Goal: Task Accomplishment & Management: Manage account settings

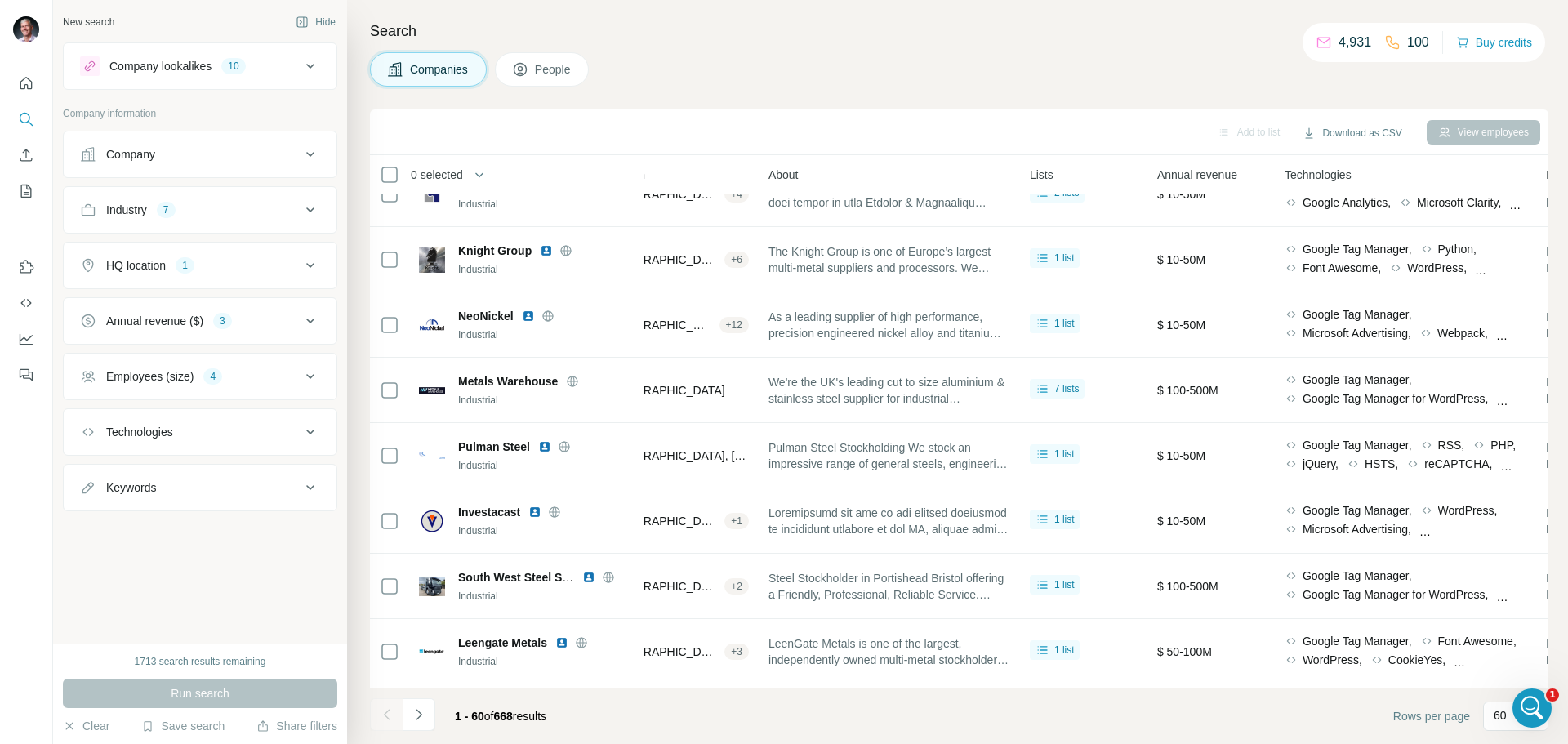
scroll to position [0, 283]
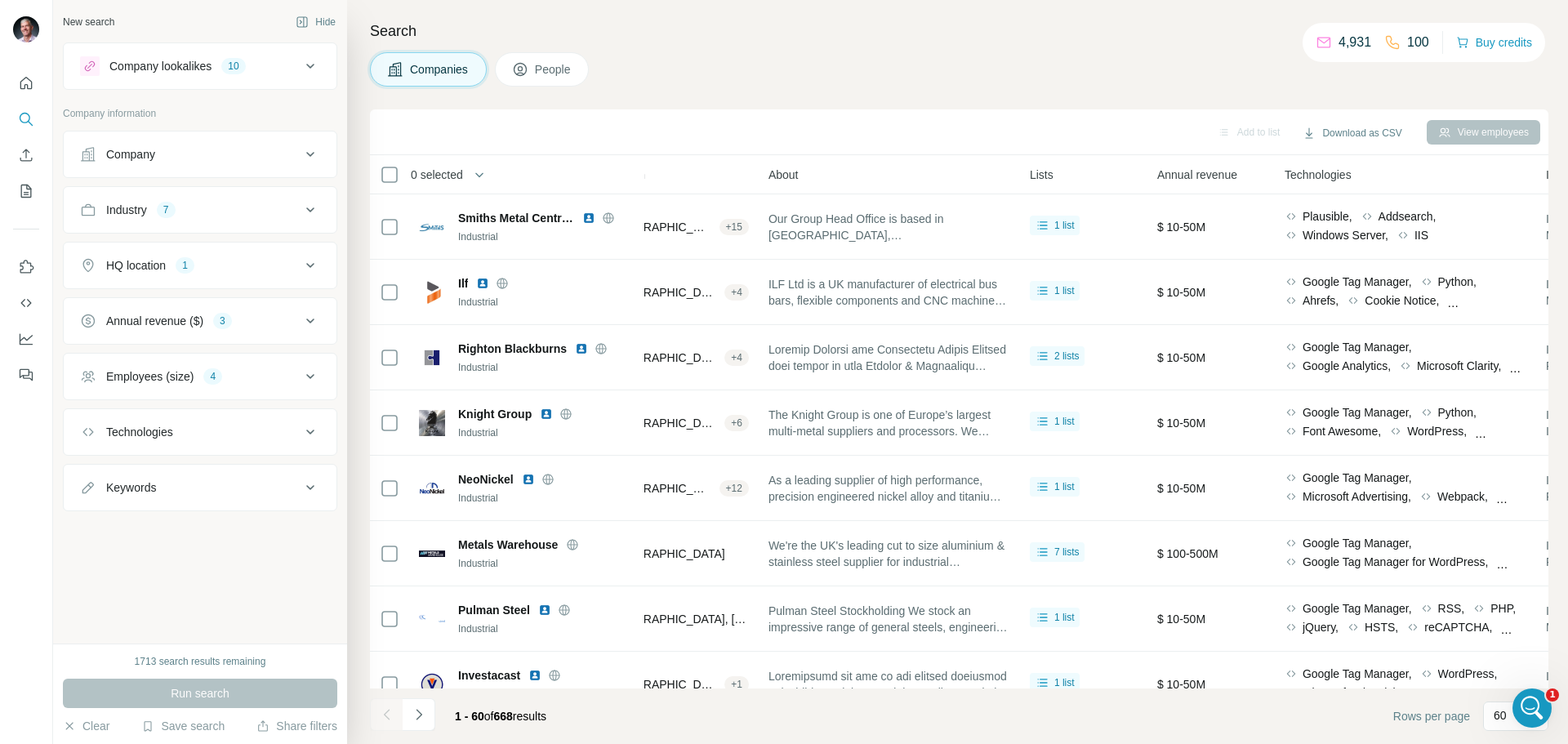
click at [212, 60] on div "Company lookalikes" at bounding box center [160, 65] width 102 height 16
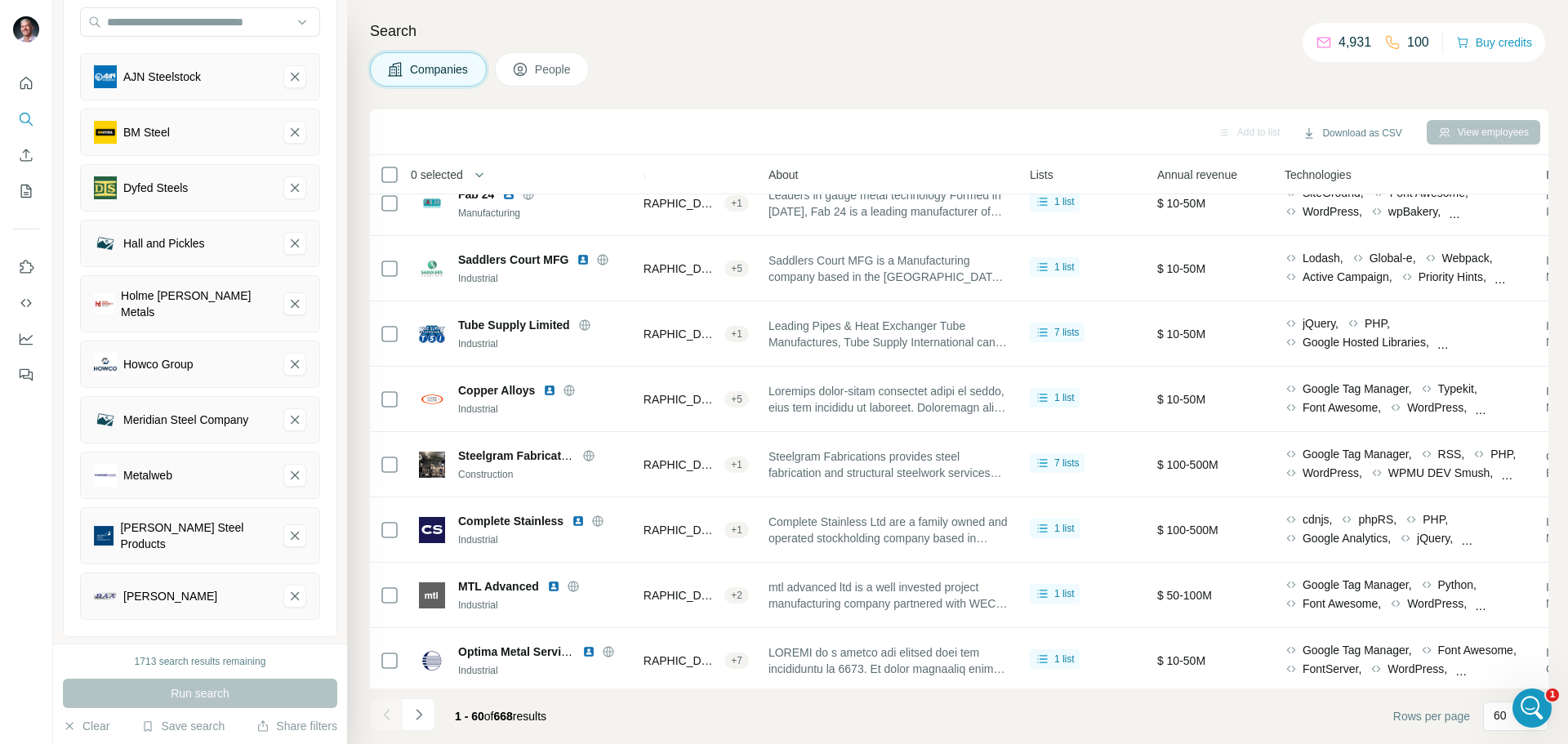
scroll to position [3435, 283]
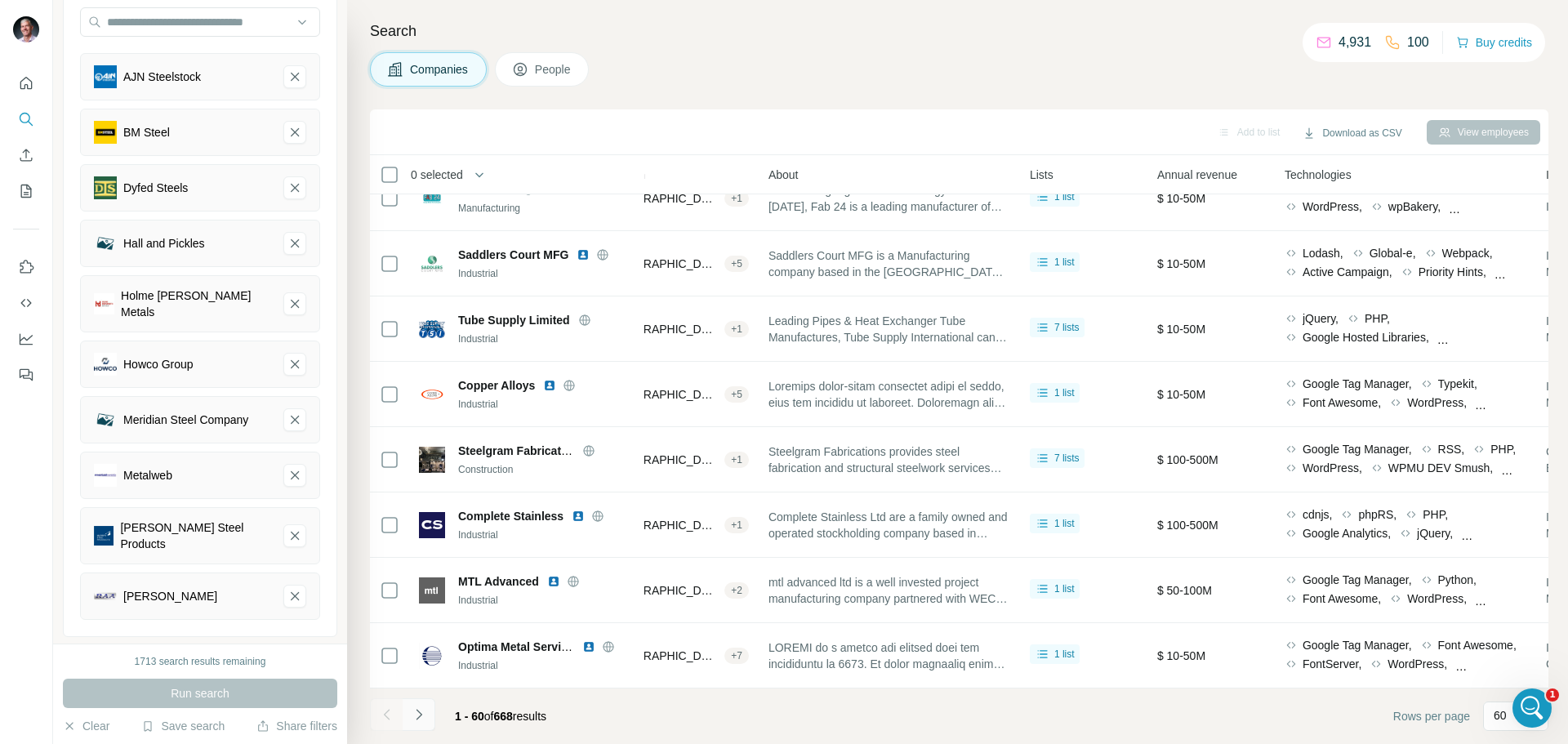
click at [420, 708] on icon "Navigate to next page" at bounding box center [419, 715] width 16 height 16
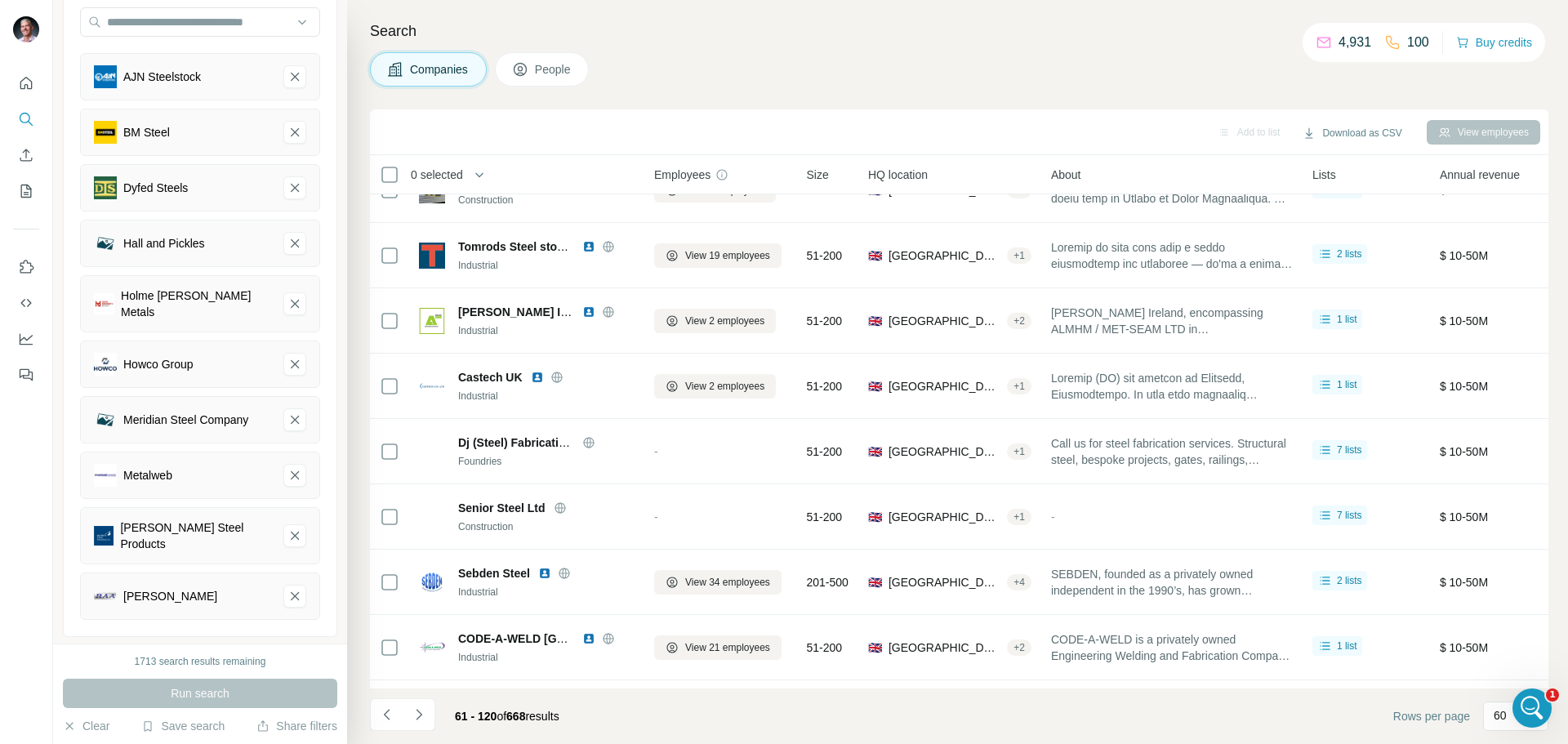
scroll to position [3435, 0]
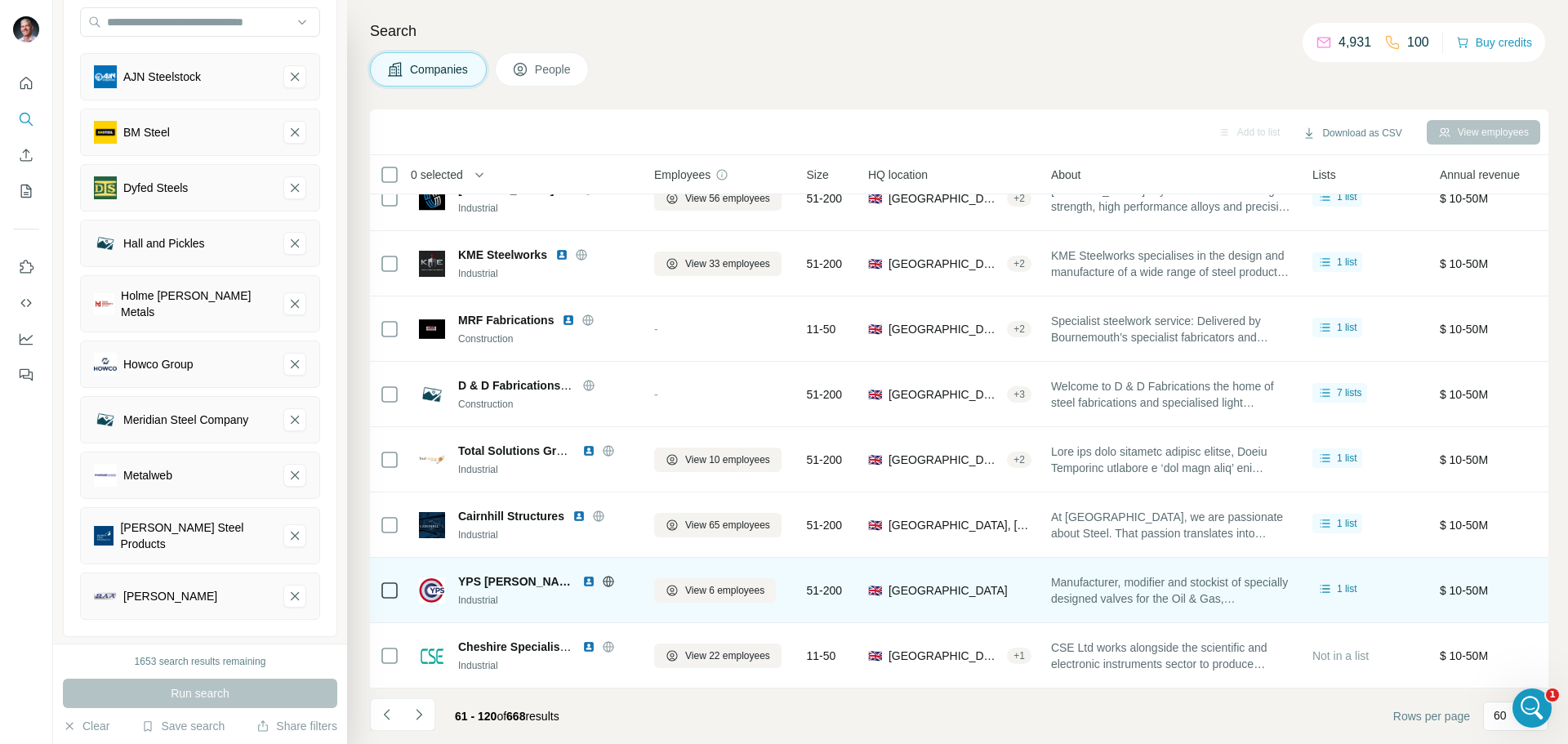
click at [509, 583] on div "YPS [PERSON_NAME] Valves Industrial" at bounding box center [546, 591] width 176 height 34
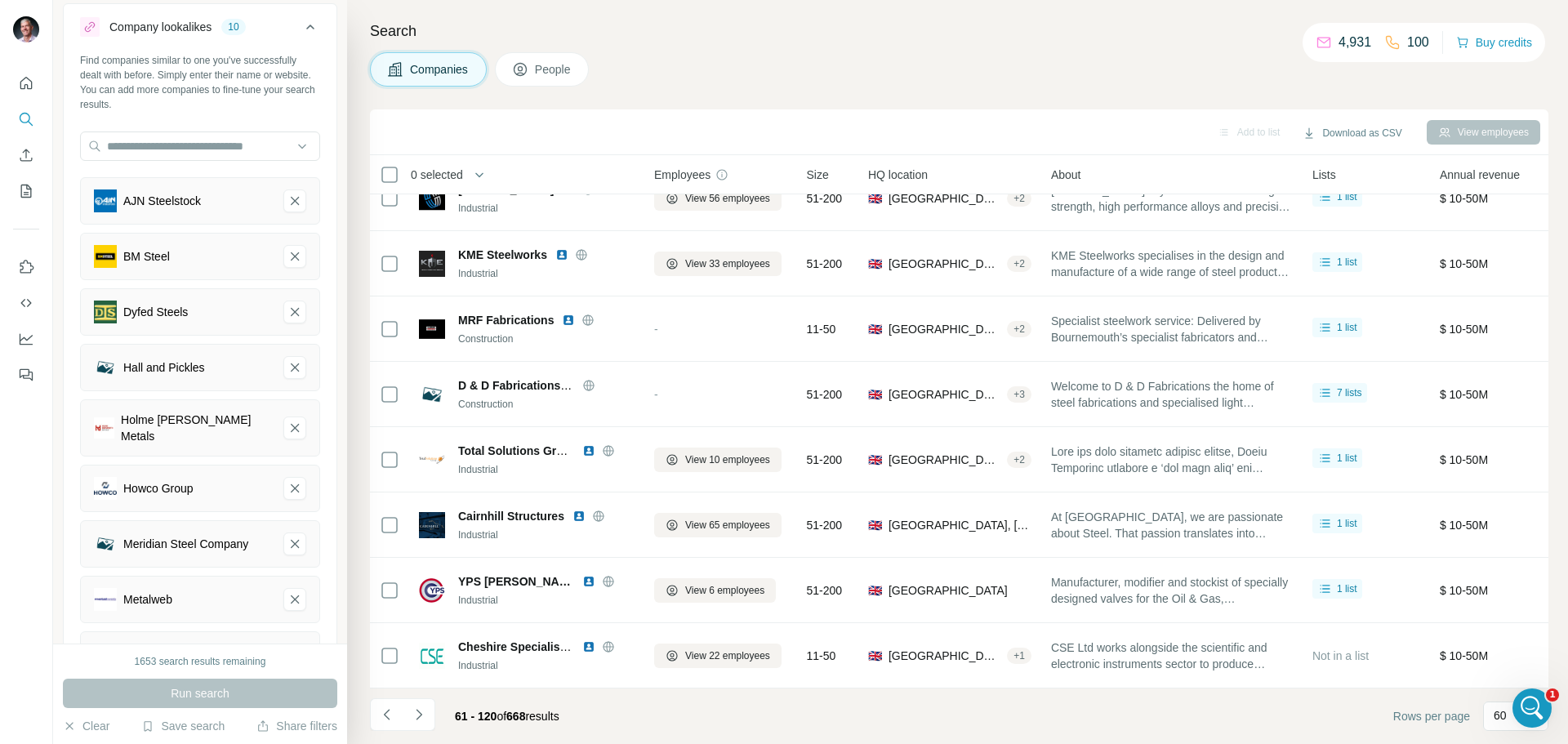
scroll to position [0, 0]
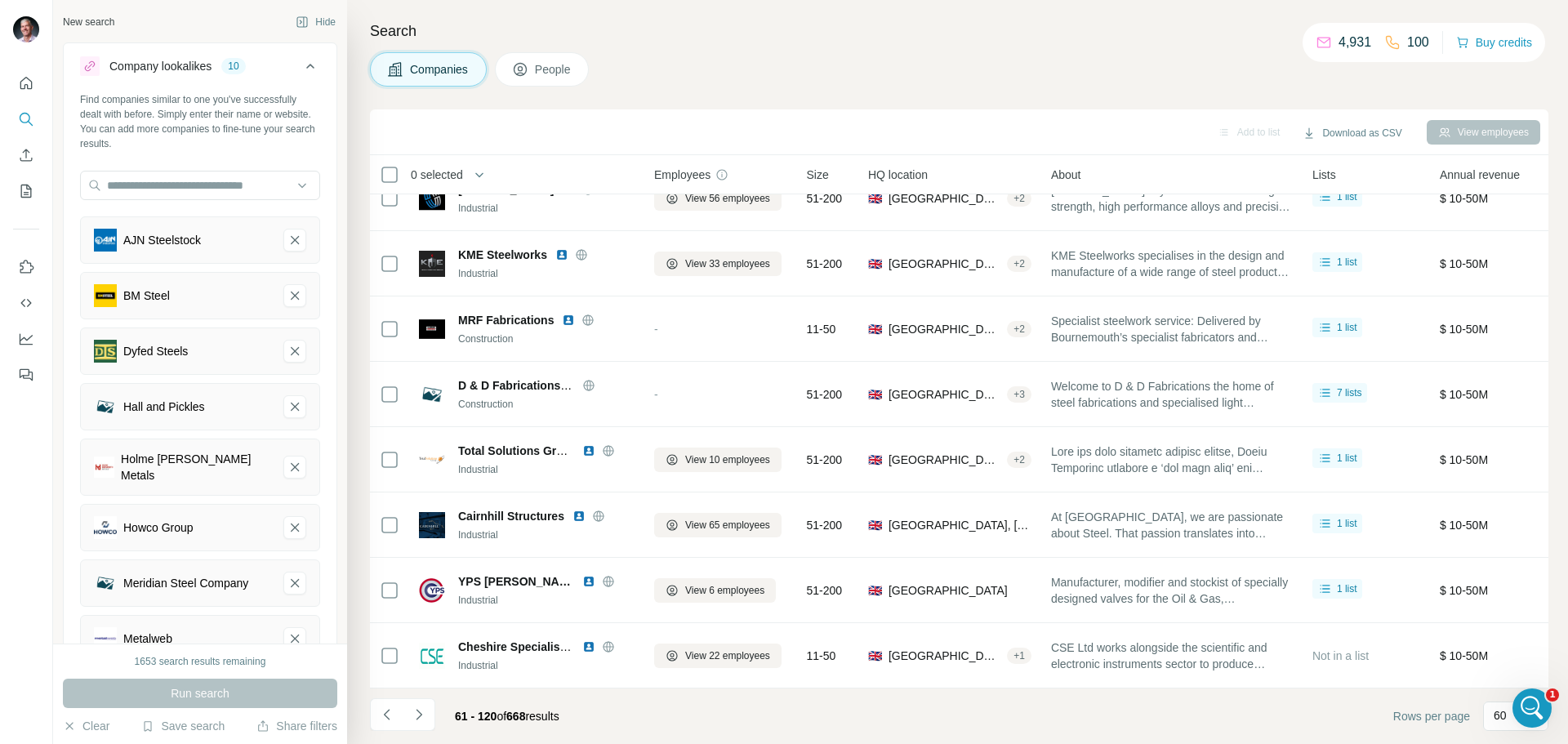
click at [181, 530] on div "Howco Group" at bounding box center [158, 527] width 71 height 16
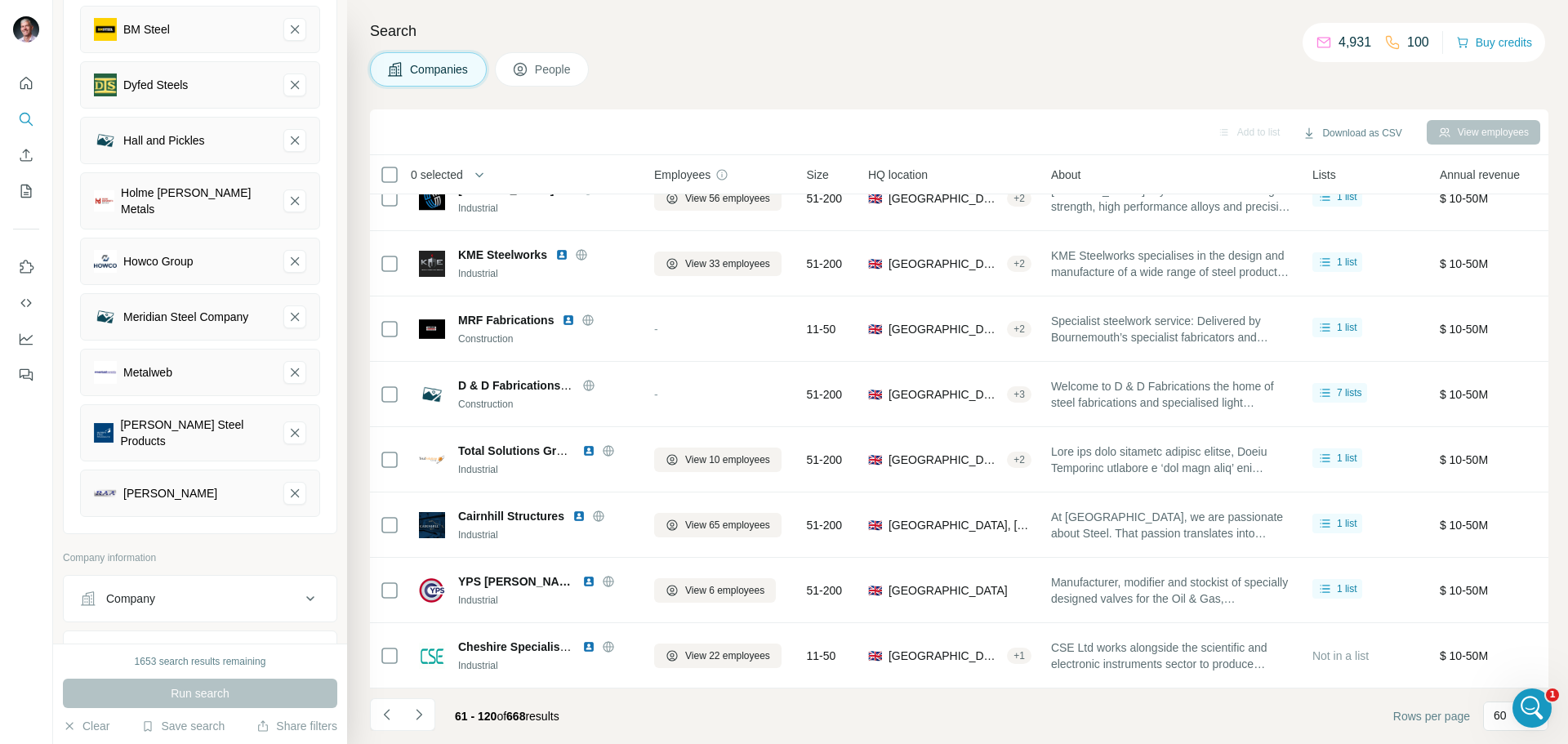
scroll to position [266, 0]
click at [291, 263] on icon "Howco Group-remove-button" at bounding box center [294, 261] width 8 height 8
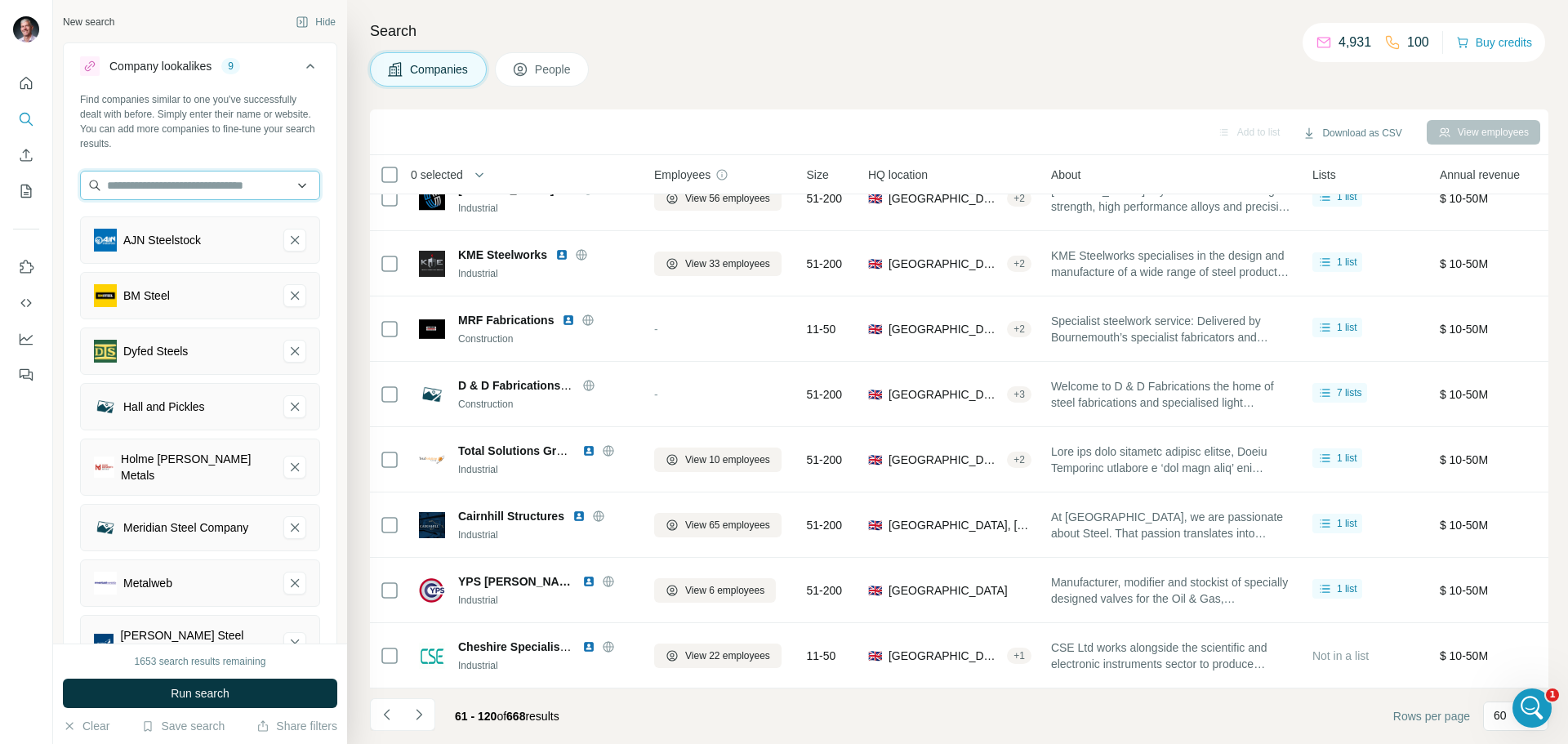
click at [187, 185] on input "text" at bounding box center [200, 185] width 240 height 29
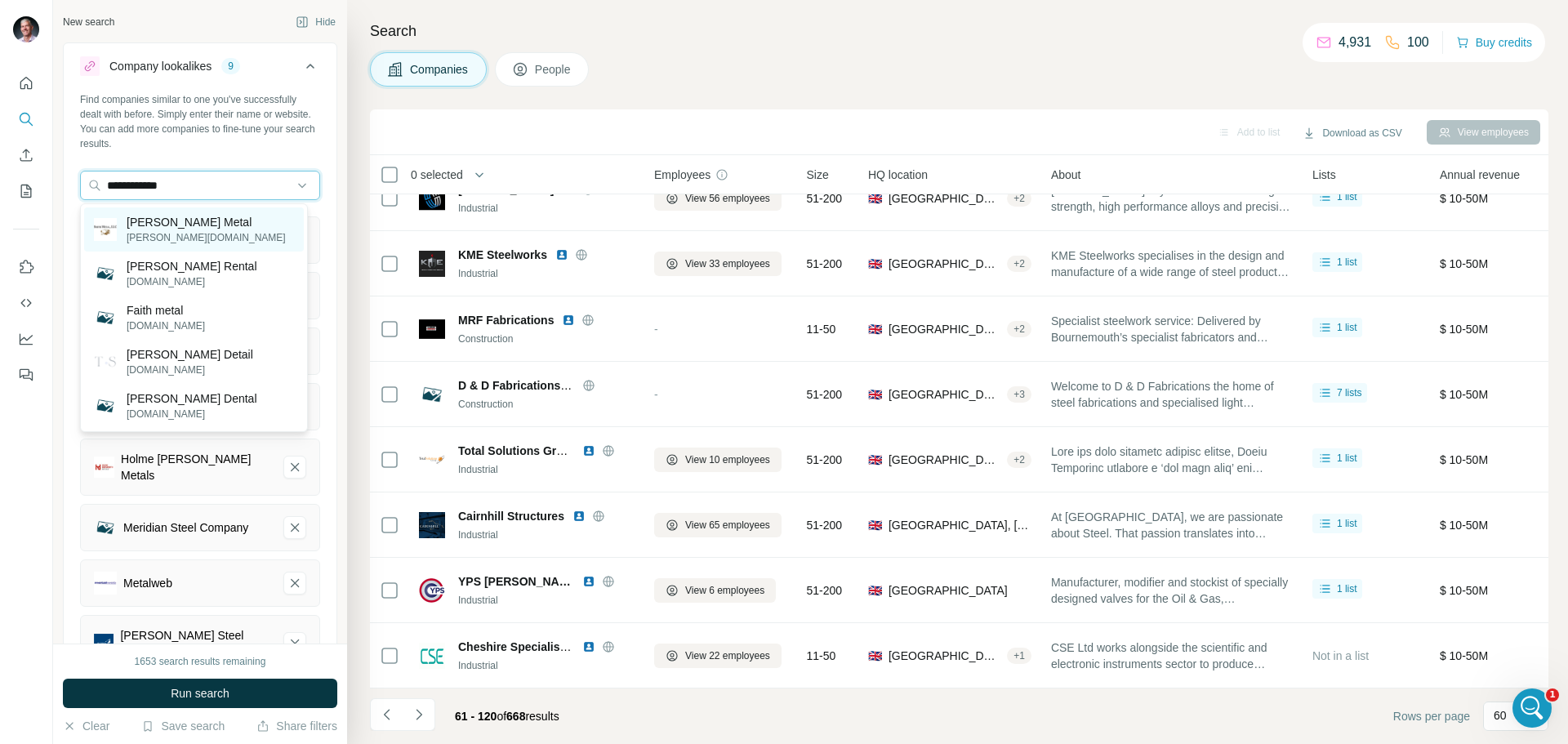
type input "**********"
click at [147, 229] on p "[PERSON_NAME] Metal" at bounding box center [206, 222] width 159 height 16
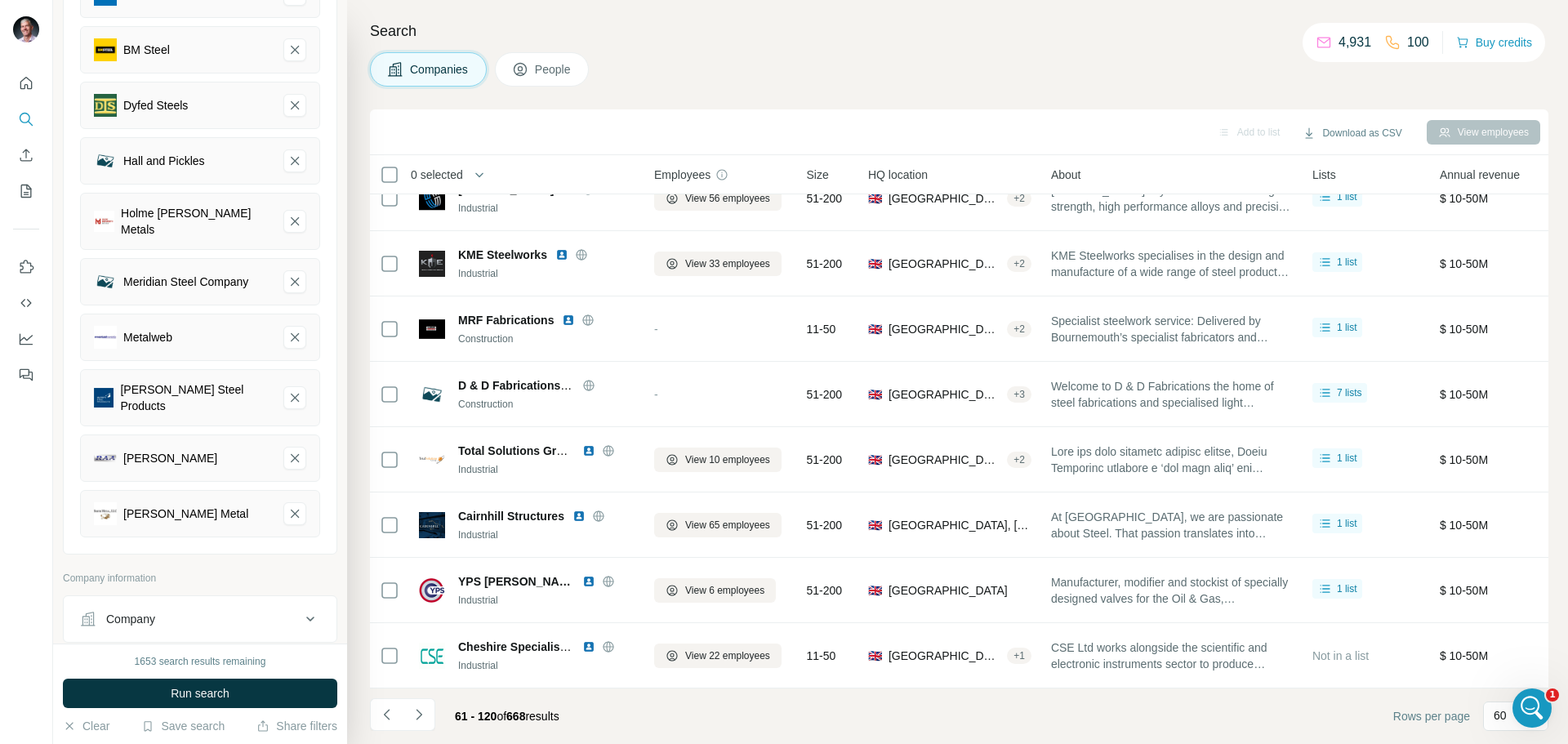
scroll to position [356, 0]
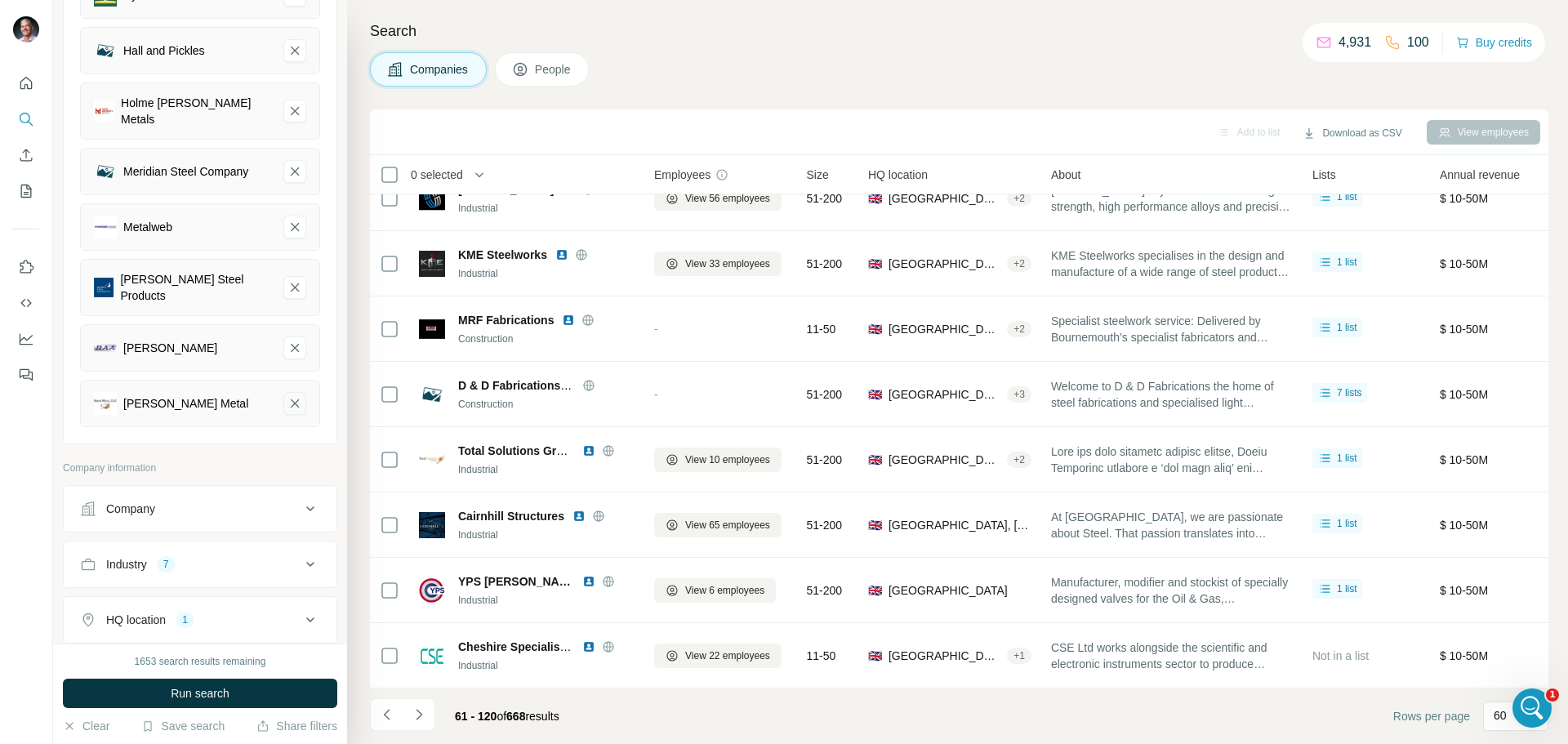
click at [287, 396] on icon "Smith Metal-remove-button" at bounding box center [294, 403] width 15 height 16
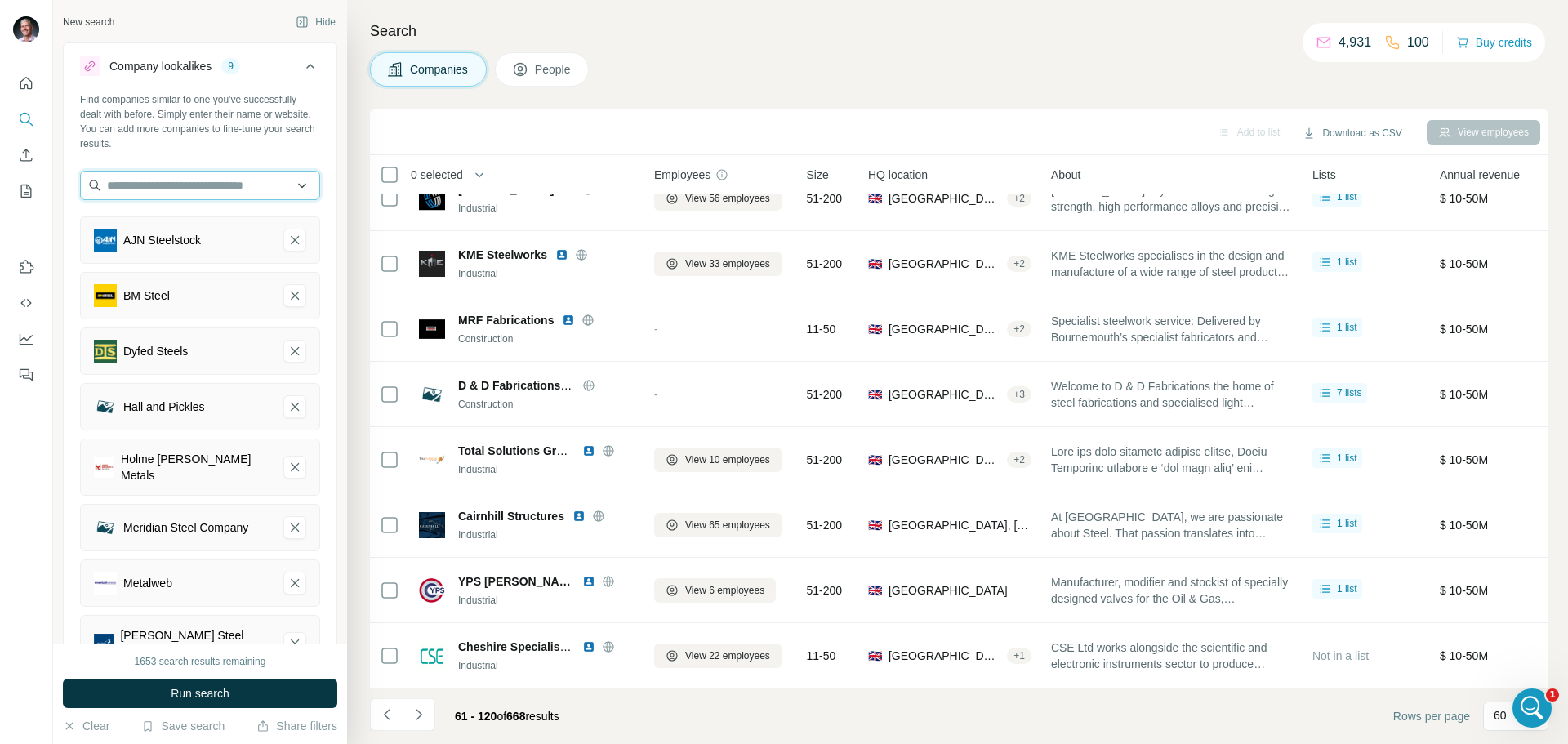
click at [118, 181] on input "text" at bounding box center [200, 185] width 240 height 29
type input "**********"
click at [144, 230] on p "Smiths Metal Centres" at bounding box center [181, 222] width 109 height 16
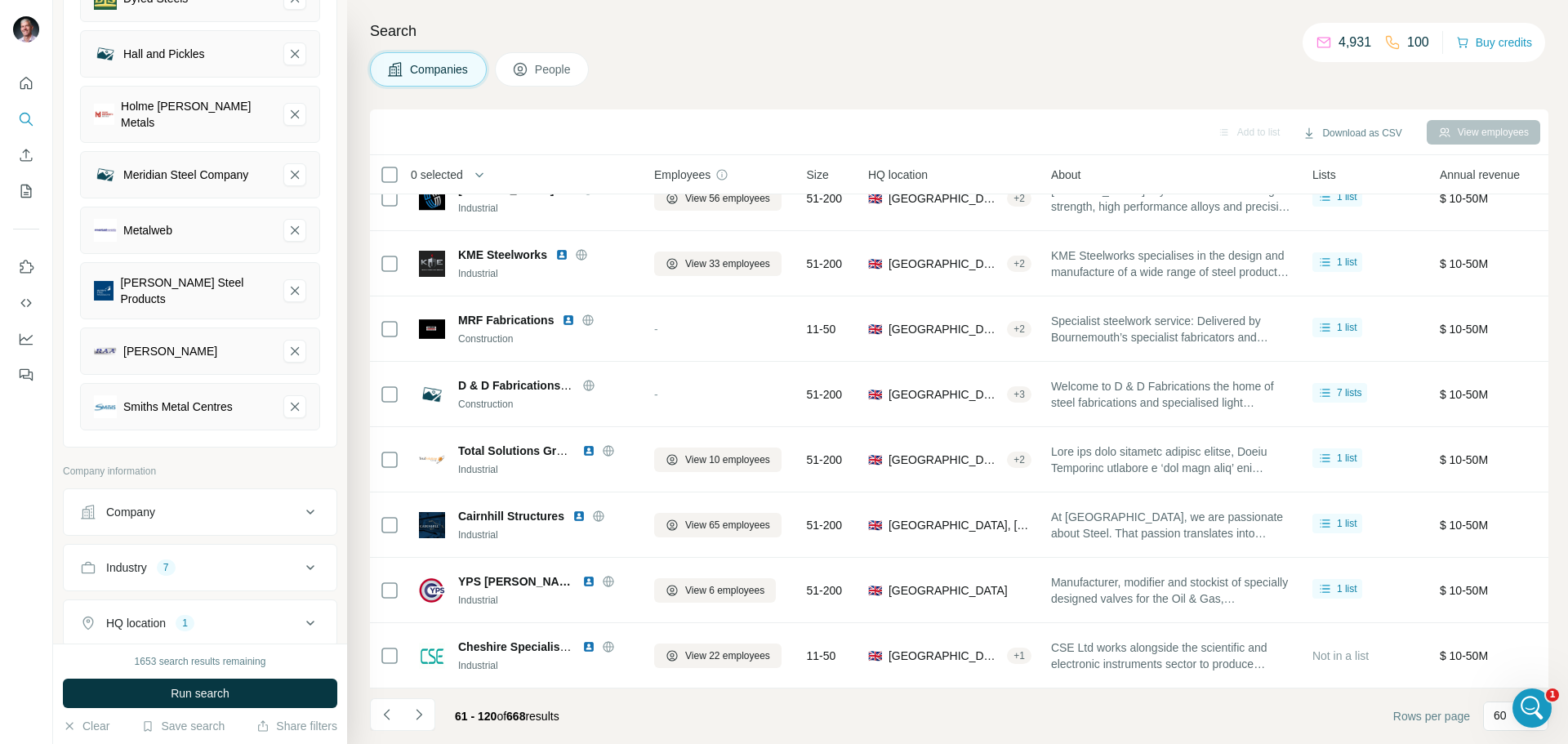
scroll to position [327, 0]
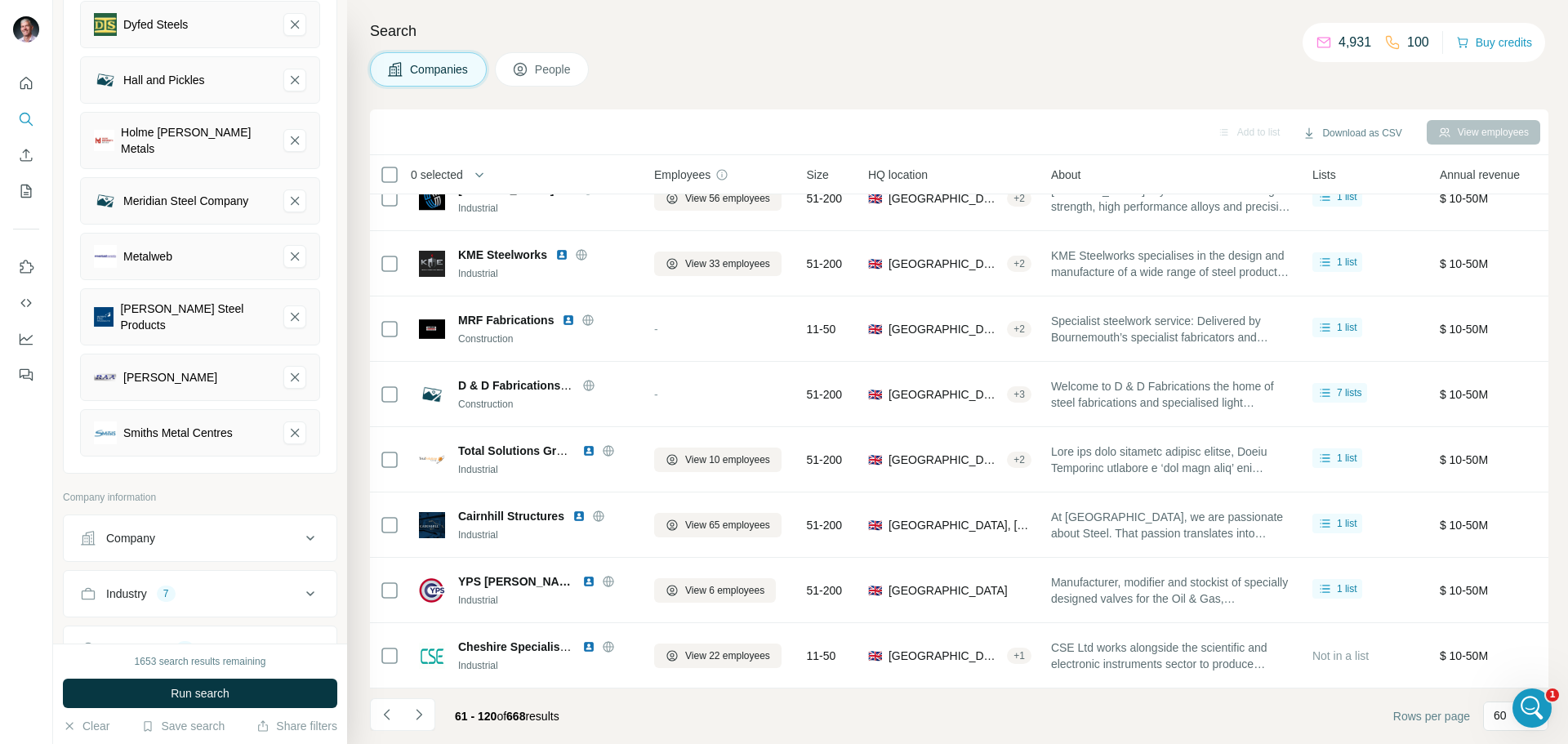
click at [190, 689] on span "Run search" at bounding box center [200, 693] width 58 height 16
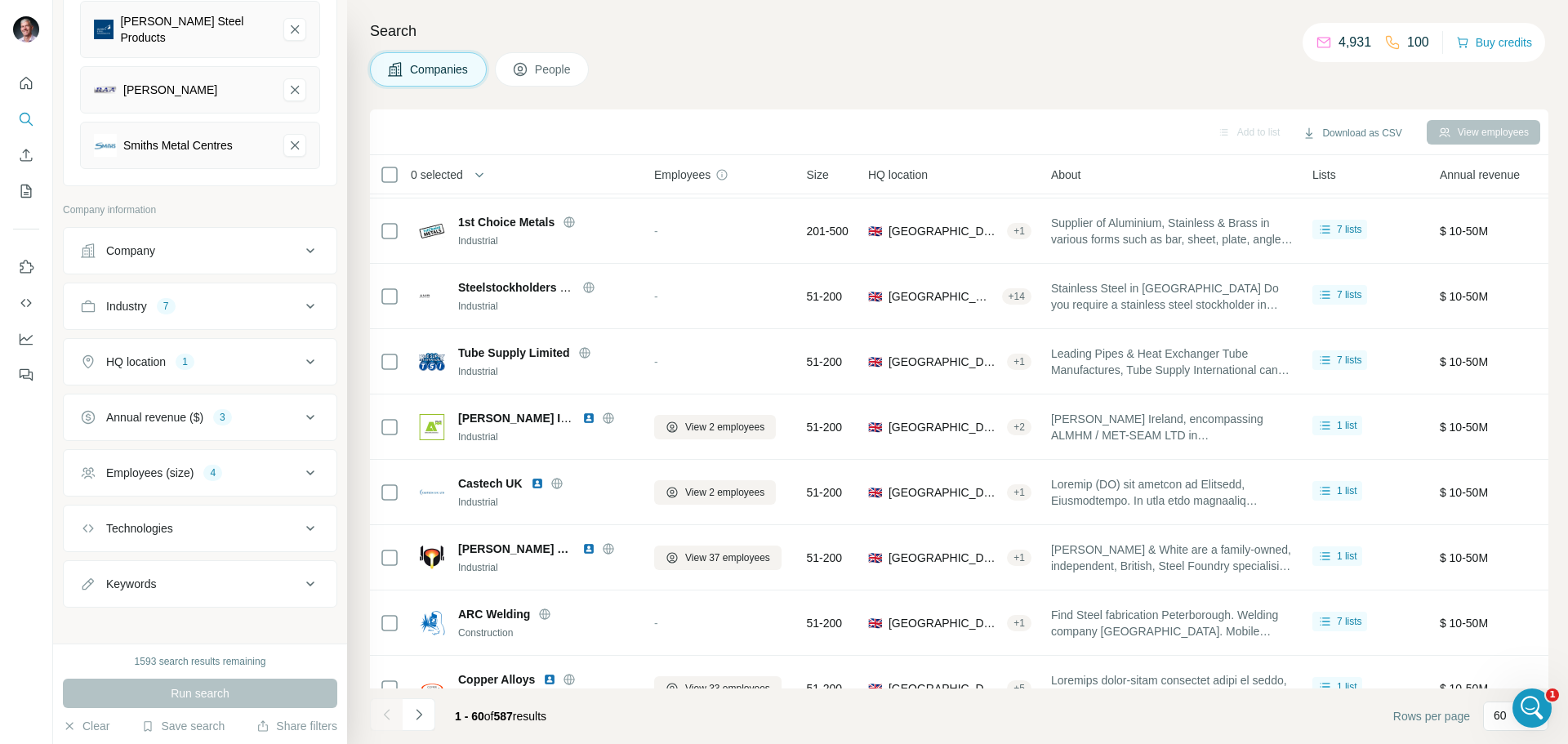
scroll to position [3435, 0]
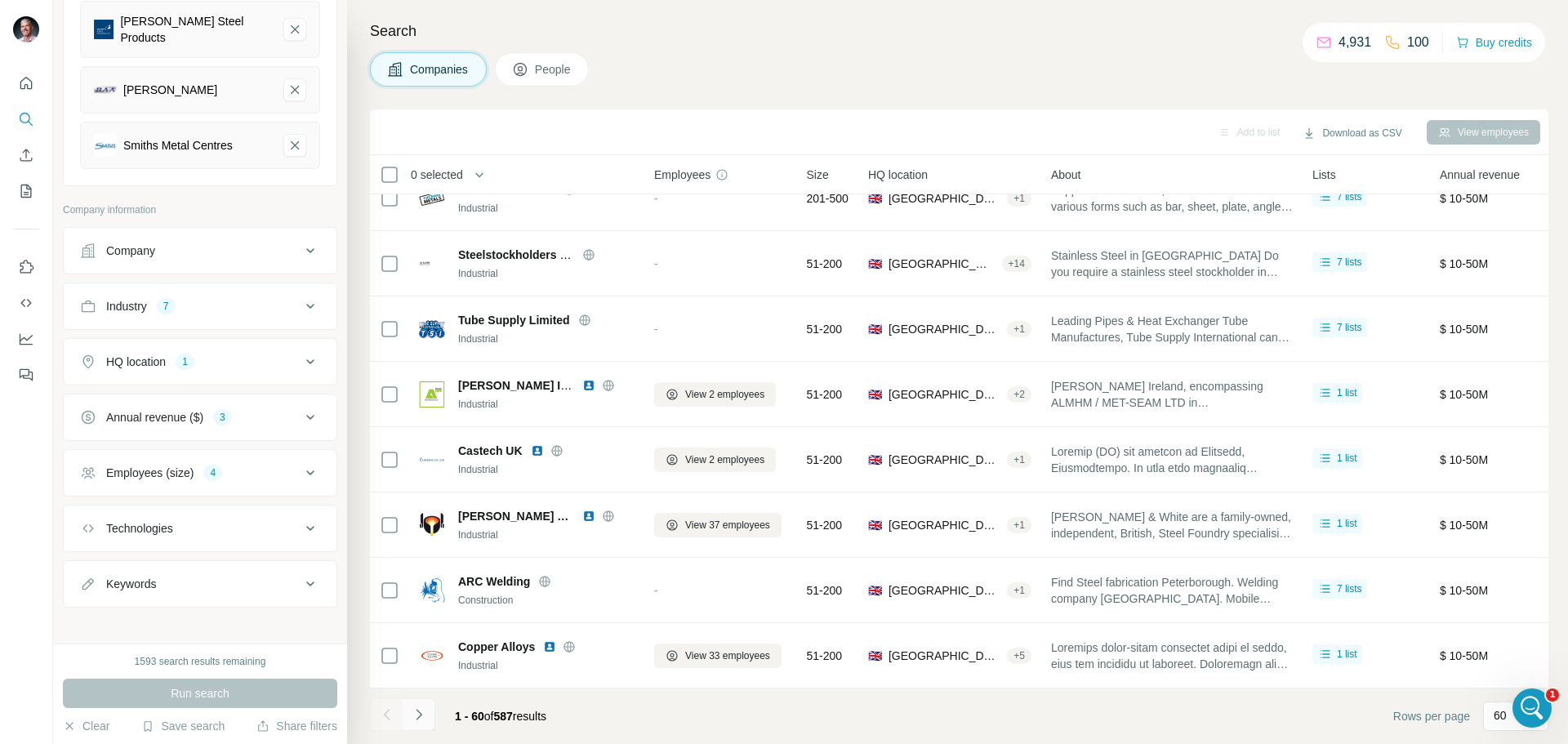
click at [419, 710] on icon "Navigate to next page" at bounding box center [419, 715] width 16 height 16
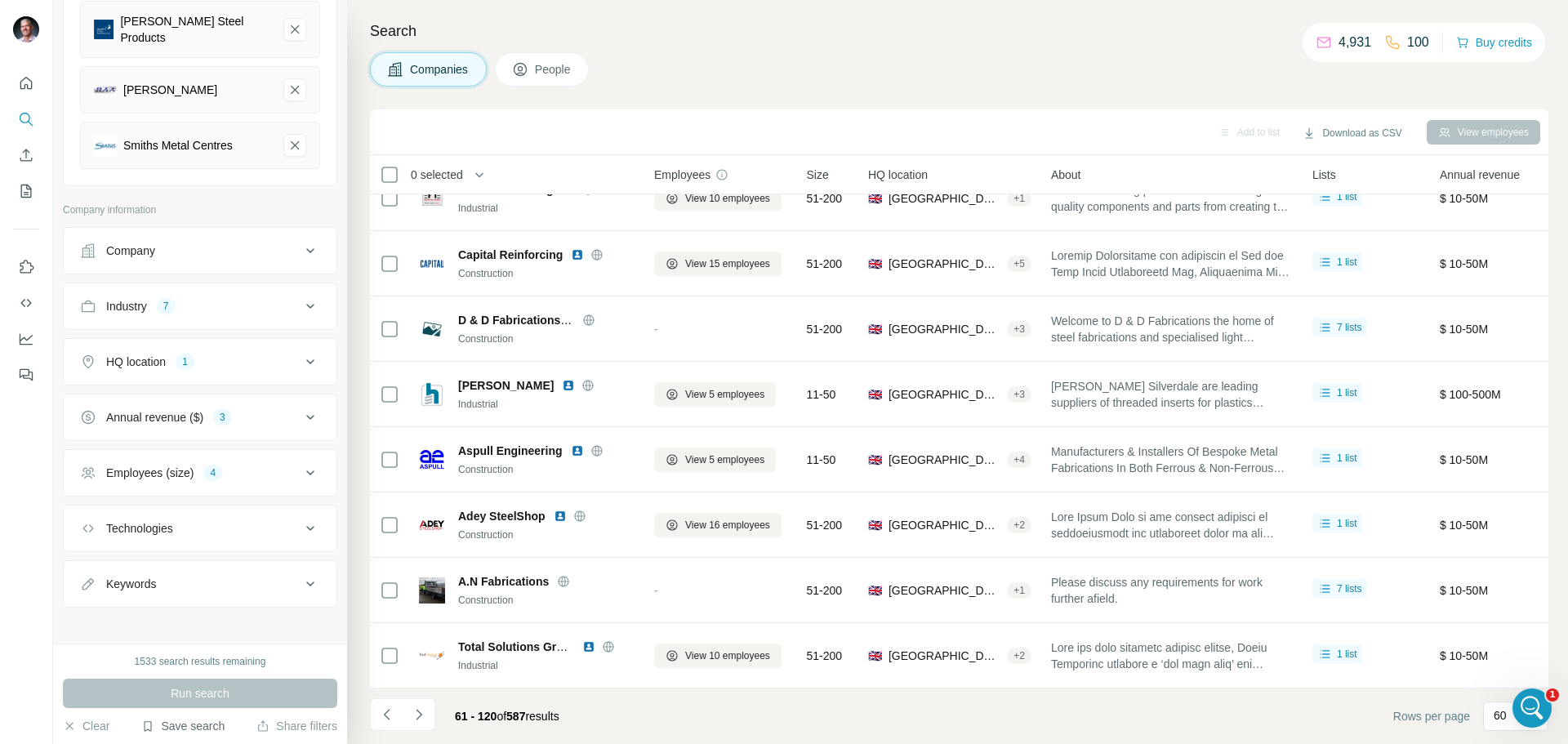
click at [191, 726] on button "Save search" at bounding box center [182, 726] width 83 height 16
click at [188, 667] on div "Save search" at bounding box center [229, 665] width 172 height 33
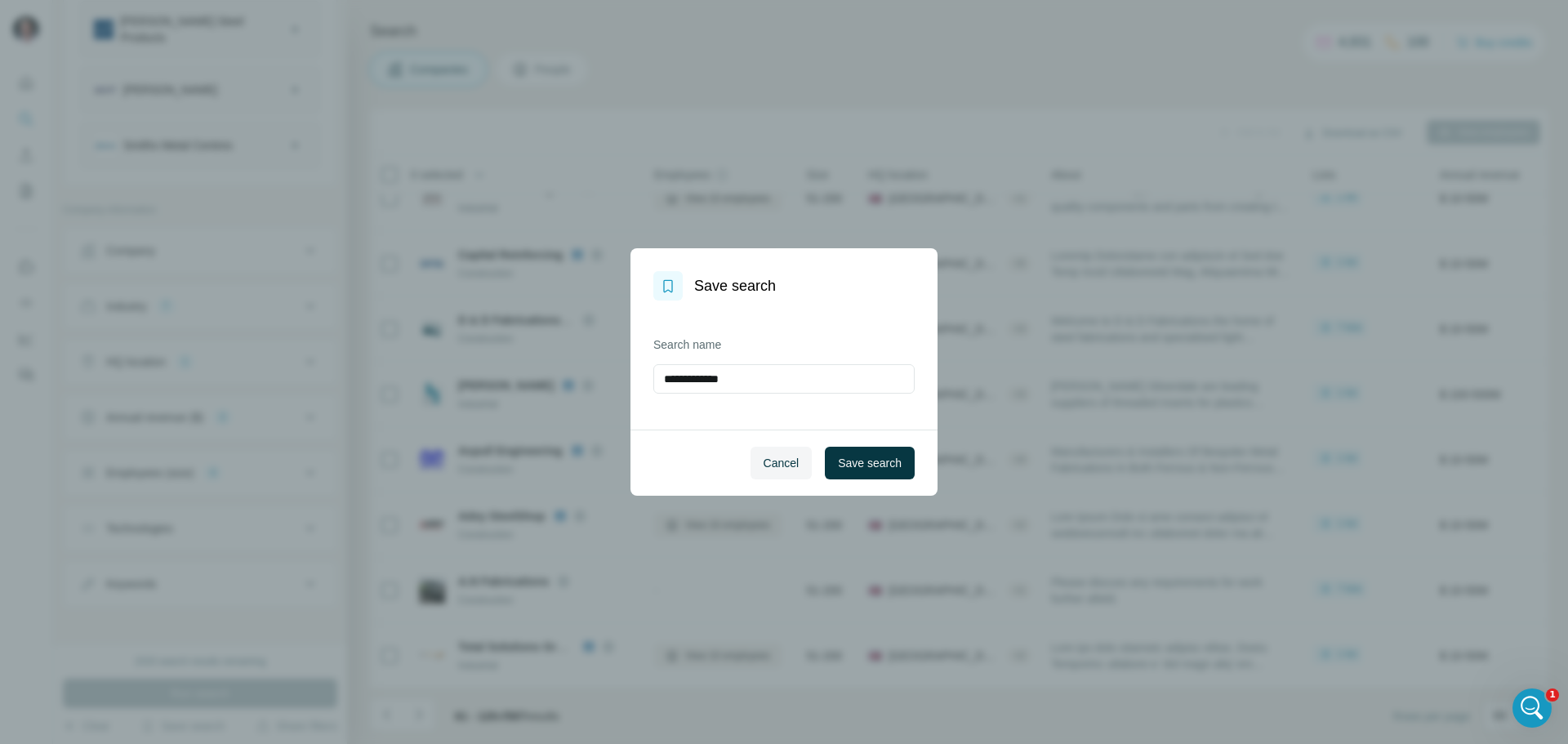
drag, startPoint x: 752, startPoint y: 376, endPoint x: 653, endPoint y: 379, distance: 99.0
click at [653, 379] on div "**********" at bounding box center [784, 365] width 307 height 129
type input "*"
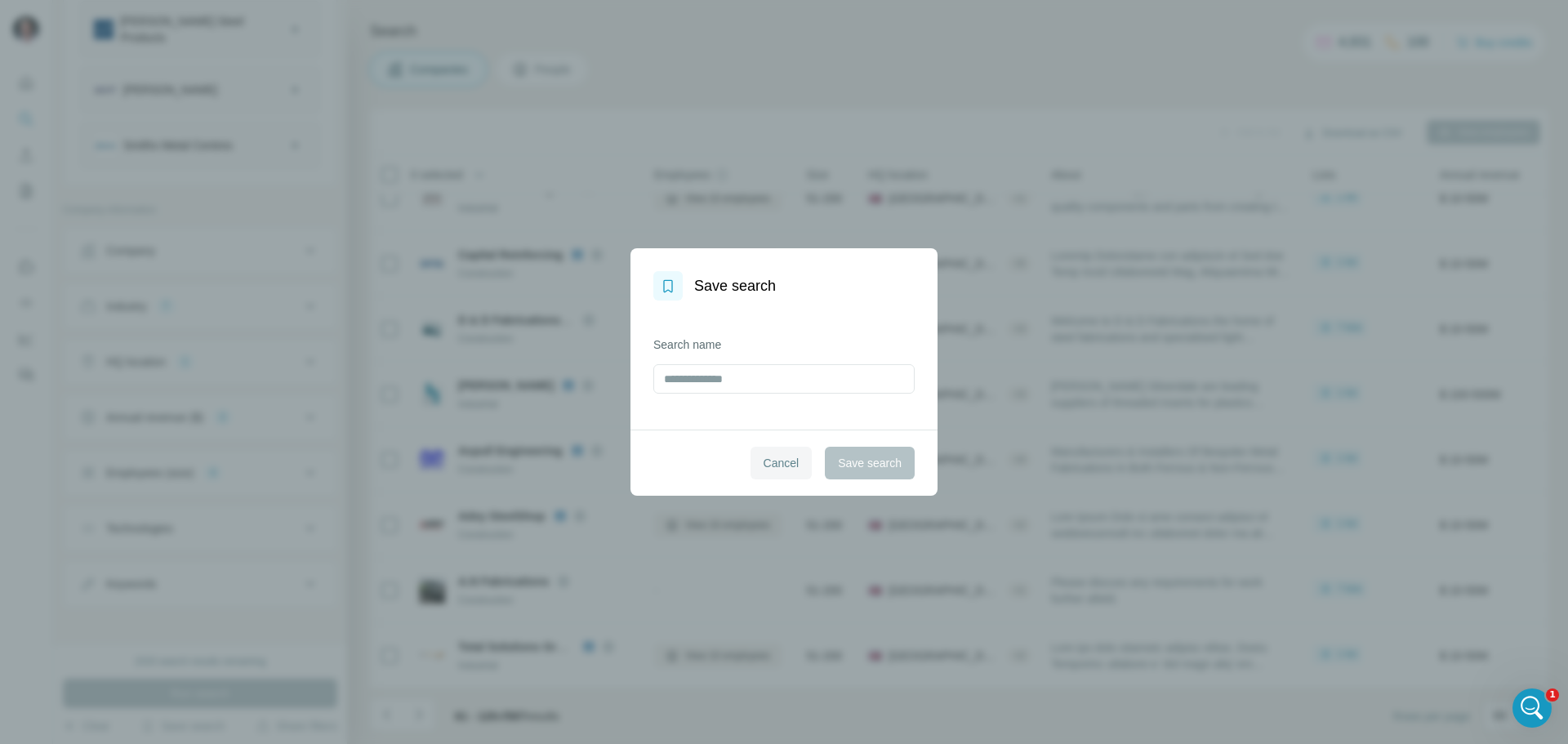
click at [778, 462] on span "Cancel" at bounding box center [782, 463] width 36 height 16
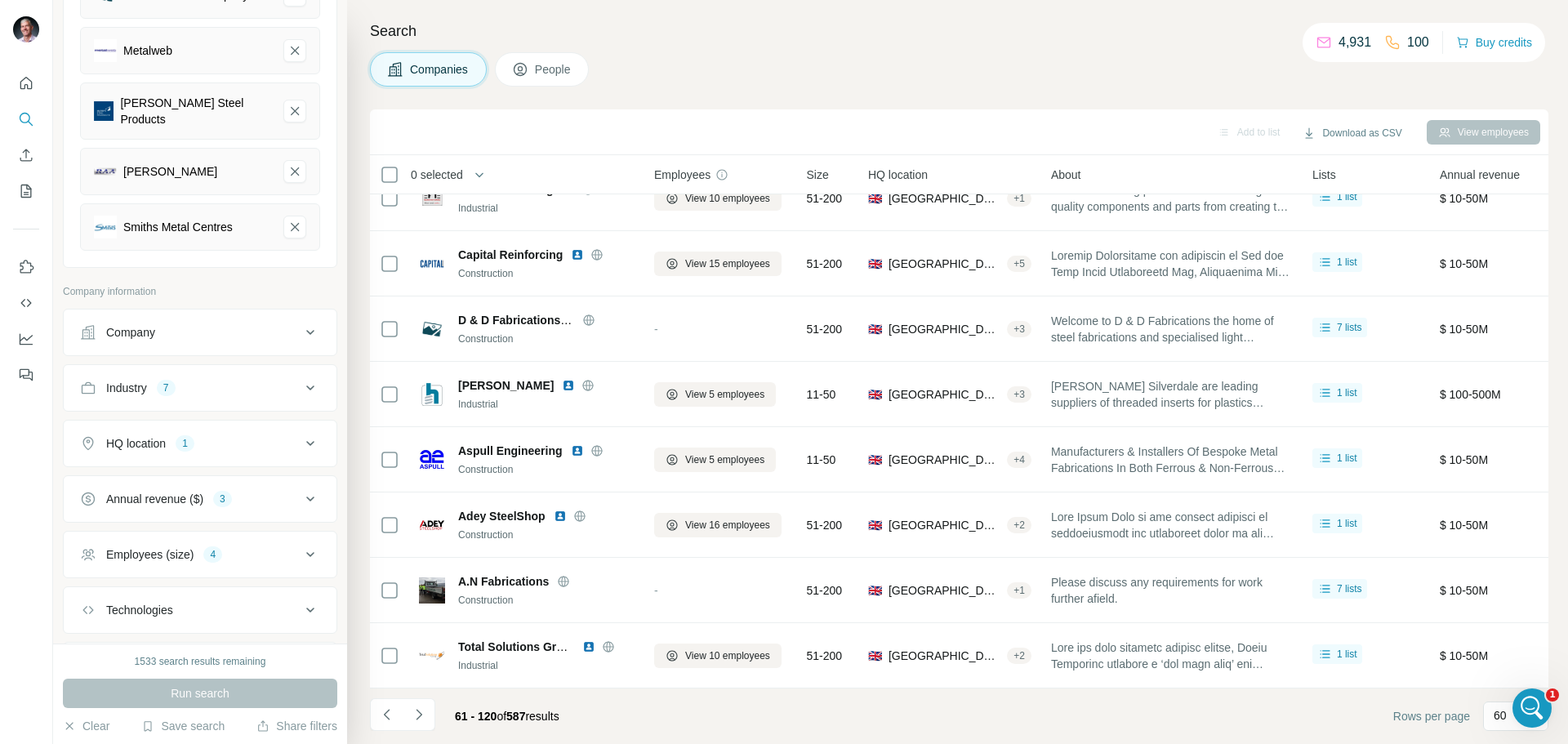
scroll to position [536, 0]
click at [155, 726] on button "Save search" at bounding box center [182, 726] width 83 height 16
click at [245, 693] on div "View my saved searches" at bounding box center [229, 698] width 172 height 33
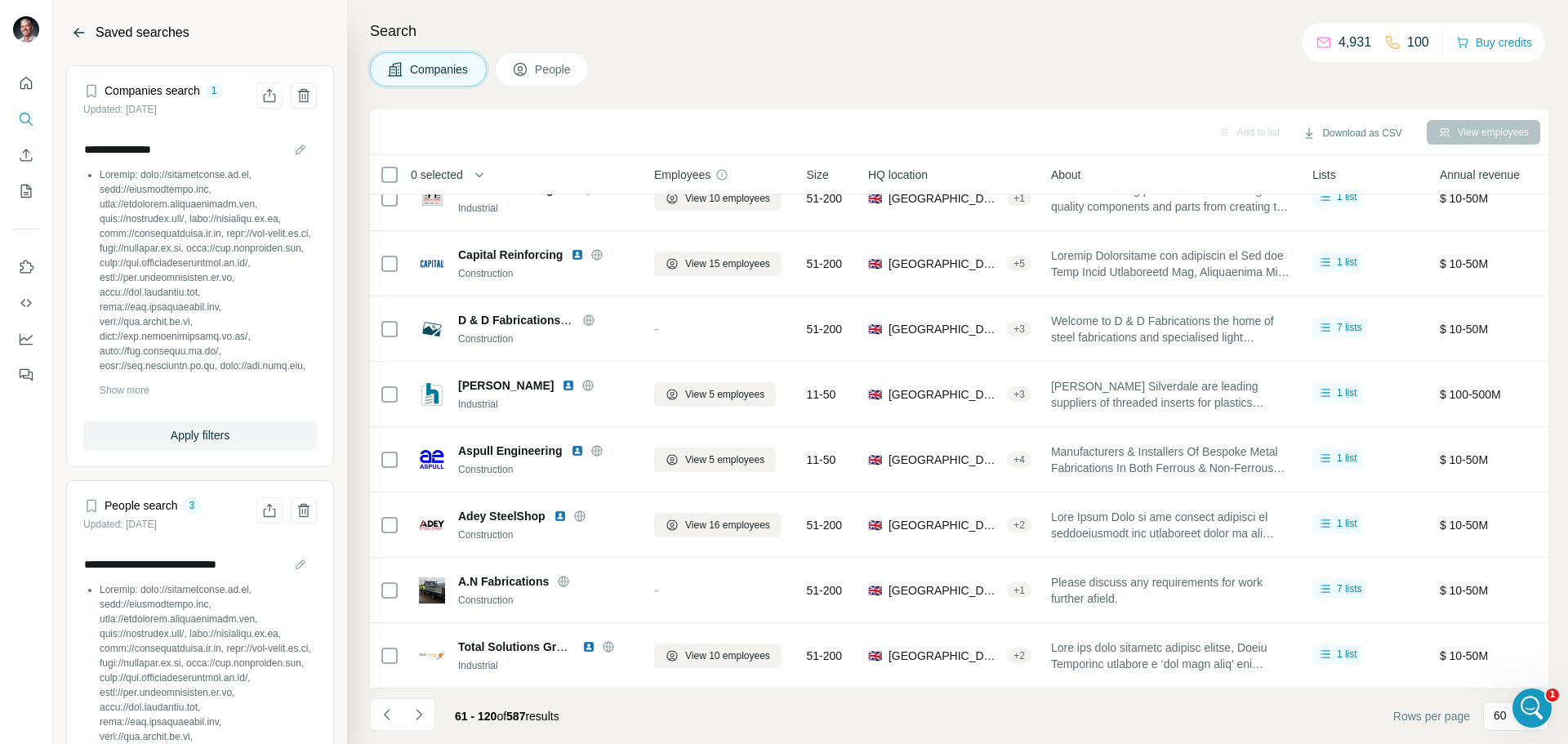
click at [77, 33] on icon "Back" at bounding box center [79, 32] width 10 height 1
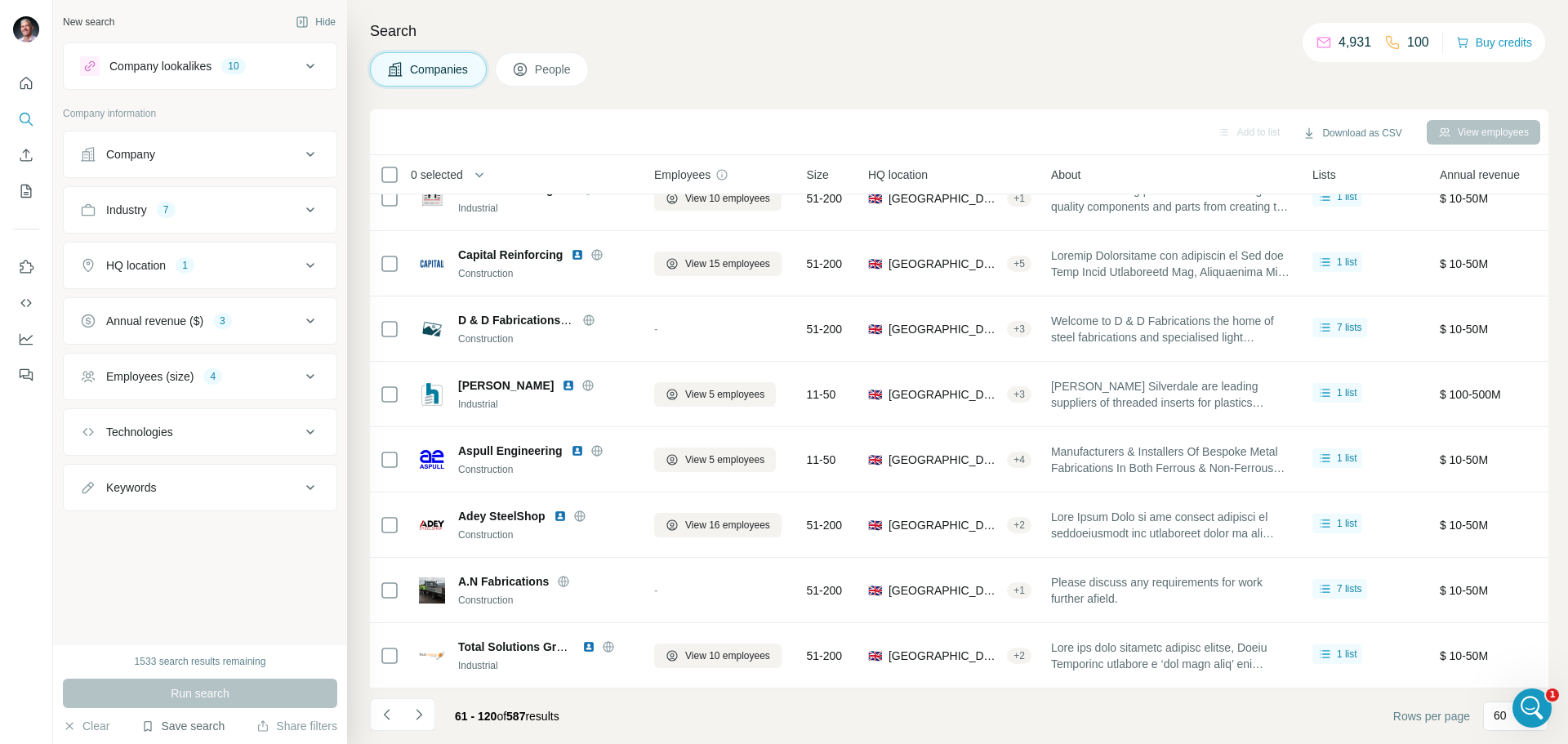
click at [195, 726] on button "Save search" at bounding box center [182, 726] width 83 height 16
click at [207, 667] on div "Save search" at bounding box center [229, 665] width 172 height 33
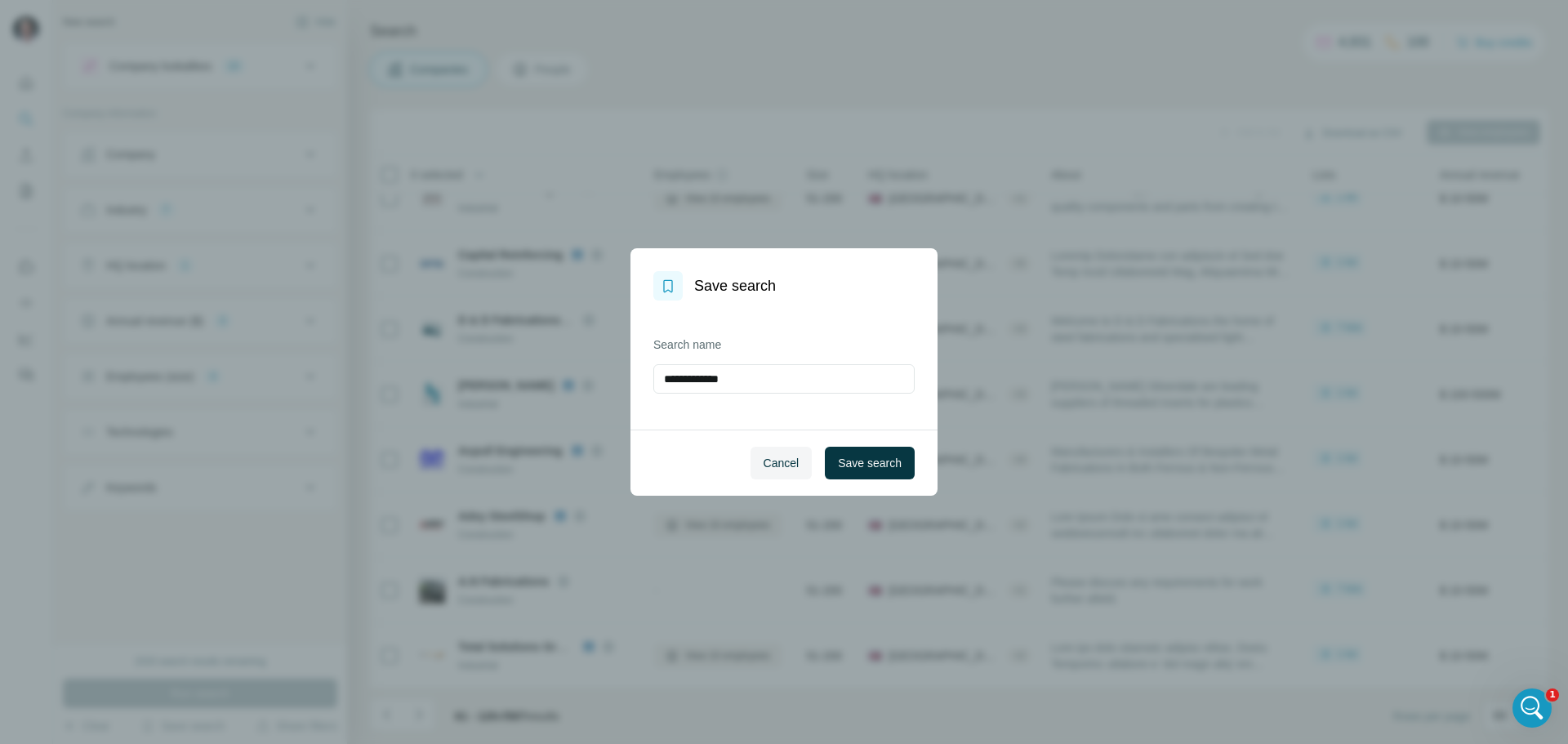
drag, startPoint x: 778, startPoint y: 376, endPoint x: 630, endPoint y: 378, distance: 148.0
click at [630, 378] on div "**********" at bounding box center [784, 365] width 307 height 129
type input "**********"
click at [859, 460] on span "Save search" at bounding box center [870, 463] width 64 height 16
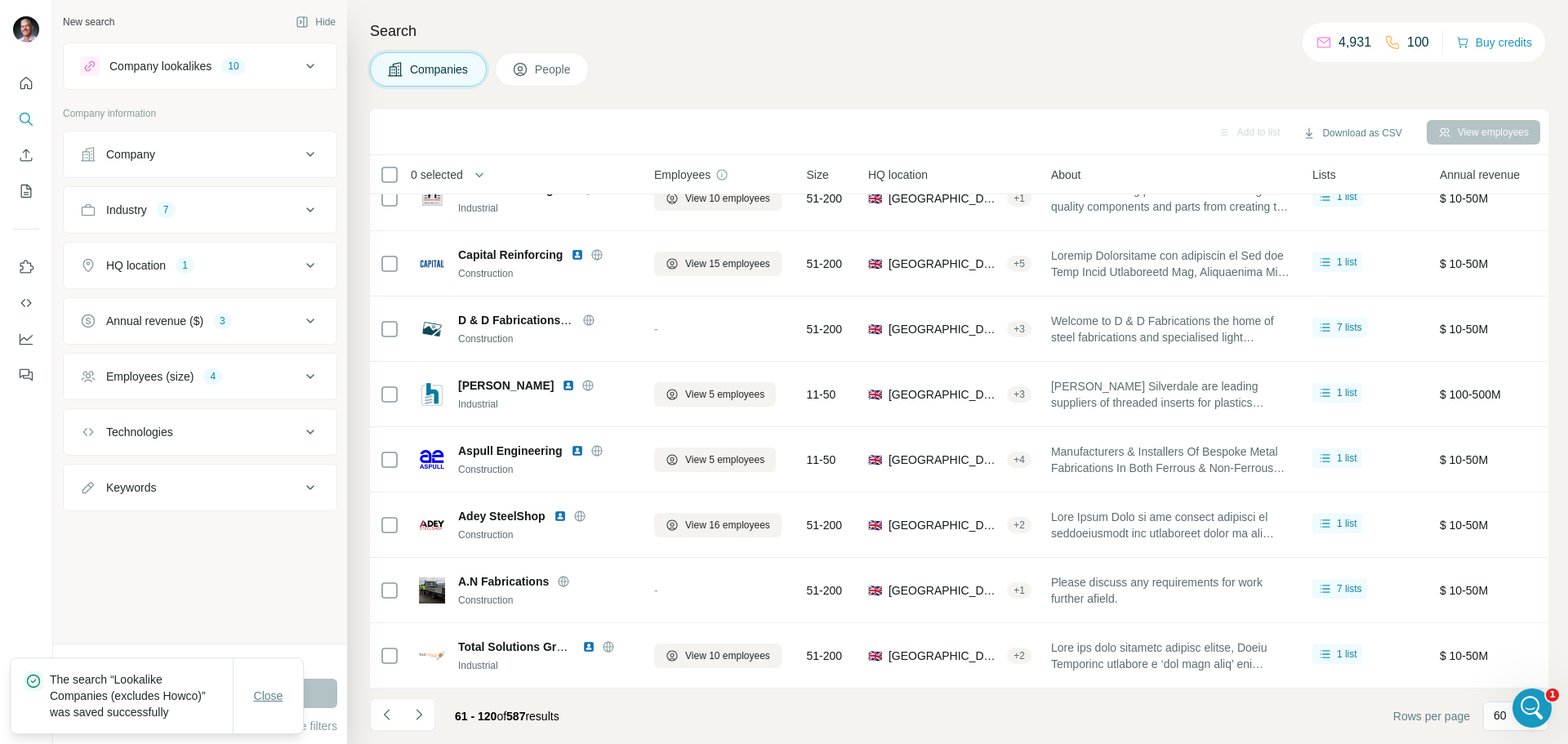
click at [258, 699] on span "Close" at bounding box center [268, 696] width 29 height 16
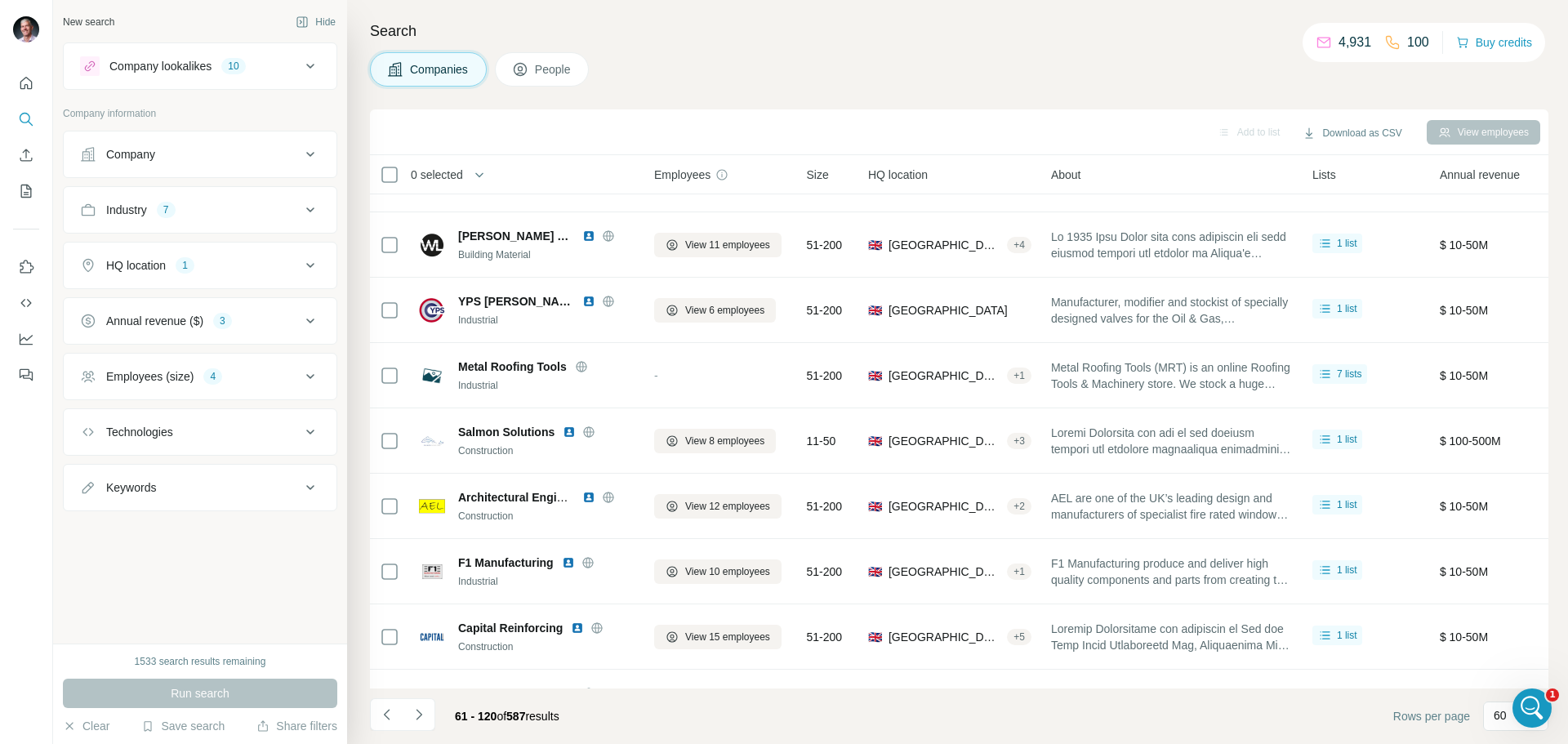
scroll to position [3435, 0]
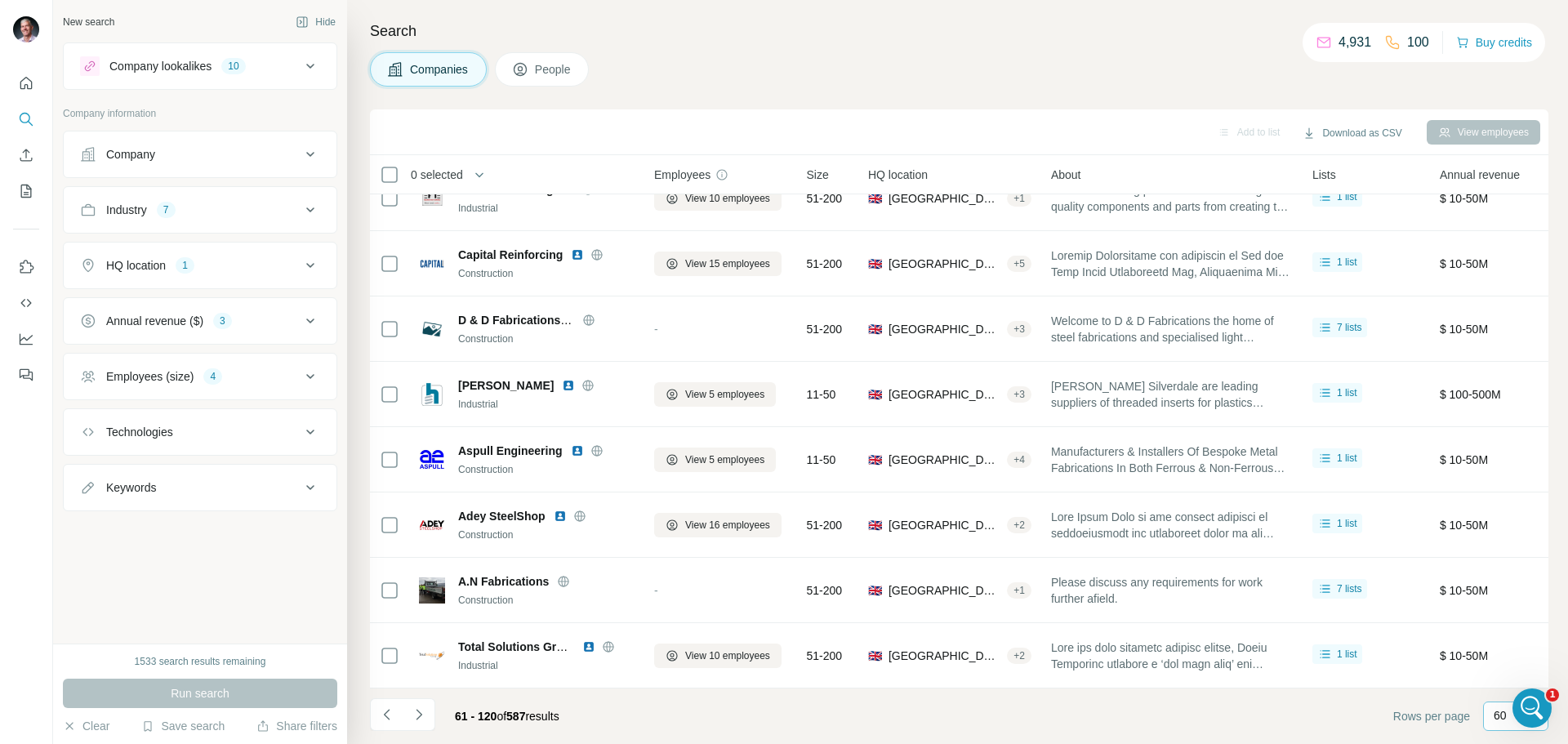
click at [1490, 711] on div "60" at bounding box center [1516, 716] width 65 height 29
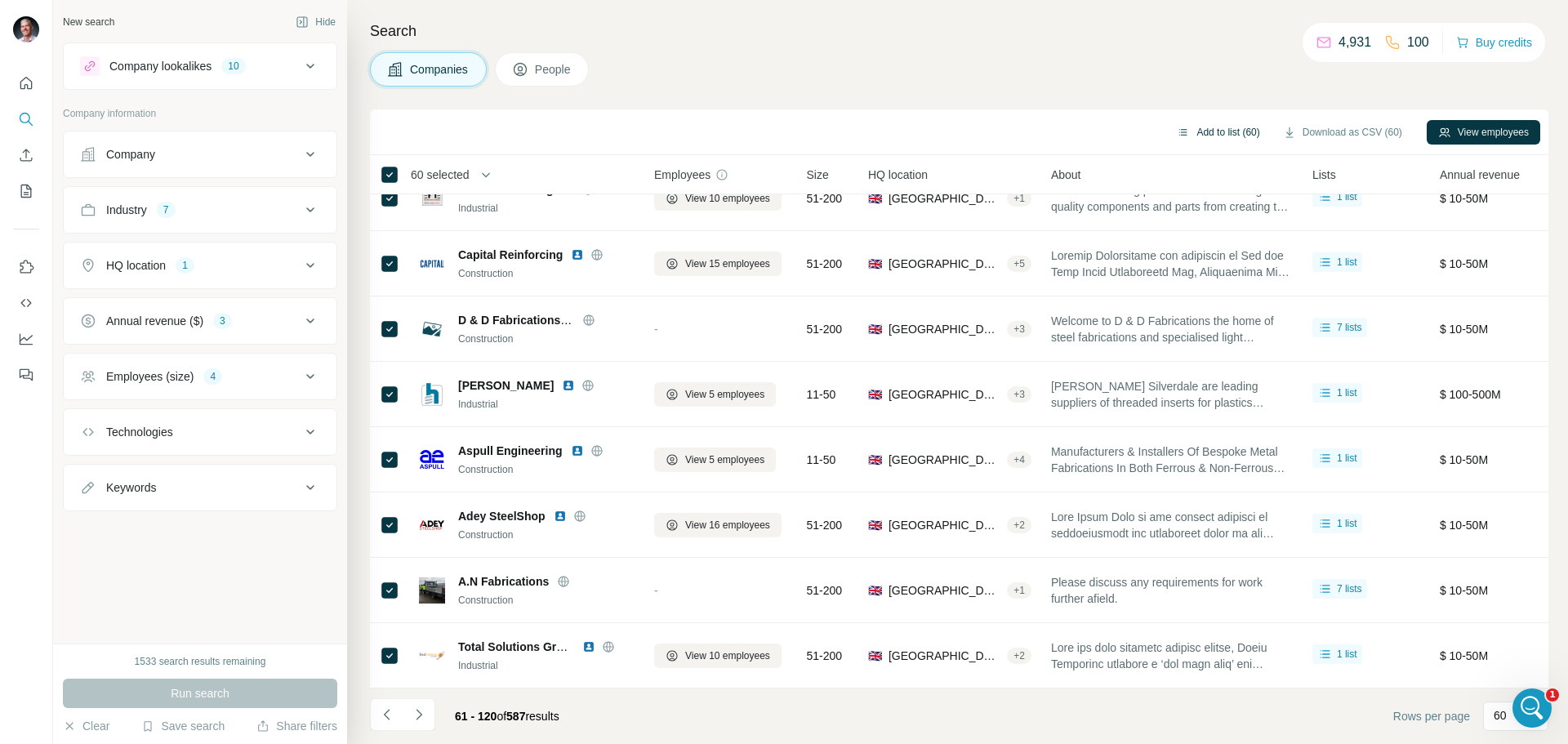
click at [1221, 130] on button "Add to list (60)" at bounding box center [1218, 132] width 106 height 24
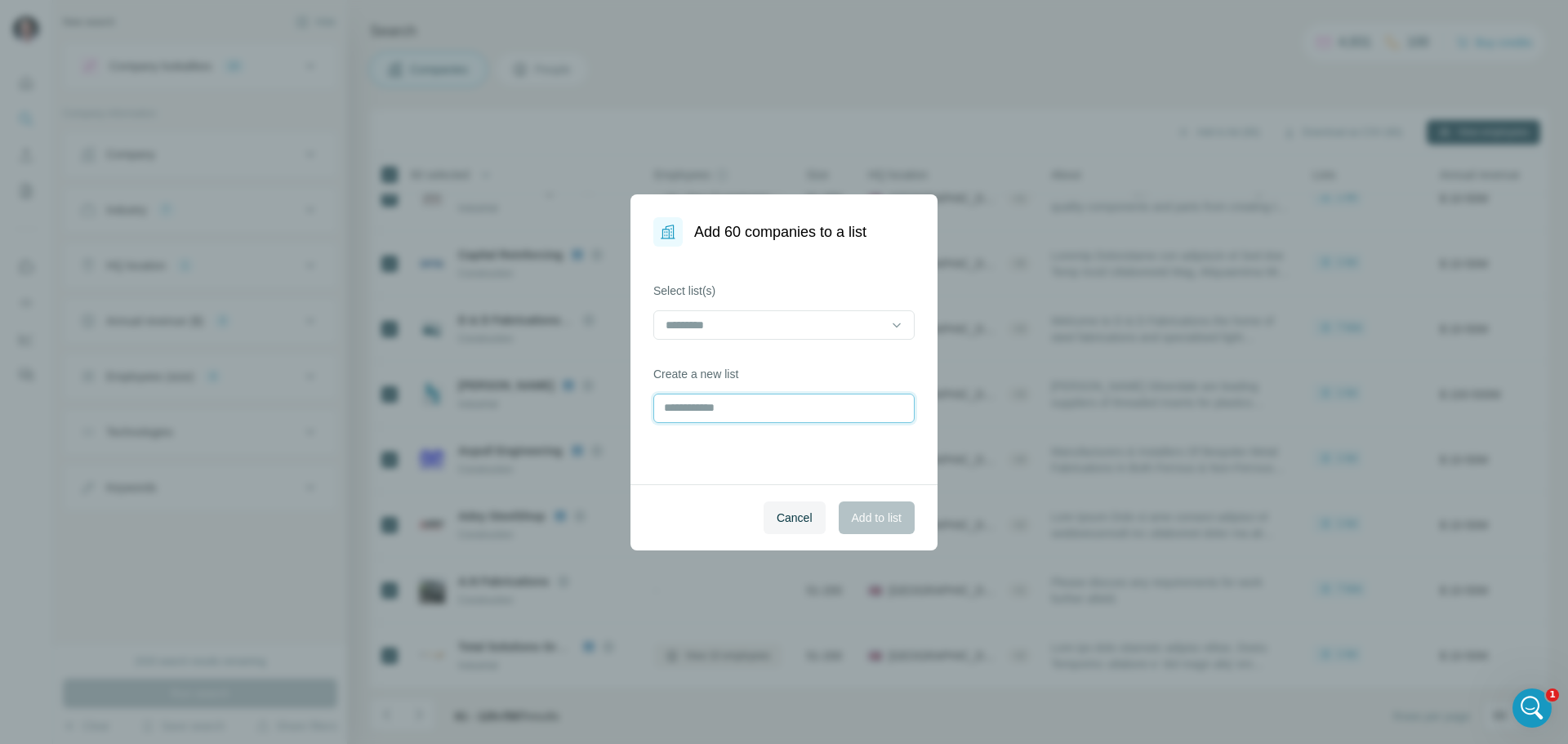
drag, startPoint x: 692, startPoint y: 409, endPoint x: 759, endPoint y: 420, distance: 67.9
click at [692, 409] on input "text" at bounding box center [784, 409] width 261 height 29
type input "**********"
click at [870, 518] on span "Add to list" at bounding box center [877, 518] width 50 height 16
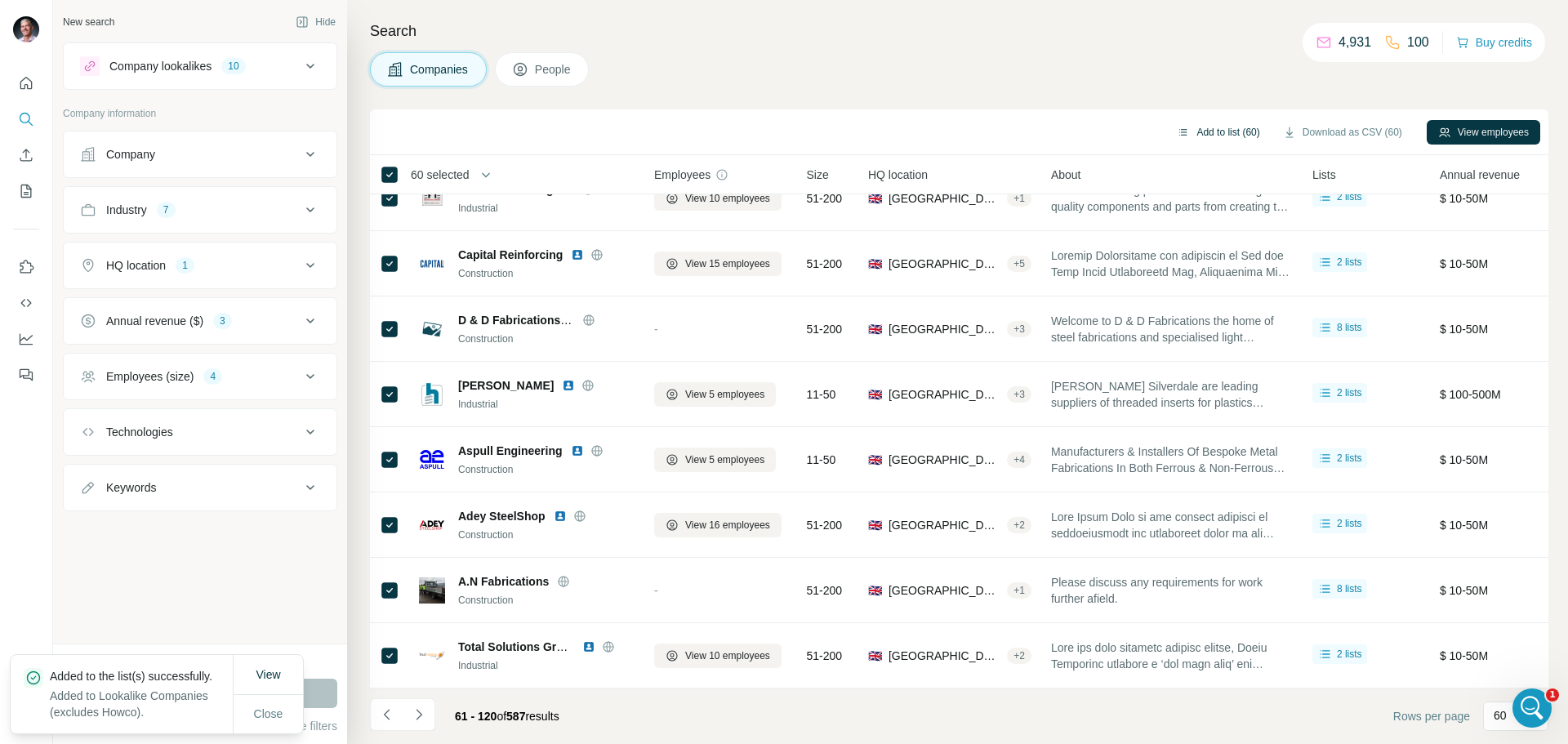
click at [1215, 132] on button "Add to list (60)" at bounding box center [1218, 132] width 106 height 24
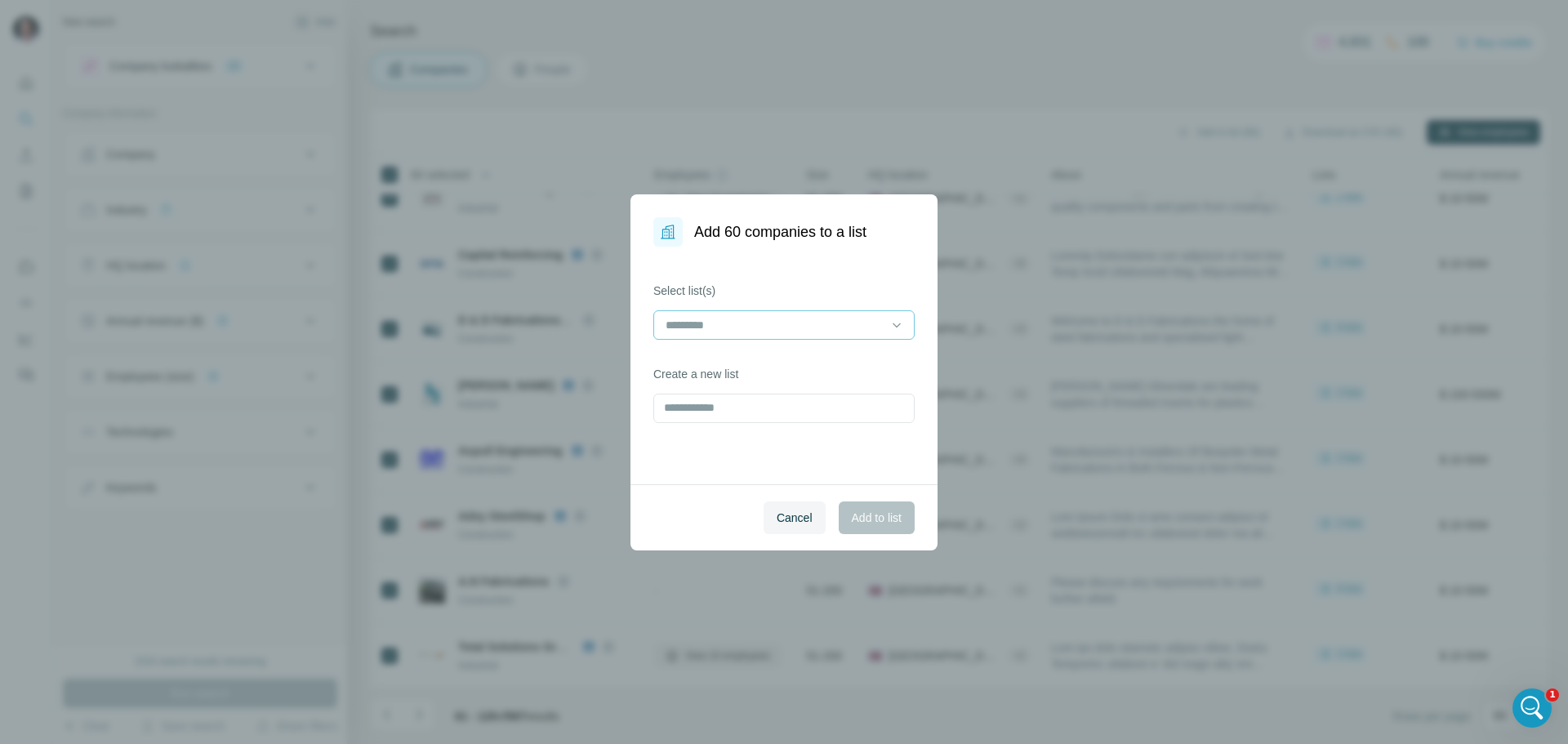
click at [767, 327] on input at bounding box center [774, 325] width 220 height 18
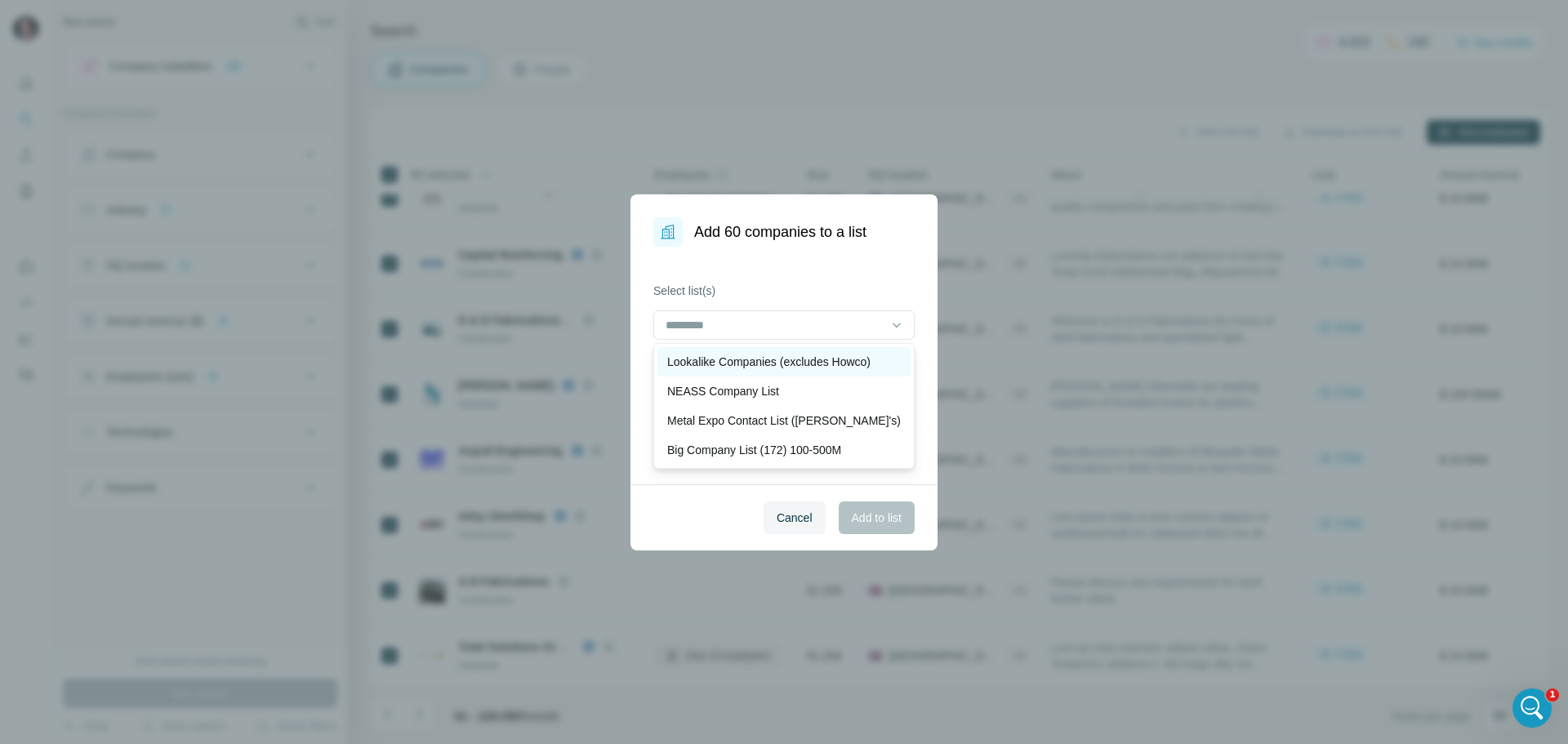
click at [755, 363] on p "Lookalike Companies (excludes Howco)" at bounding box center [769, 361] width 203 height 16
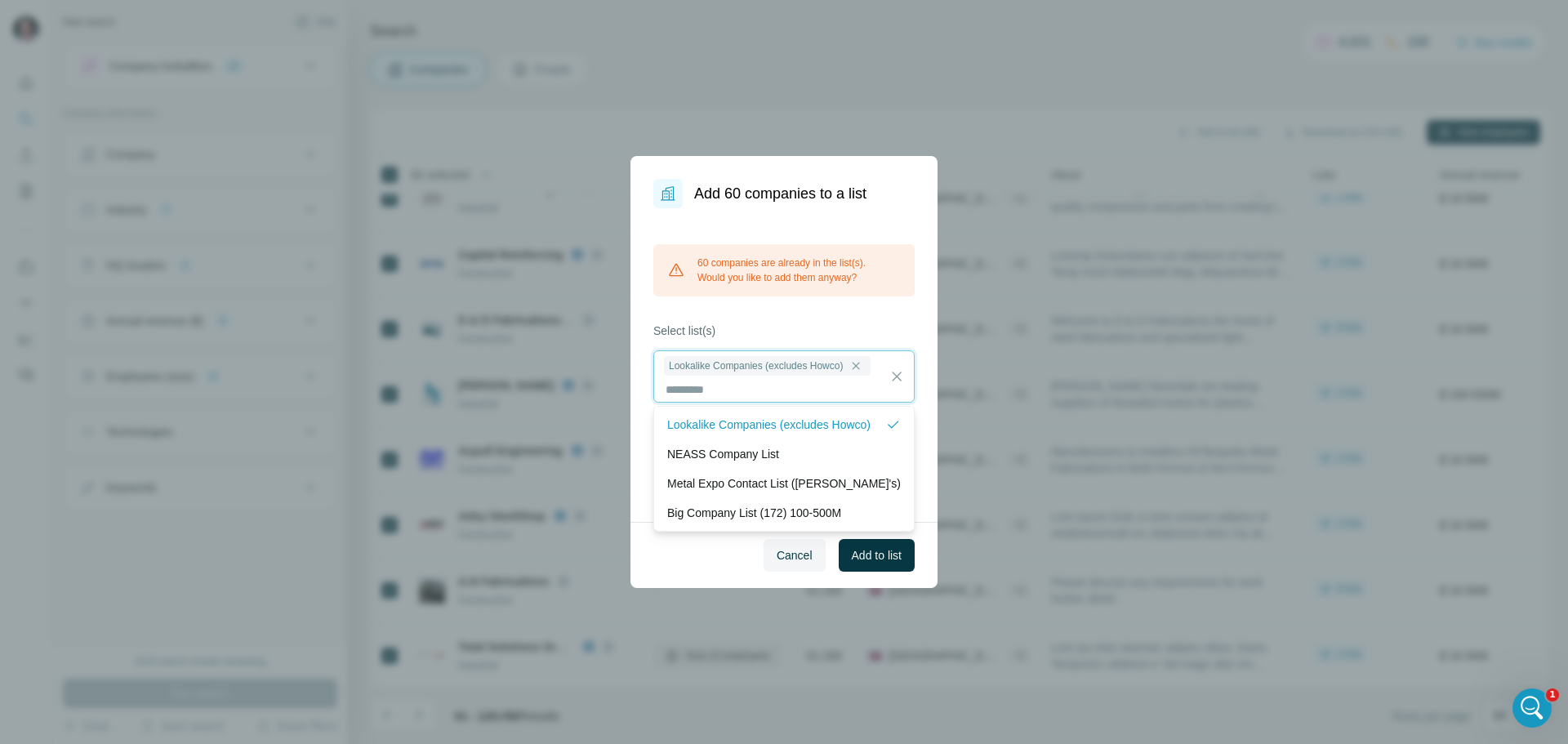
scroll to position [2, 0]
click at [861, 564] on button "Add to list" at bounding box center [876, 556] width 76 height 33
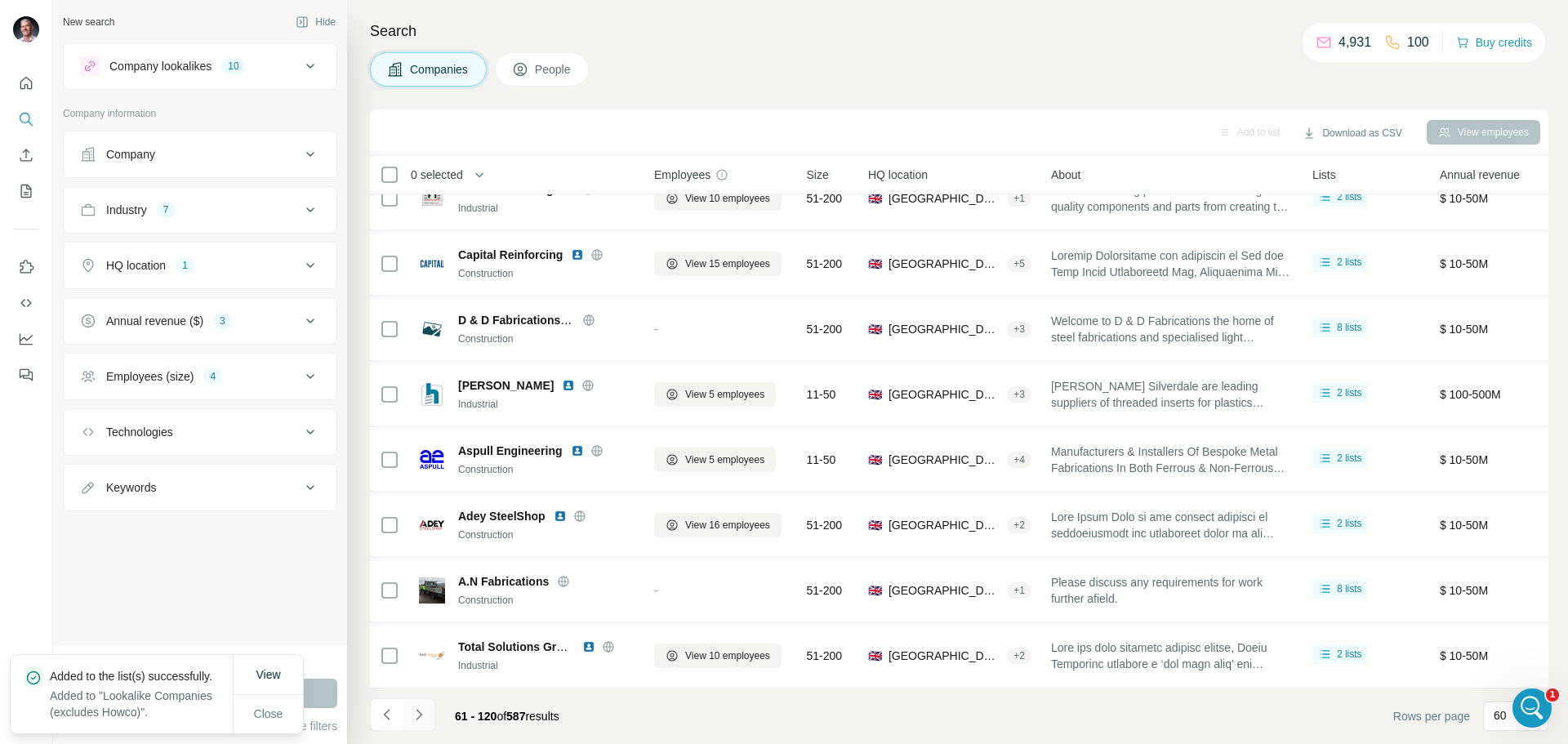
click at [413, 714] on icon "Navigate to next page" at bounding box center [419, 715] width 16 height 16
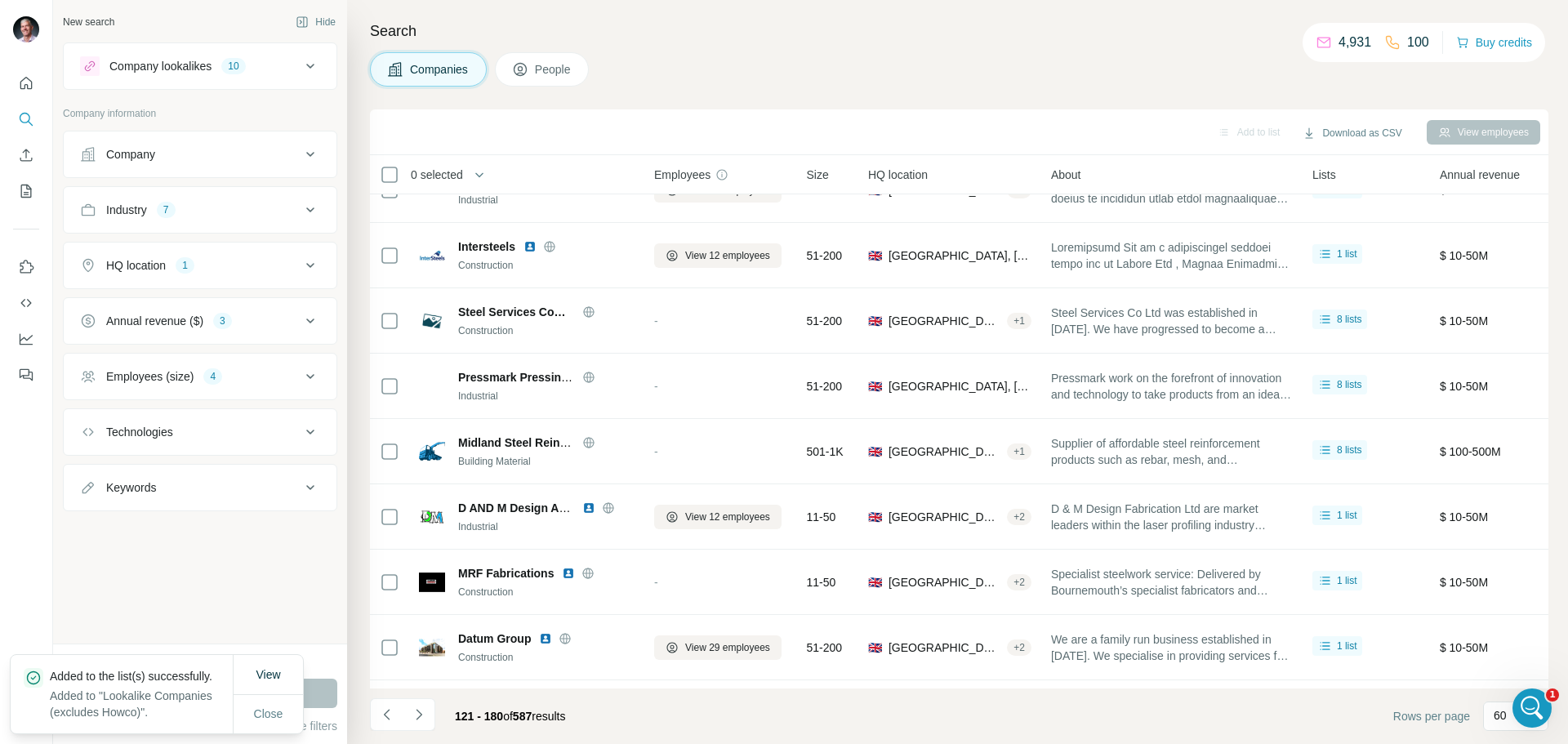
scroll to position [3435, 0]
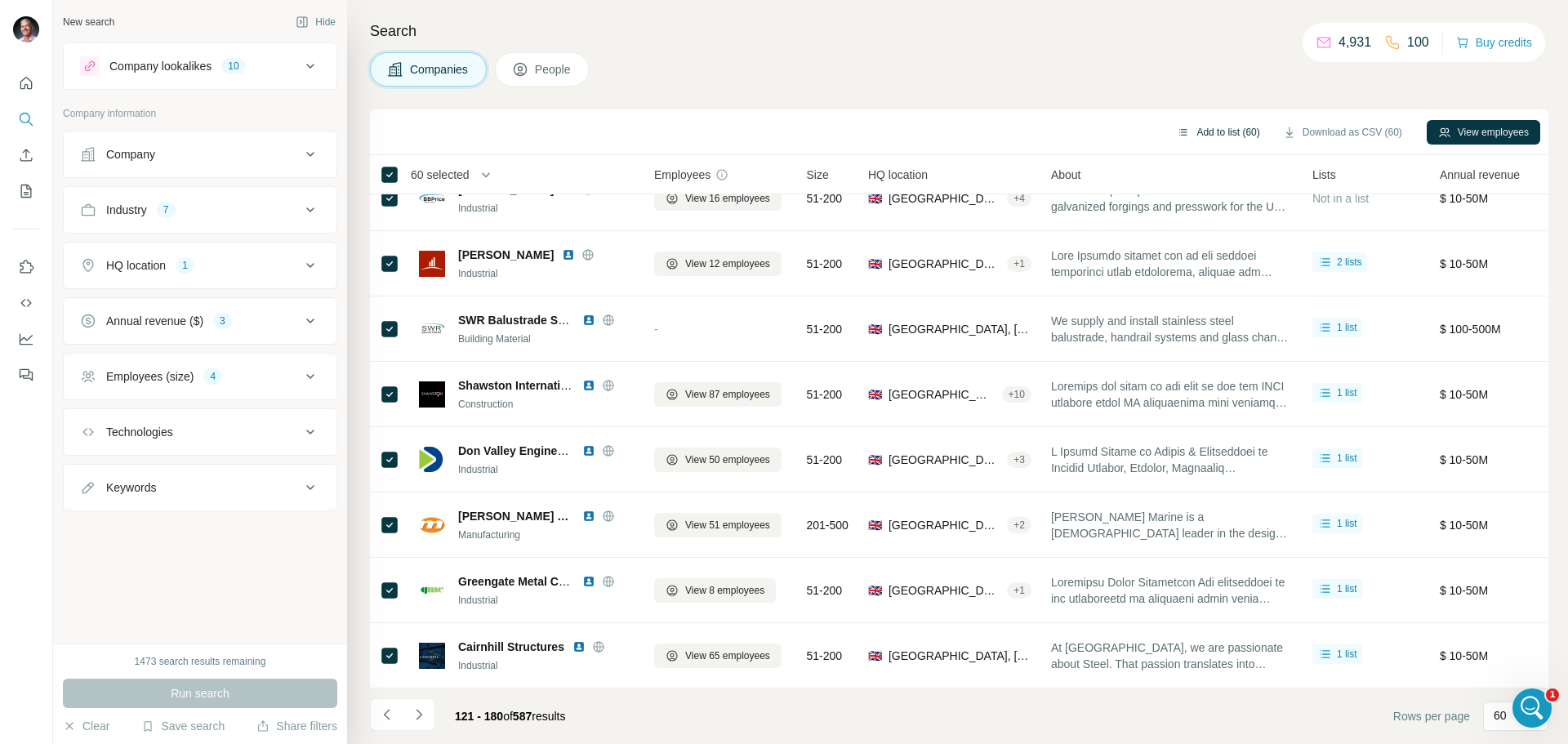
click at [1214, 132] on button "Add to list (60)" at bounding box center [1218, 132] width 106 height 24
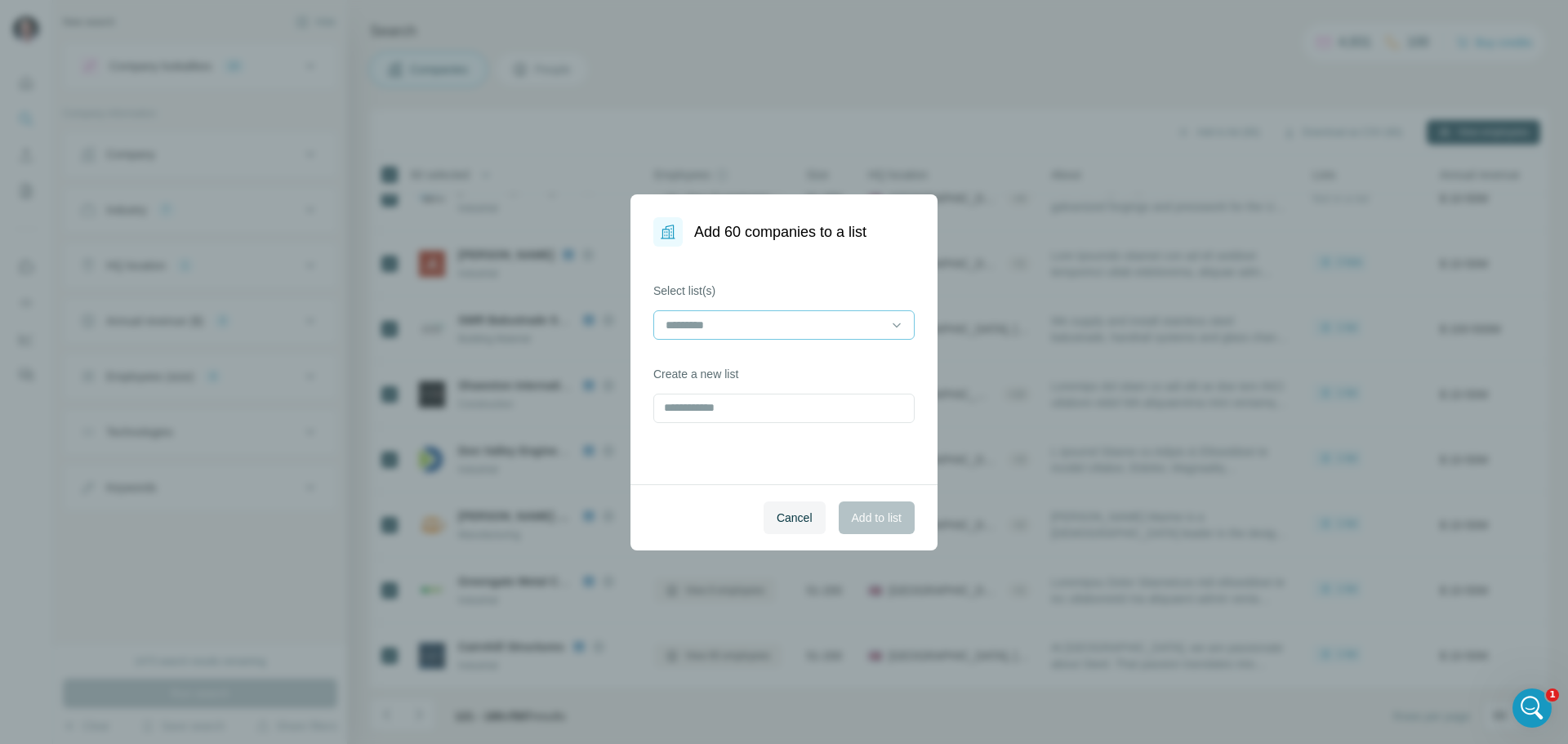
click at [712, 321] on input at bounding box center [774, 325] width 220 height 18
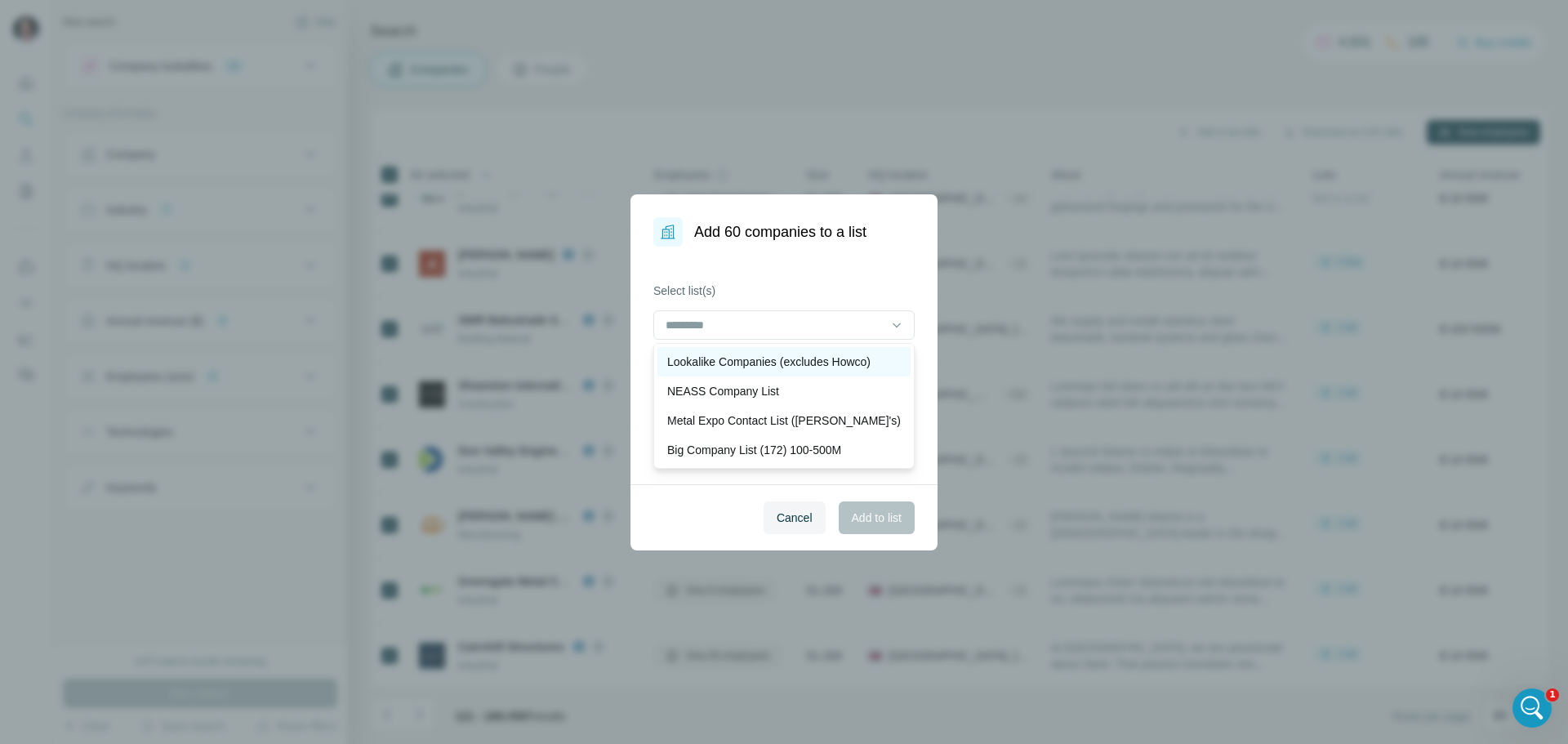
click at [709, 365] on p "Lookalike Companies (excludes Howco)" at bounding box center [769, 361] width 203 height 16
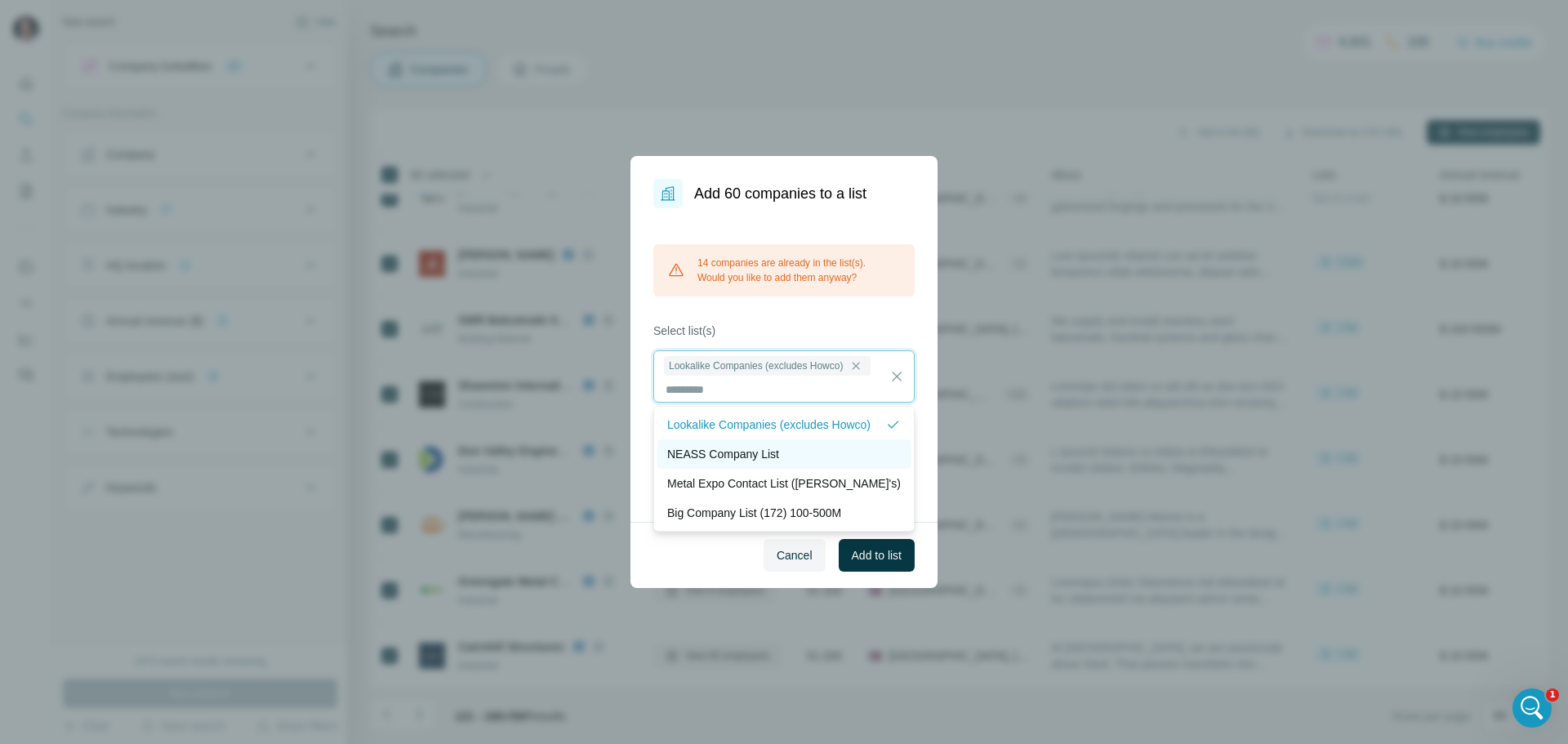
scroll to position [2, 0]
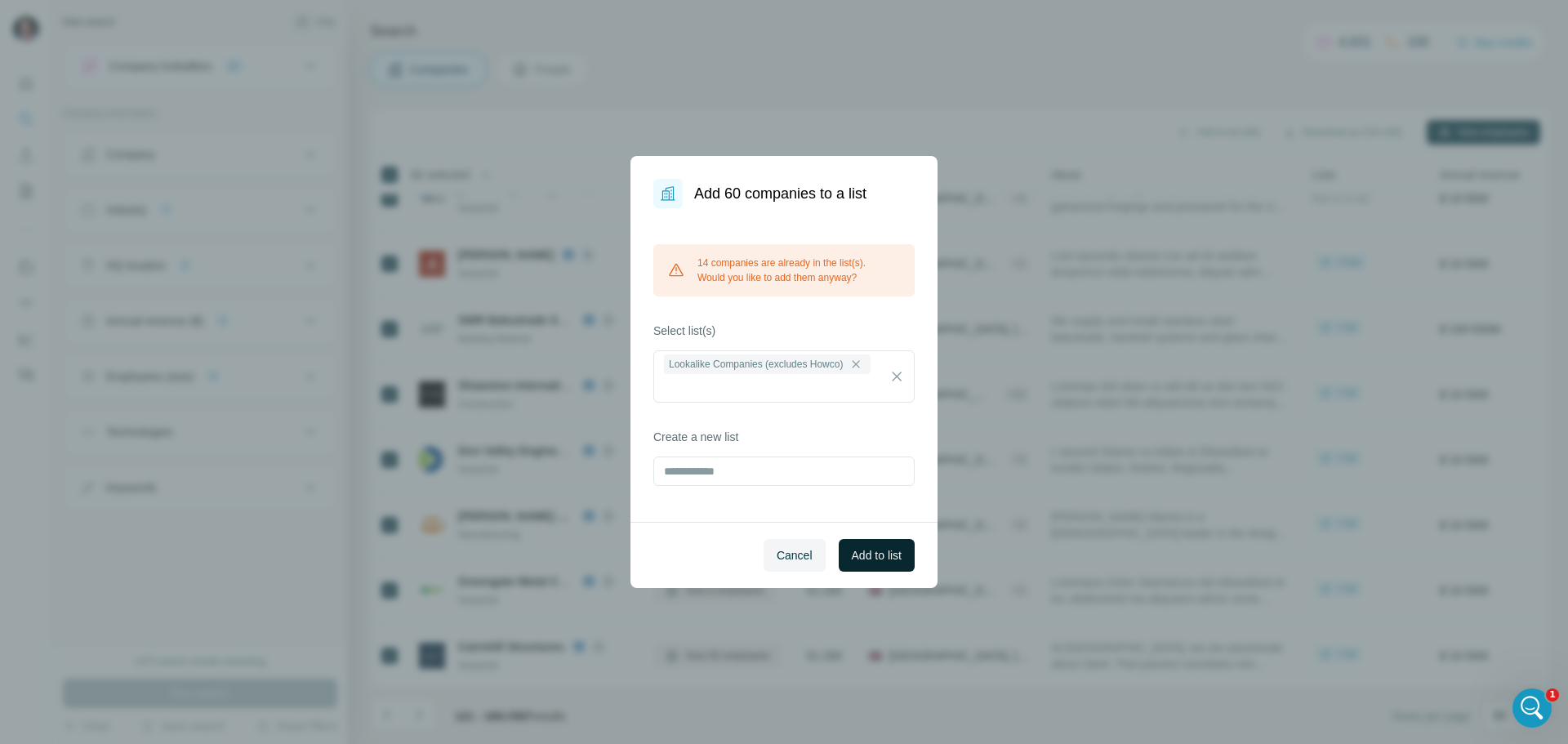
drag, startPoint x: 858, startPoint y: 555, endPoint x: 857, endPoint y: 545, distance: 10.0
click at [858, 555] on span "Add to list" at bounding box center [877, 555] width 50 height 16
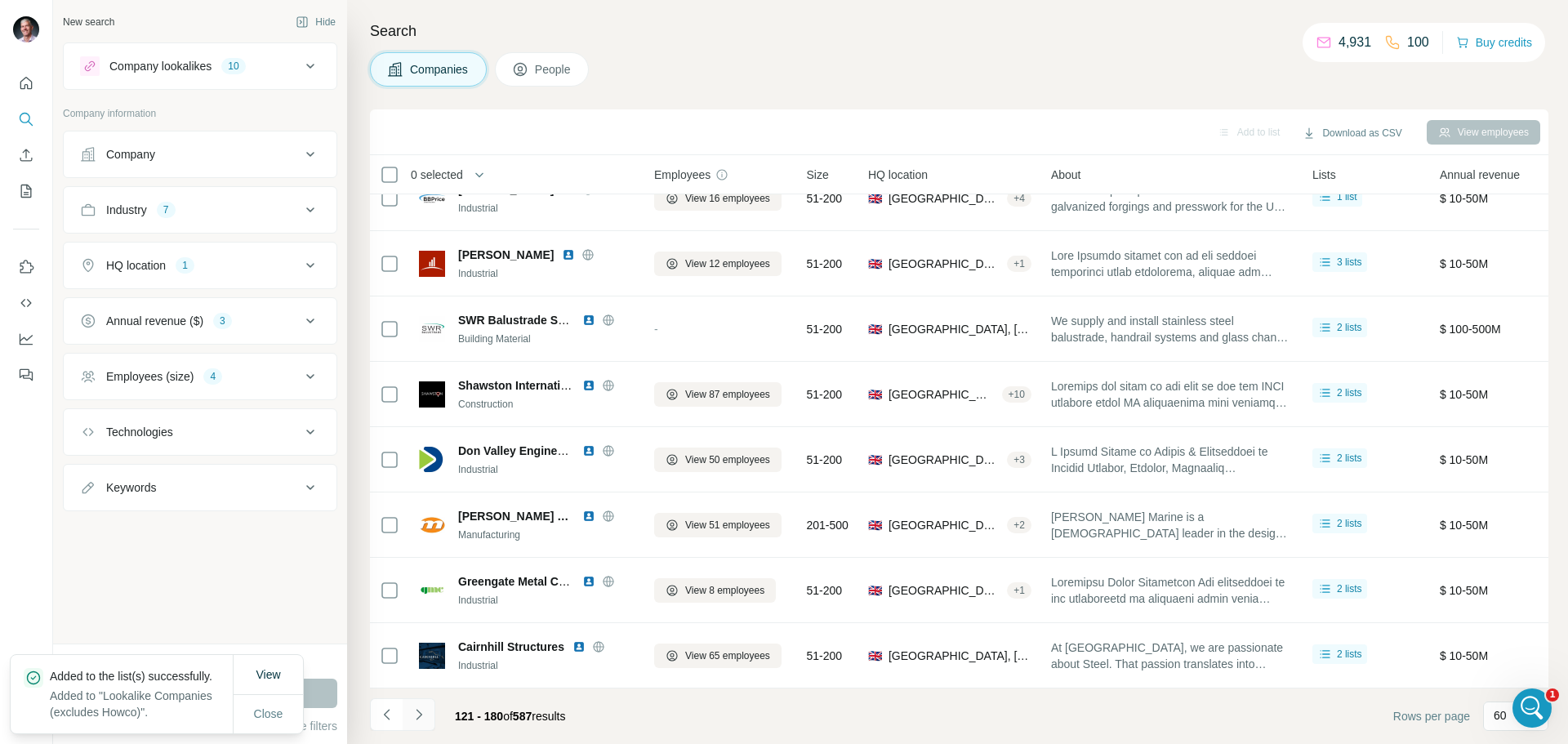
click at [418, 715] on icon "Navigate to next page" at bounding box center [419, 715] width 16 height 16
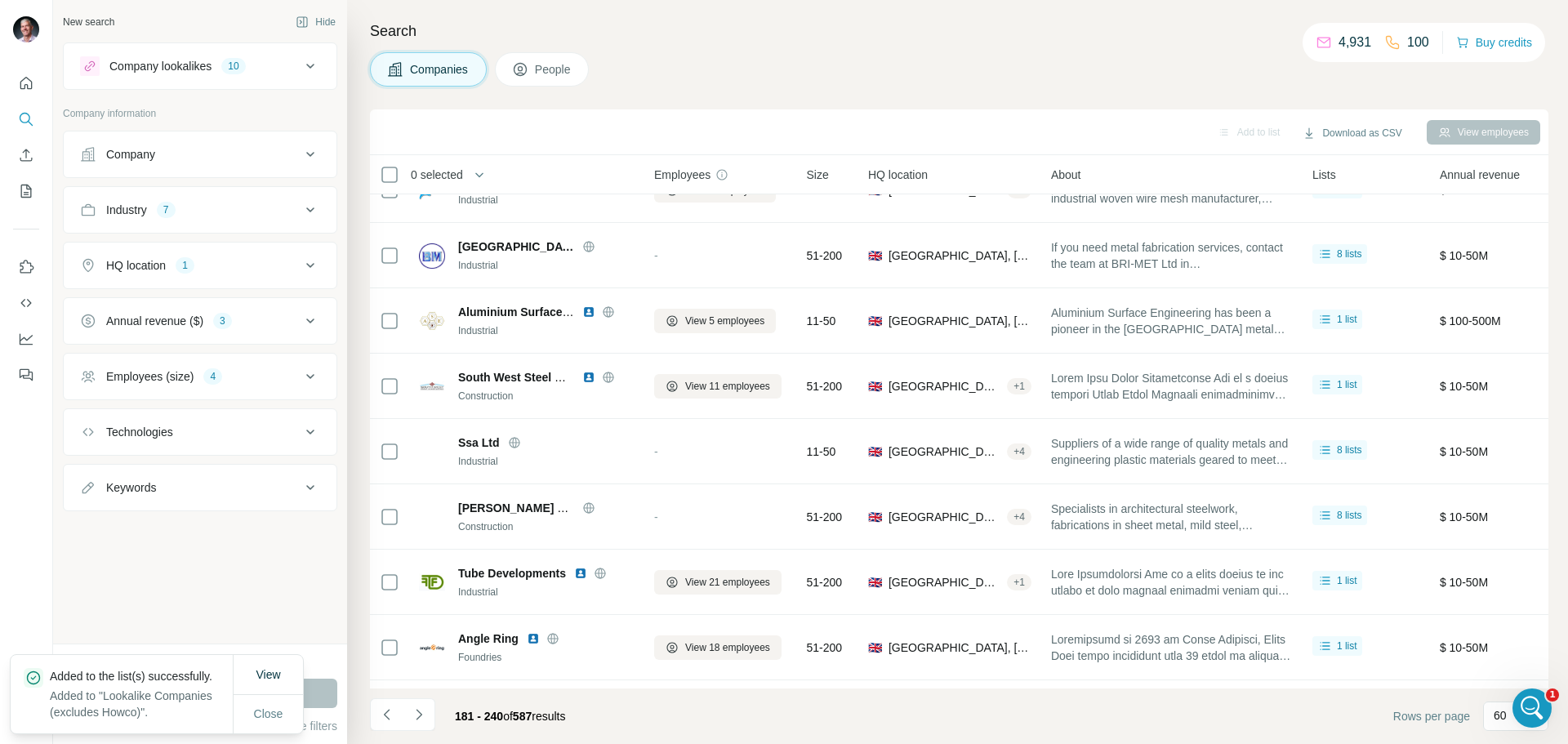
scroll to position [3435, 0]
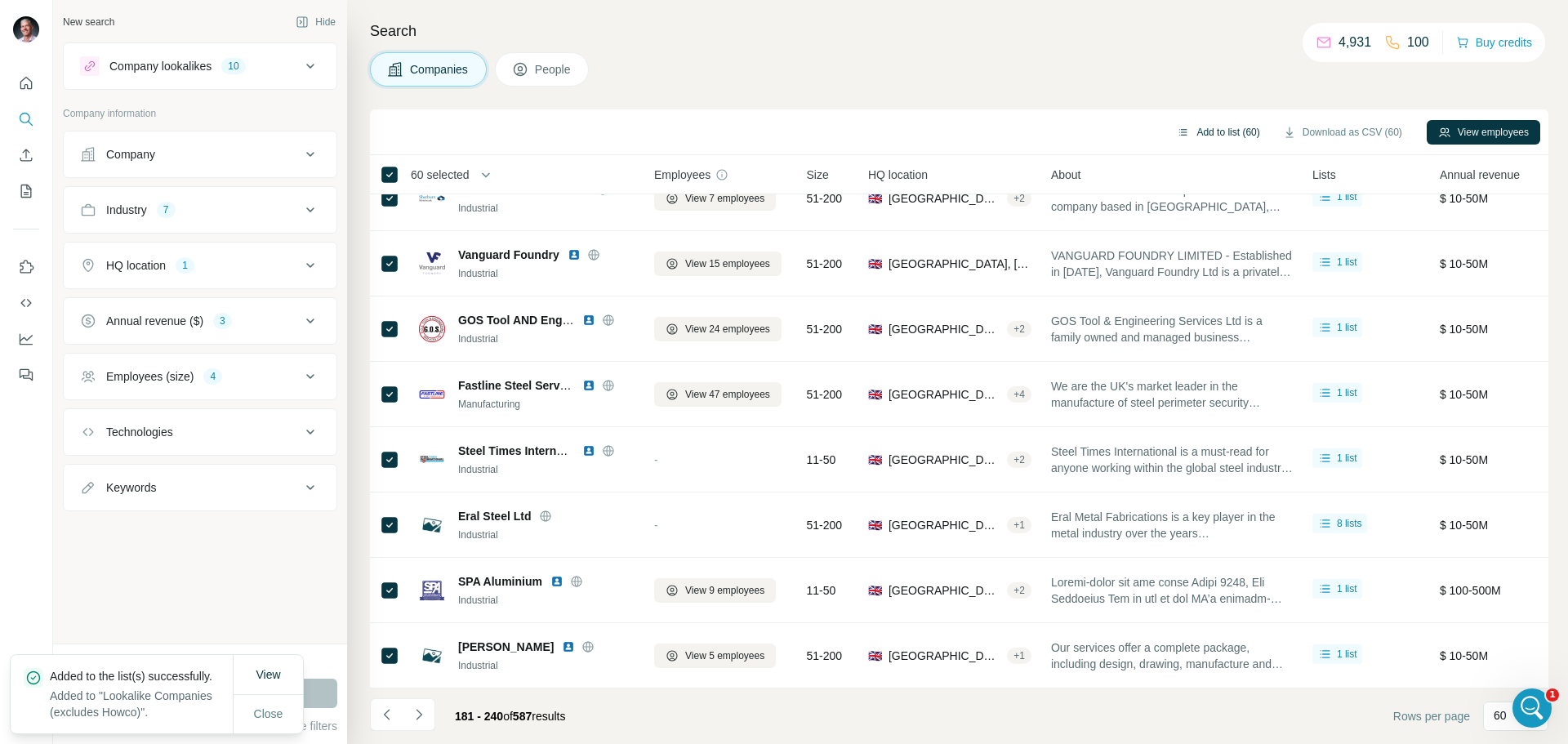
click at [1217, 126] on button "Add to list (60)" at bounding box center [1218, 132] width 106 height 24
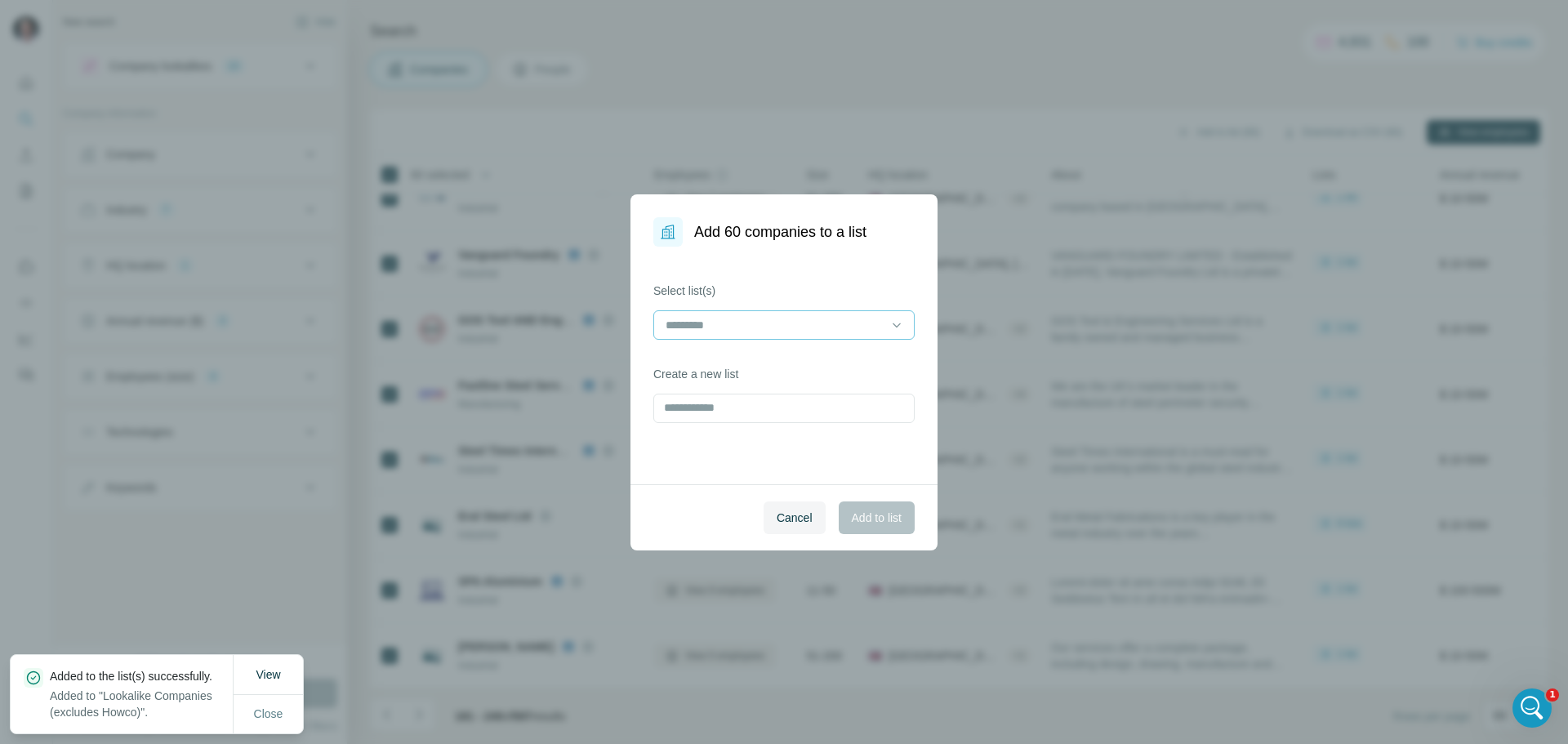
click at [784, 321] on input at bounding box center [774, 325] width 220 height 18
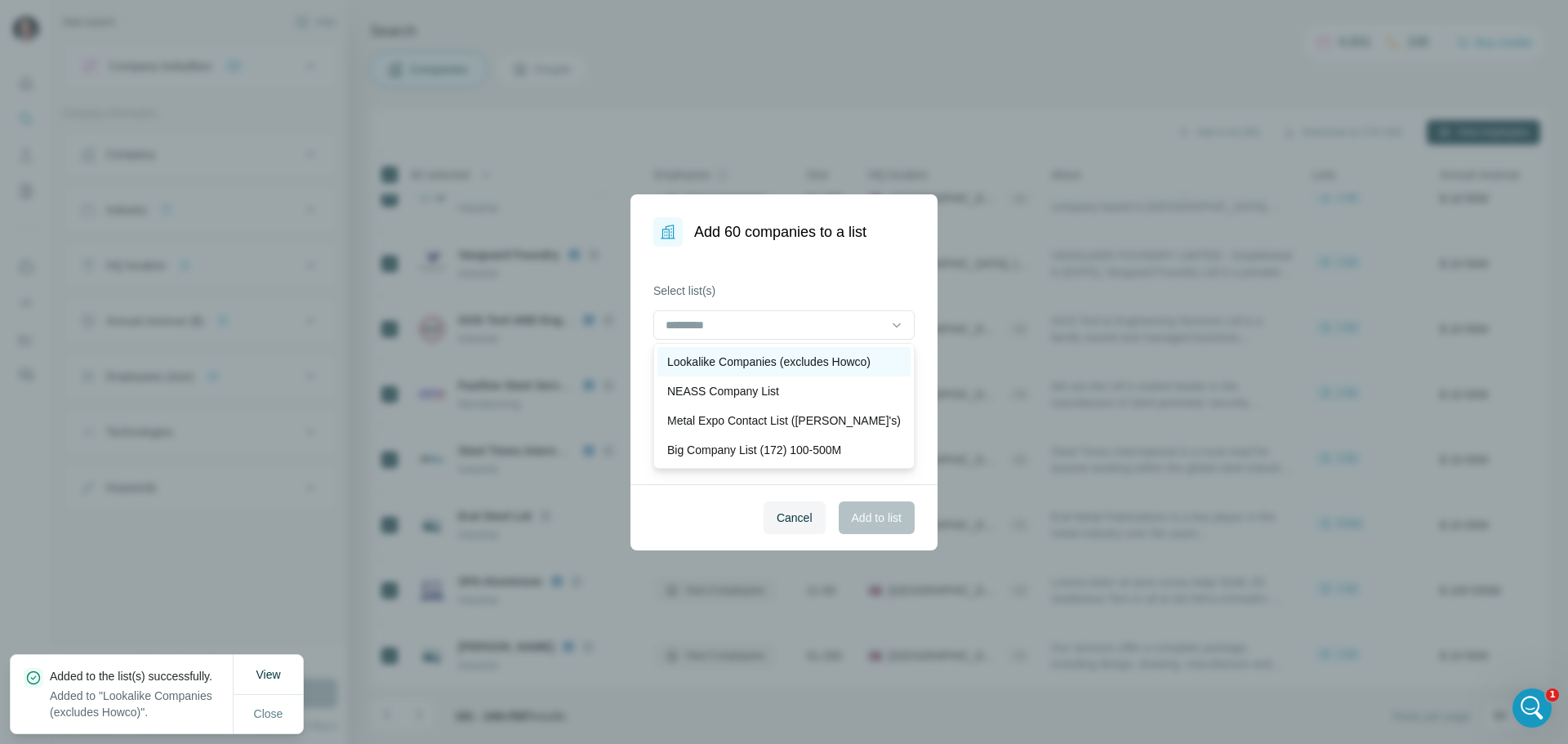
click at [783, 356] on p "Lookalike Companies (excludes Howco)" at bounding box center [769, 361] width 203 height 16
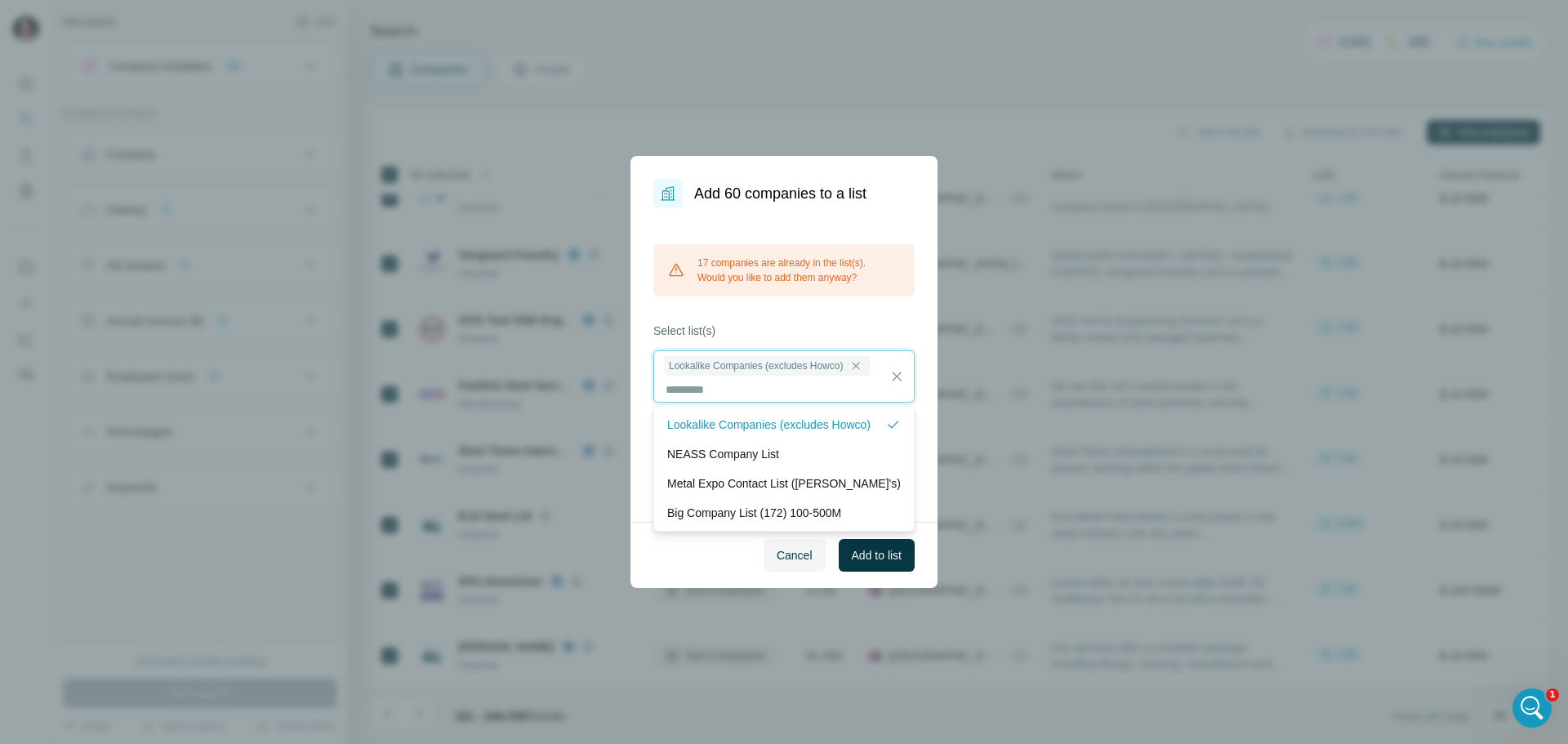
scroll to position [2, 0]
click at [876, 553] on span "Add to list" at bounding box center [877, 555] width 50 height 16
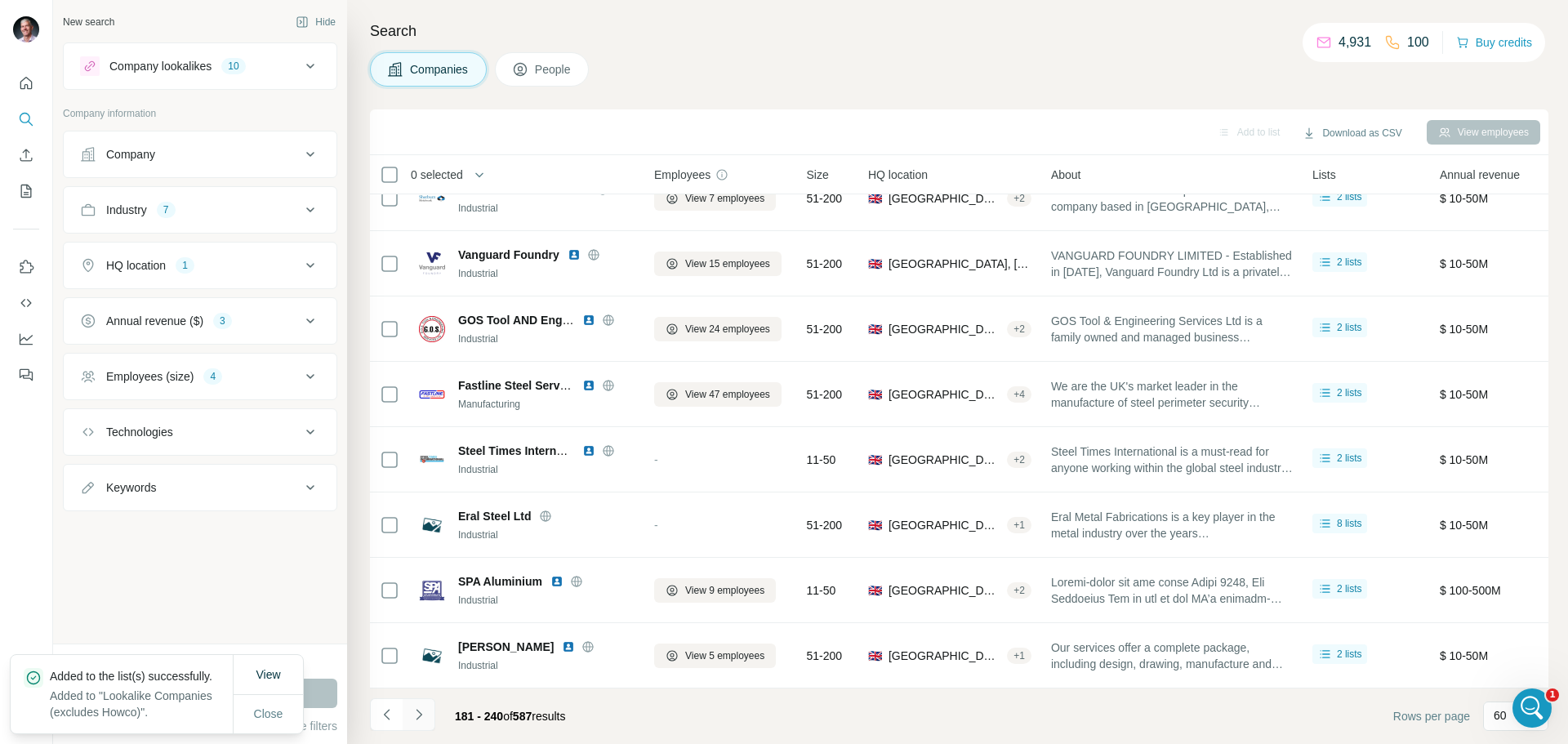
click at [419, 719] on icon "Navigate to next page" at bounding box center [419, 715] width 16 height 16
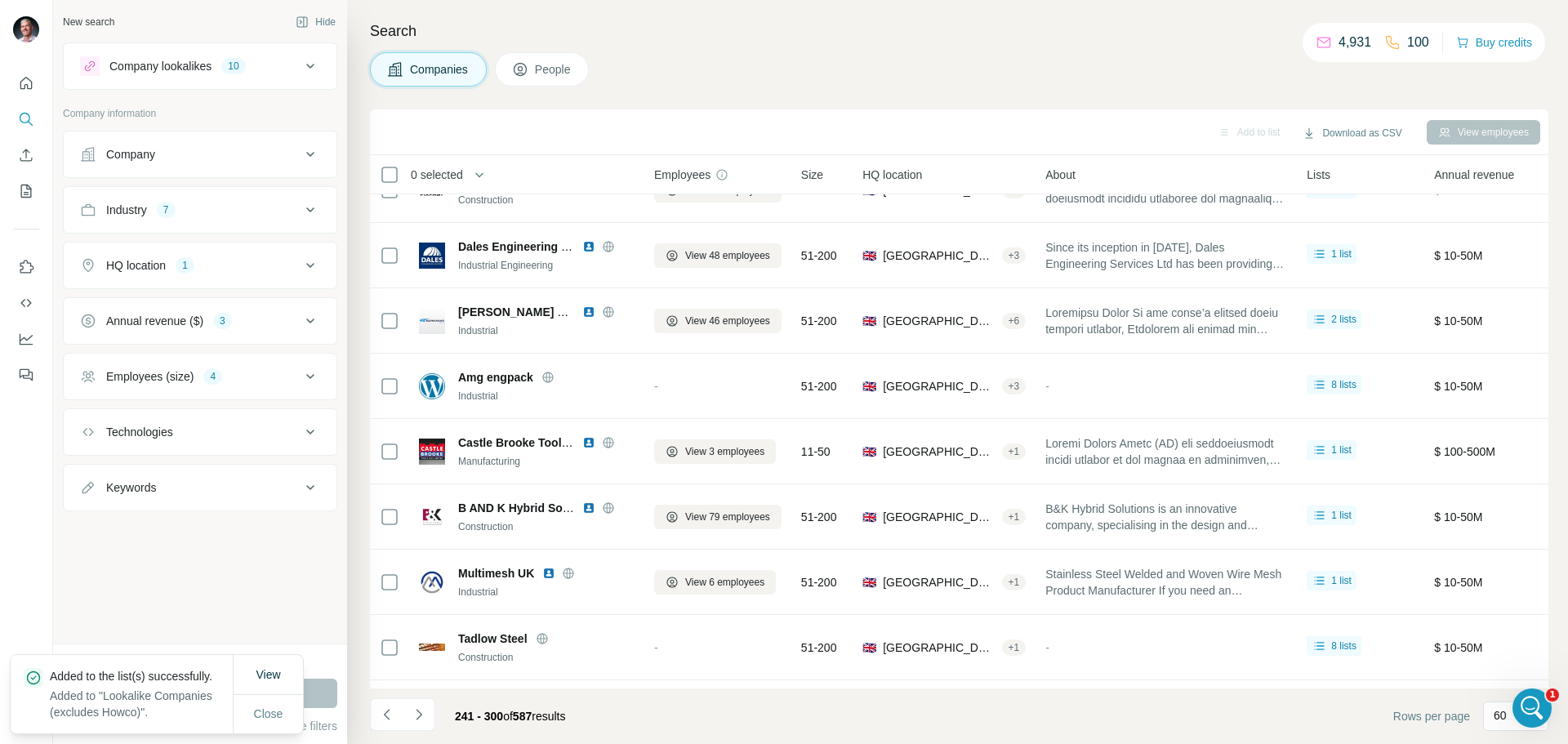
scroll to position [3435, 0]
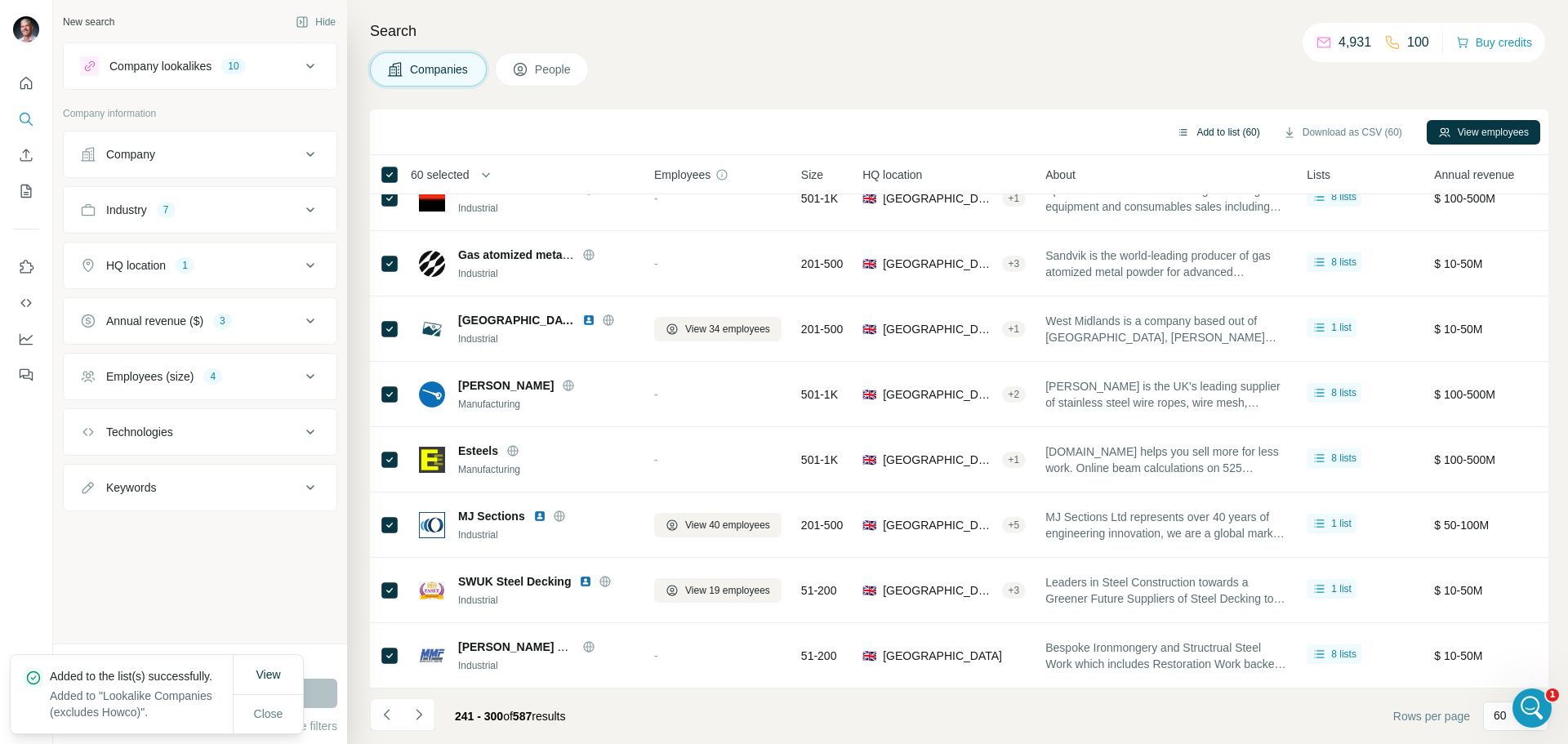
click at [1227, 126] on button "Add to list (60)" at bounding box center [1218, 132] width 106 height 24
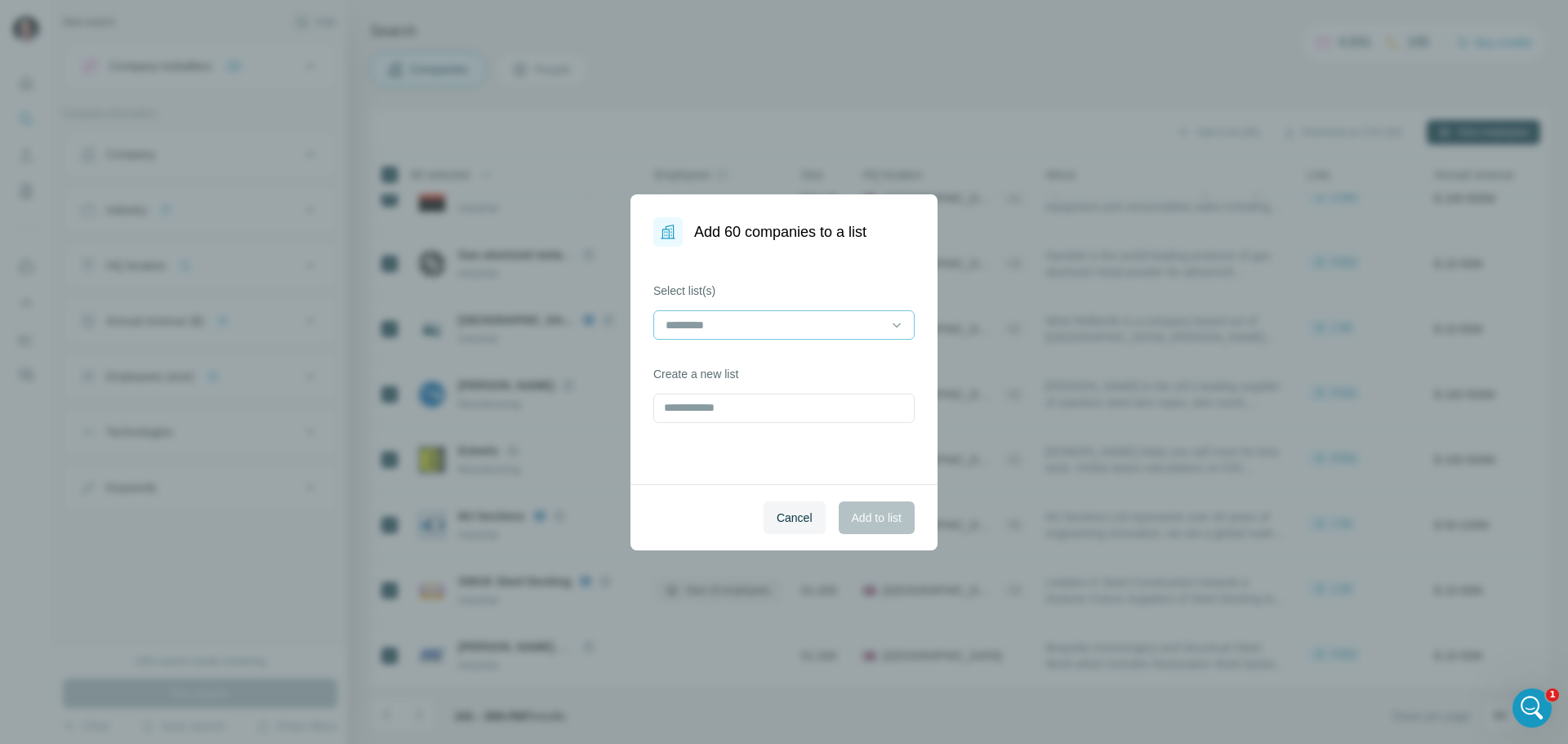
click at [761, 321] on input at bounding box center [774, 325] width 220 height 18
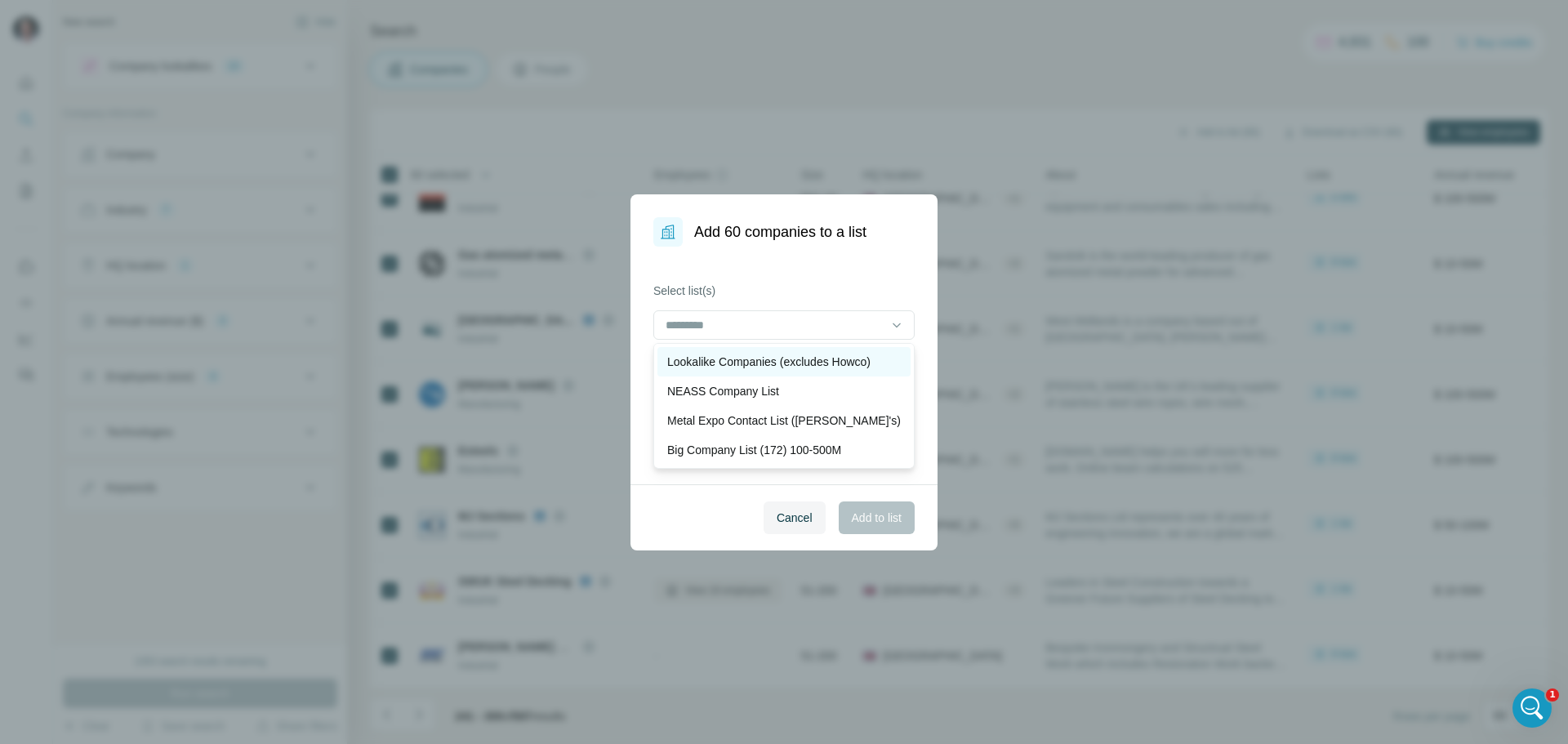
click at [772, 362] on p "Lookalike Companies (excludes Howco)" at bounding box center [769, 361] width 203 height 16
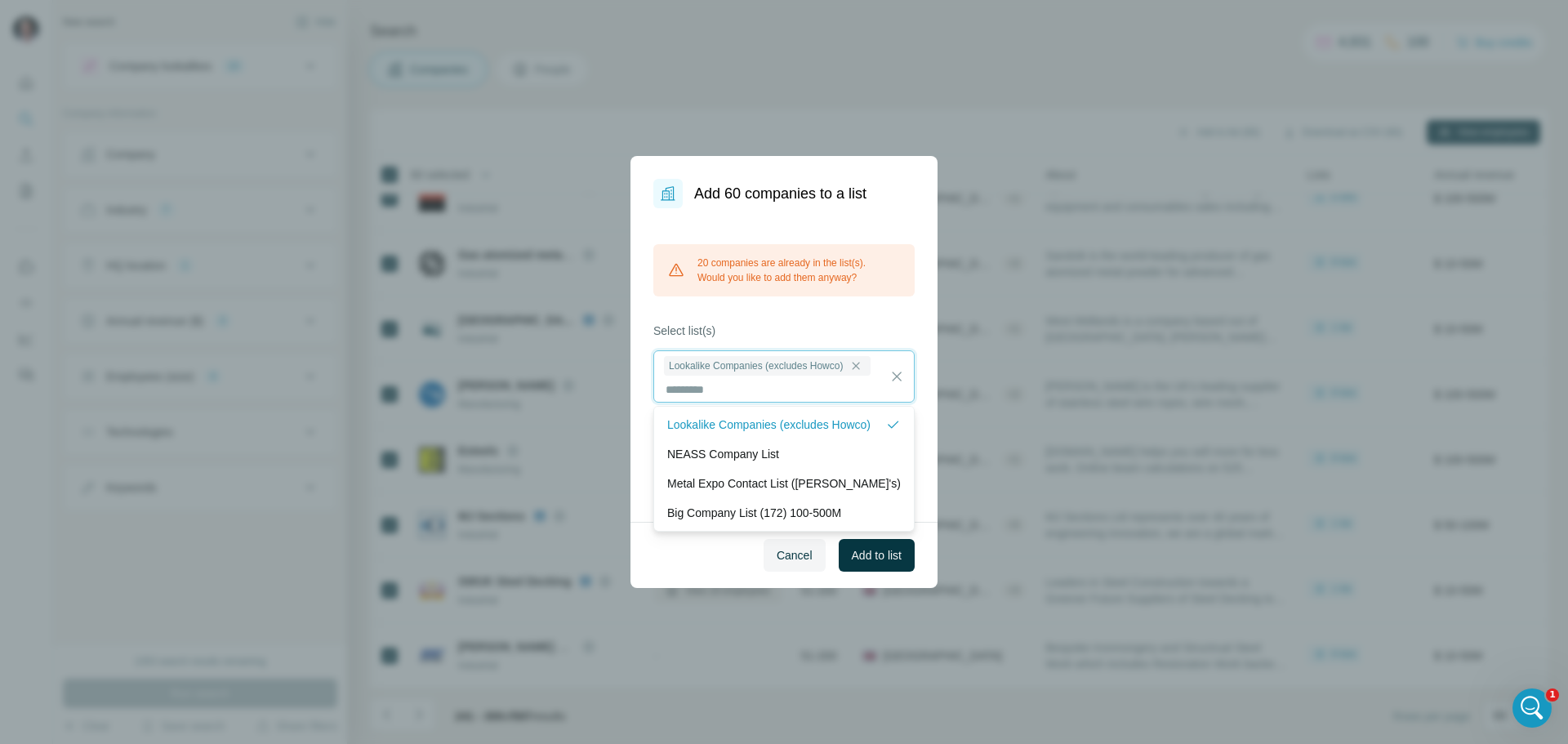
scroll to position [2, 0]
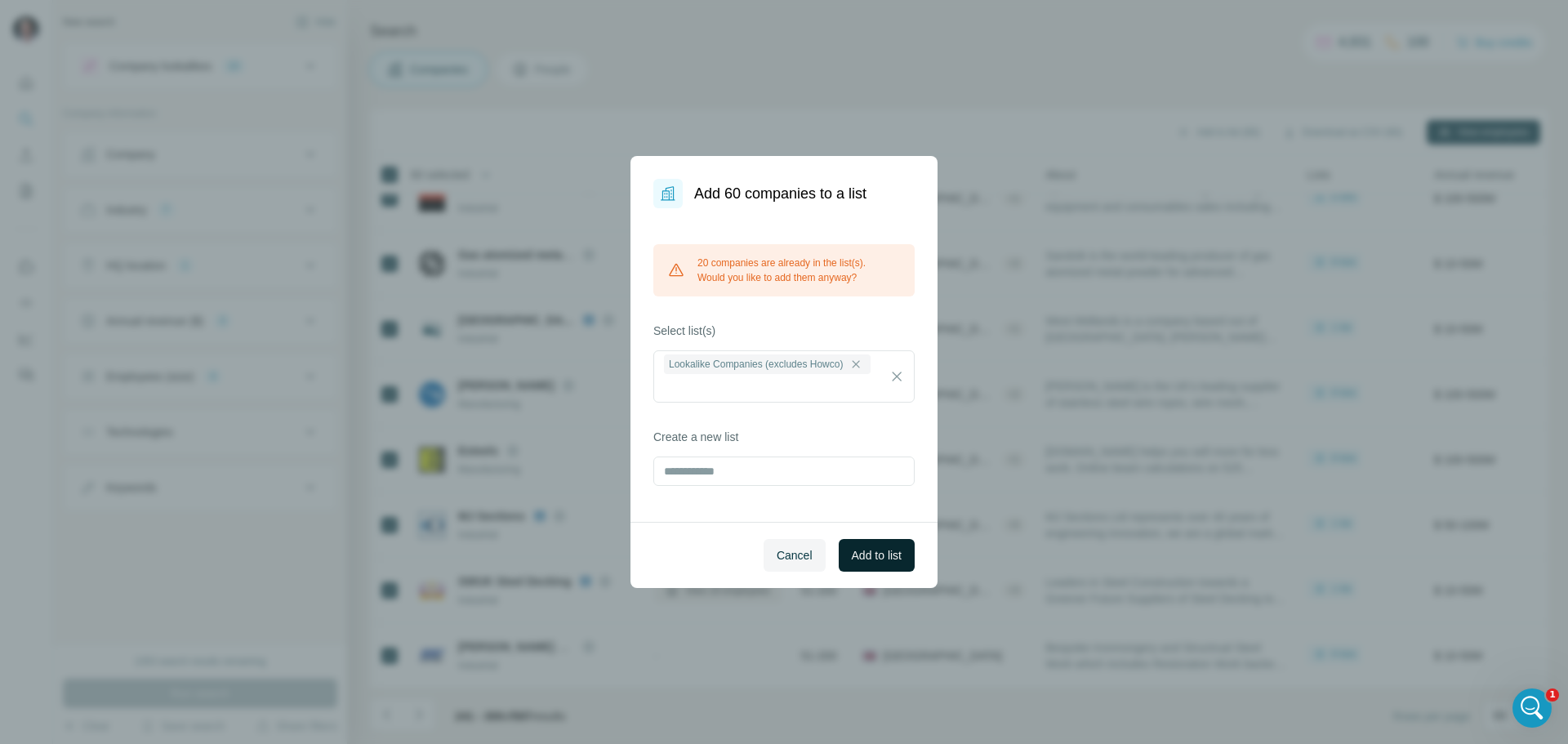
click at [871, 557] on span "Add to list" at bounding box center [877, 555] width 50 height 16
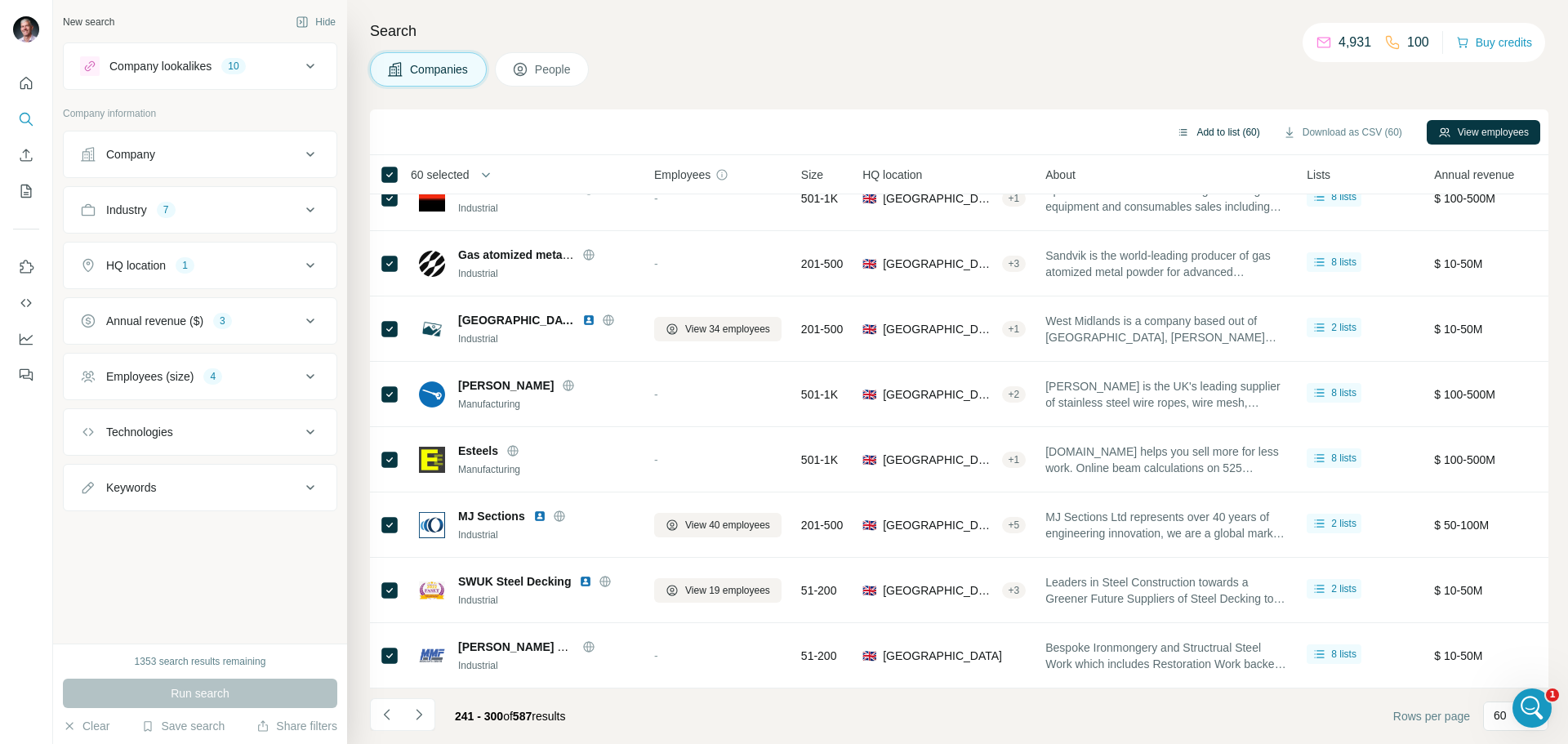
click at [1227, 129] on button "Add to list (60)" at bounding box center [1218, 132] width 106 height 24
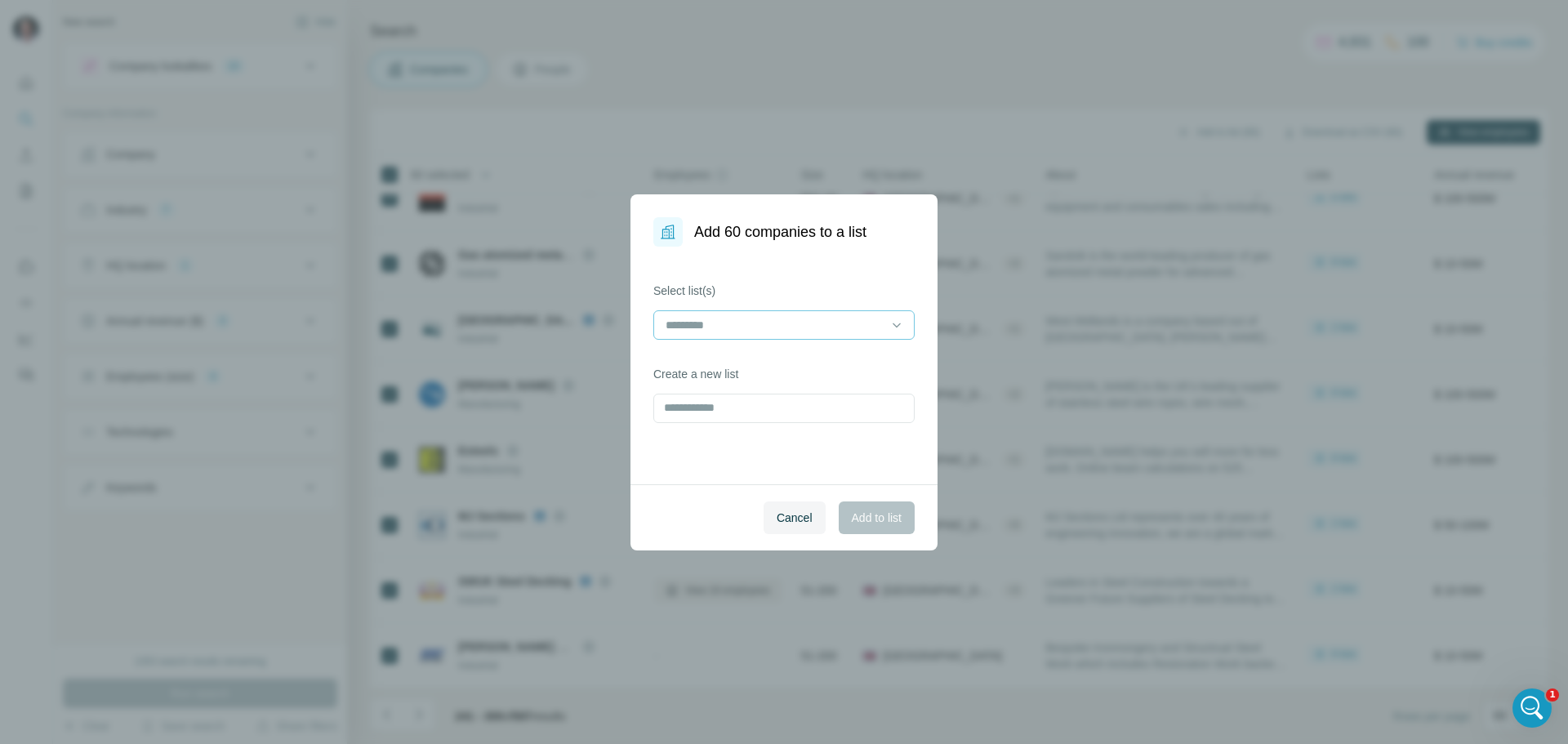
click at [788, 319] on input at bounding box center [774, 325] width 220 height 18
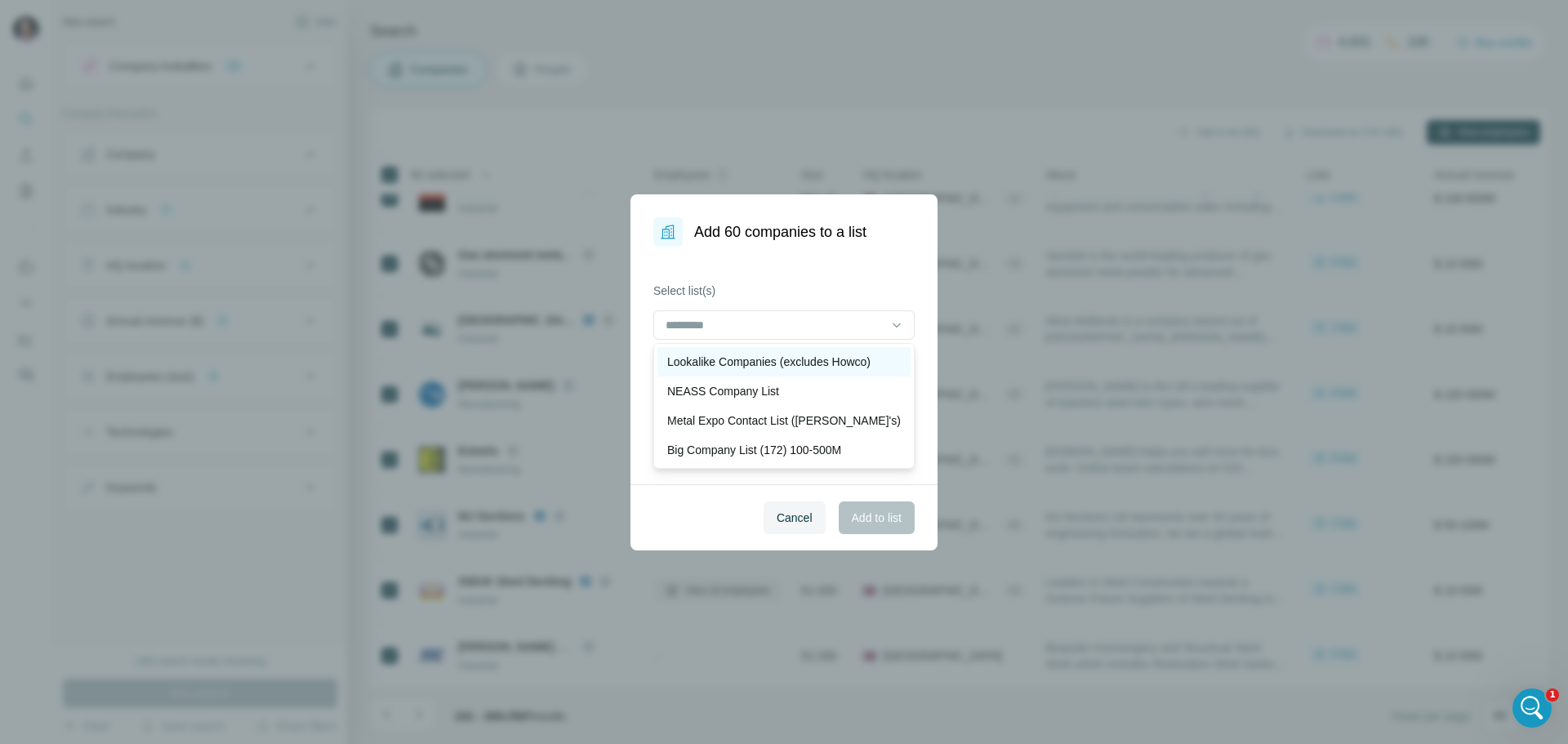
click at [774, 363] on p "Lookalike Companies (excludes Howco)" at bounding box center [769, 361] width 203 height 16
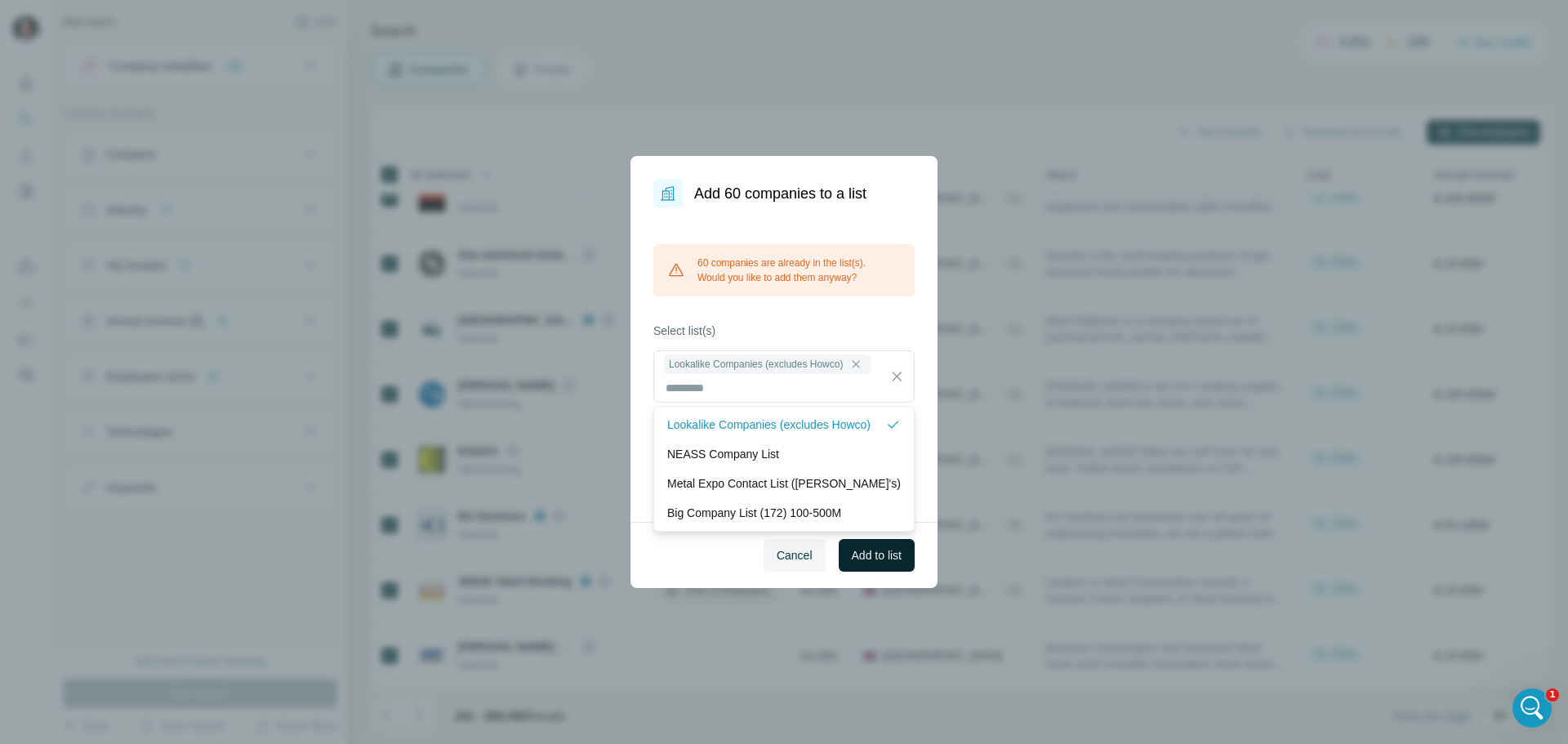
click at [867, 556] on span "Add to list" at bounding box center [877, 555] width 50 height 16
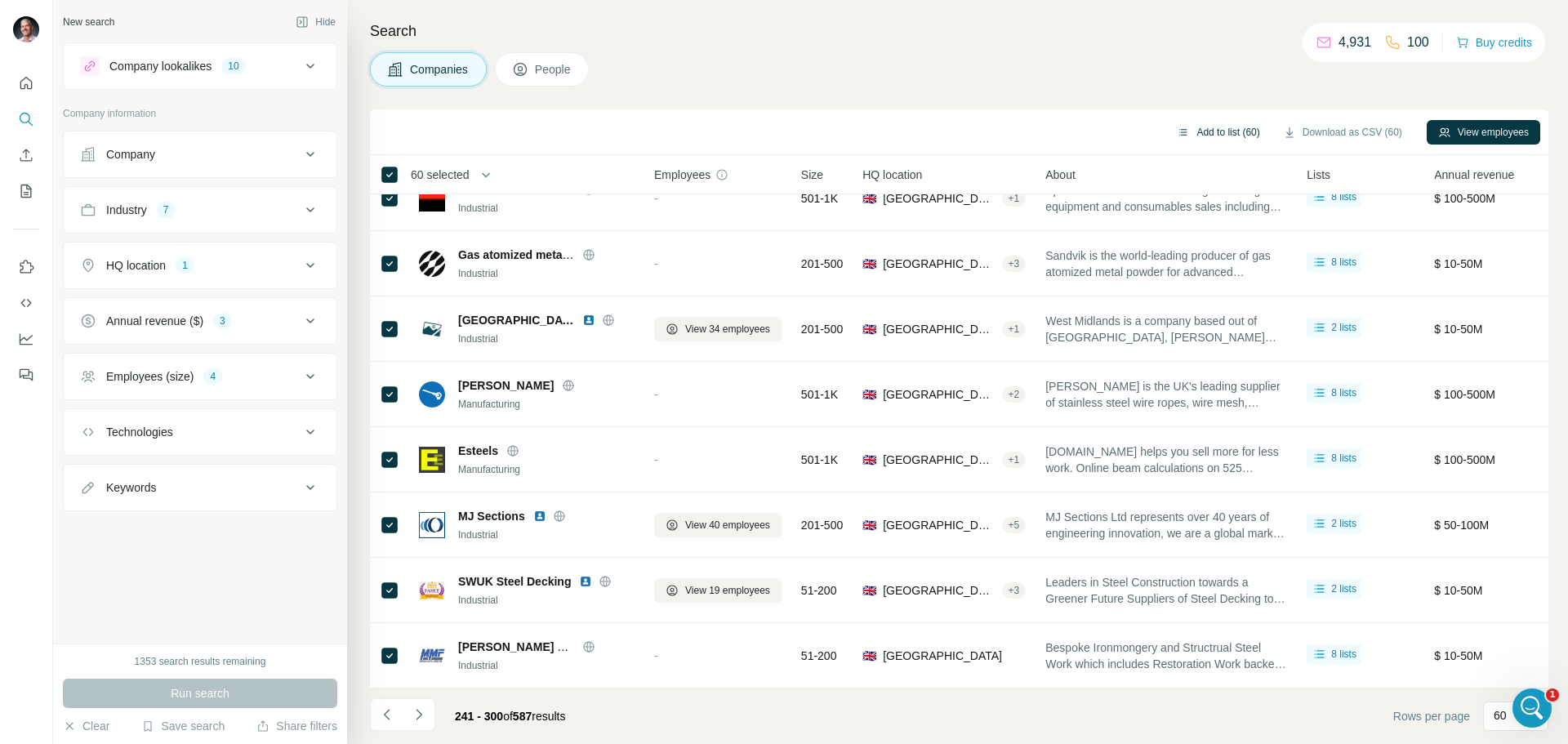
click at [1202, 129] on button "Add to list (60)" at bounding box center [1218, 132] width 106 height 24
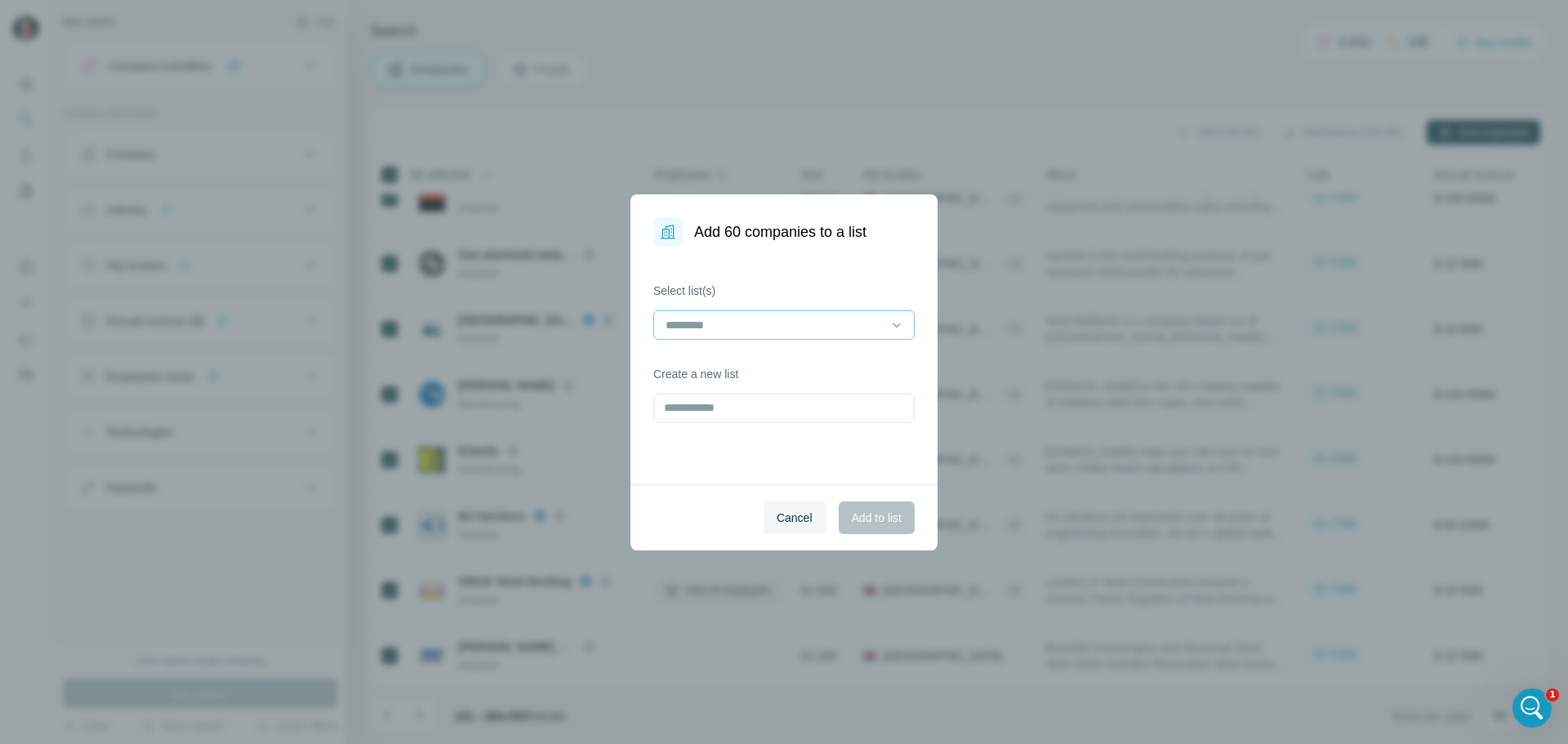
click at [737, 331] on input at bounding box center [774, 325] width 220 height 18
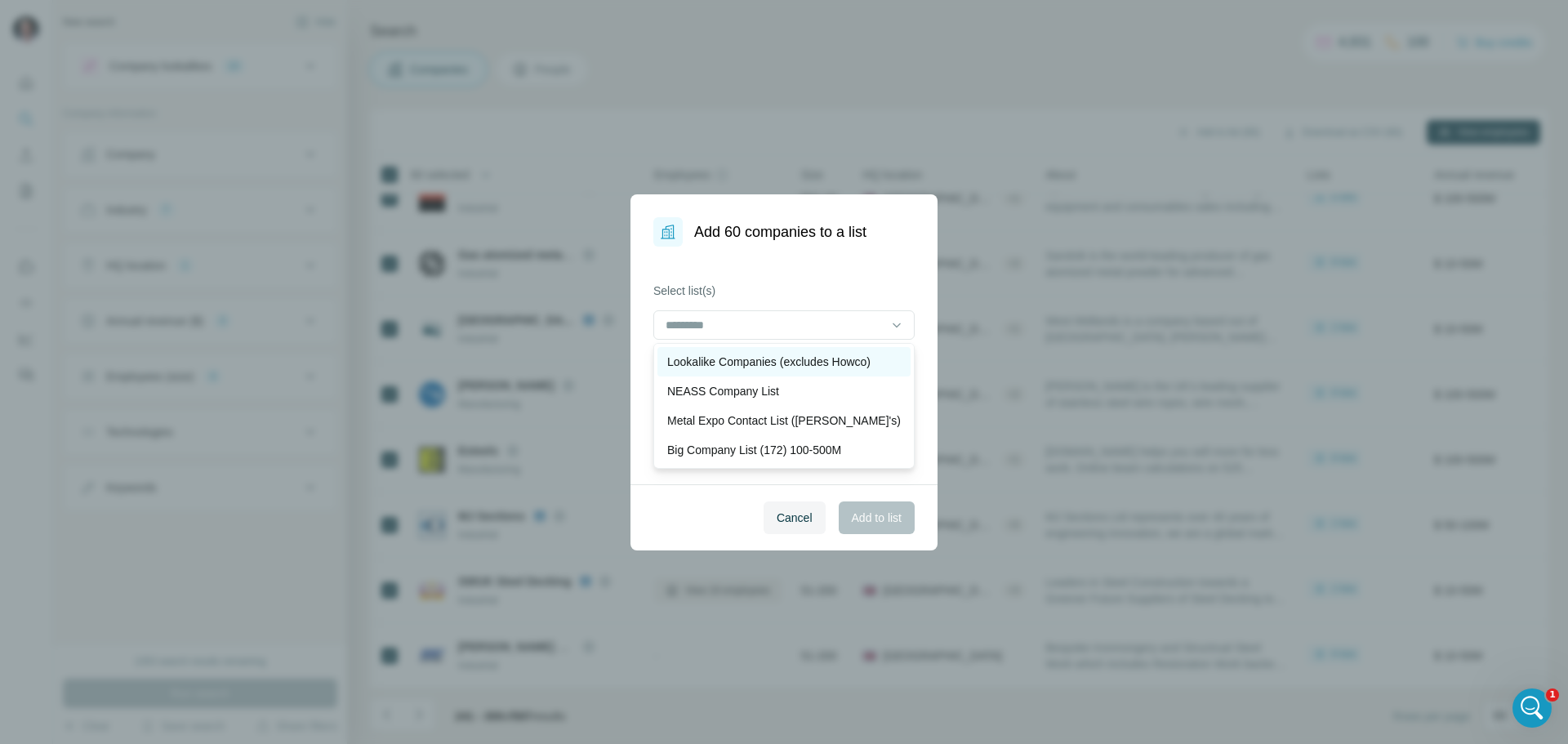
click at [729, 363] on p "Lookalike Companies (excludes Howco)" at bounding box center [769, 361] width 203 height 16
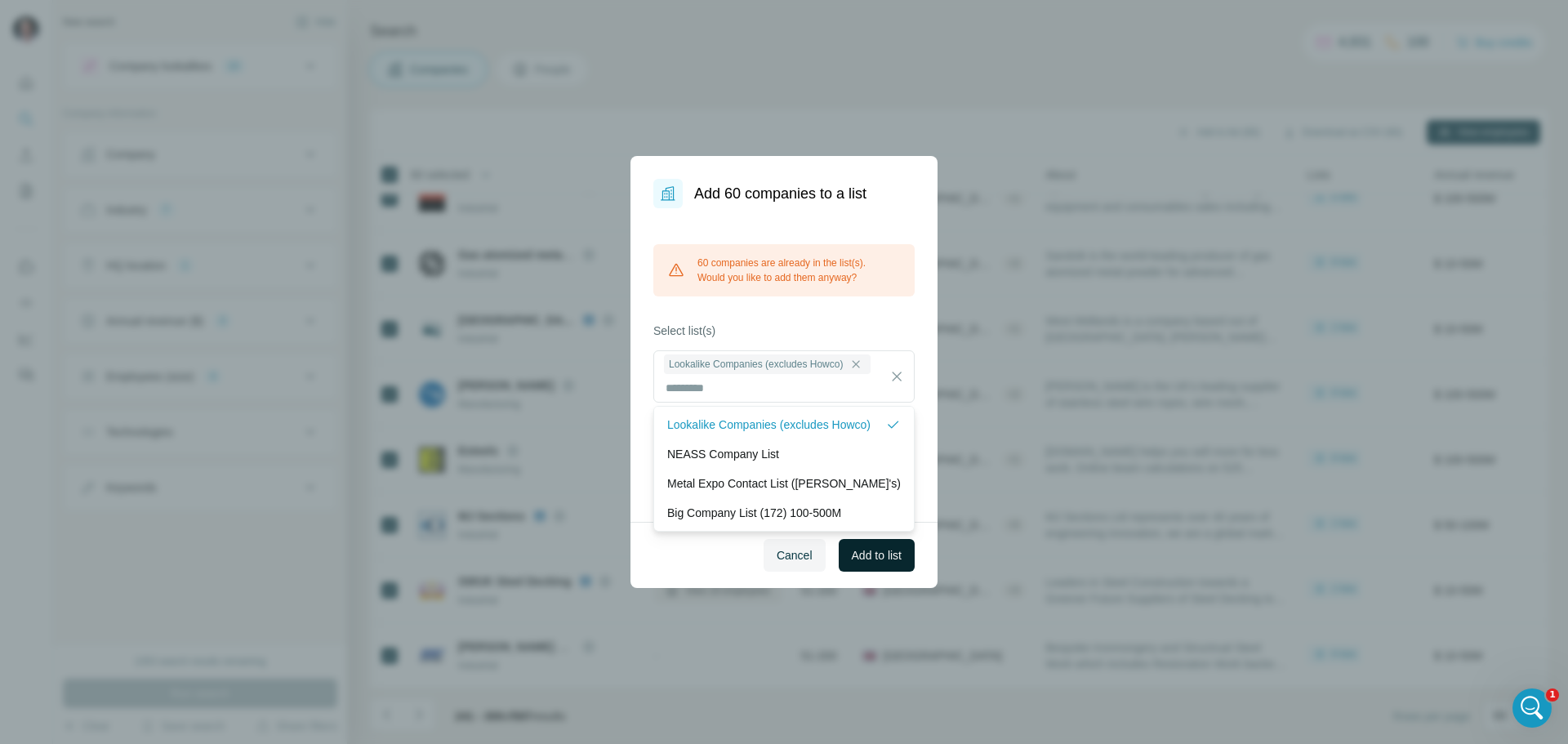
click at [855, 556] on span "Add to list" at bounding box center [877, 555] width 50 height 16
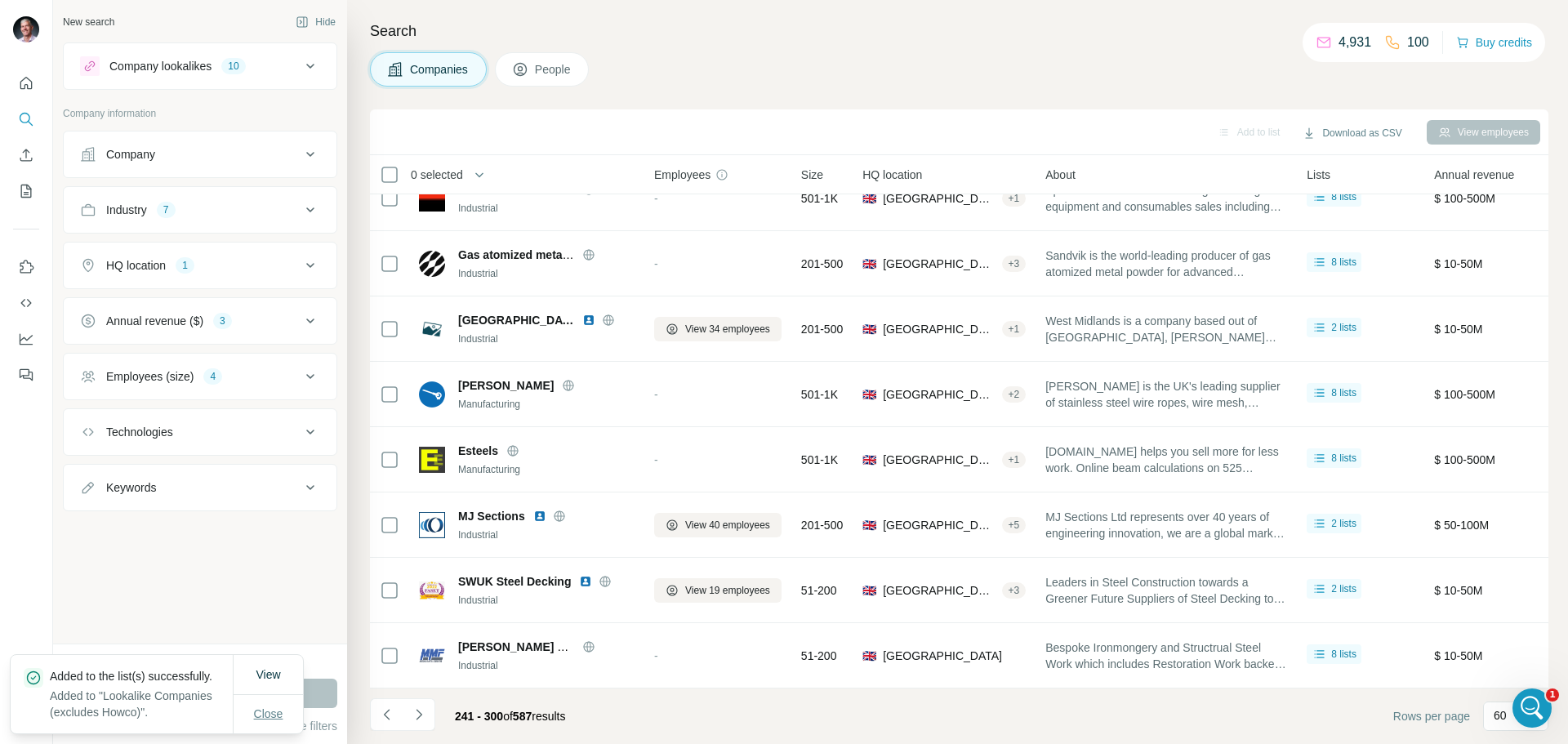
click at [277, 713] on span "Close" at bounding box center [268, 714] width 29 height 16
click at [419, 712] on icon "Navigate to next page" at bounding box center [418, 714] width 6 height 10
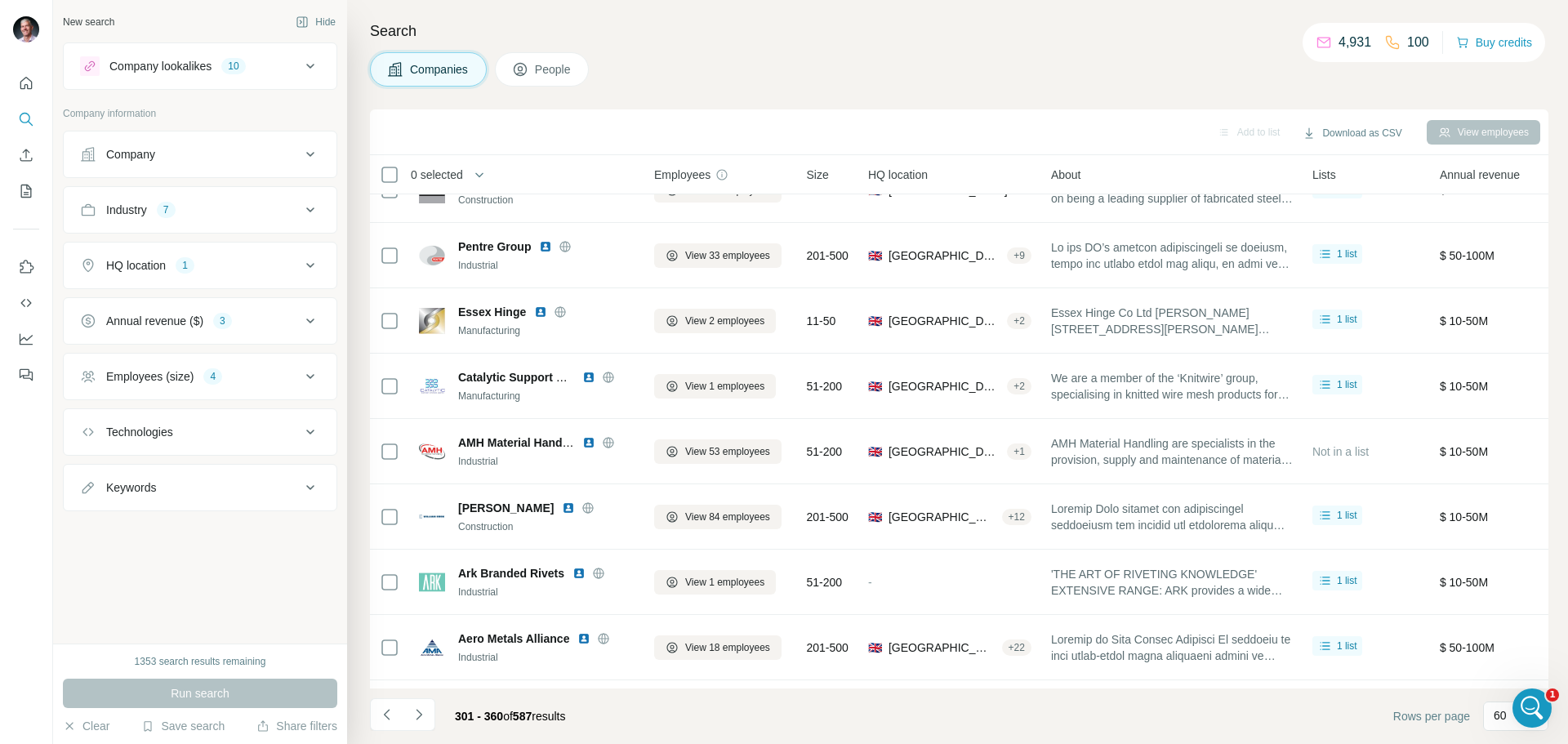
scroll to position [3435, 0]
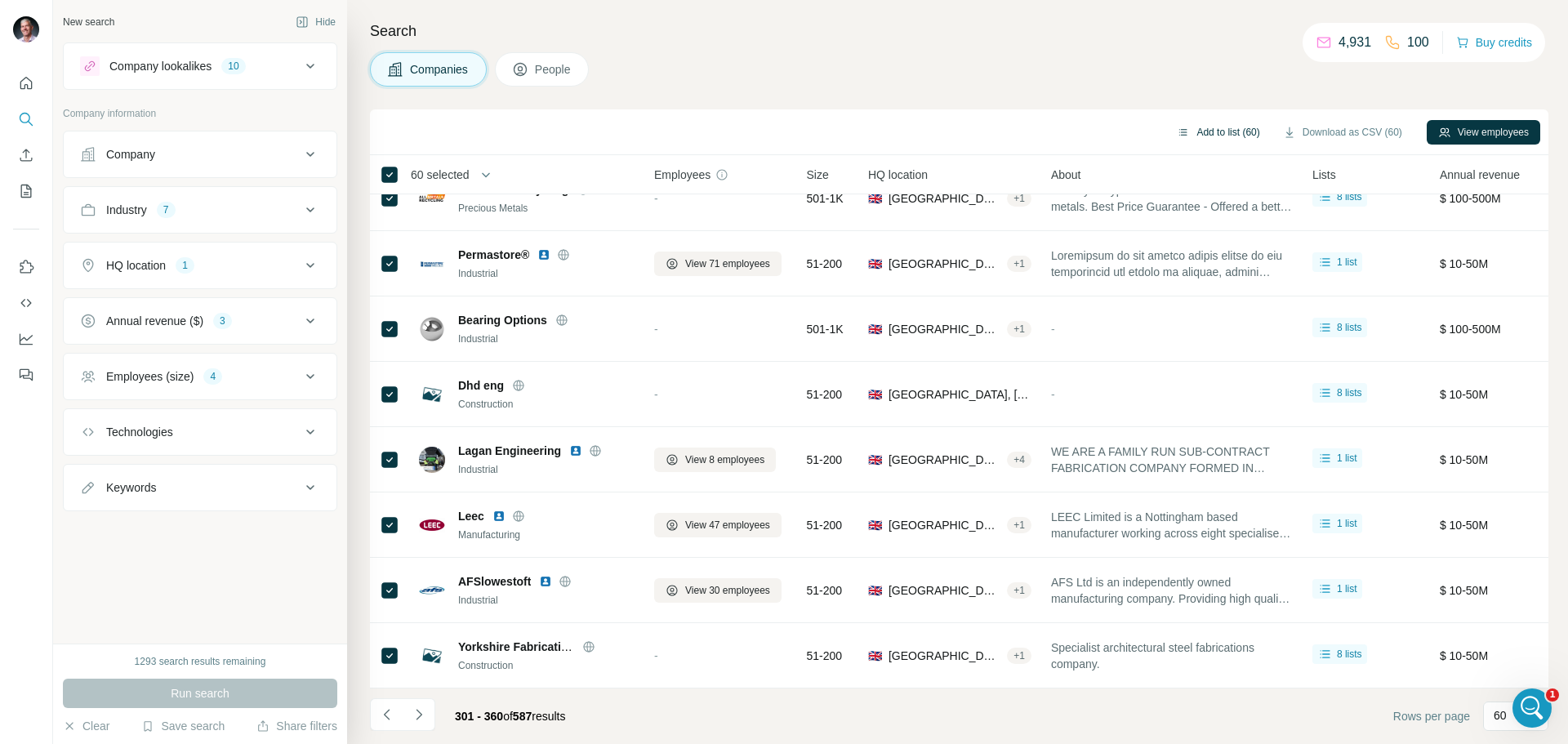
click at [1210, 129] on button "Add to list (60)" at bounding box center [1218, 132] width 106 height 24
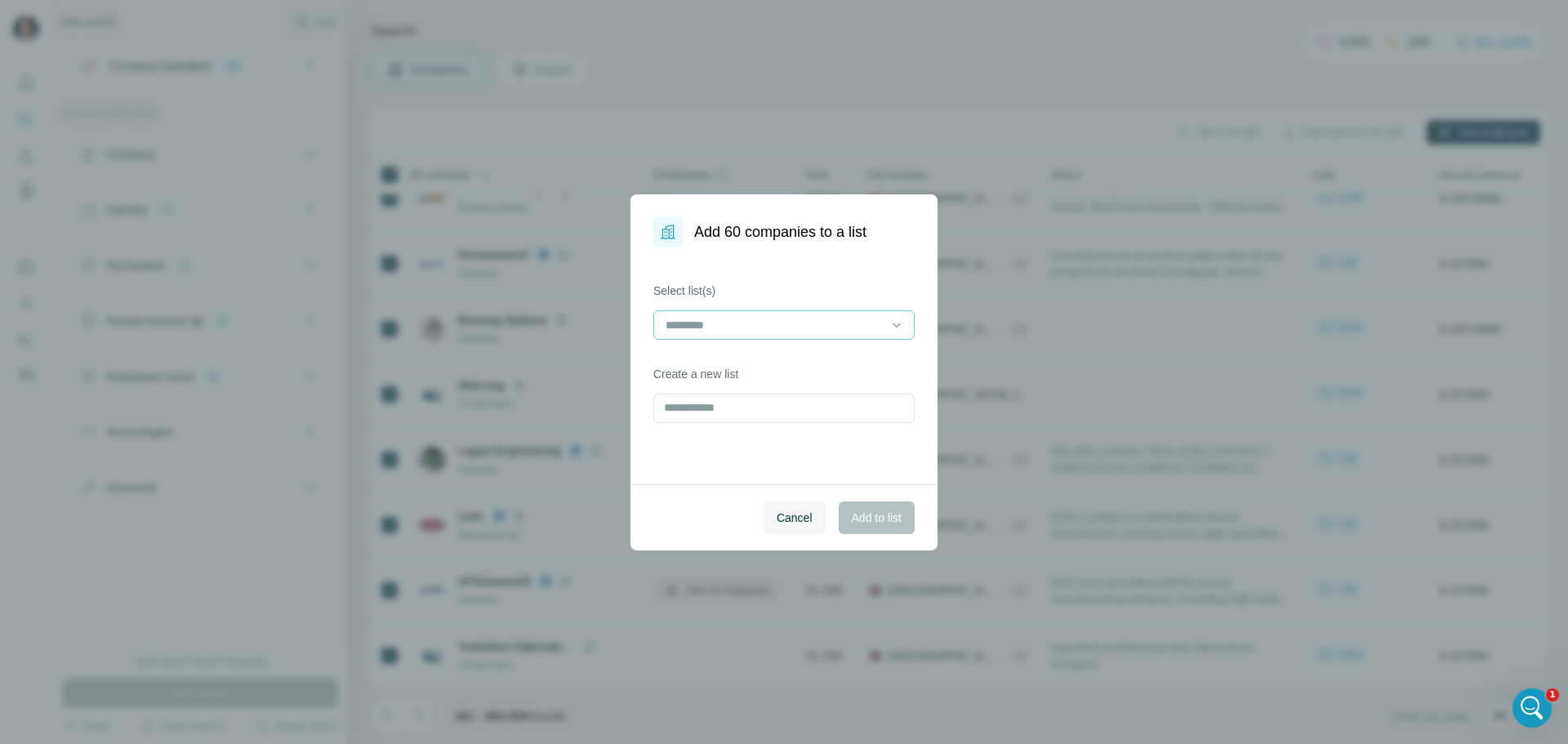
click at [714, 329] on input at bounding box center [774, 325] width 220 height 18
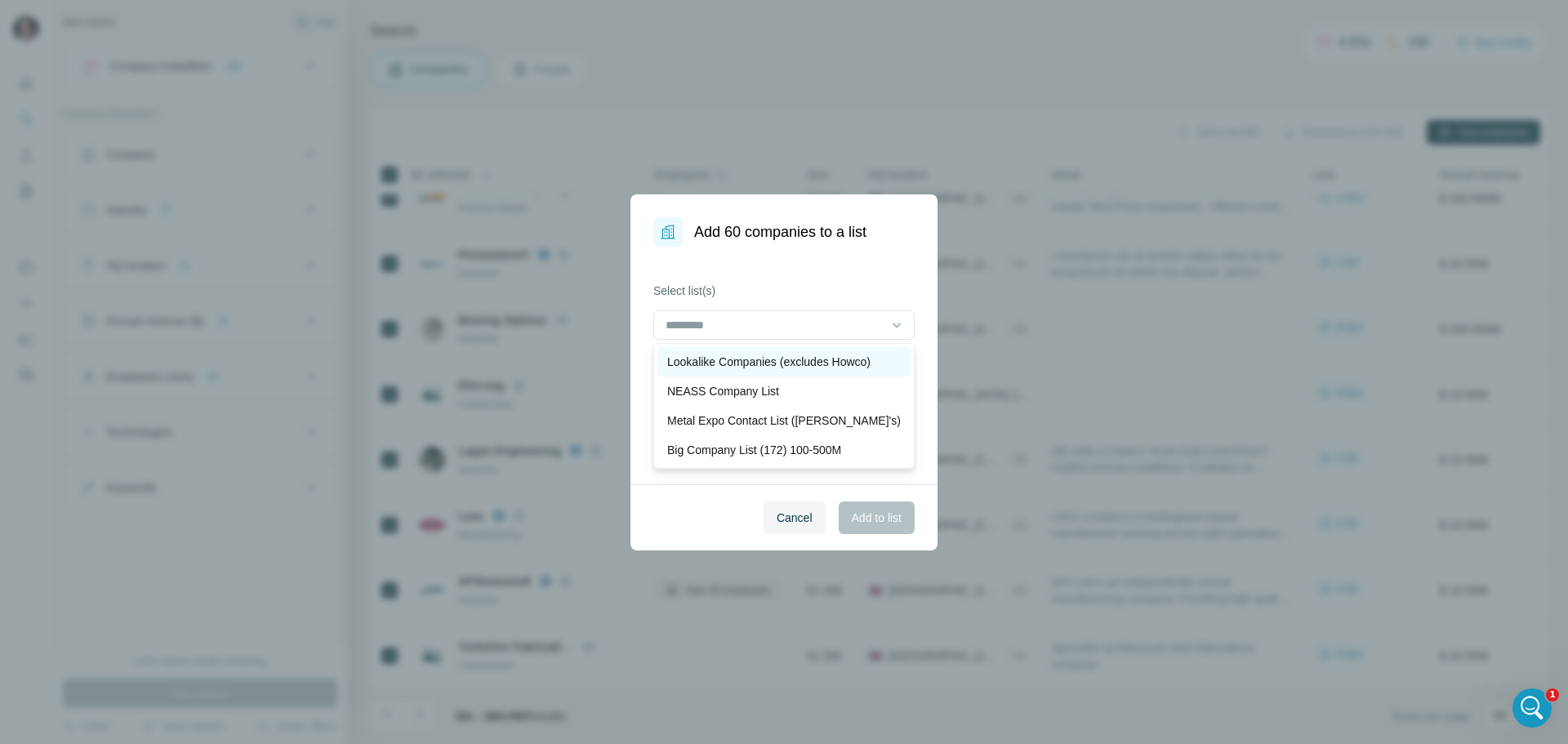
click at [734, 366] on p "Lookalike Companies (excludes Howco)" at bounding box center [769, 361] width 203 height 16
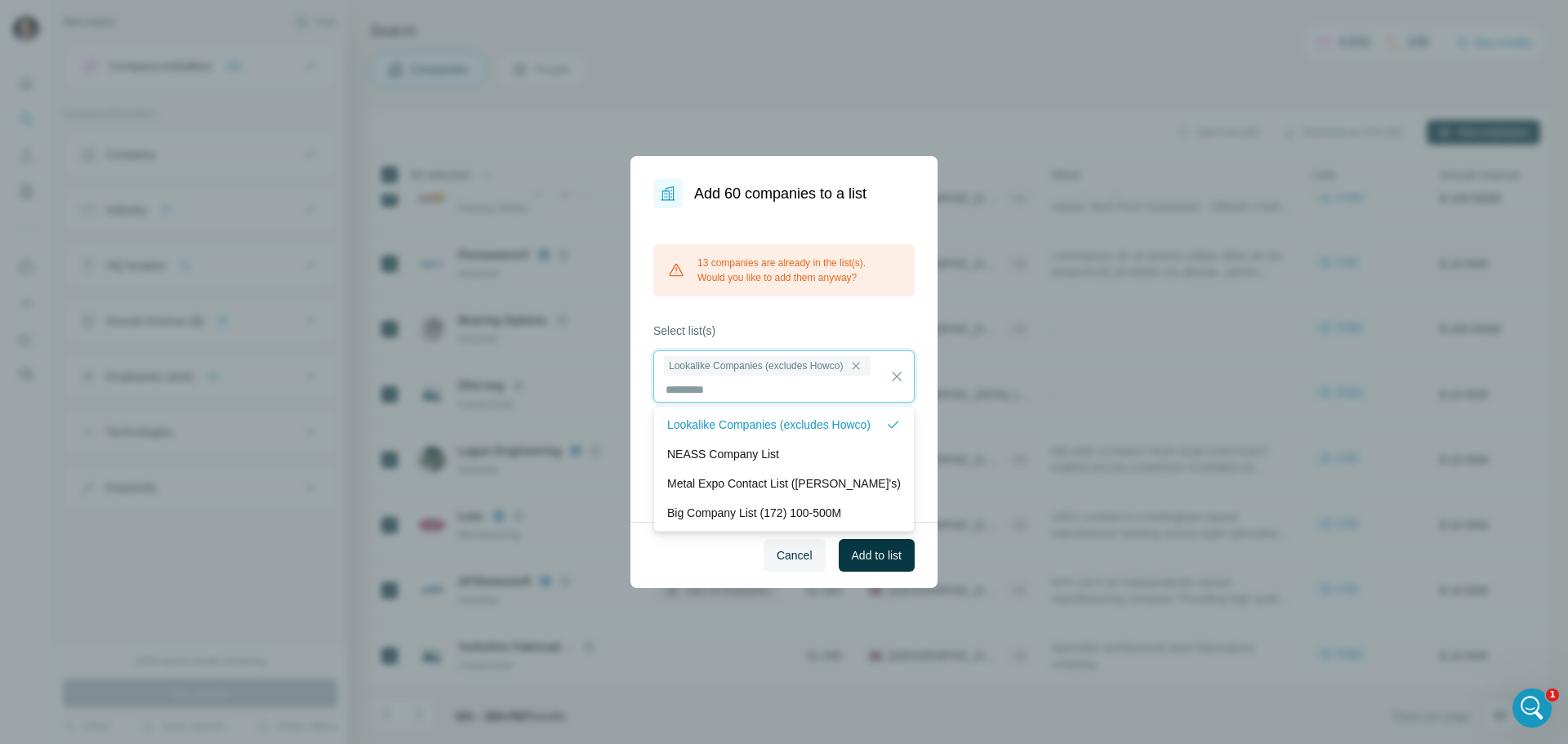
scroll to position [2, 0]
click at [886, 555] on span "Add to list" at bounding box center [877, 555] width 50 height 16
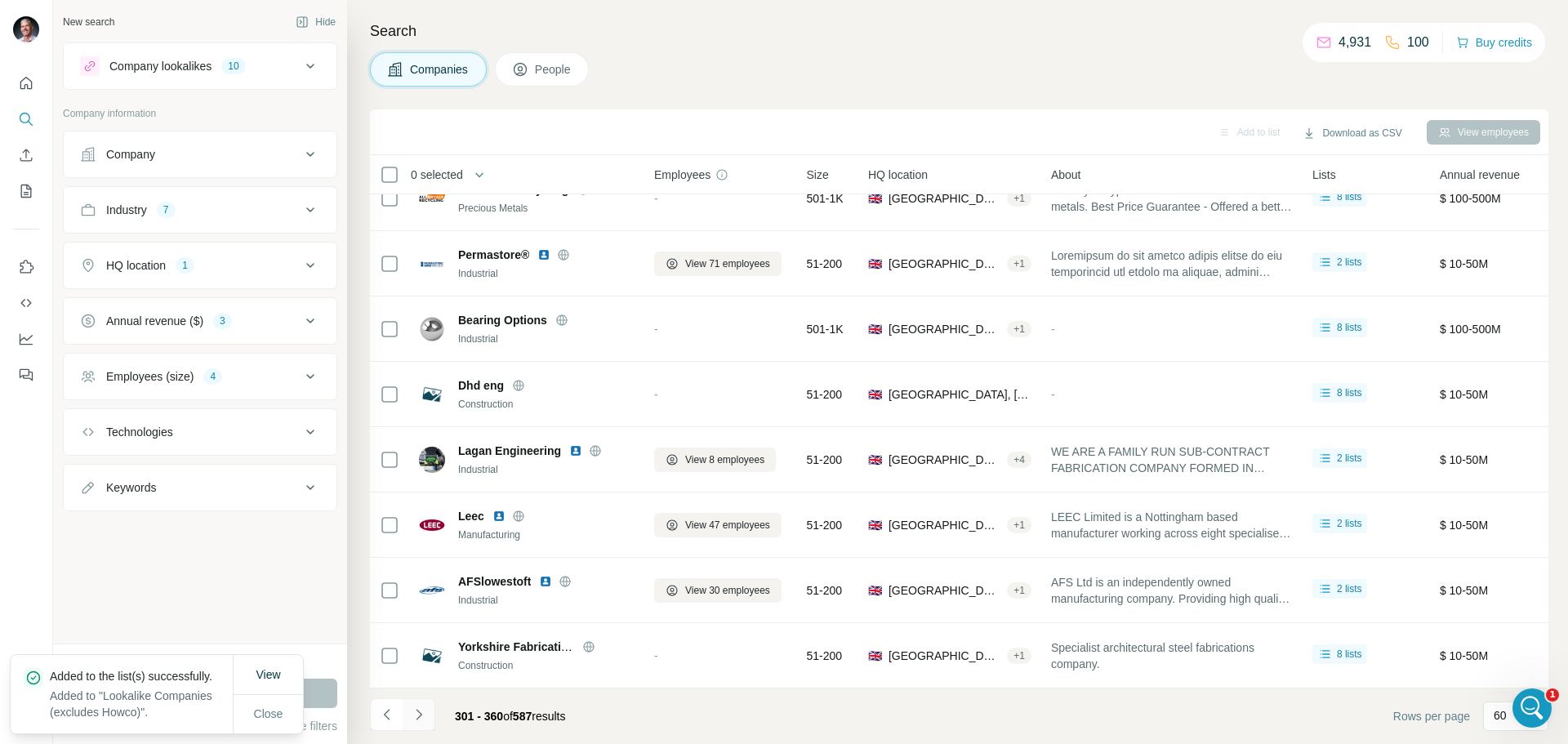
click at [421, 715] on icon "Navigate to next page" at bounding box center [418, 714] width 6 height 10
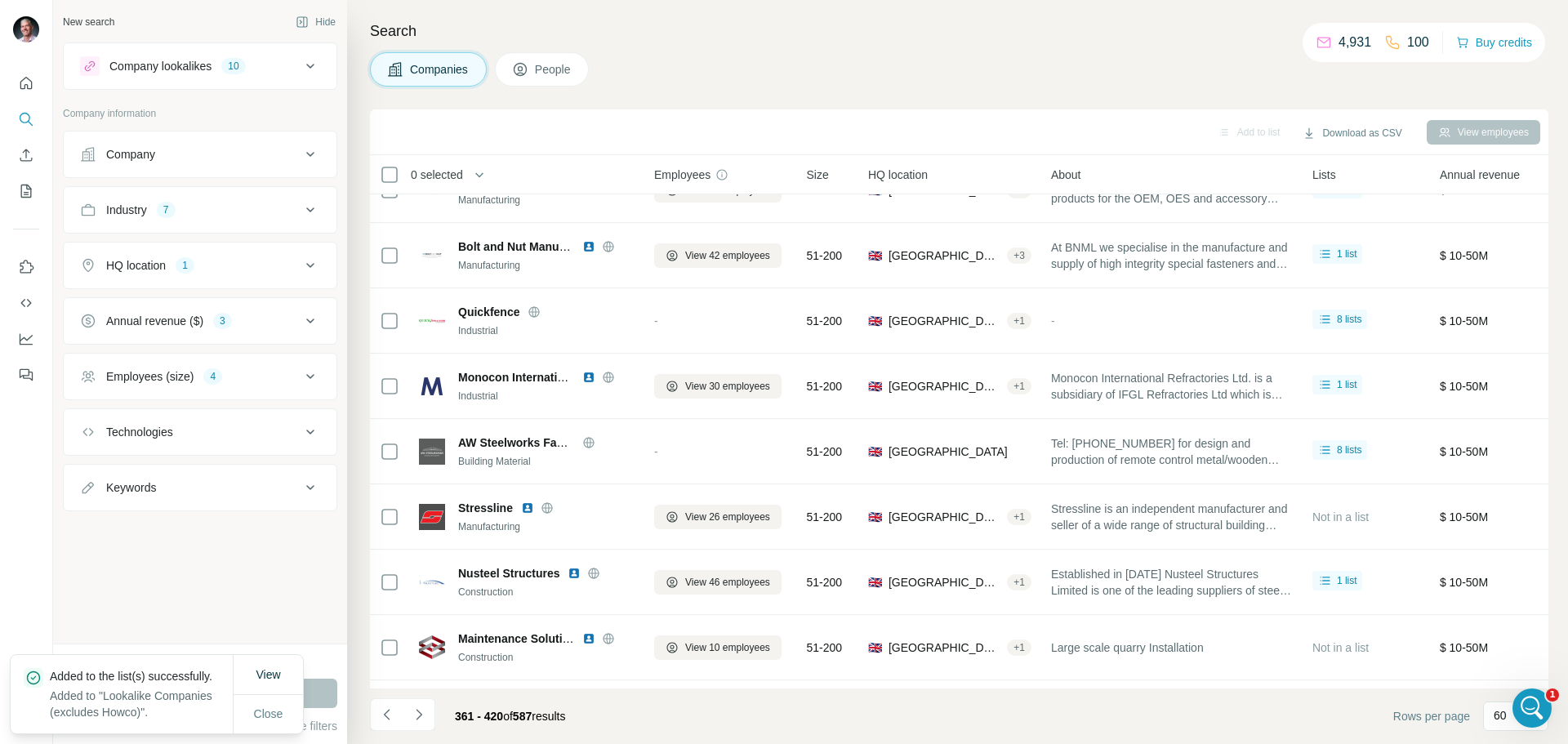
scroll to position [3435, 0]
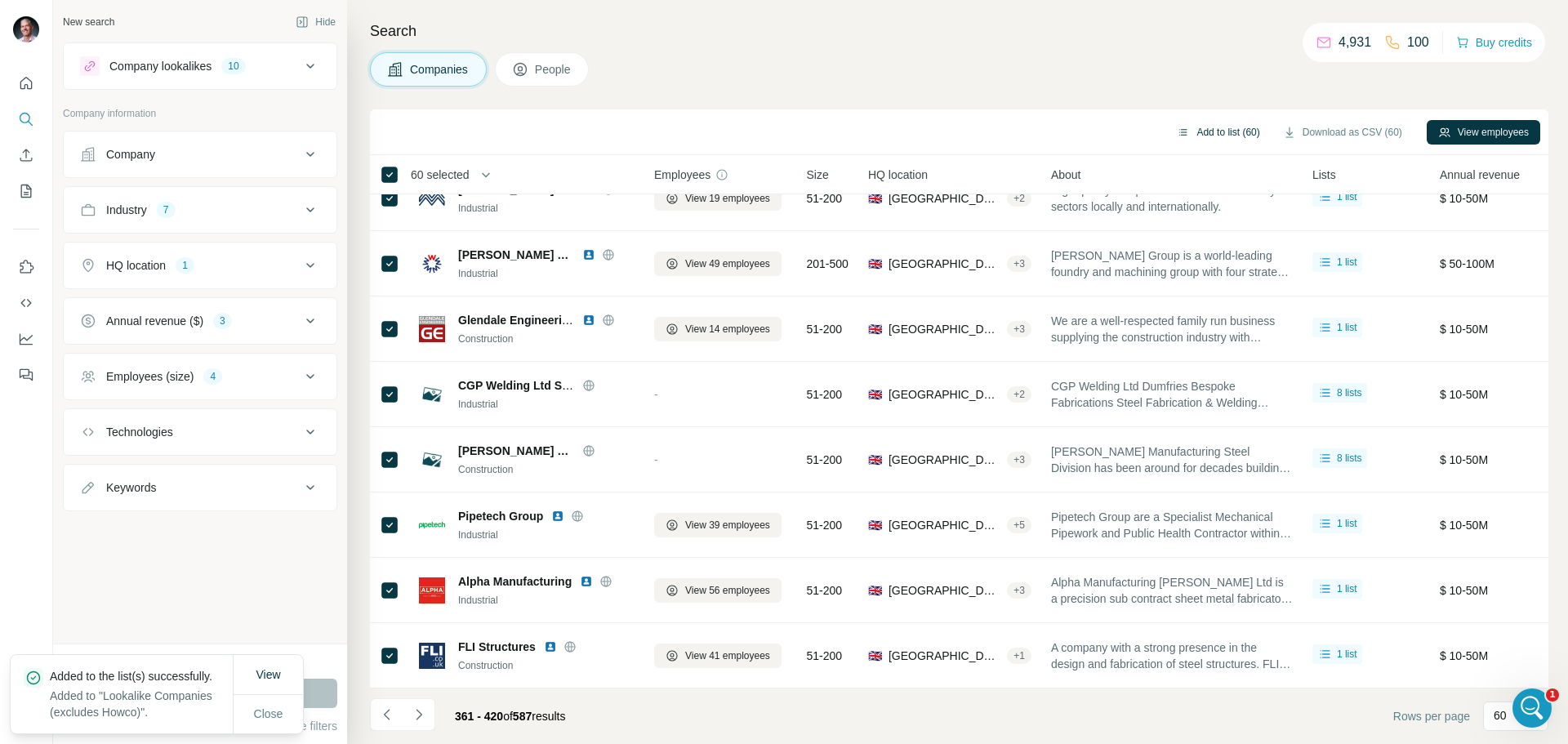
click at [1235, 132] on button "Add to list (60)" at bounding box center [1218, 132] width 106 height 24
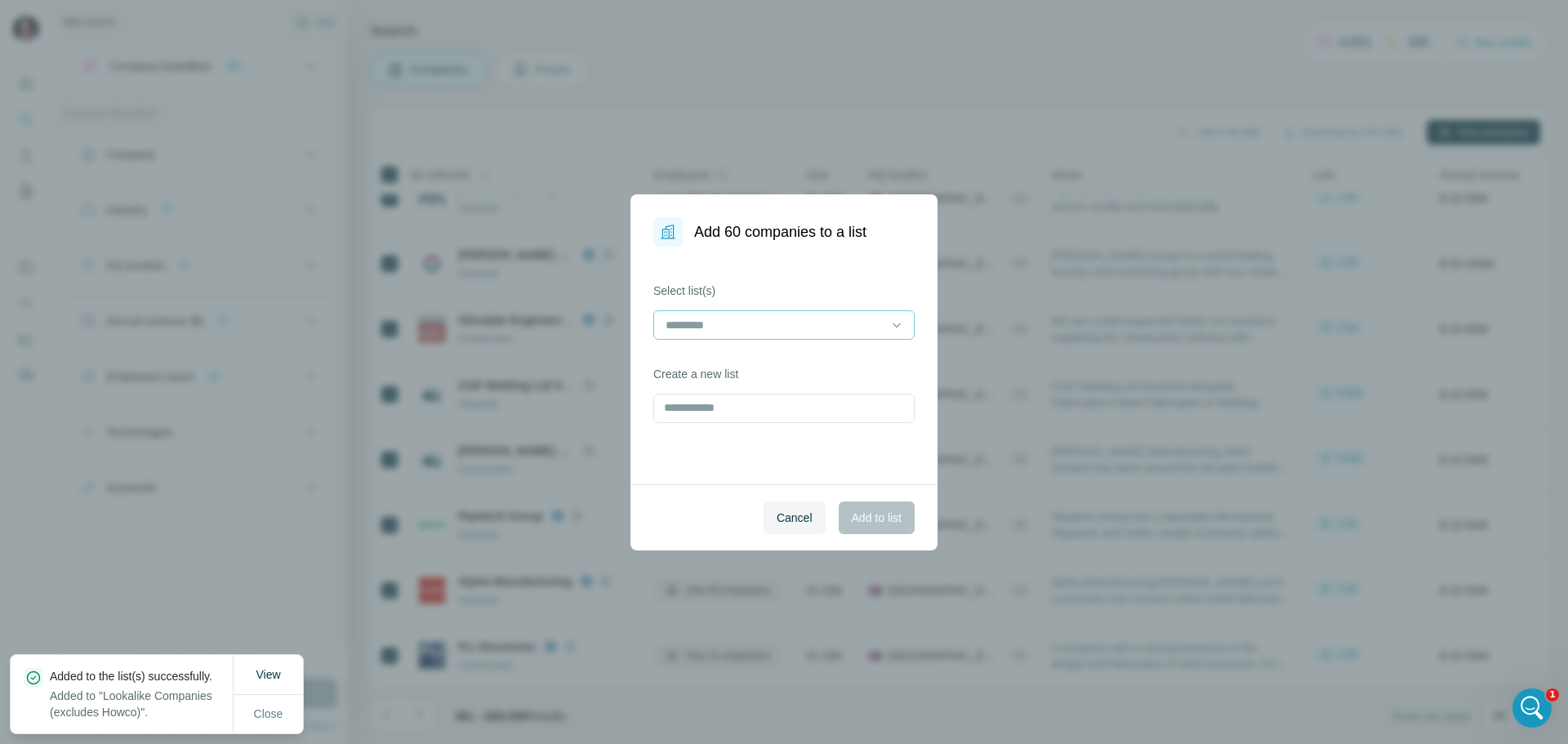
click at [835, 323] on input at bounding box center [774, 325] width 220 height 18
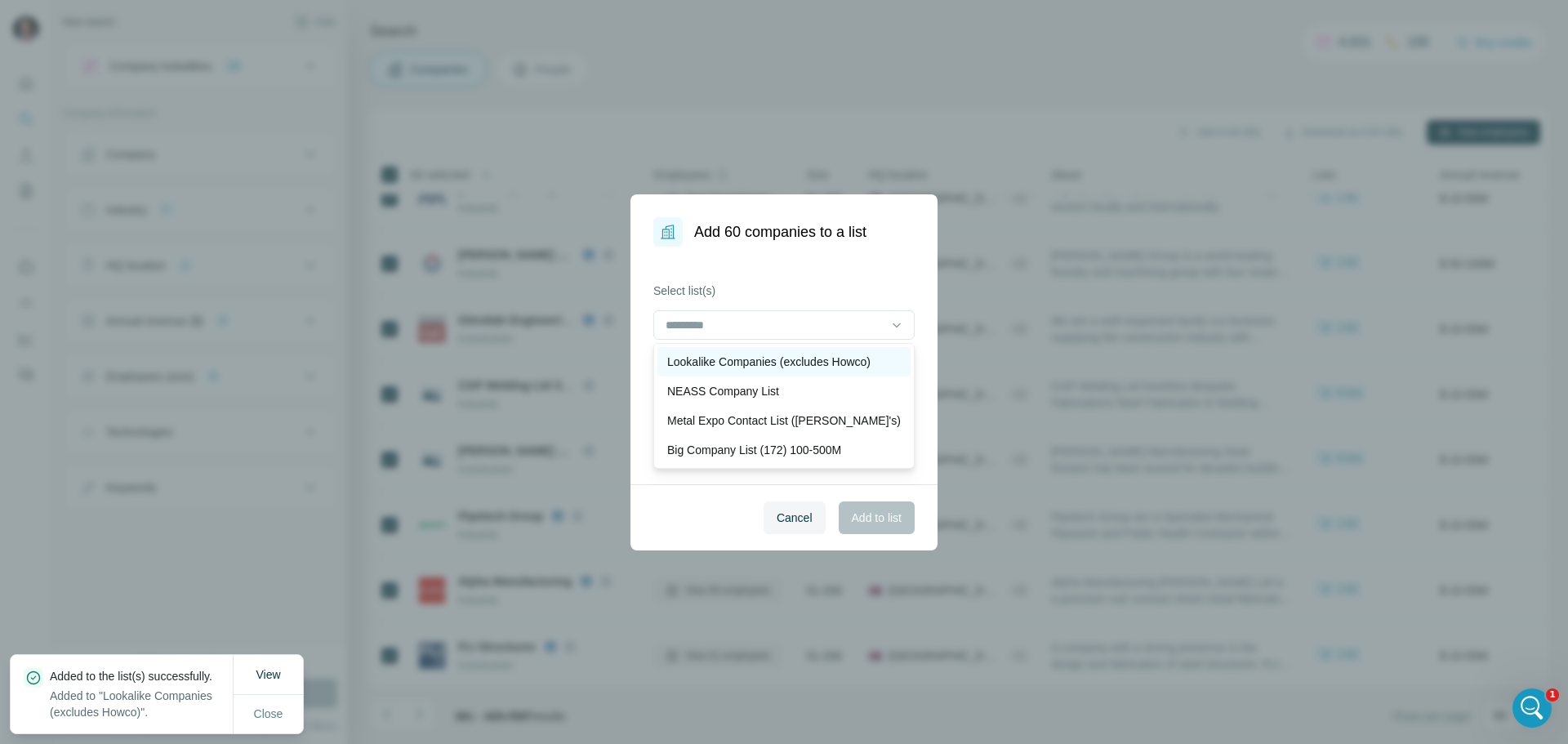
click at [793, 364] on p "Lookalike Companies (excludes Howco)" at bounding box center [769, 361] width 203 height 16
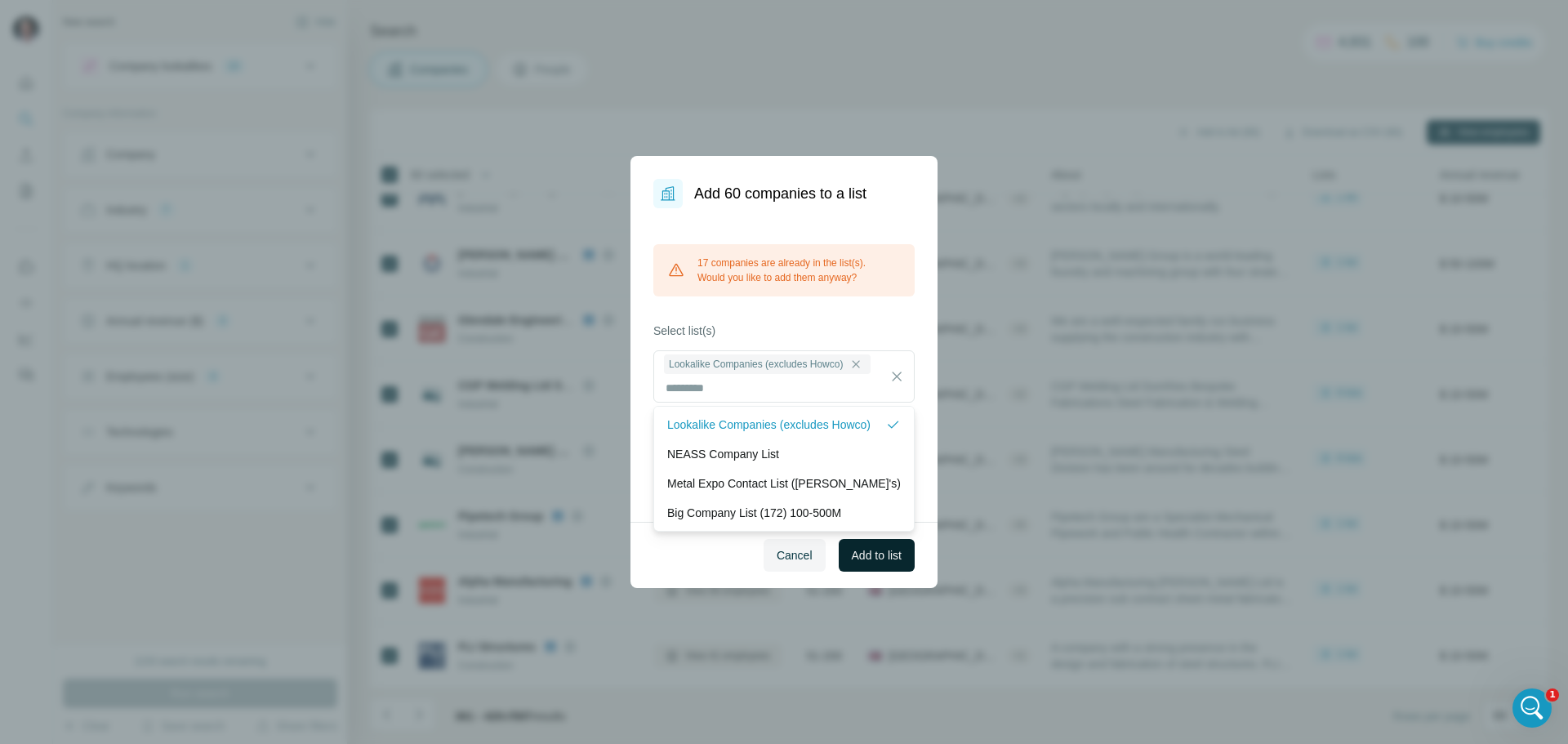
click at [865, 550] on span "Add to list" at bounding box center [877, 555] width 50 height 16
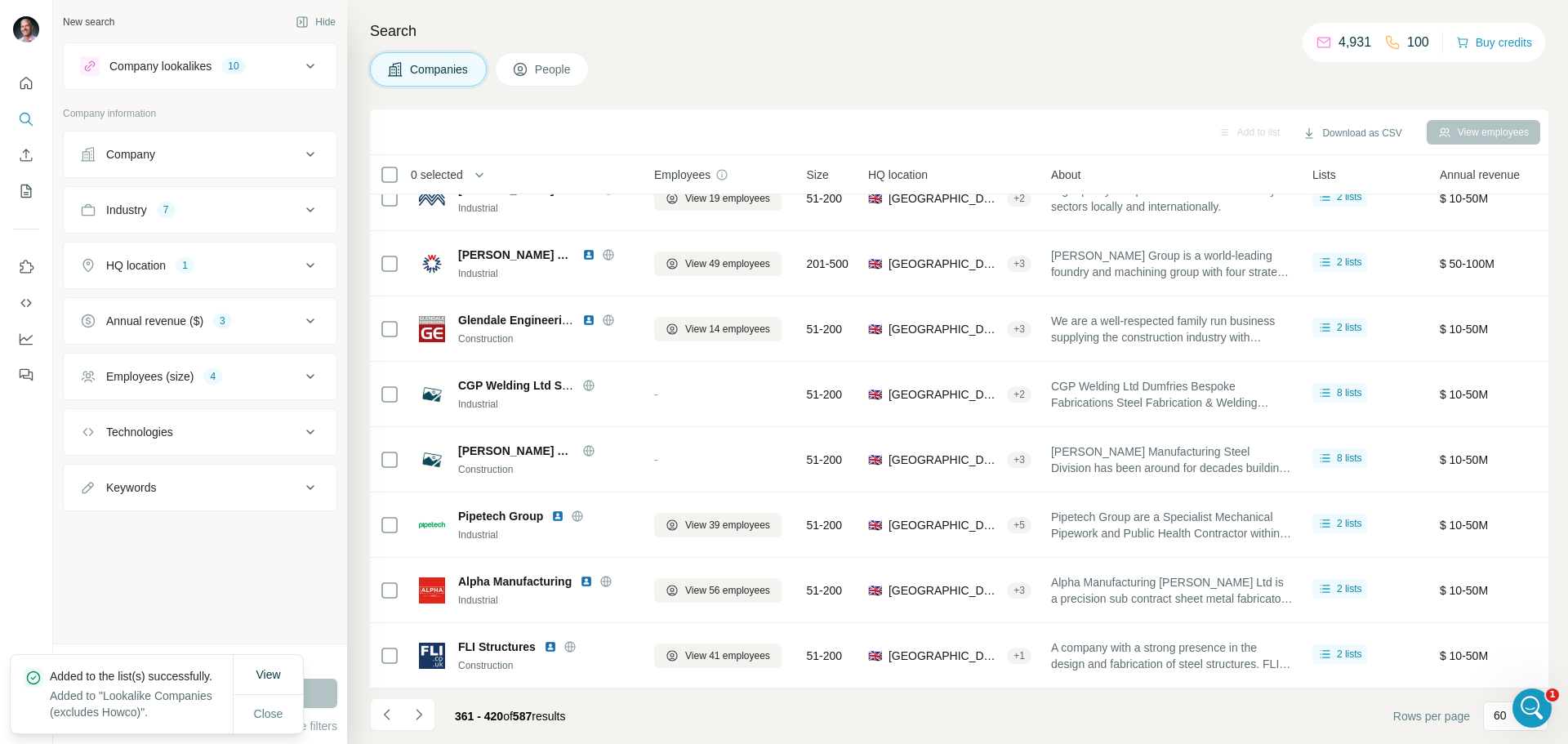
click at [415, 714] on icon "Navigate to next page" at bounding box center [419, 715] width 16 height 16
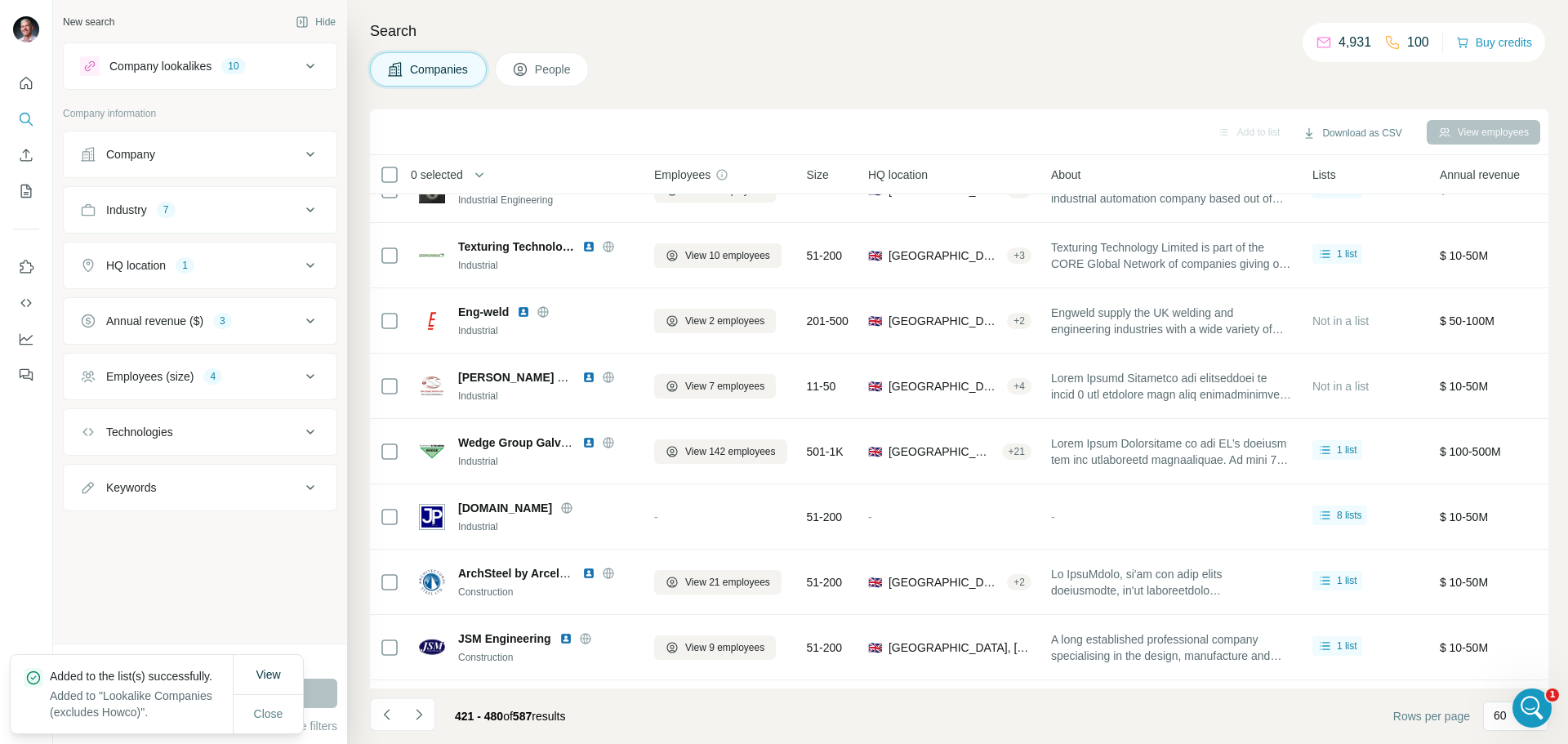
scroll to position [3435, 0]
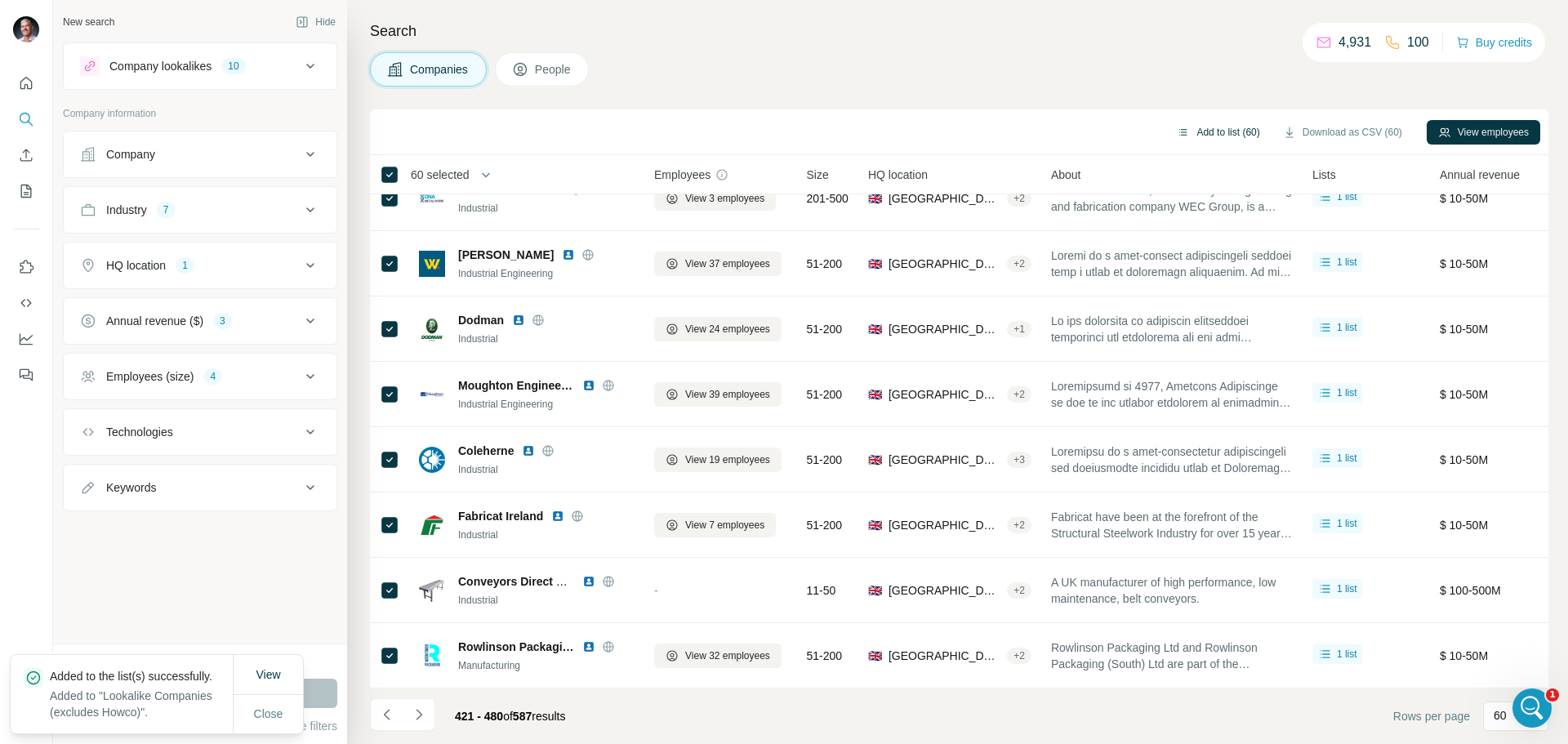
click at [1239, 129] on button "Add to list (60)" at bounding box center [1218, 132] width 106 height 24
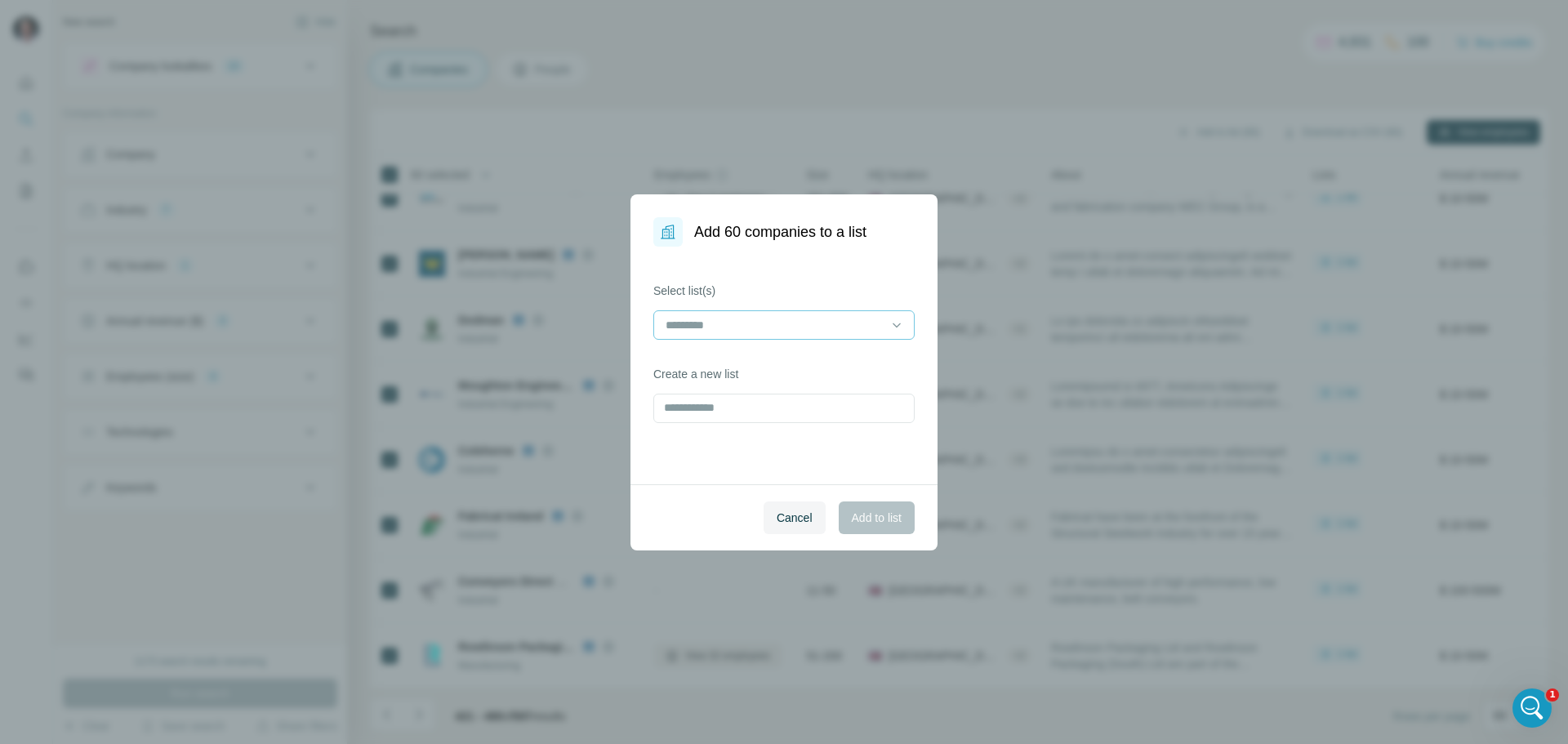
click at [778, 317] on input at bounding box center [774, 325] width 220 height 18
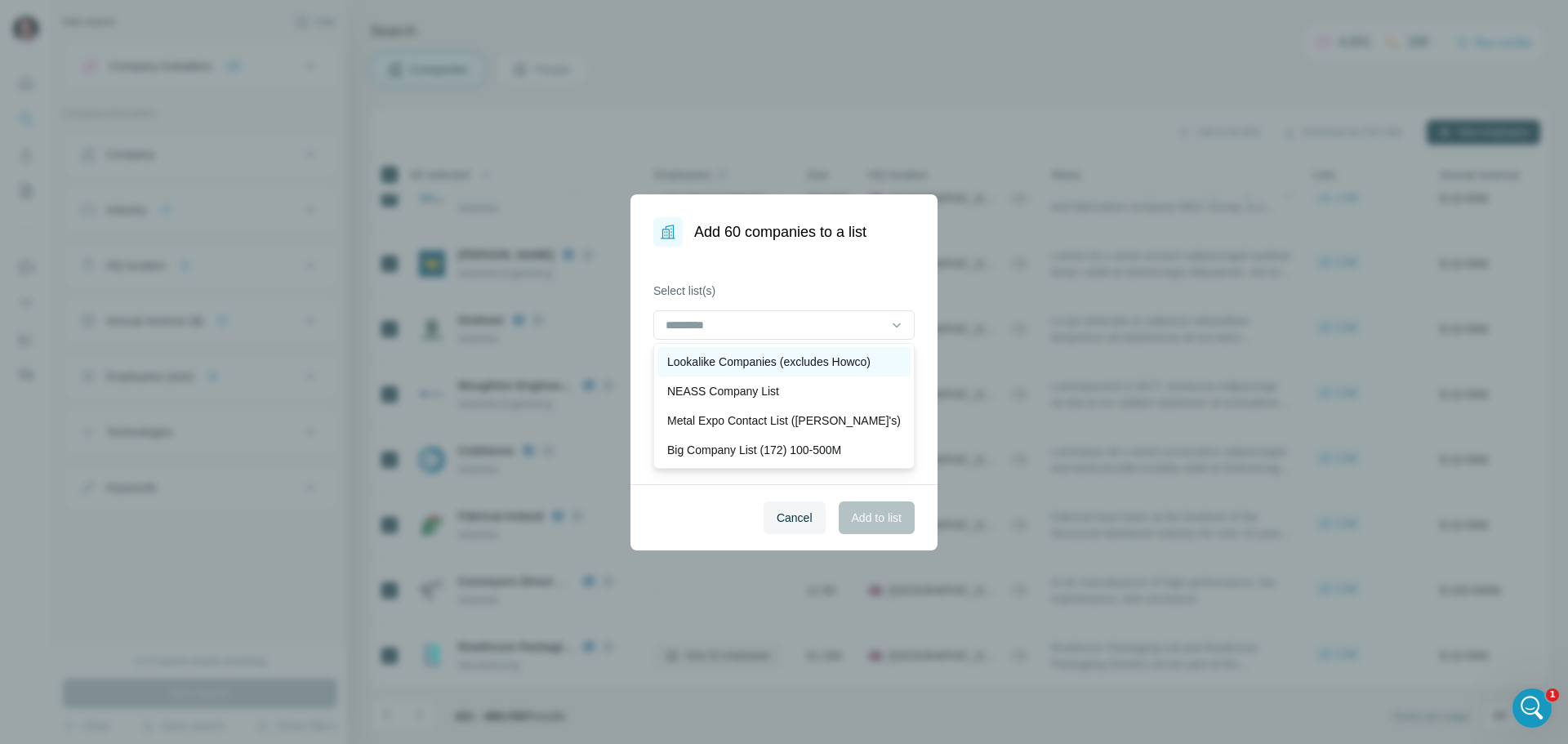
click at [751, 357] on p "Lookalike Companies (excludes Howco)" at bounding box center [769, 361] width 203 height 16
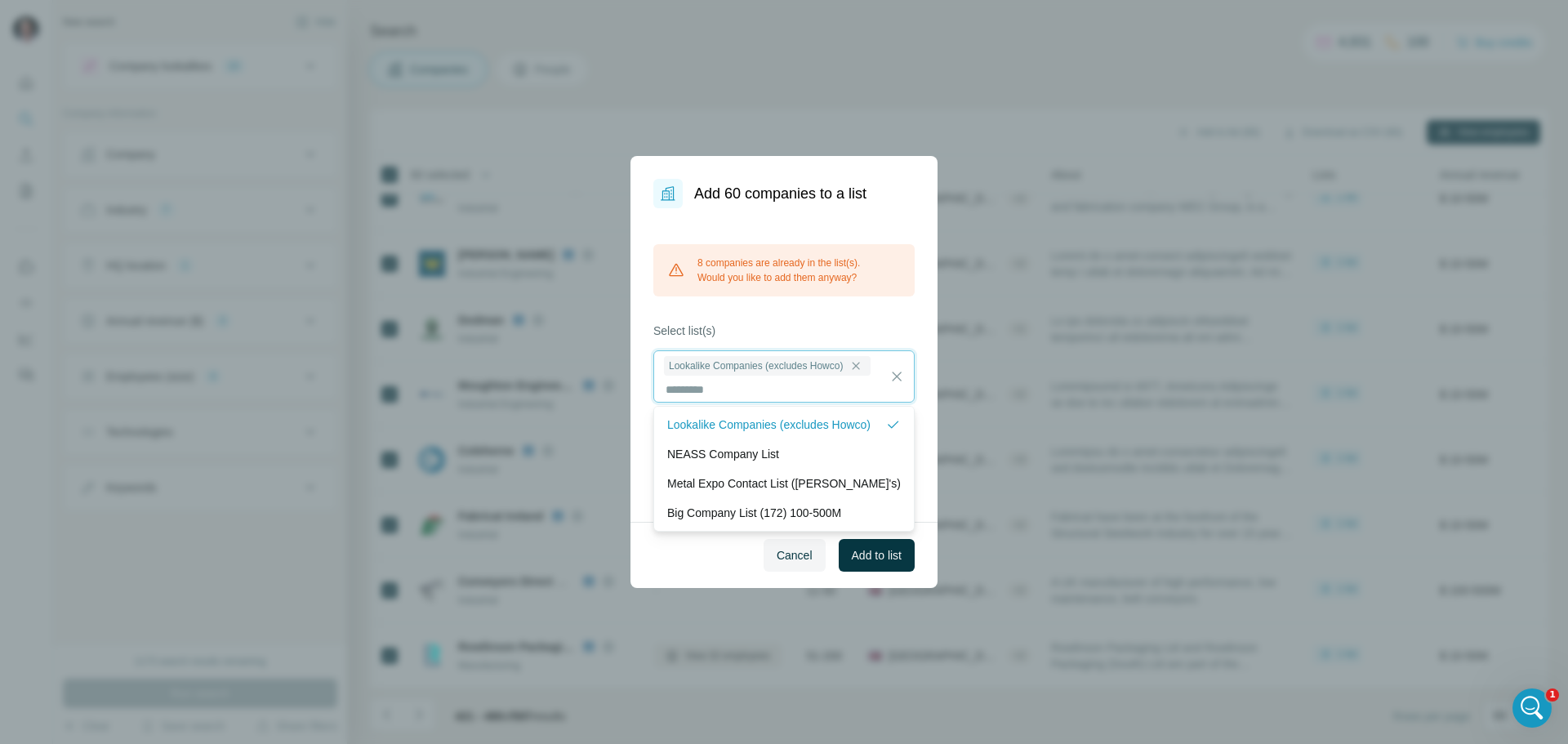
scroll to position [2, 0]
drag, startPoint x: 870, startPoint y: 553, endPoint x: 992, endPoint y: 544, distance: 122.3
click at [870, 554] on span "Add to list" at bounding box center [877, 555] width 50 height 16
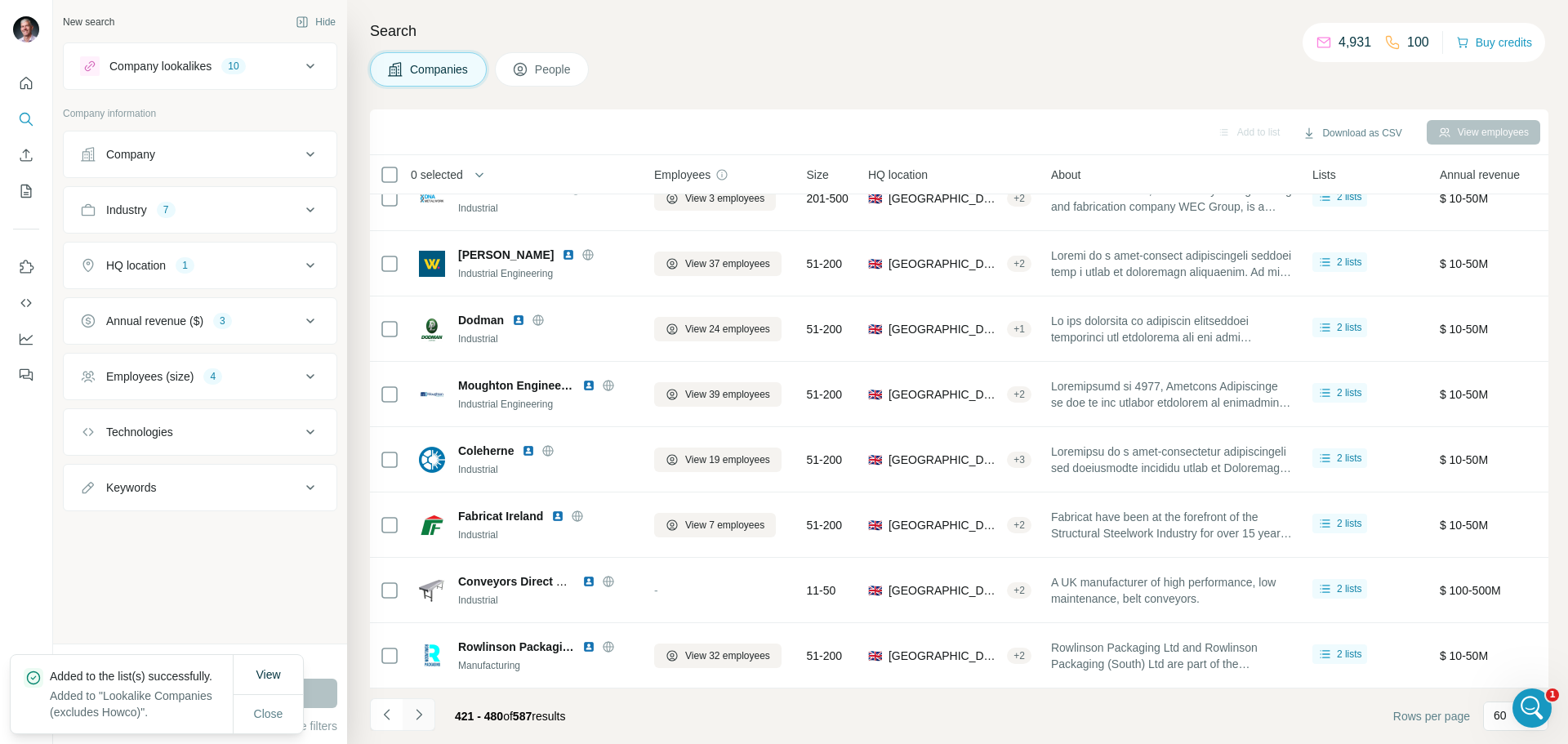
click at [419, 708] on icon "Navigate to next page" at bounding box center [419, 715] width 16 height 16
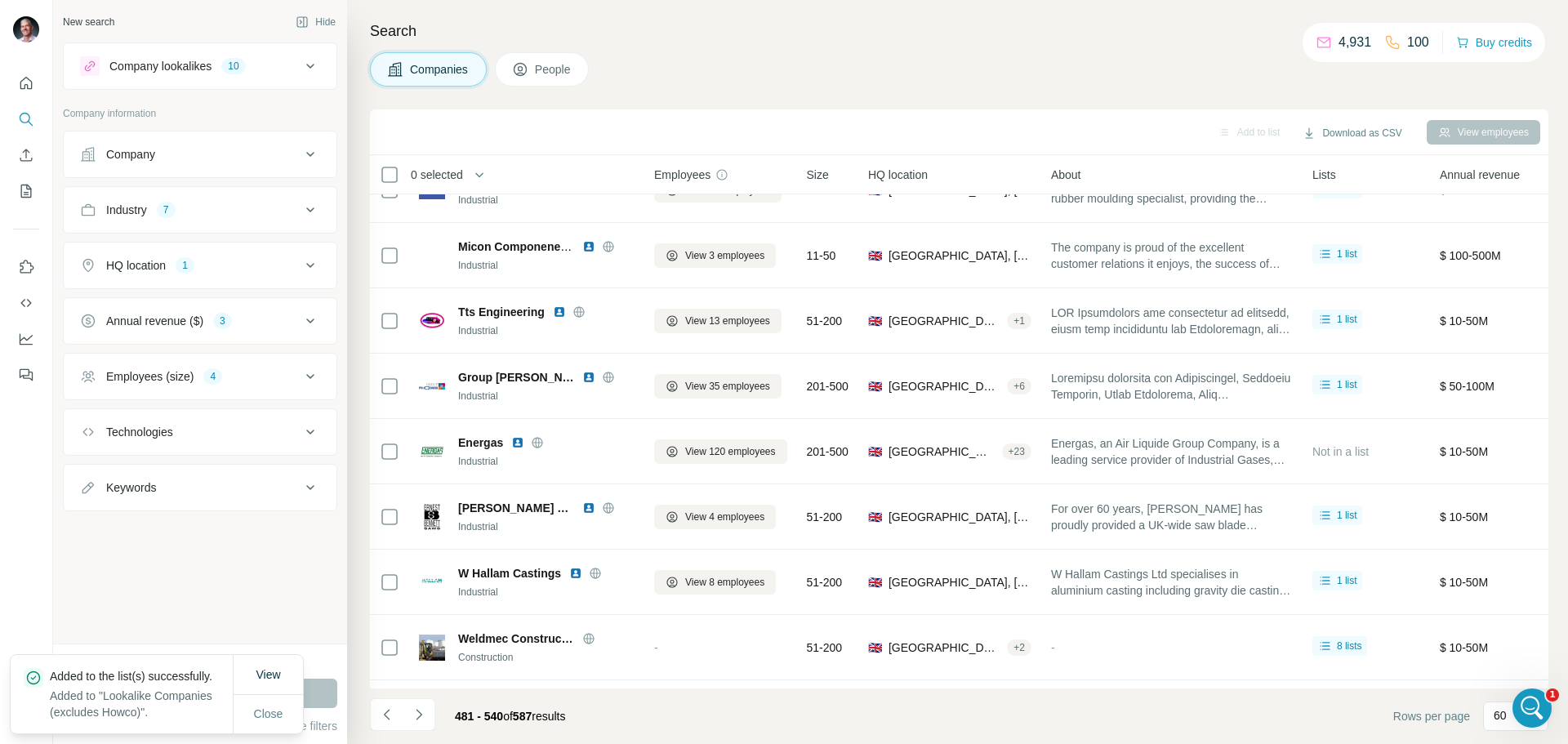
scroll to position [3435, 0]
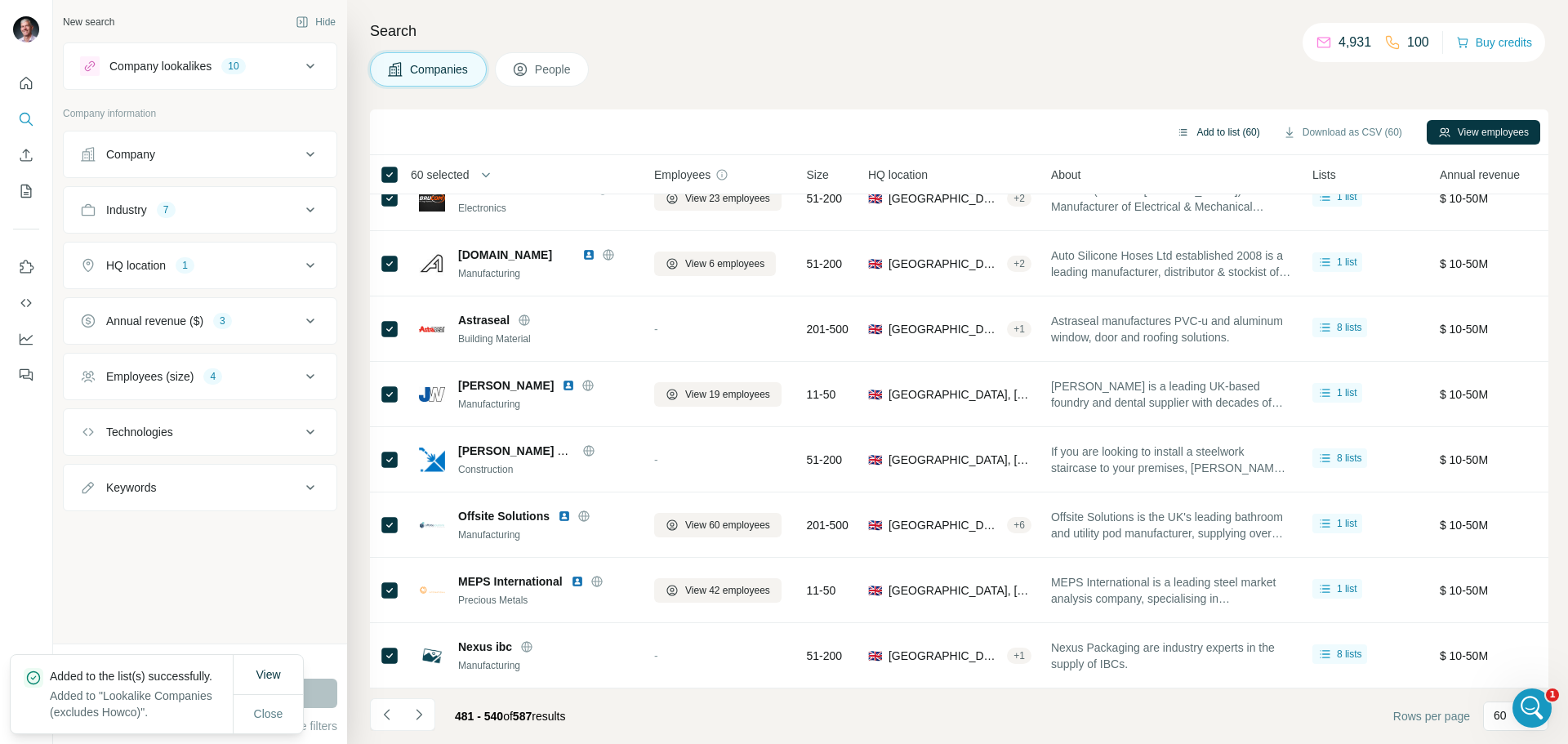
click at [1214, 130] on button "Add to list (60)" at bounding box center [1218, 132] width 106 height 24
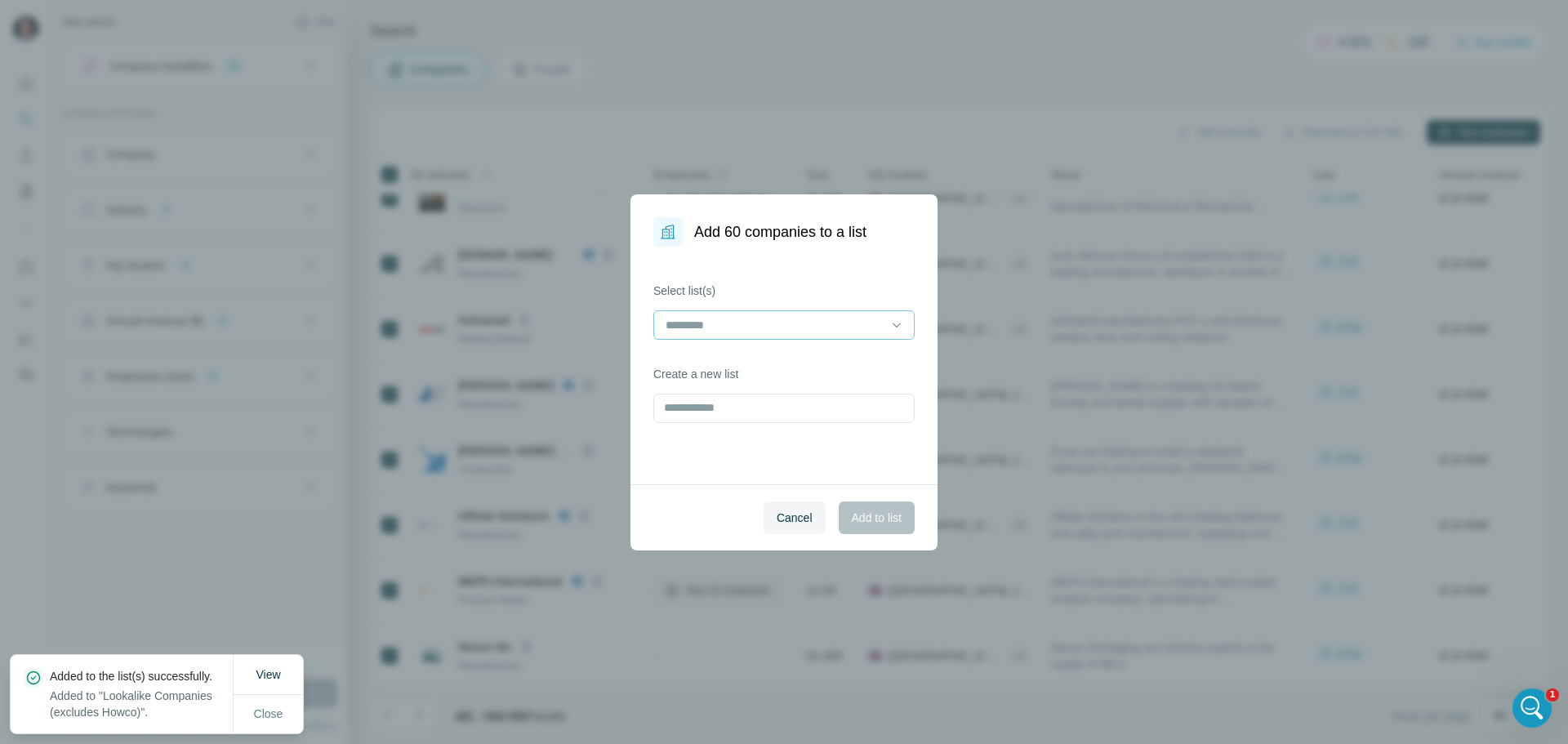
click at [812, 323] on input at bounding box center [774, 325] width 220 height 18
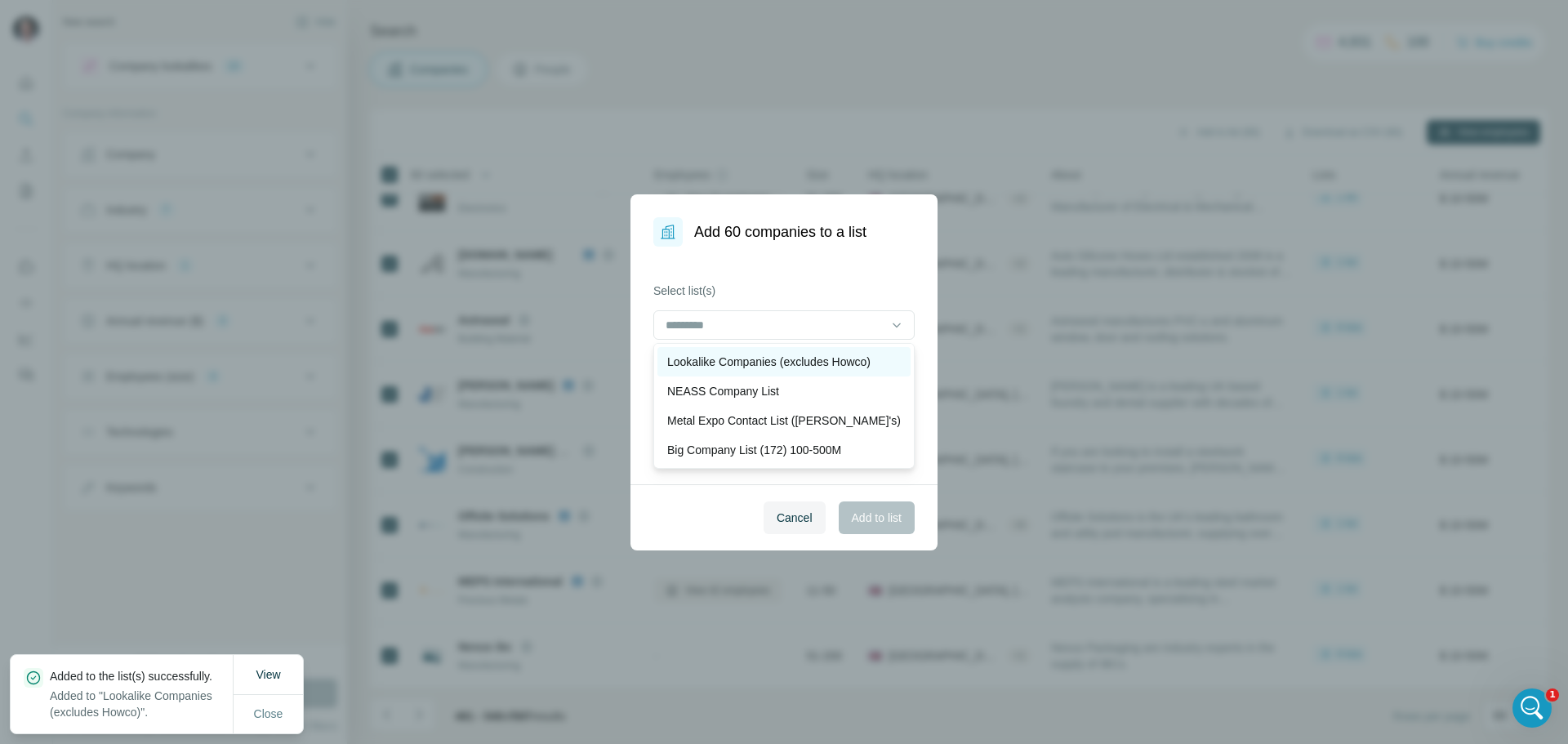
click at [790, 359] on p "Lookalike Companies (excludes Howco)" at bounding box center [769, 361] width 203 height 16
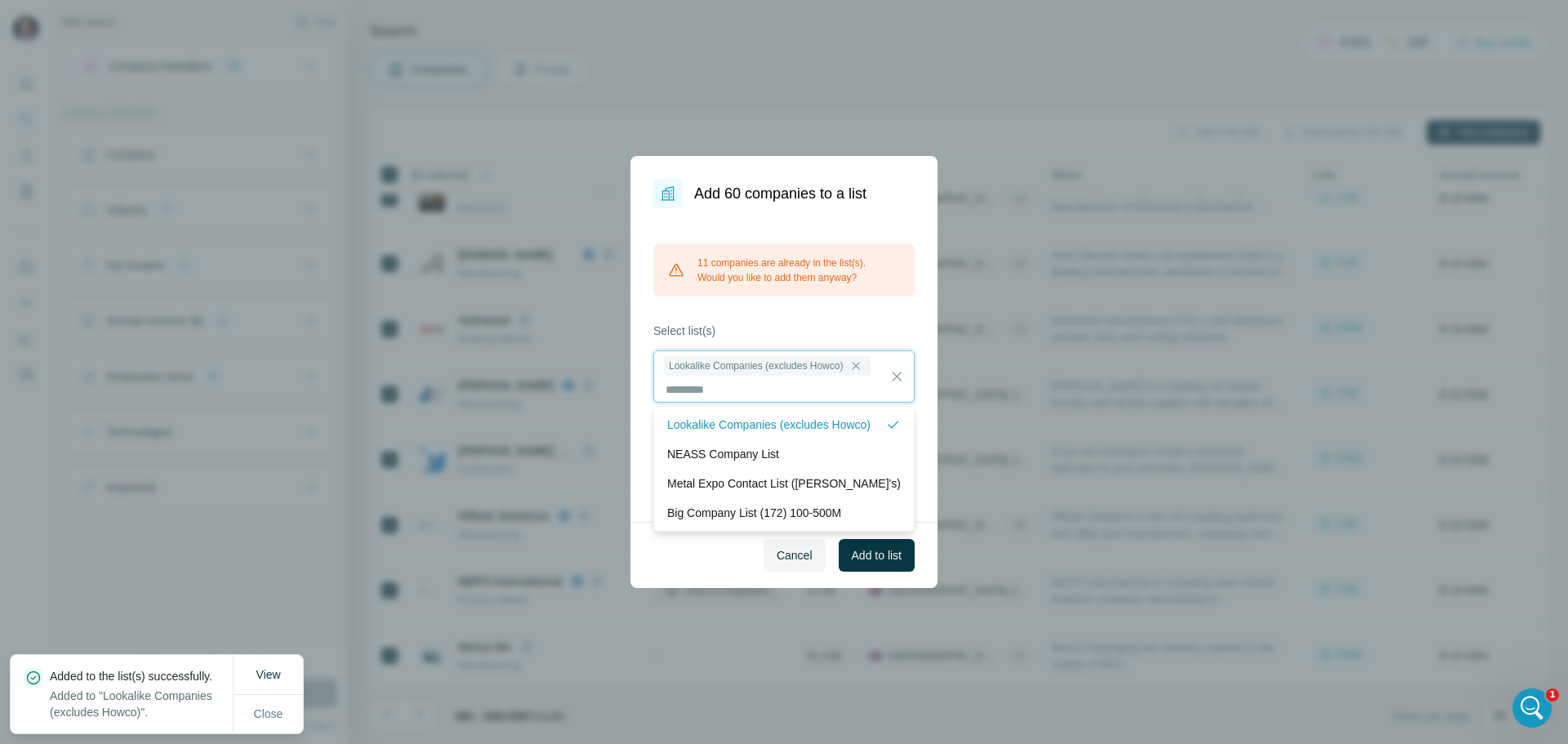
scroll to position [2, 0]
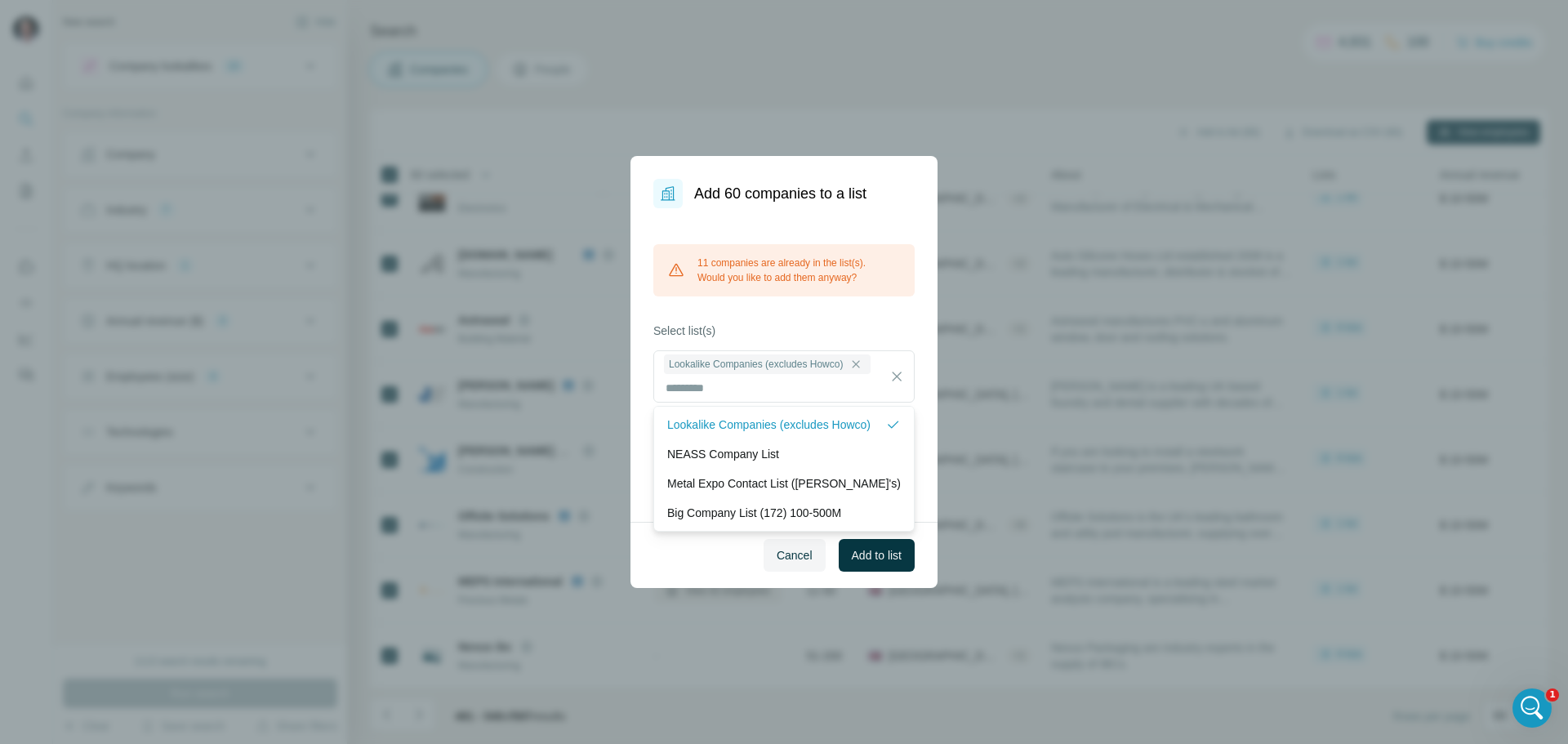
drag, startPoint x: 889, startPoint y: 545, endPoint x: 900, endPoint y: 522, distance: 25.5
click at [889, 543] on button "Add to list" at bounding box center [876, 556] width 76 height 33
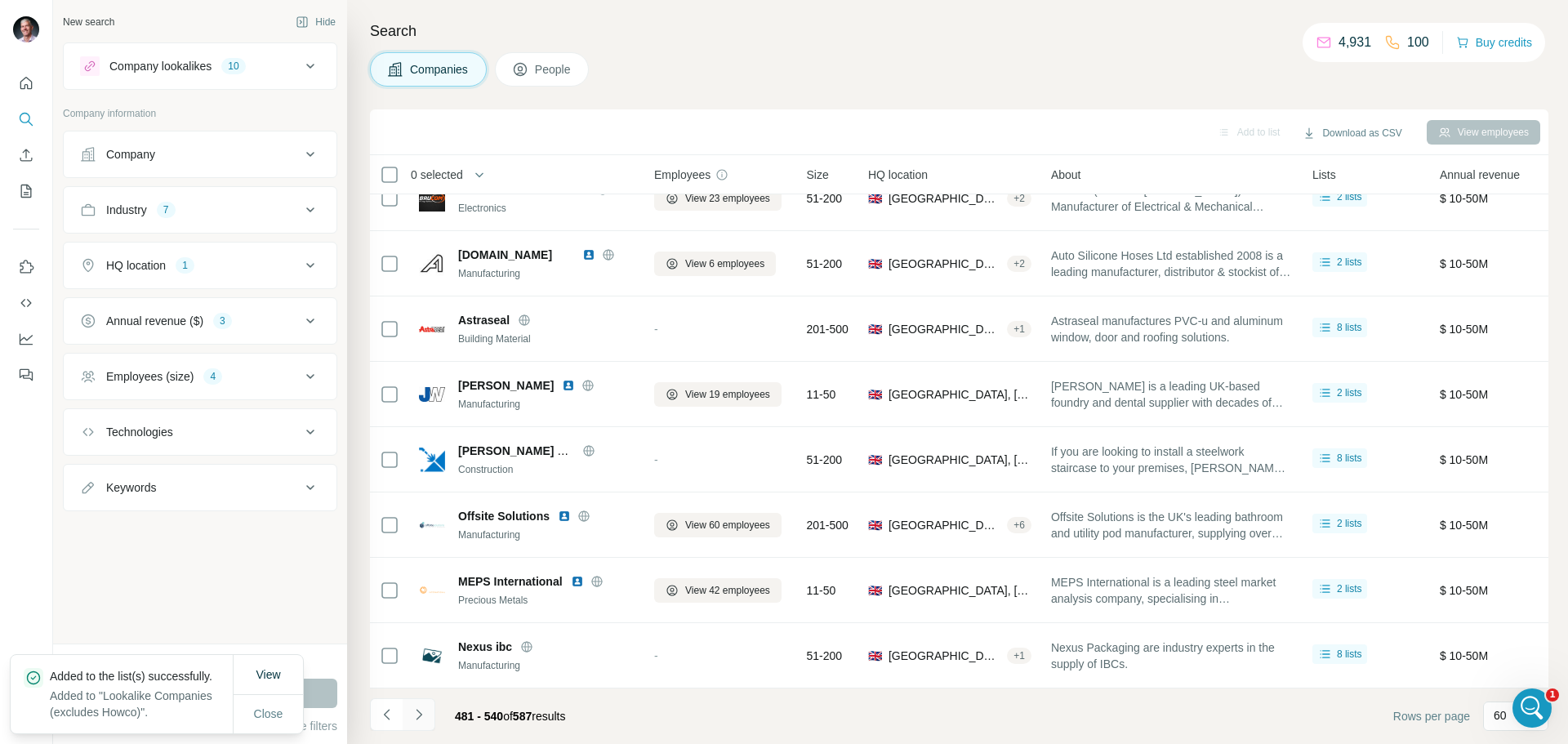
click at [418, 707] on icon "Navigate to next page" at bounding box center [419, 715] width 16 height 16
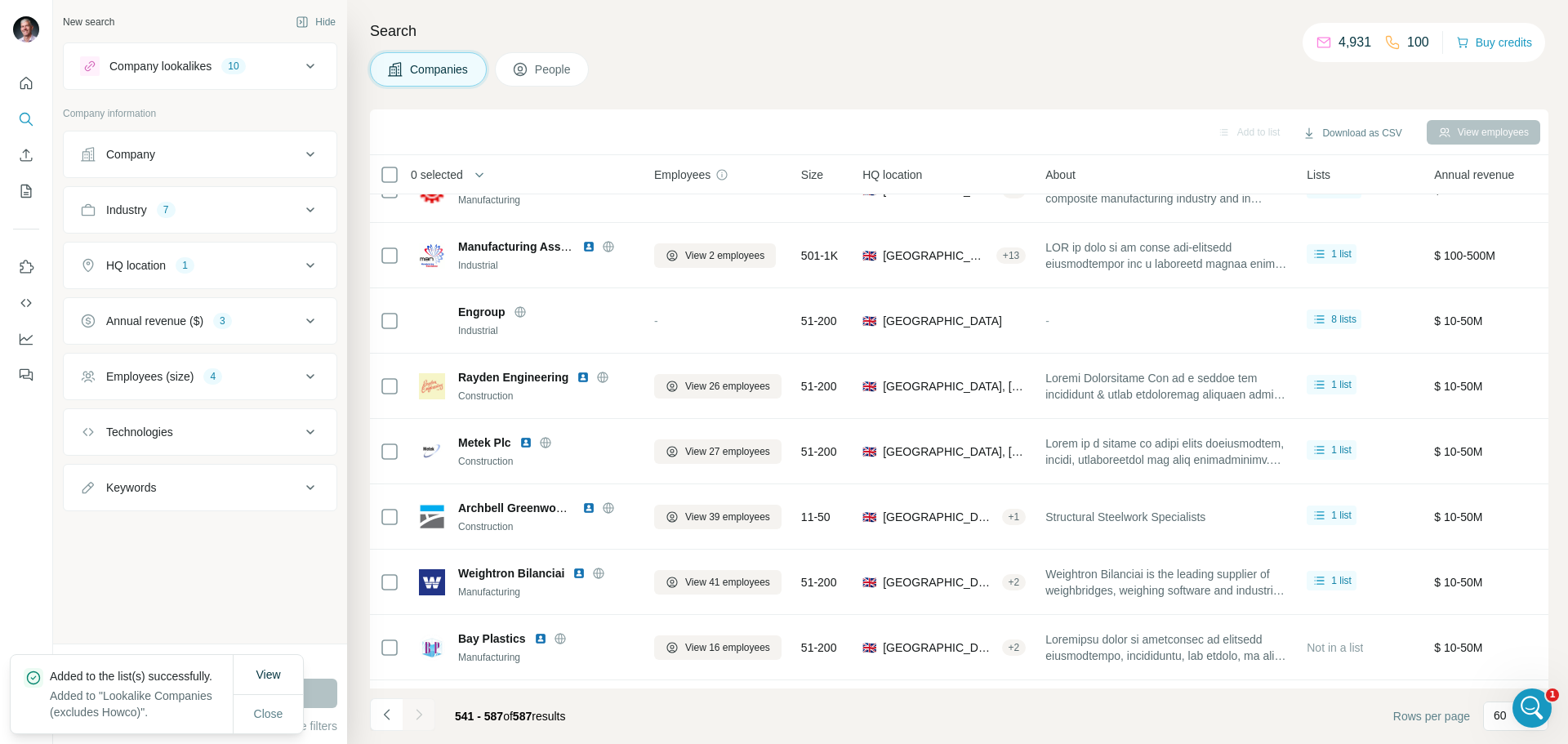
scroll to position [2586, 0]
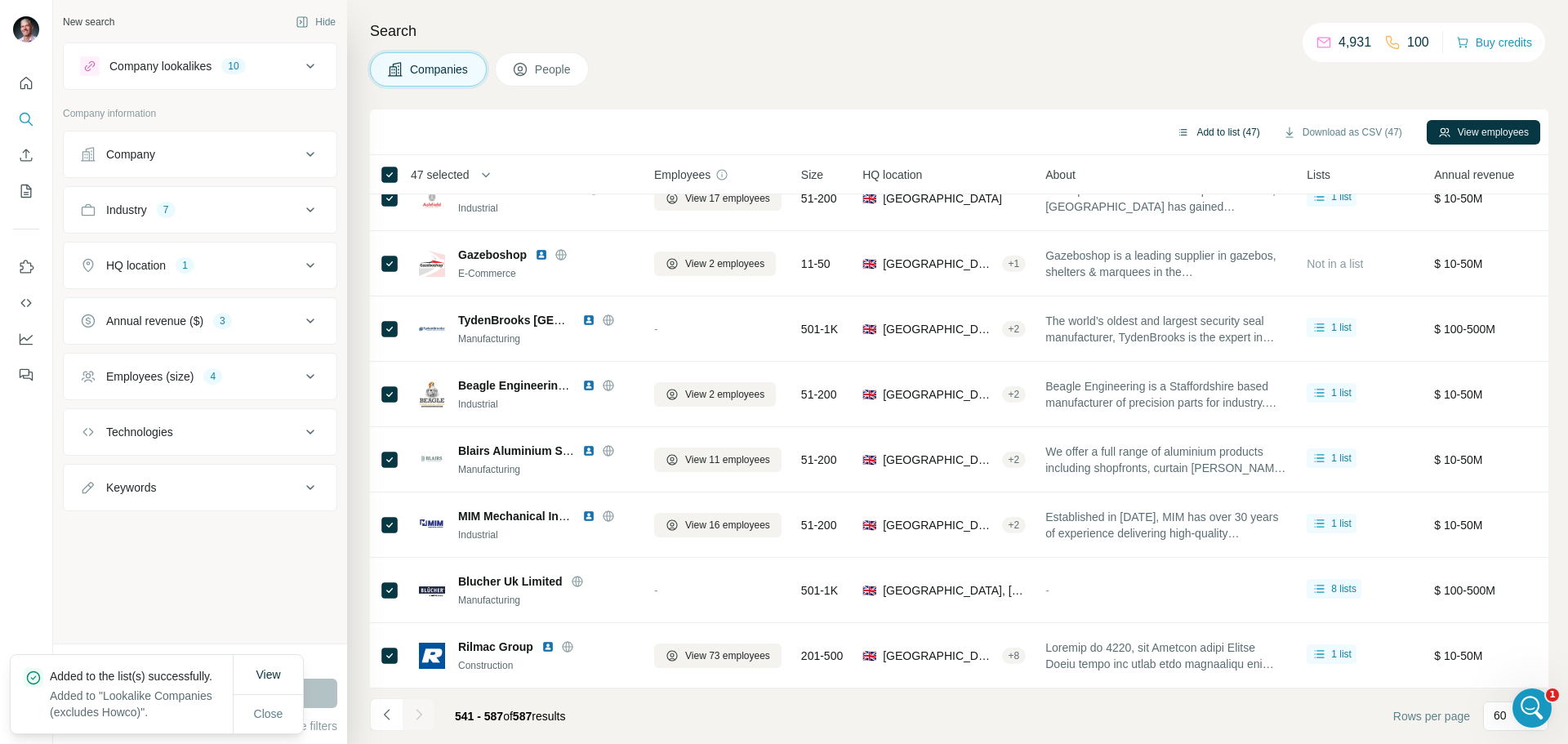
click at [1199, 127] on button "Add to list (47)" at bounding box center [1218, 132] width 106 height 24
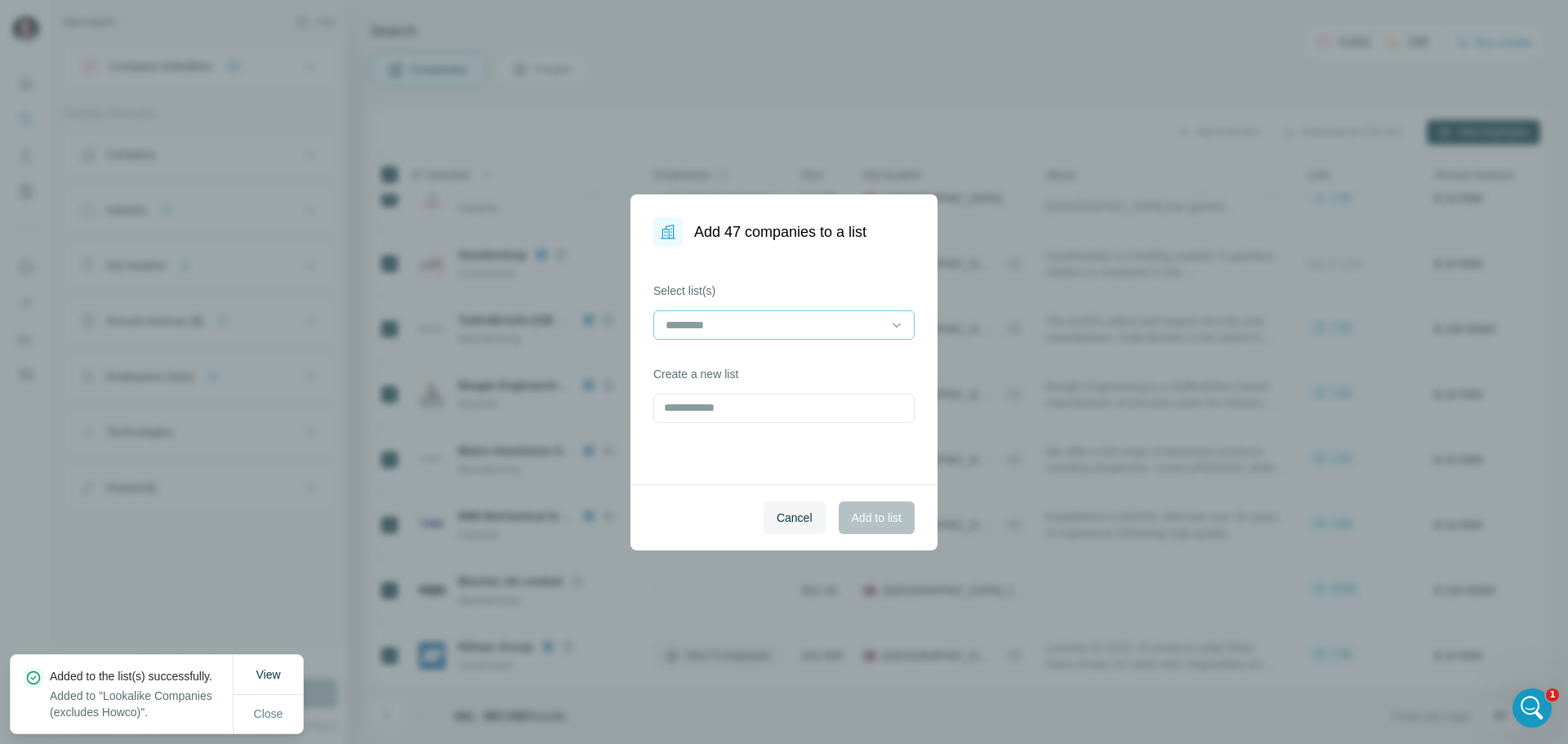
click at [824, 327] on input at bounding box center [774, 325] width 220 height 18
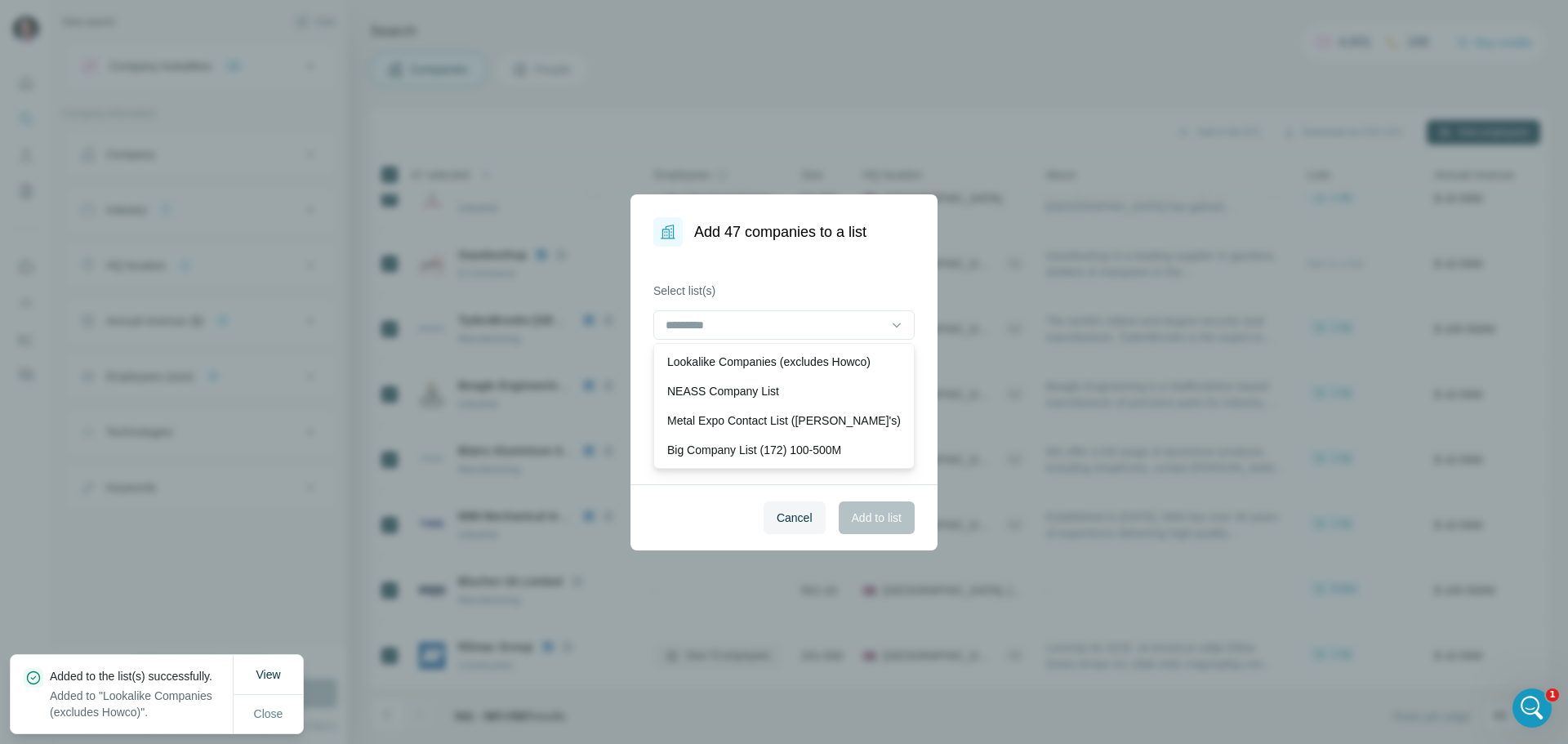
click at [879, 522] on div "Cancel Add to list" at bounding box center [784, 517] width 307 height 66
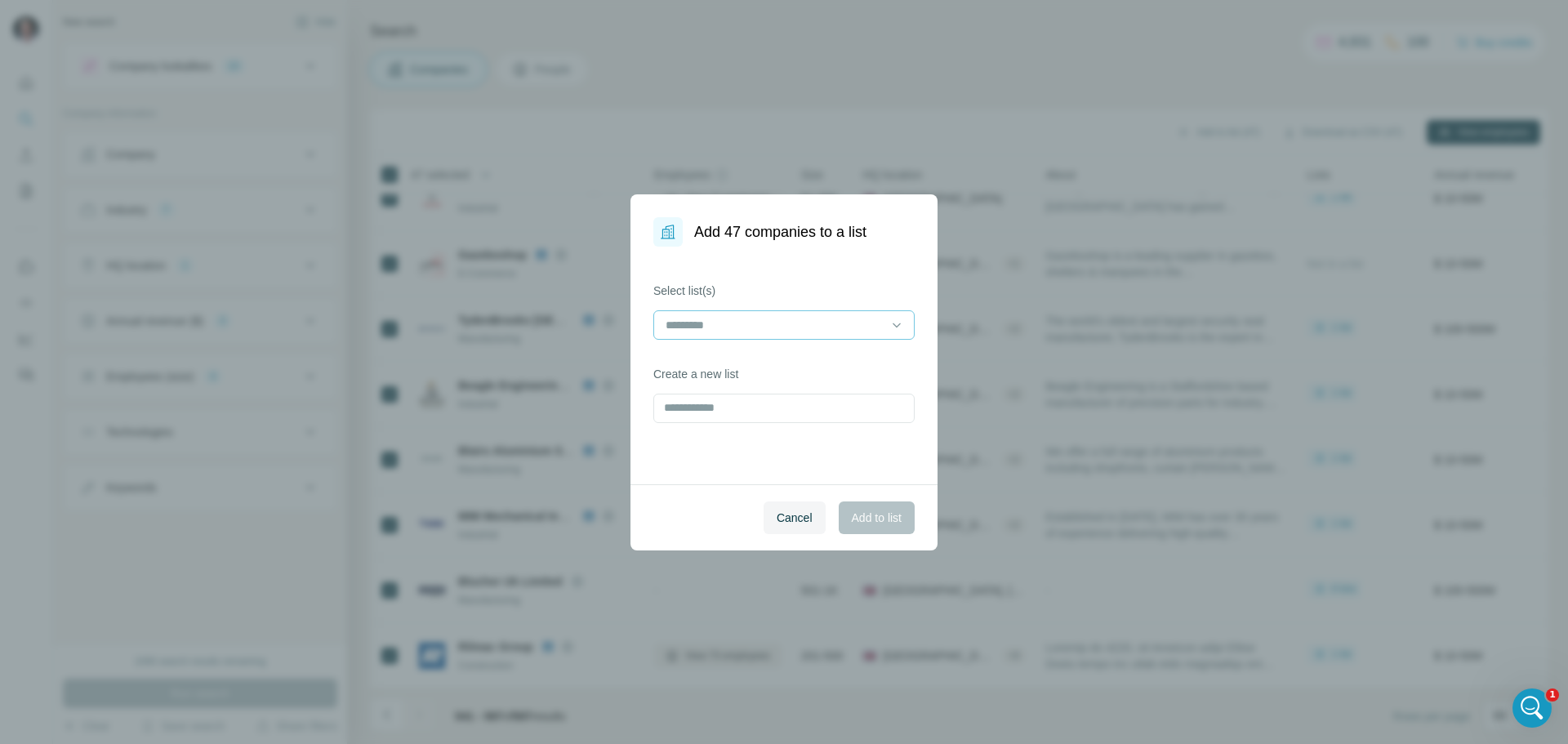
click at [860, 323] on input at bounding box center [774, 325] width 220 height 18
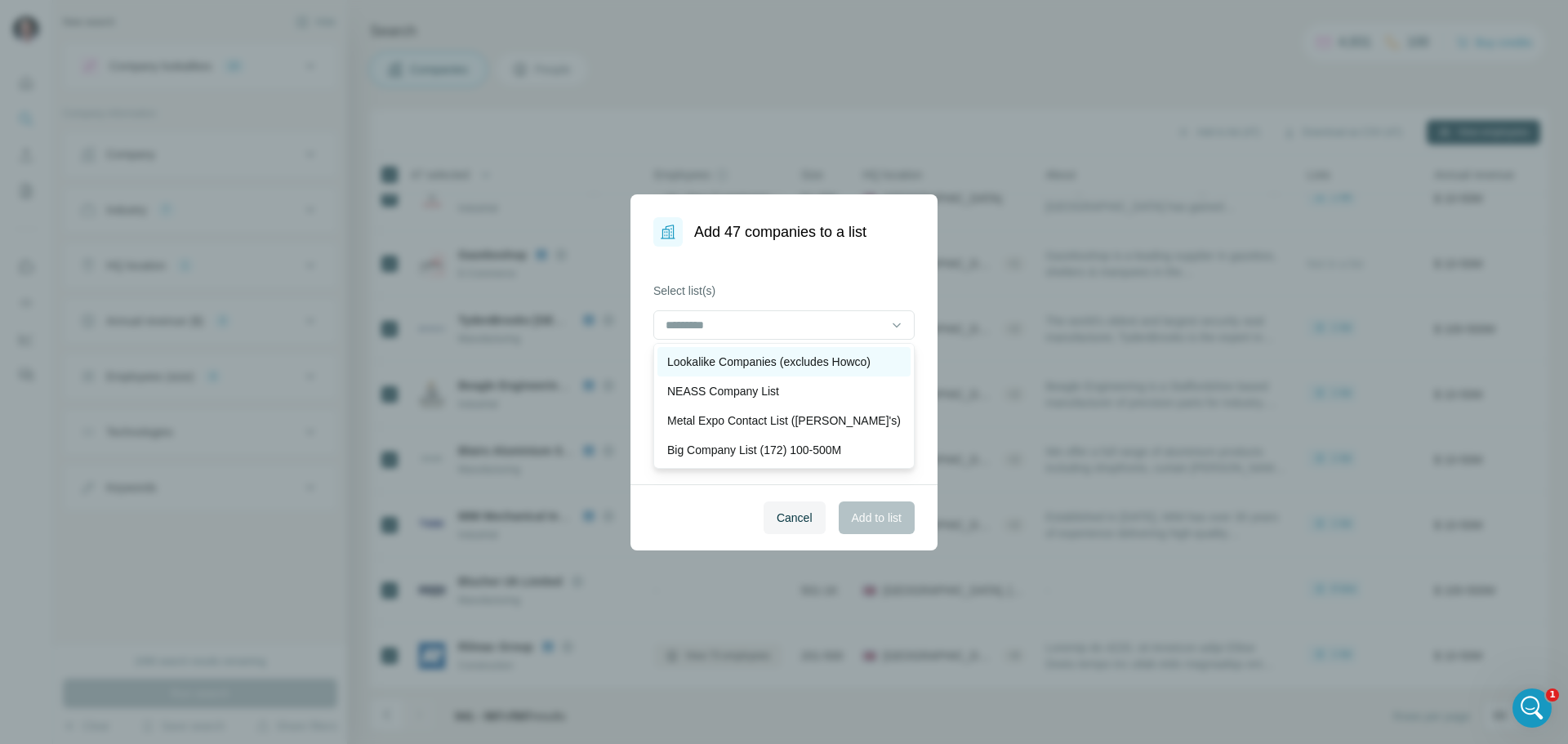
click at [786, 357] on p "Lookalike Companies (excludes Howco)" at bounding box center [769, 361] width 203 height 16
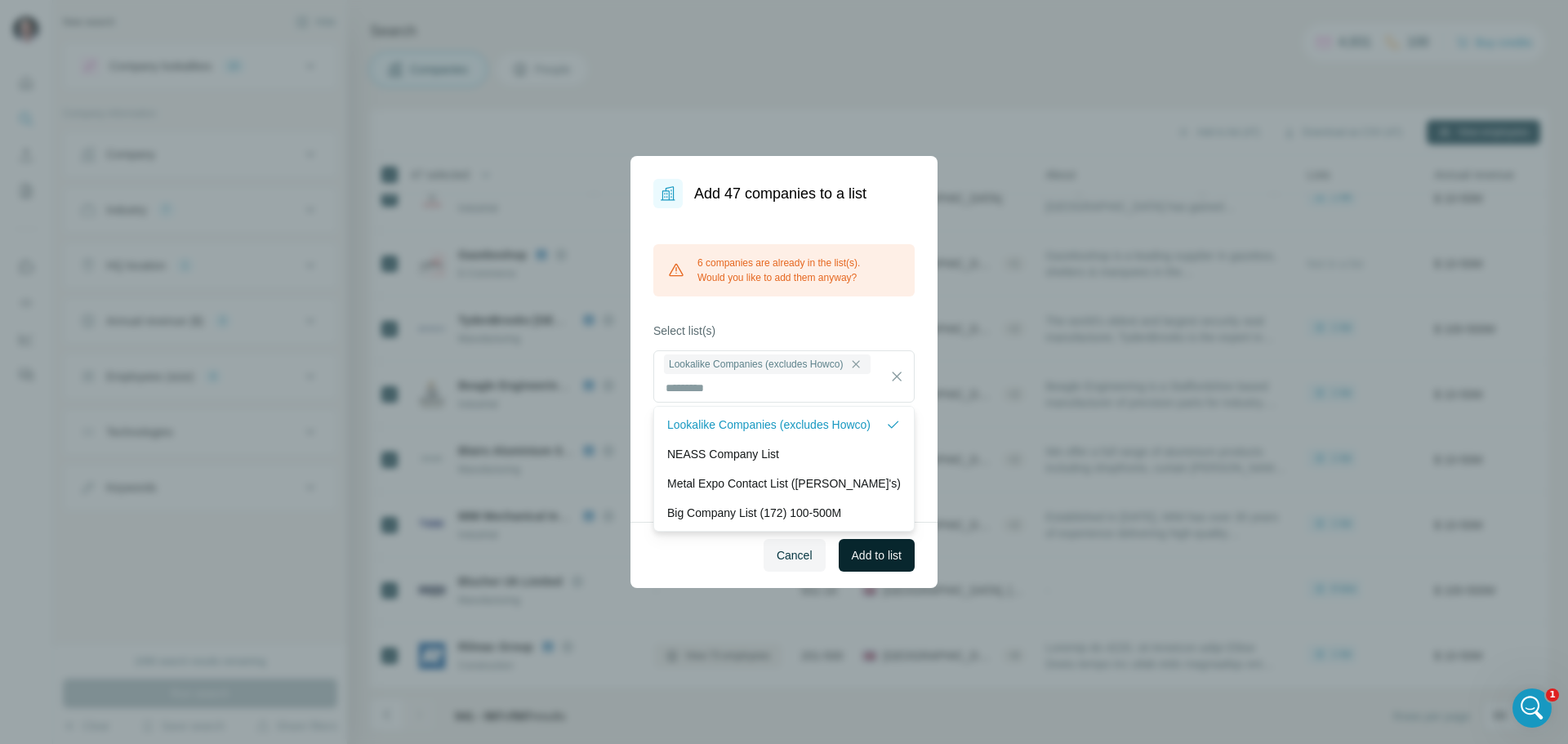
click at [853, 548] on span "Add to list" at bounding box center [877, 555] width 50 height 16
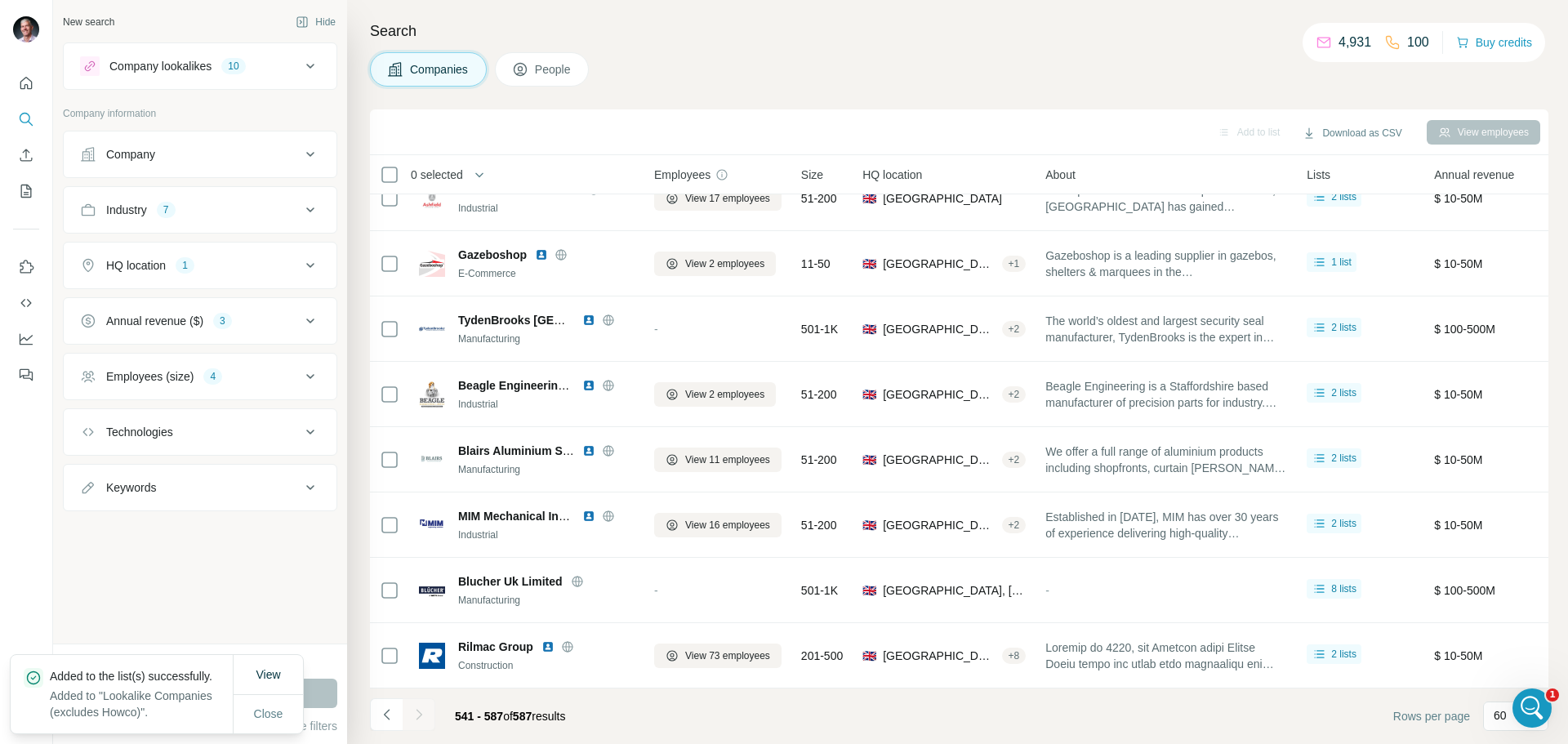
click at [420, 712] on div at bounding box center [419, 715] width 33 height 33
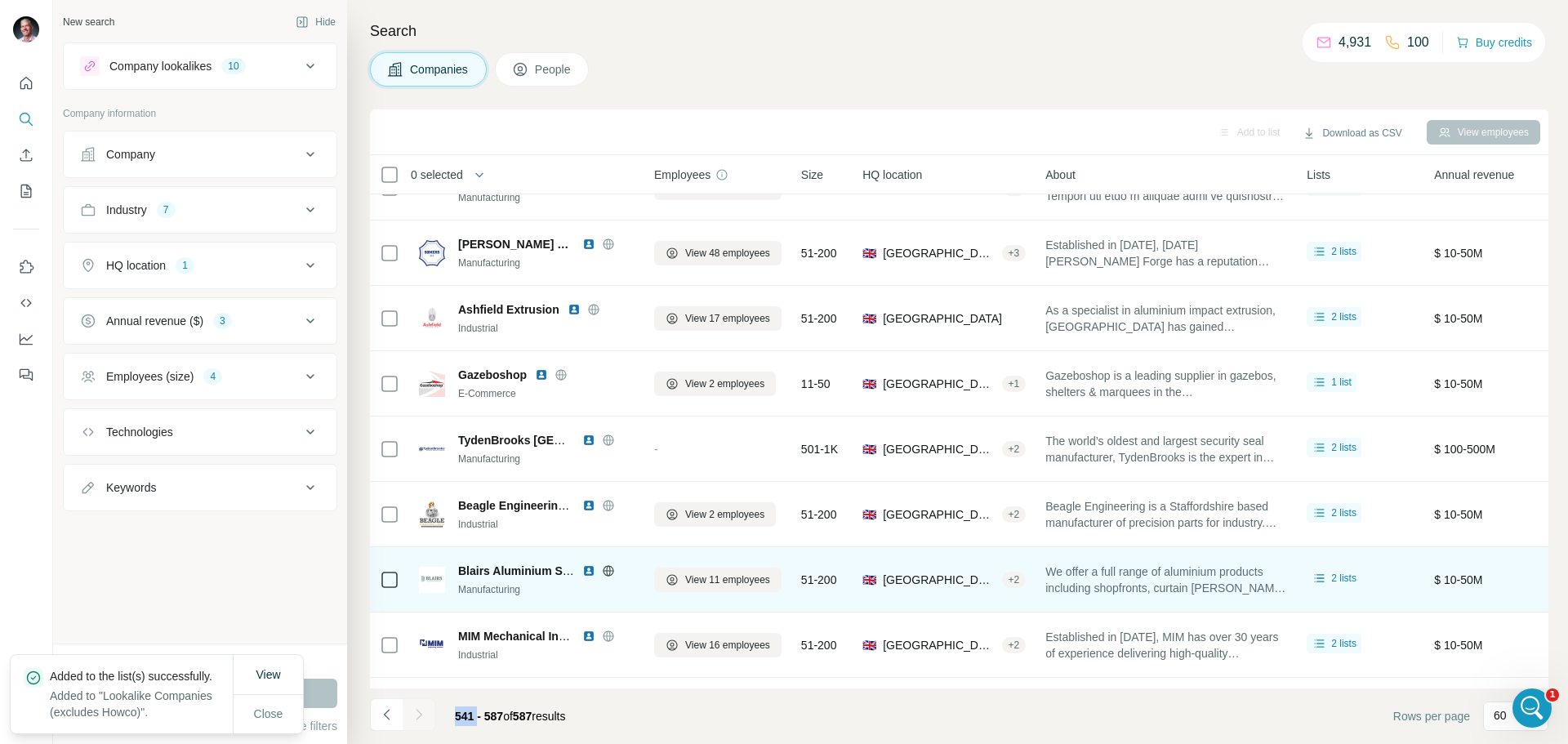
scroll to position [2340, 0]
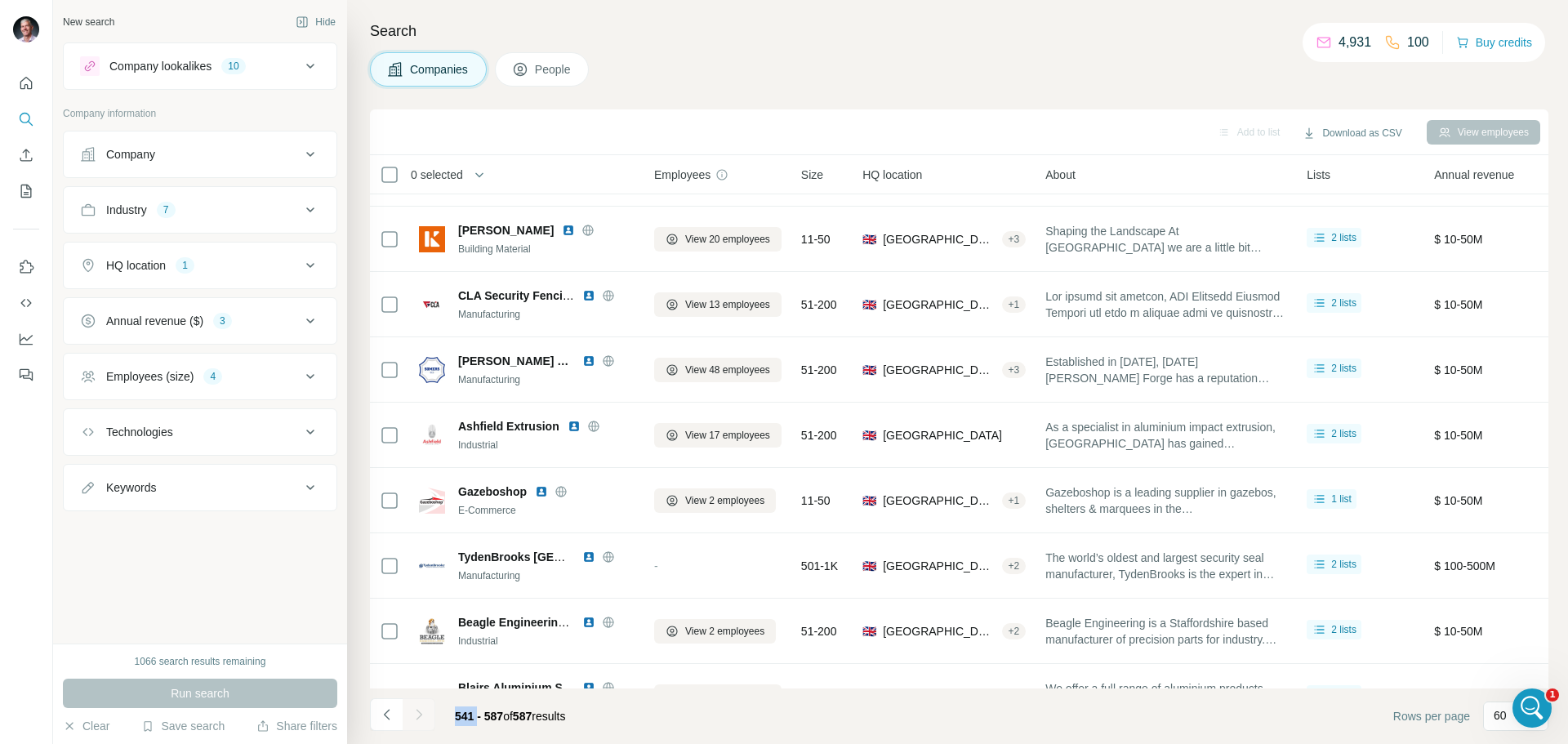
click at [443, 64] on span "Companies" at bounding box center [440, 69] width 59 height 16
click at [24, 186] on icon "My lists" at bounding box center [27, 191] width 10 height 13
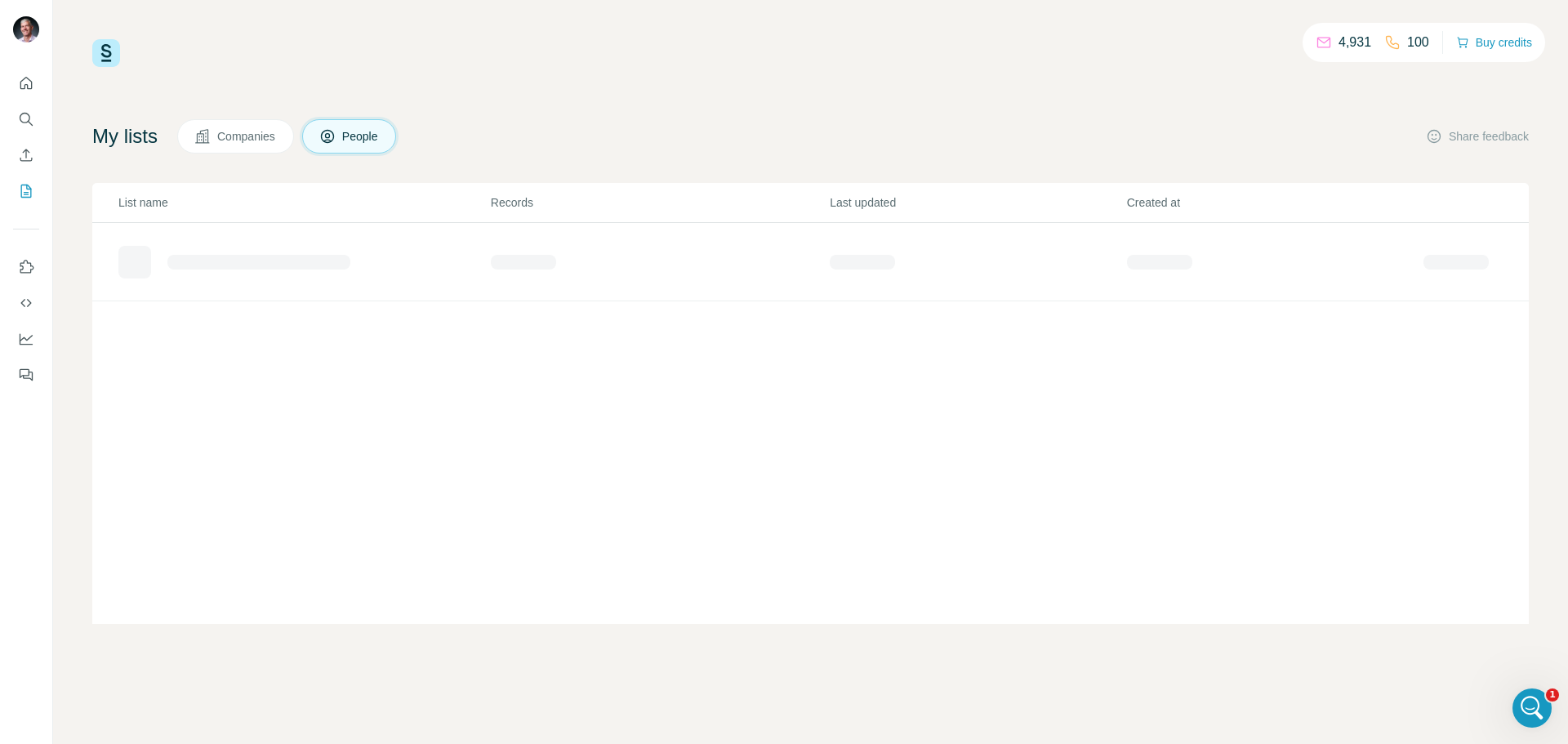
click at [265, 136] on span "Companies" at bounding box center [247, 136] width 59 height 16
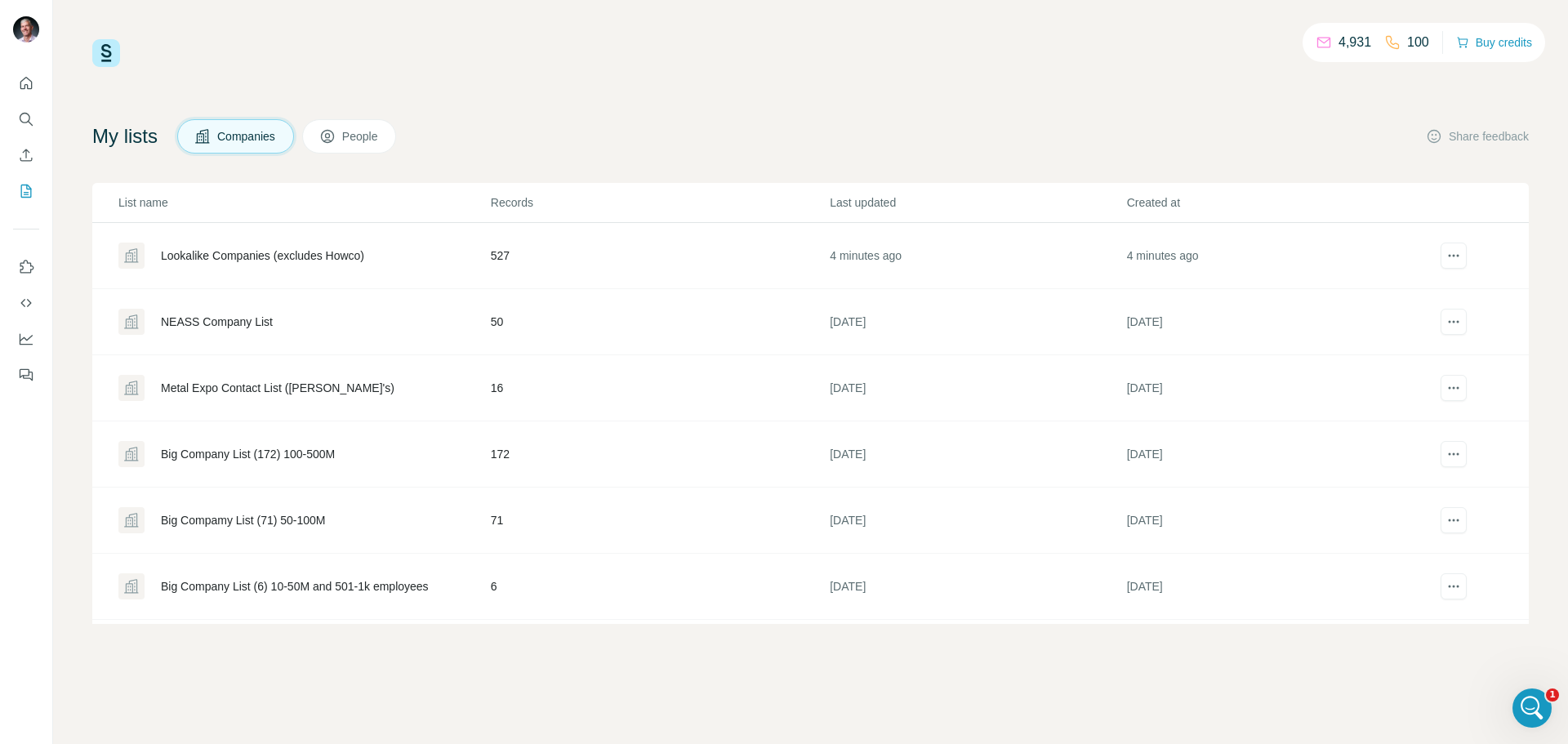
click at [287, 255] on div "Lookalike Companies (excludes Howco)" at bounding box center [262, 255] width 203 height 16
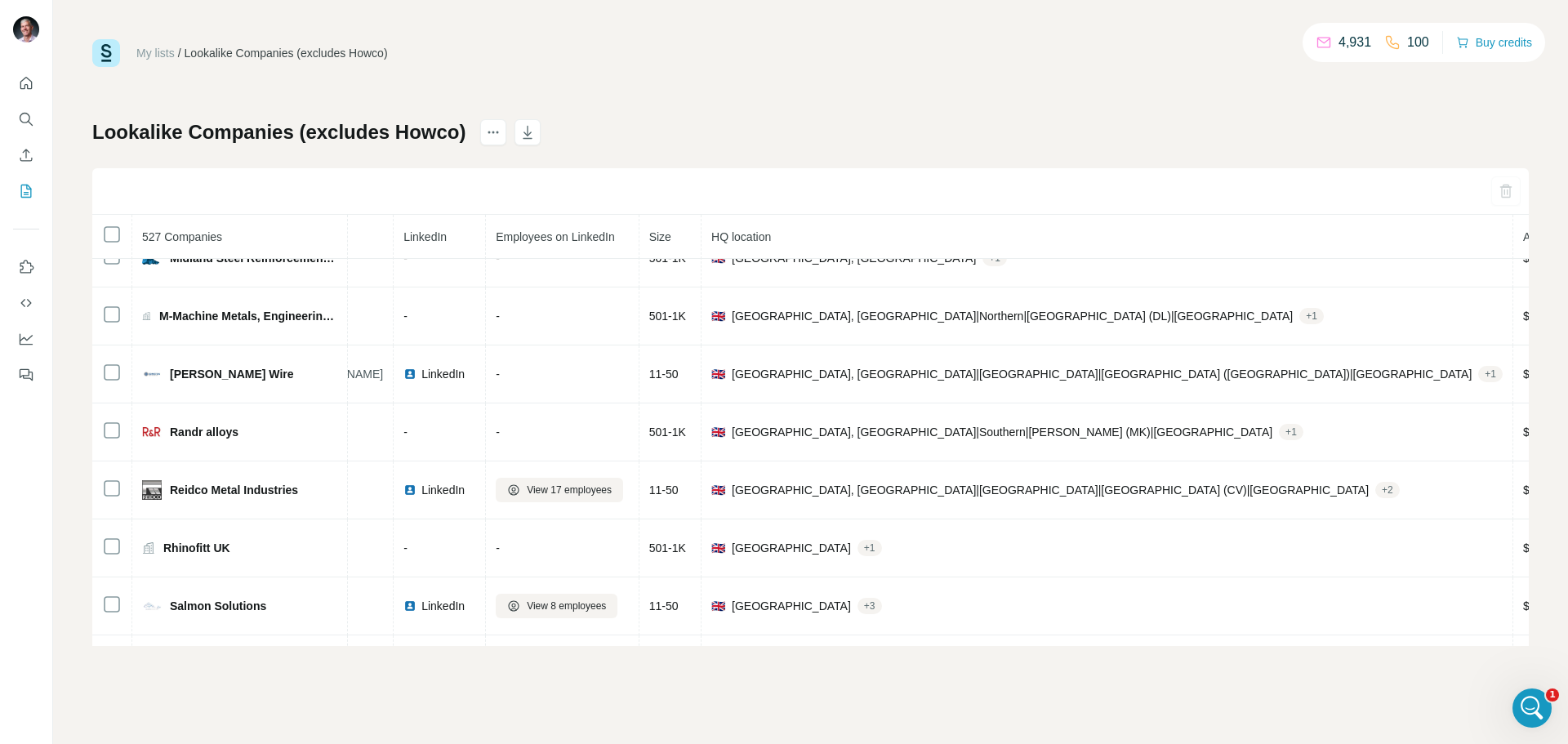
scroll to position [4670, 0]
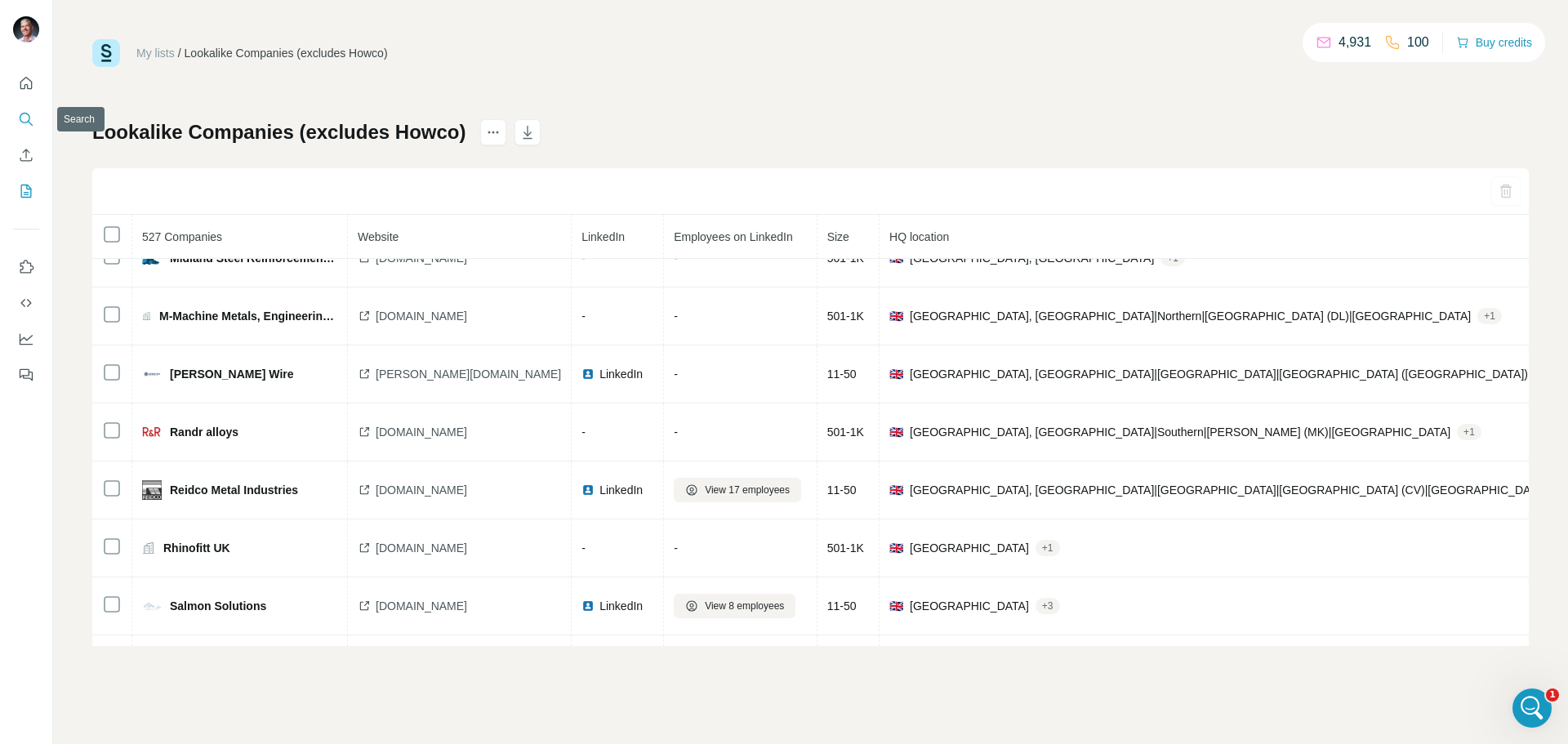
click at [24, 122] on icon "Search" at bounding box center [26, 119] width 16 height 16
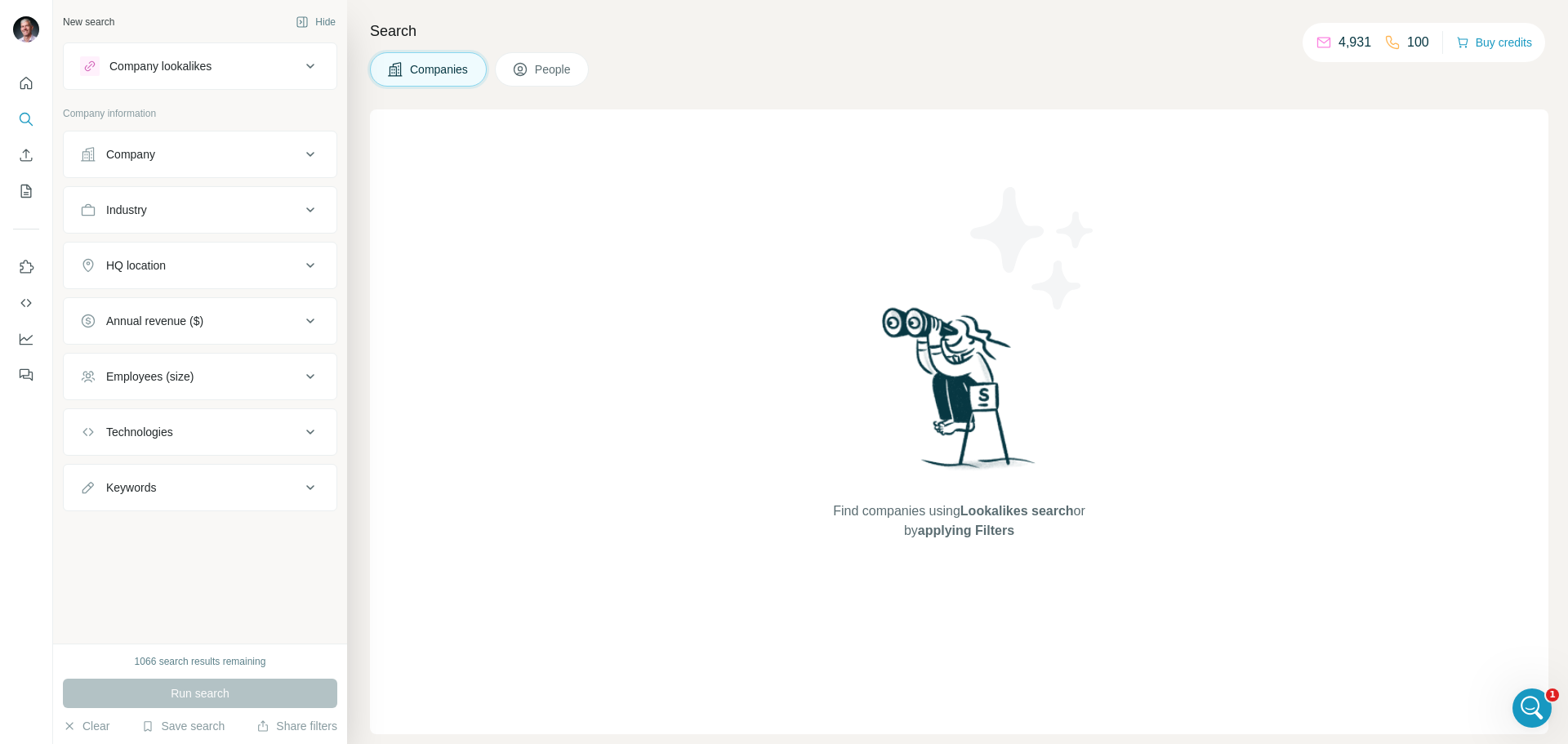
click at [194, 697] on div "Run search" at bounding box center [200, 693] width 274 height 29
click at [187, 724] on button "Save search" at bounding box center [182, 726] width 83 height 16
click at [193, 688] on div "View my saved searches" at bounding box center [229, 698] width 172 height 33
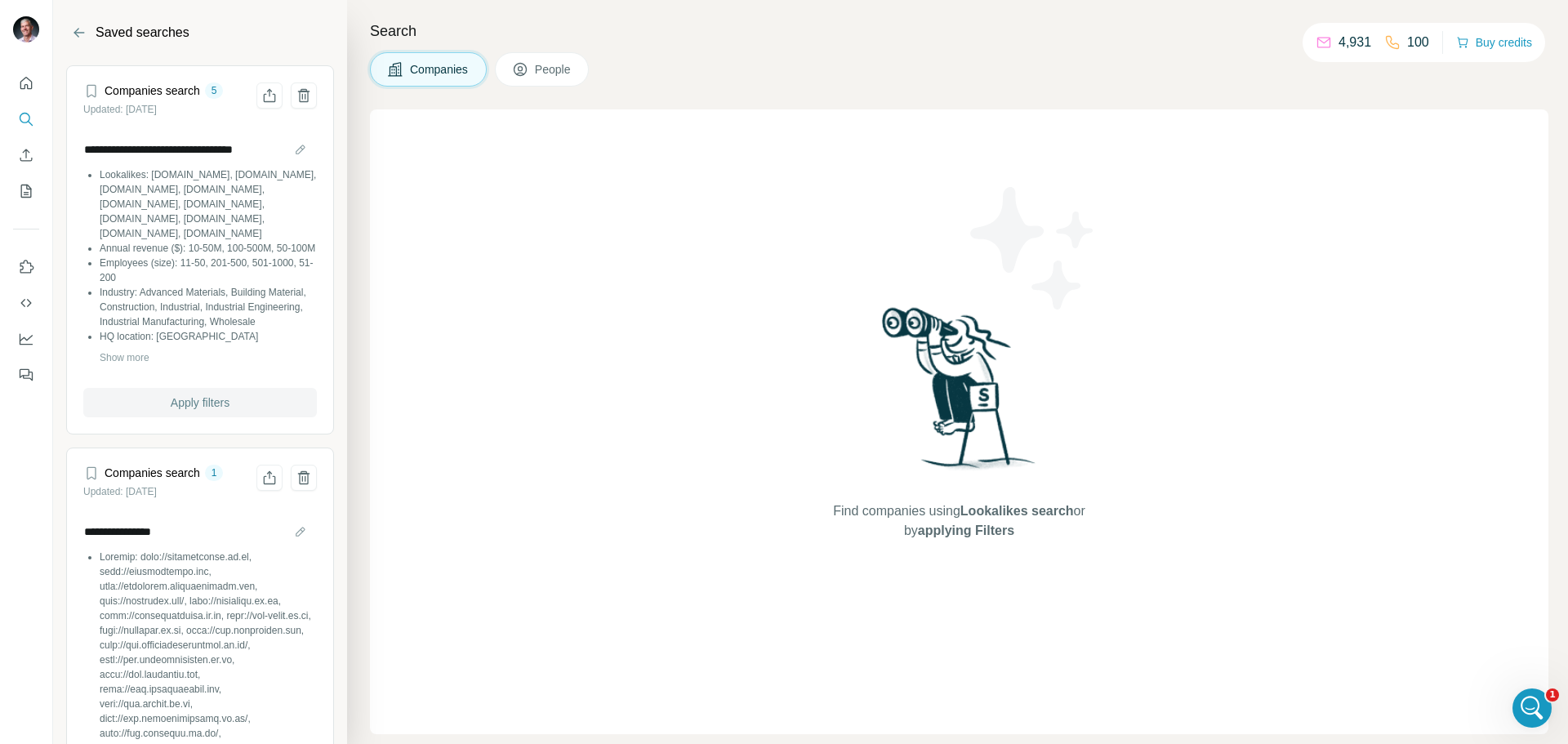
click at [194, 411] on span "Apply filters" at bounding box center [200, 403] width 58 height 16
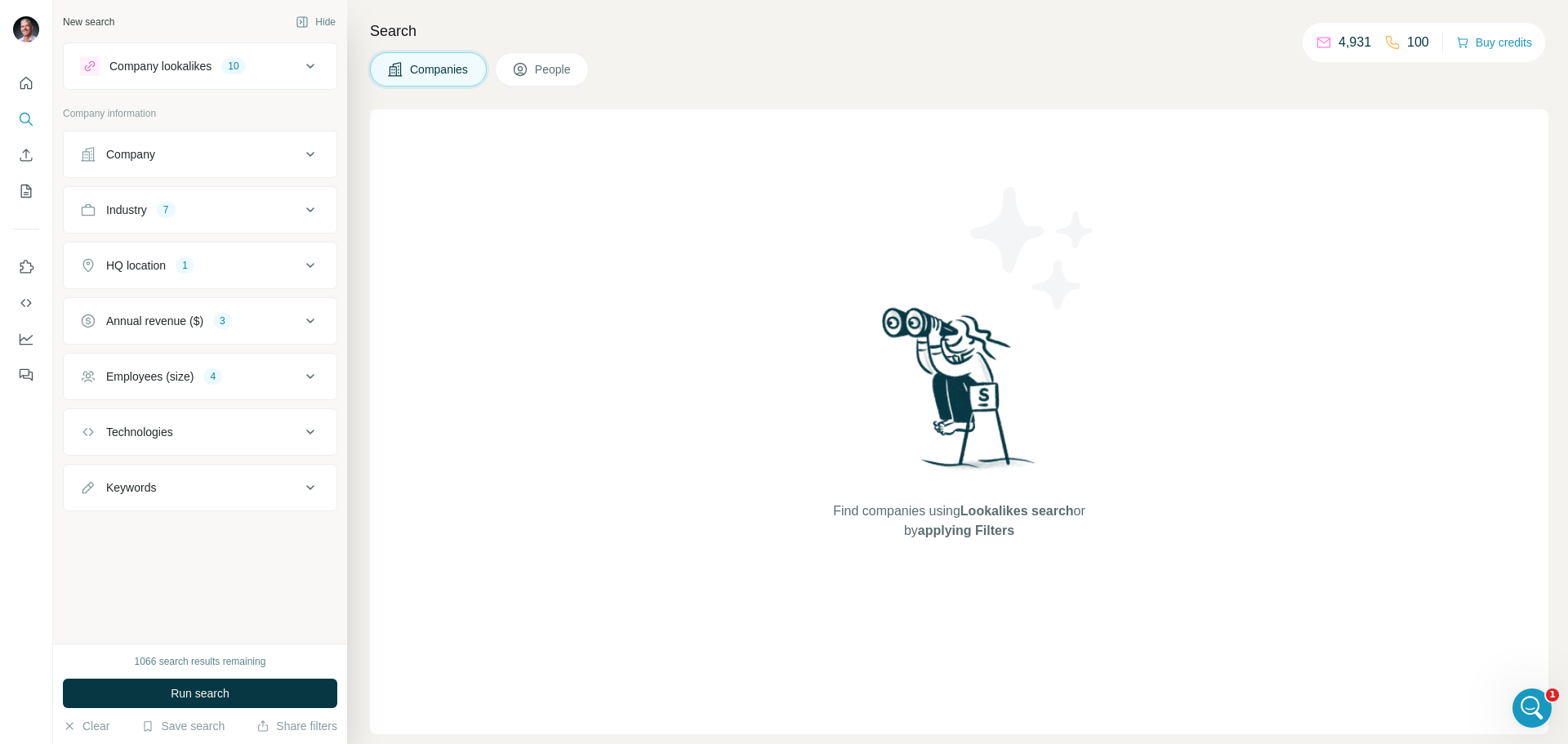
click at [204, 694] on span "Run search" at bounding box center [200, 693] width 58 height 16
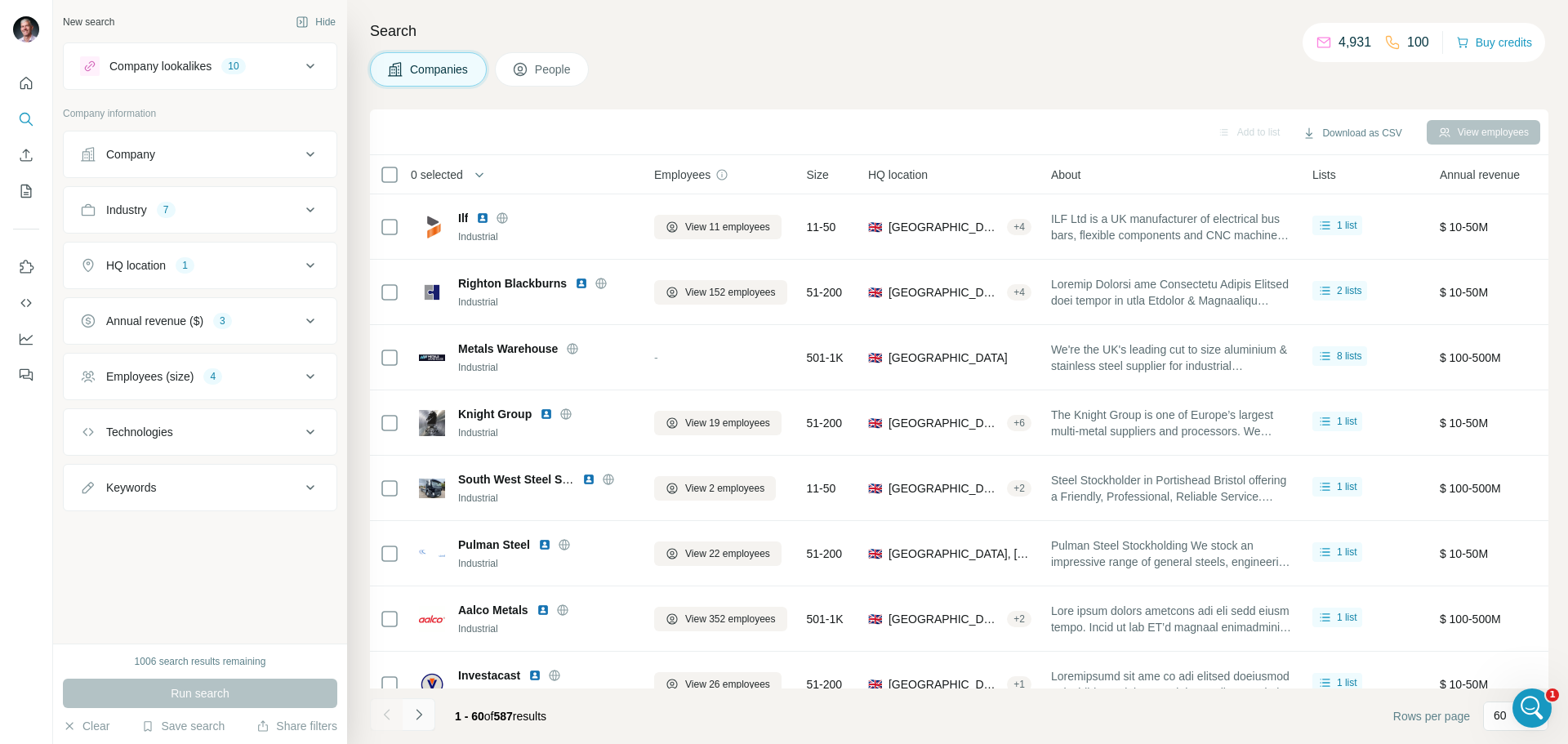
click at [415, 720] on icon "Navigate to next page" at bounding box center [419, 715] width 16 height 16
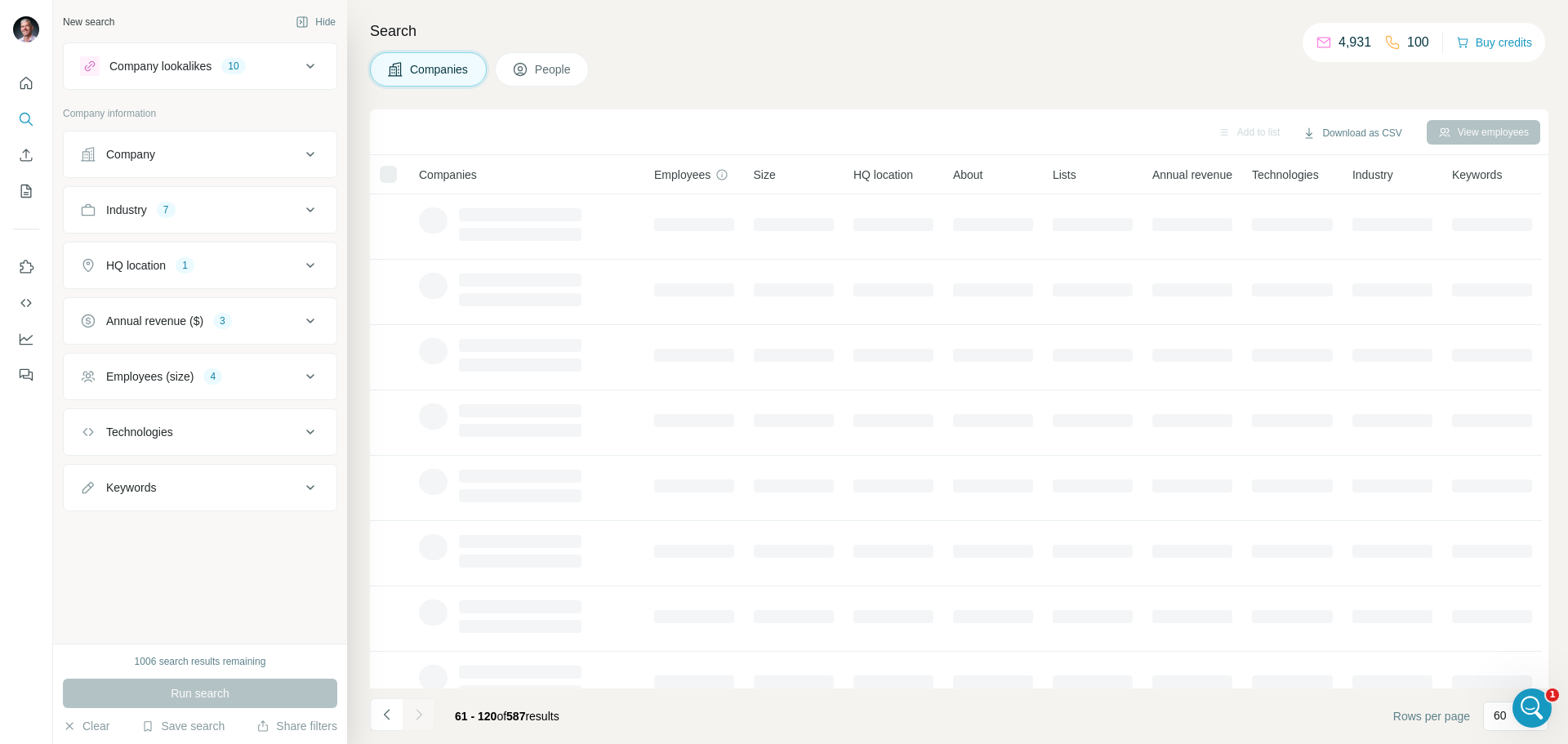
click at [415, 720] on div at bounding box center [419, 715] width 33 height 33
click at [419, 716] on icon "Navigate to next page" at bounding box center [418, 714] width 6 height 10
click at [419, 716] on div at bounding box center [419, 715] width 33 height 33
click at [415, 721] on icon "Navigate to next page" at bounding box center [419, 715] width 16 height 16
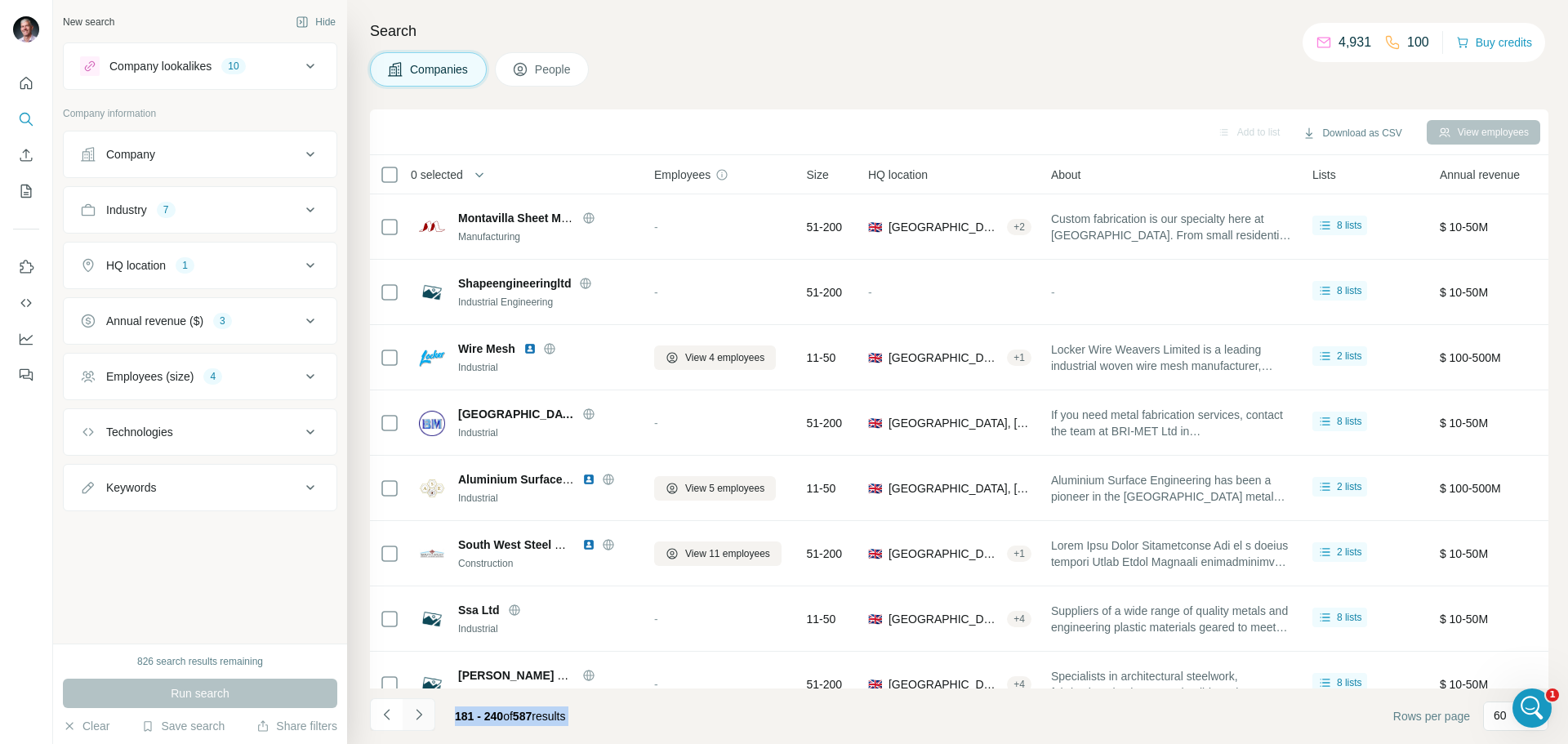
click at [420, 713] on icon "Navigate to next page" at bounding box center [418, 714] width 6 height 10
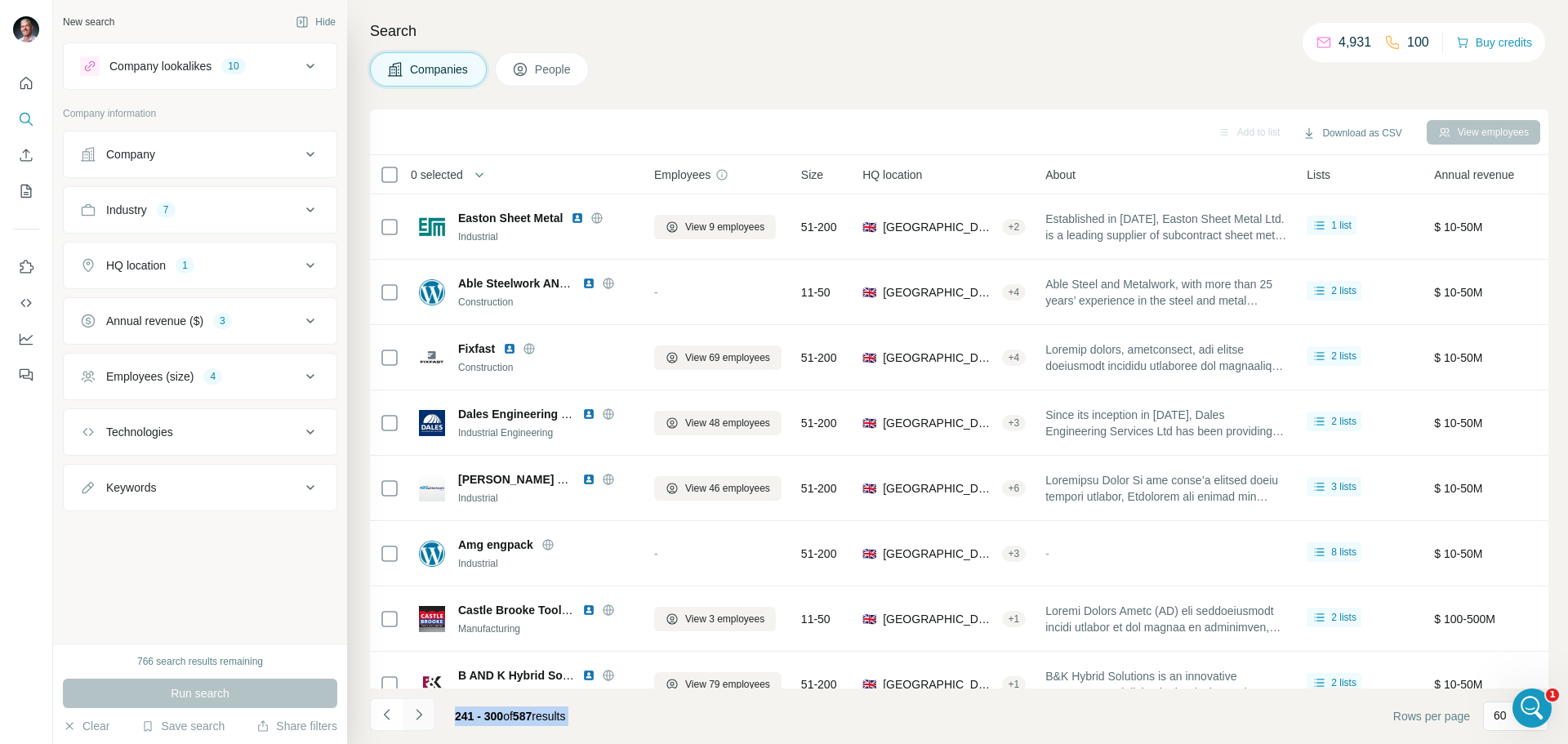
click at [420, 713] on icon "Navigate to next page" at bounding box center [418, 714] width 6 height 10
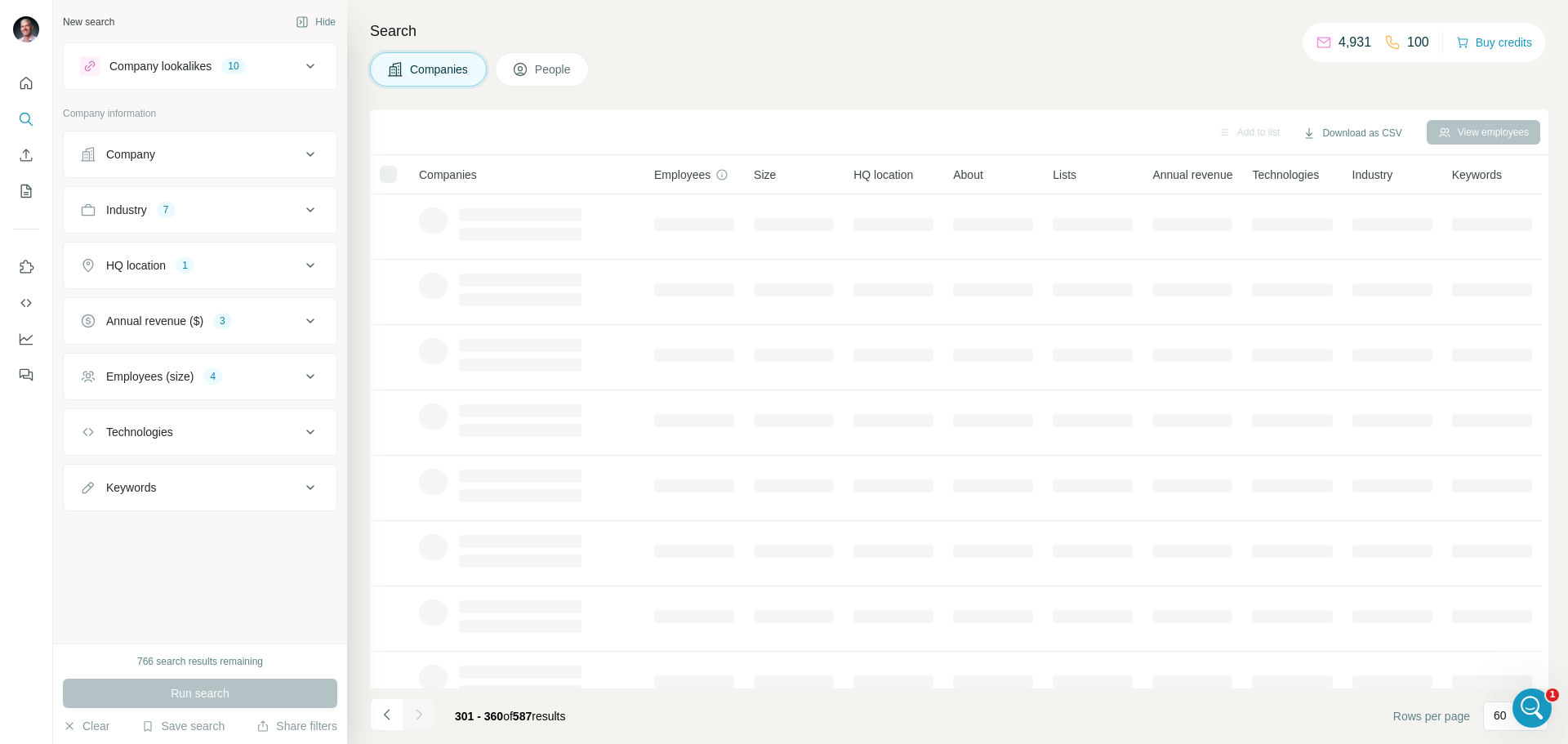
click at [420, 713] on div at bounding box center [419, 715] width 33 height 33
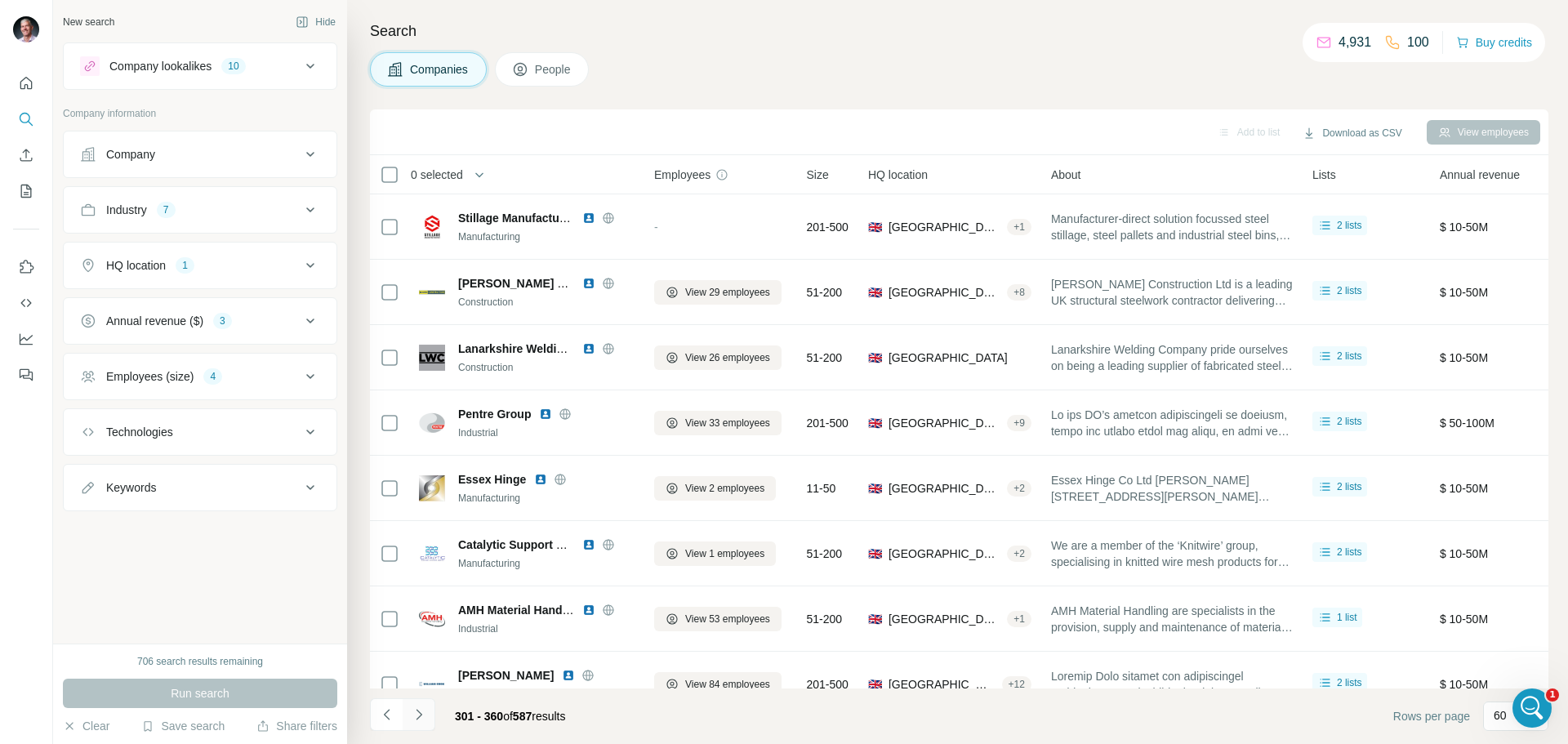
click at [420, 713] on icon "Navigate to next page" at bounding box center [418, 714] width 6 height 10
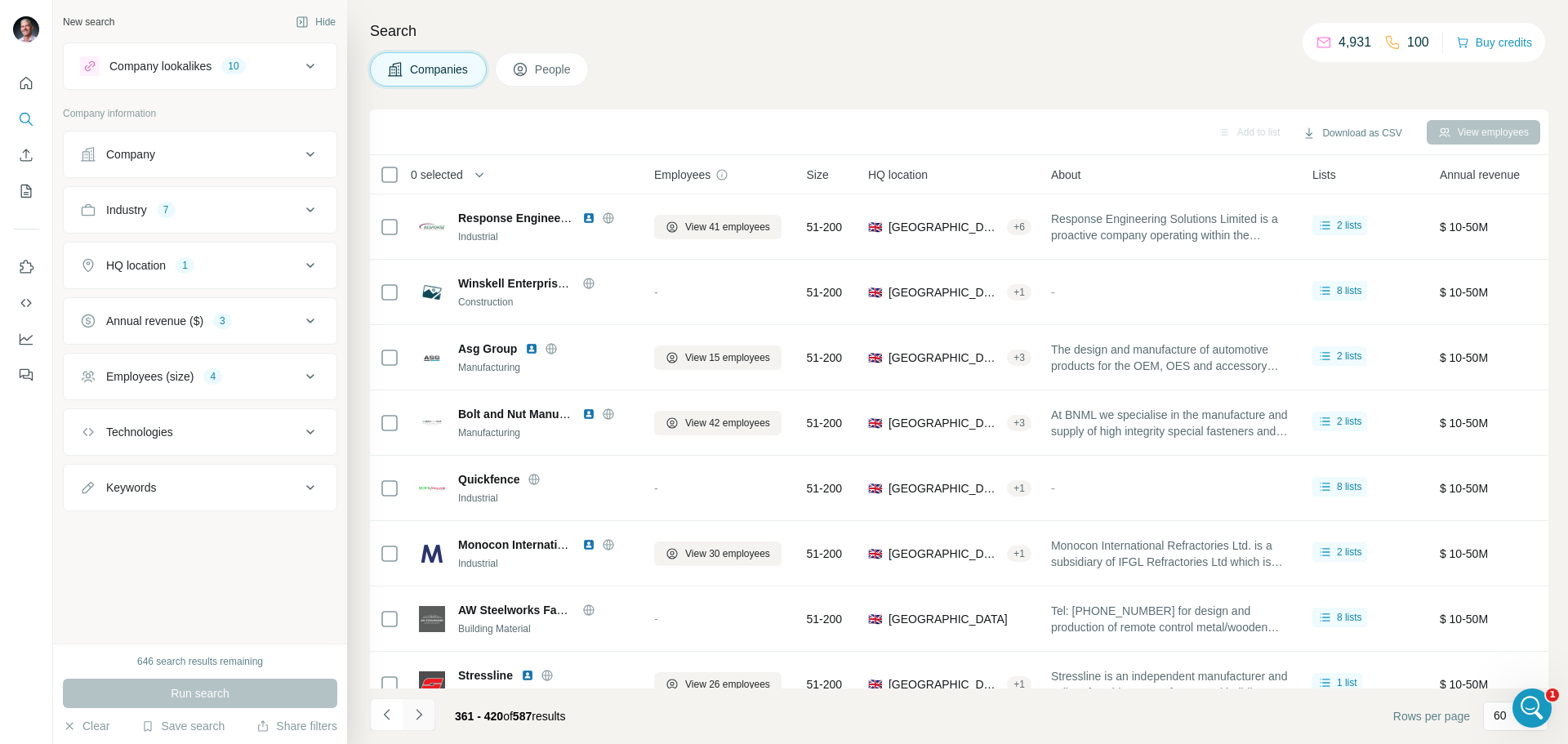
click at [420, 713] on icon "Navigate to next page" at bounding box center [418, 714] width 6 height 10
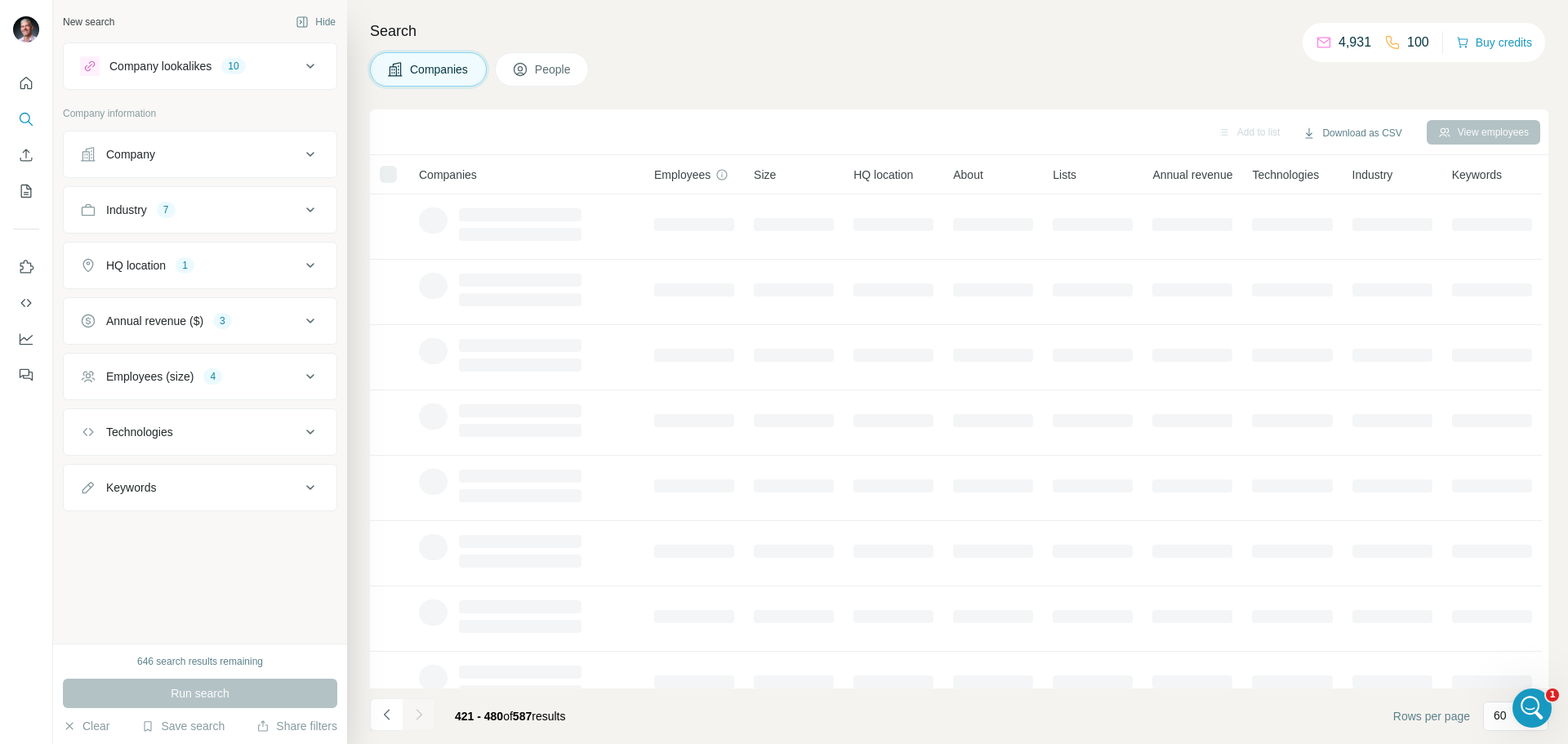
click at [420, 713] on icon "Navigate to next page" at bounding box center [418, 714] width 6 height 10
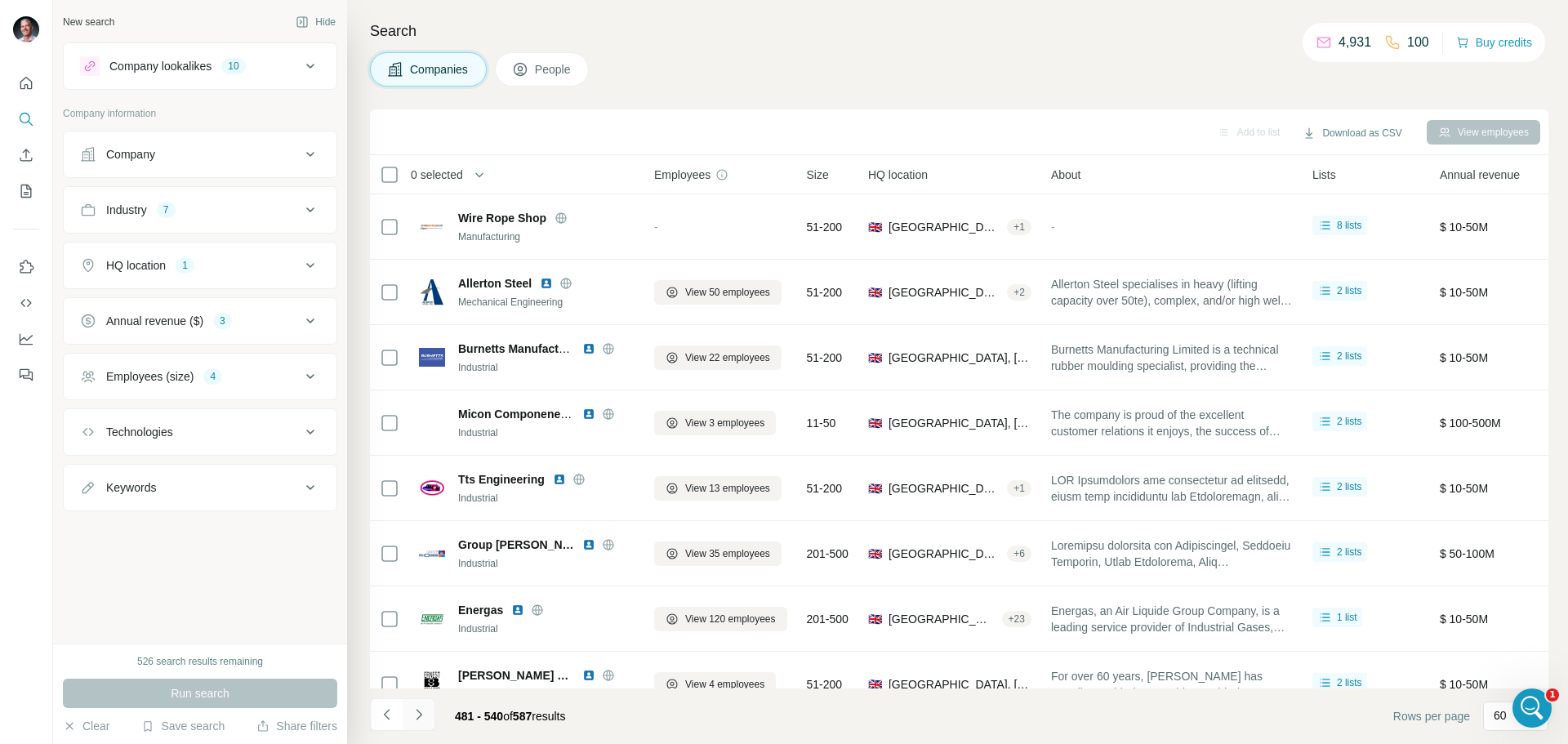
click at [417, 716] on icon "Navigate to next page" at bounding box center [419, 715] width 16 height 16
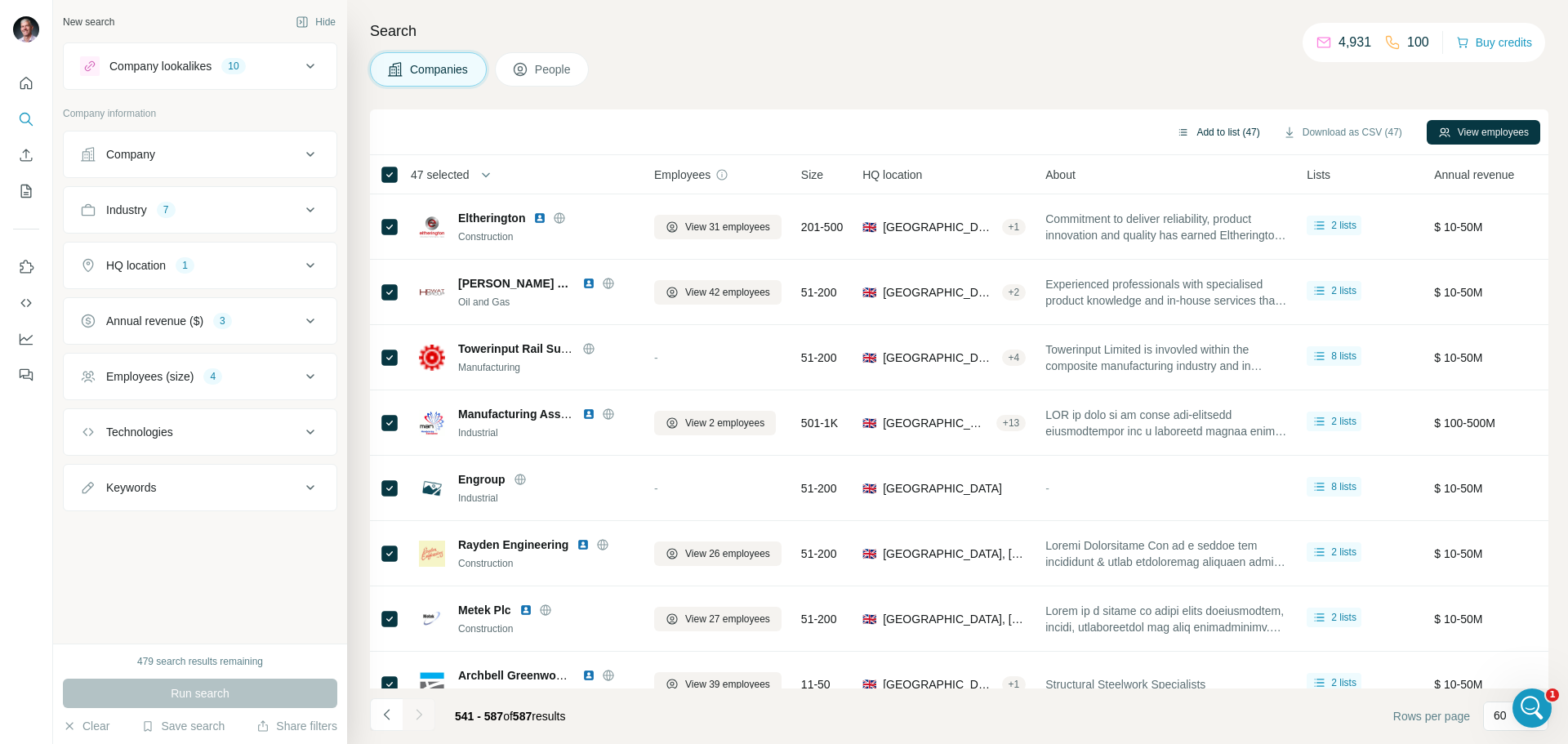
click at [1186, 130] on button "Add to list (47)" at bounding box center [1218, 132] width 106 height 24
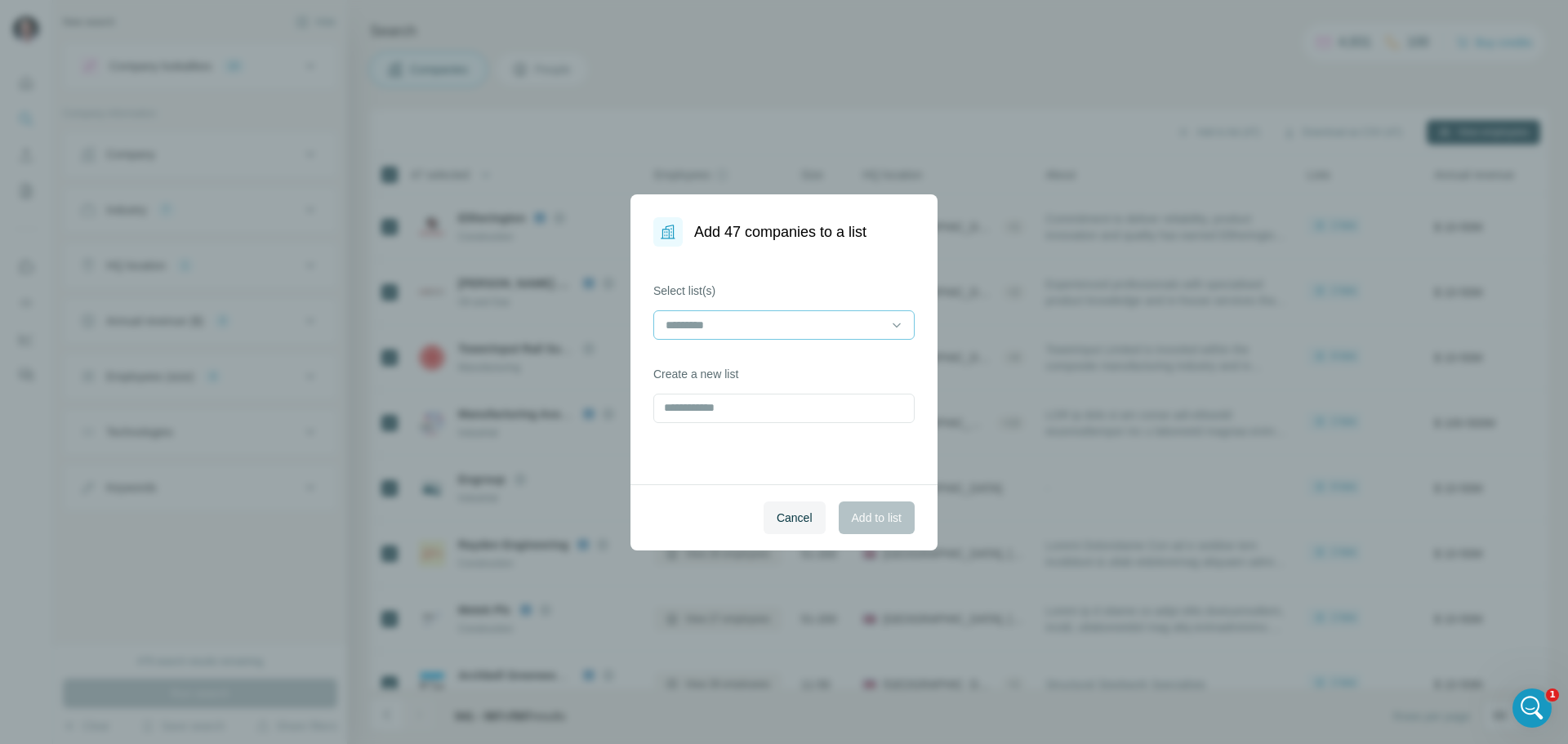
click at [756, 331] on input at bounding box center [774, 325] width 220 height 18
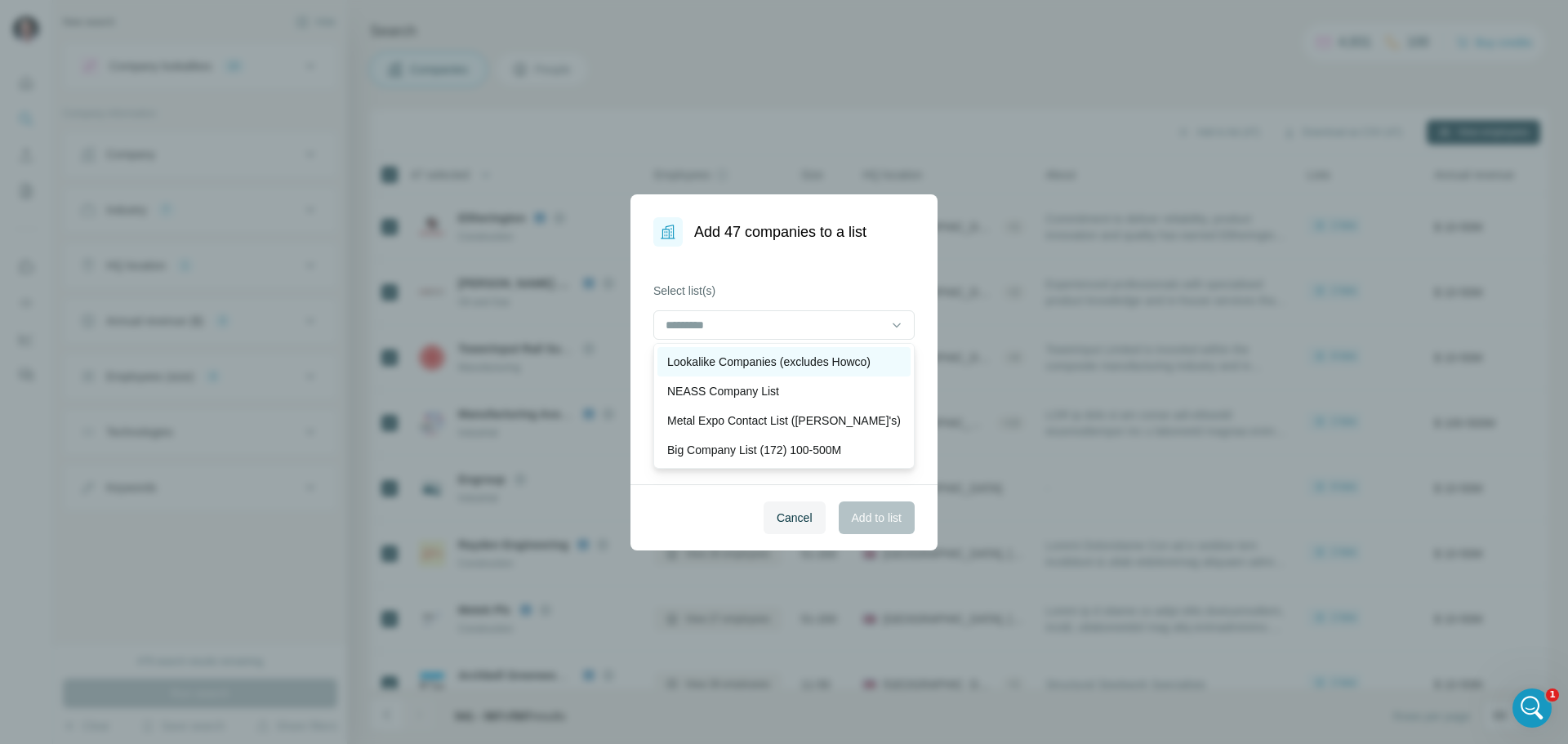
click at [732, 354] on p "Lookalike Companies (excludes Howco)" at bounding box center [769, 361] width 203 height 16
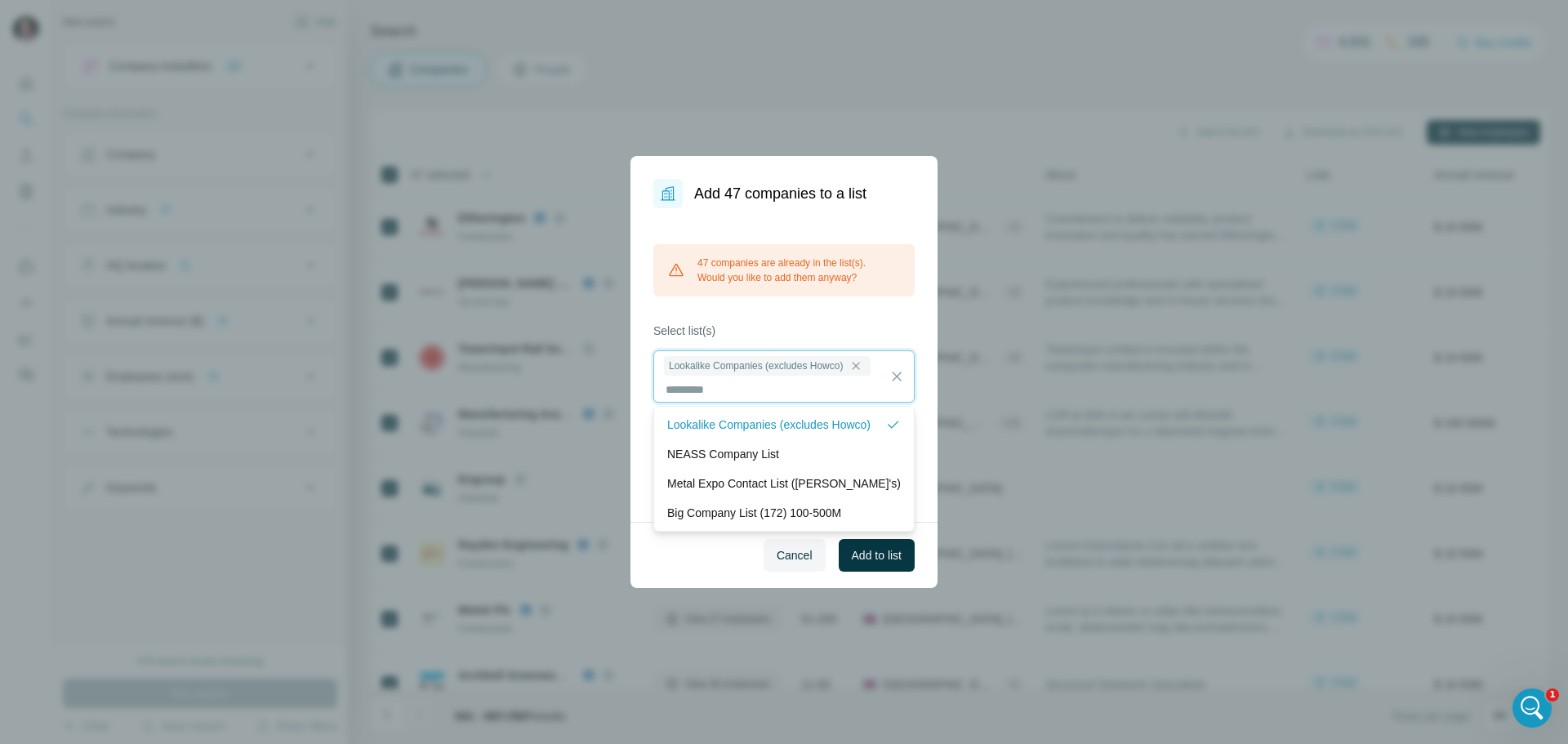
scroll to position [2, 0]
click at [880, 559] on span "Add to list" at bounding box center [877, 555] width 50 height 16
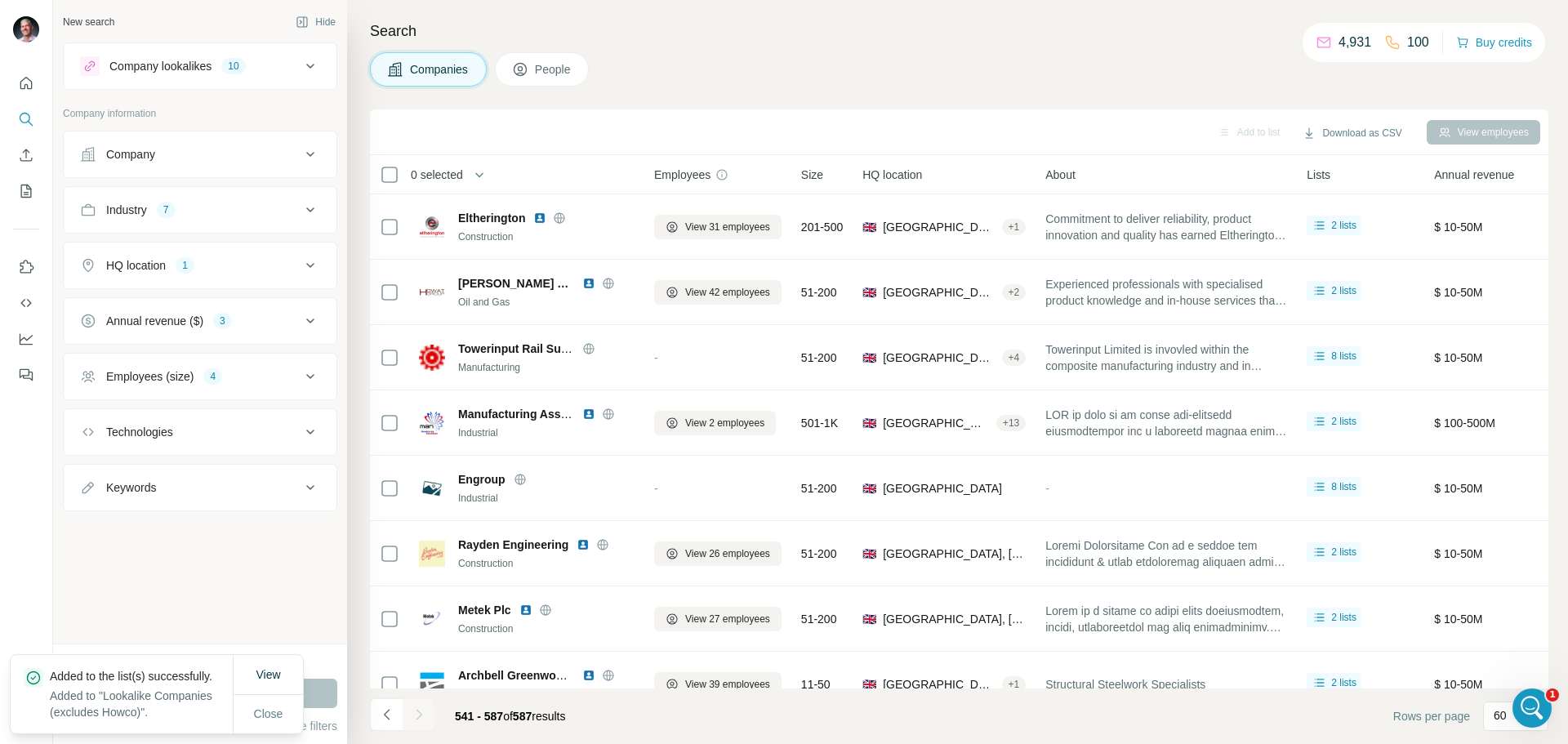
scroll to position [6987, 0]
click at [272, 668] on span "View" at bounding box center [267, 674] width 24 height 13
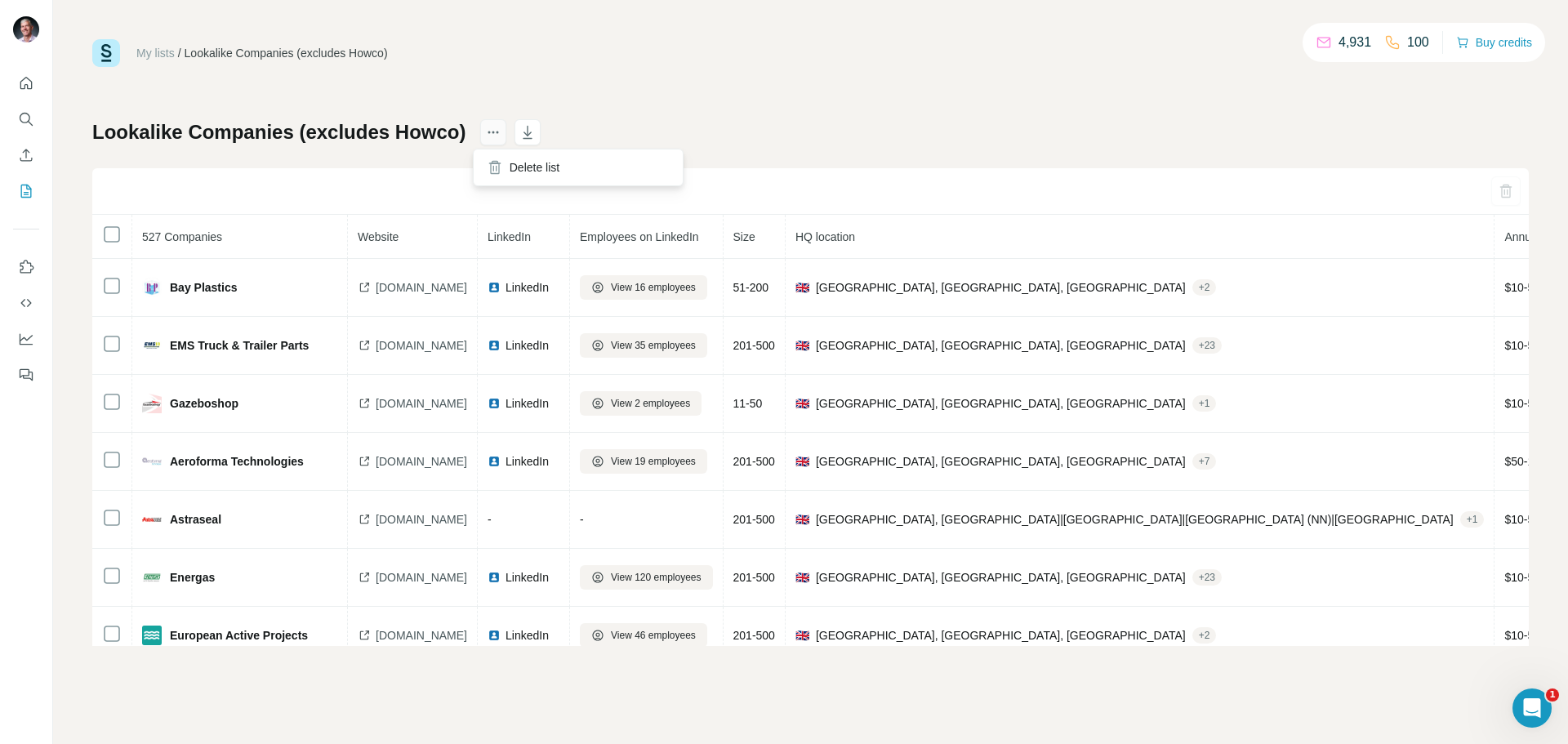
click at [493, 133] on icon "actions" at bounding box center [494, 132] width 3 height 3
click at [524, 172] on div "Delete list" at bounding box center [579, 168] width 203 height 29
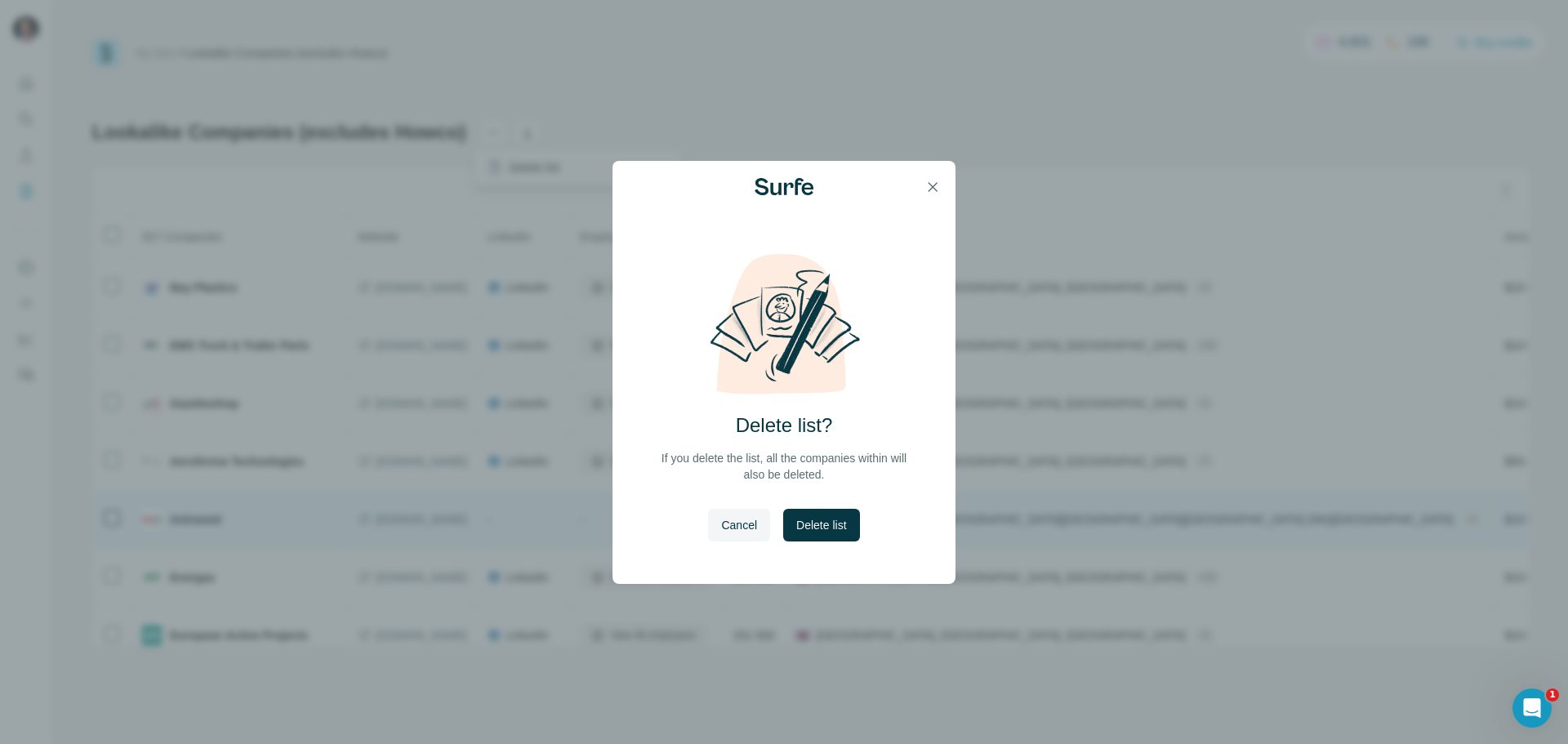
click at [828, 522] on span "Delete list" at bounding box center [821, 525] width 50 height 16
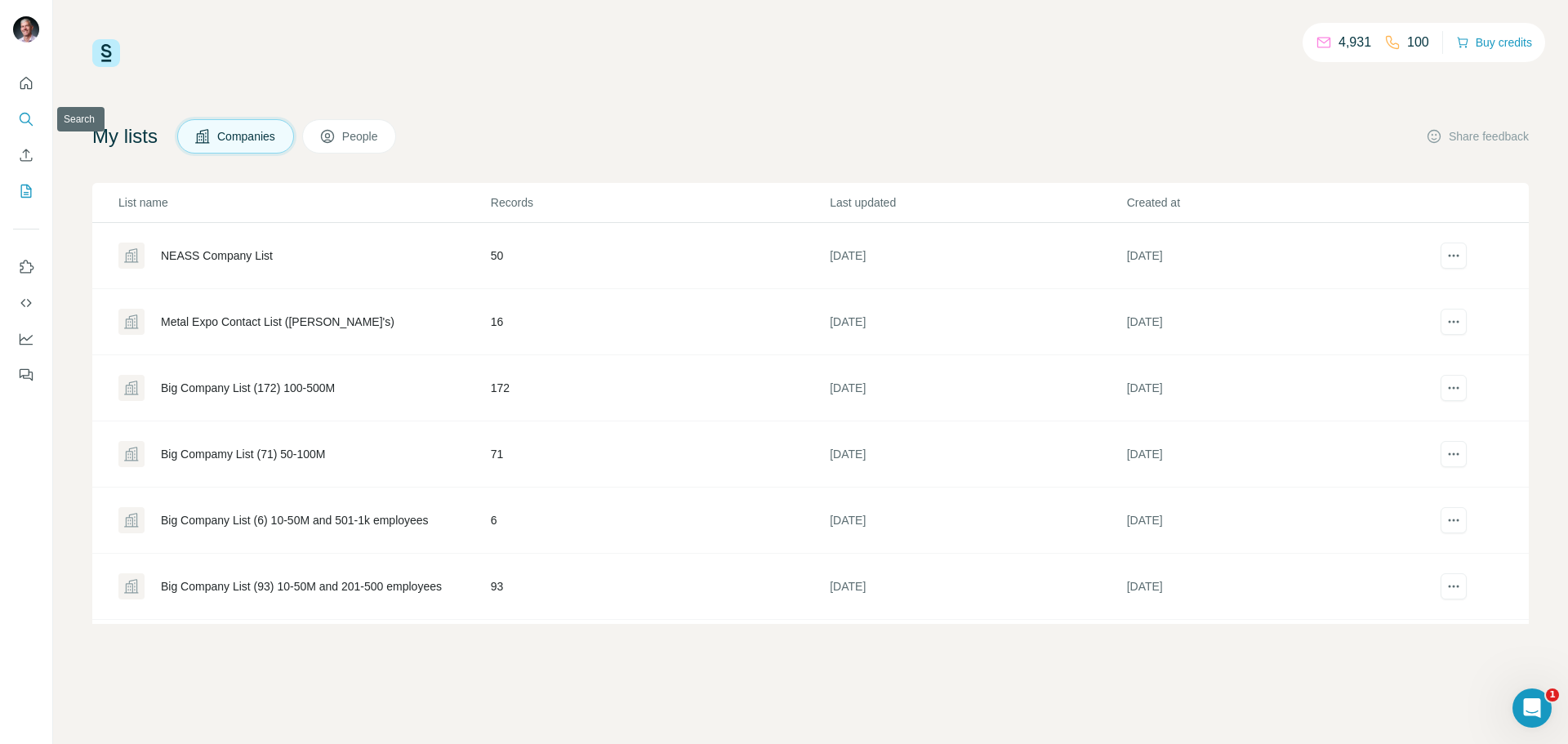
click at [22, 122] on icon "Search" at bounding box center [25, 118] width 10 height 10
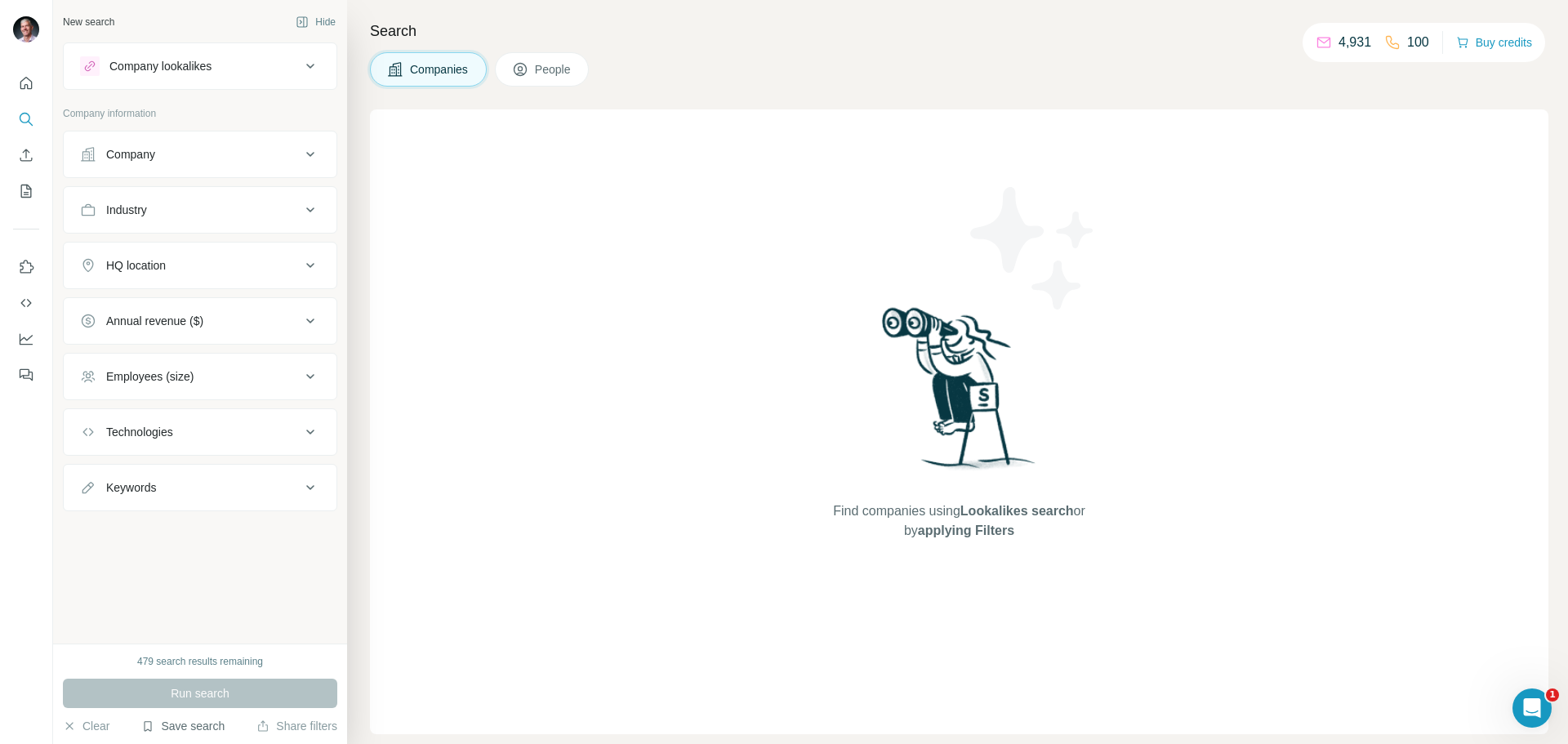
click at [180, 728] on button "Save search" at bounding box center [182, 726] width 83 height 16
click at [208, 695] on div "View my saved searches" at bounding box center [229, 698] width 172 height 33
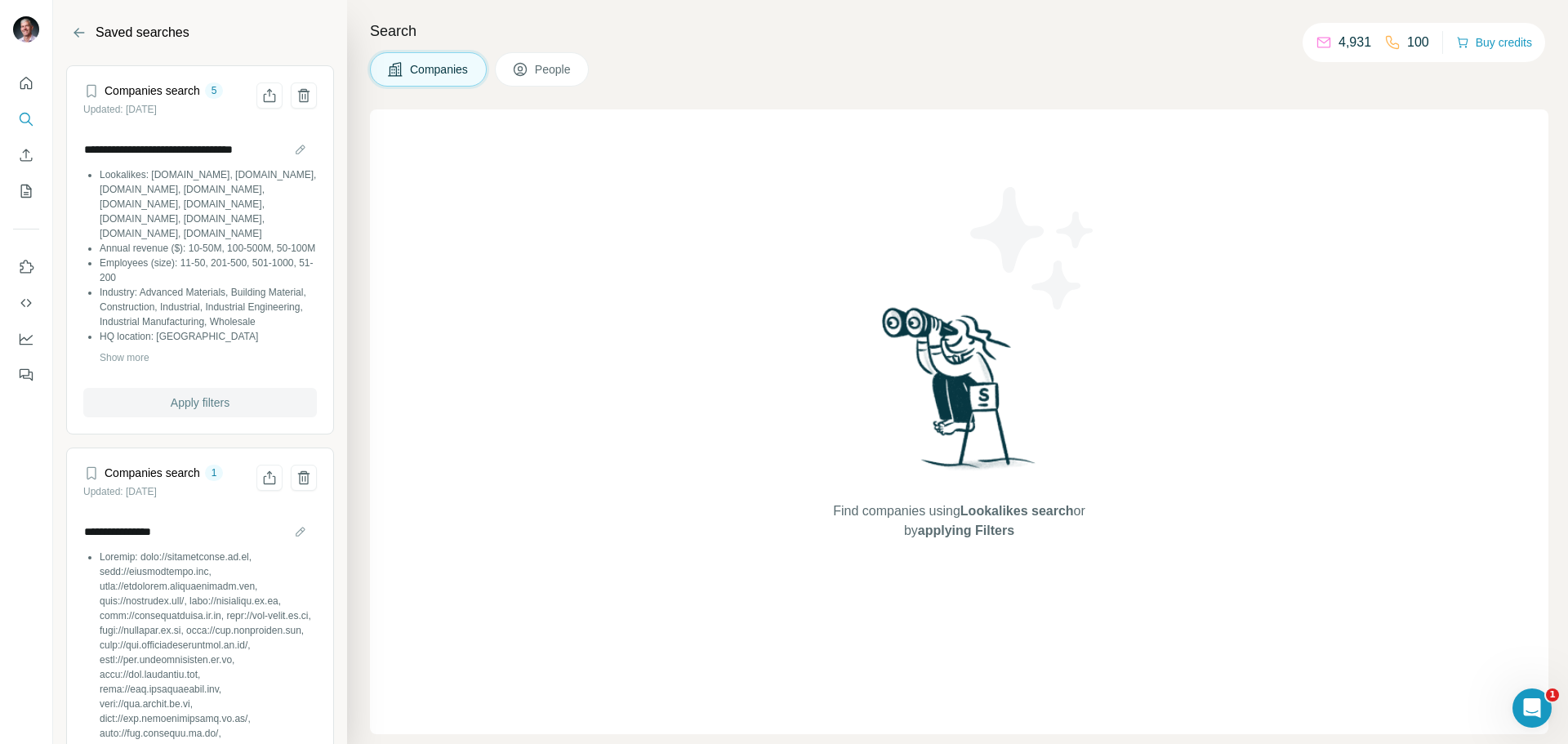
click at [207, 411] on span "Apply filters" at bounding box center [200, 403] width 58 height 16
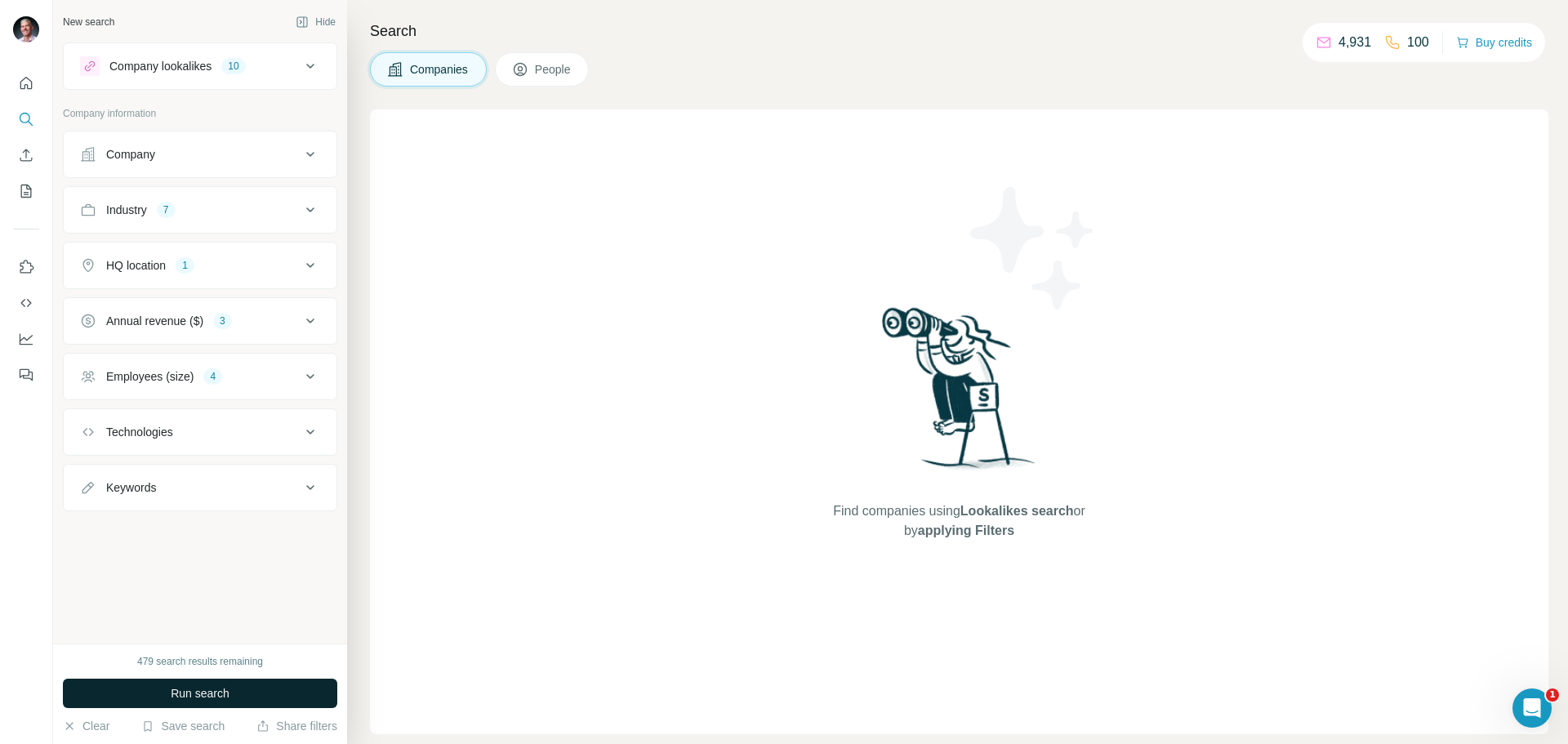
click at [207, 692] on span "Run search" at bounding box center [200, 693] width 58 height 16
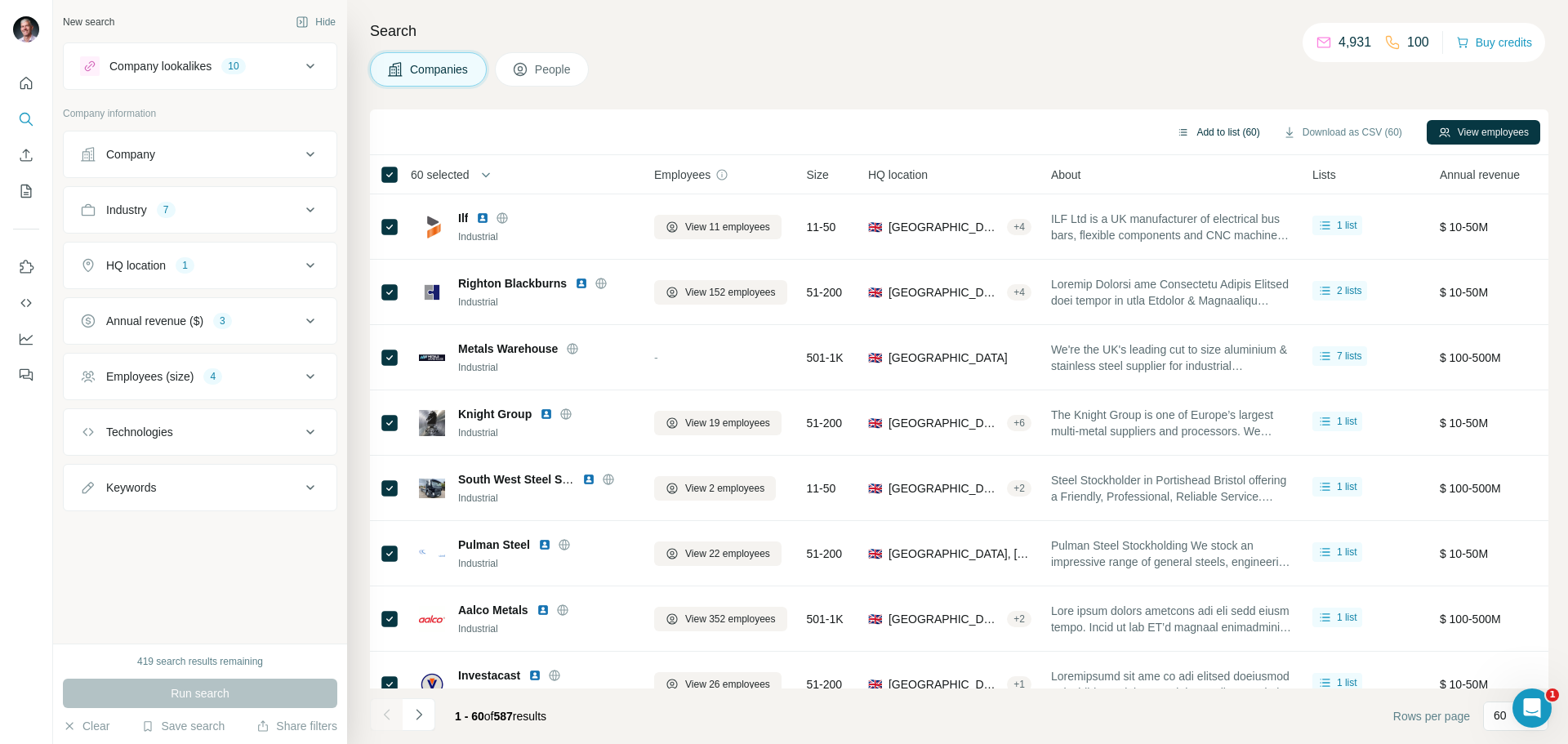
click at [1201, 131] on button "Add to list (60)" at bounding box center [1218, 132] width 106 height 24
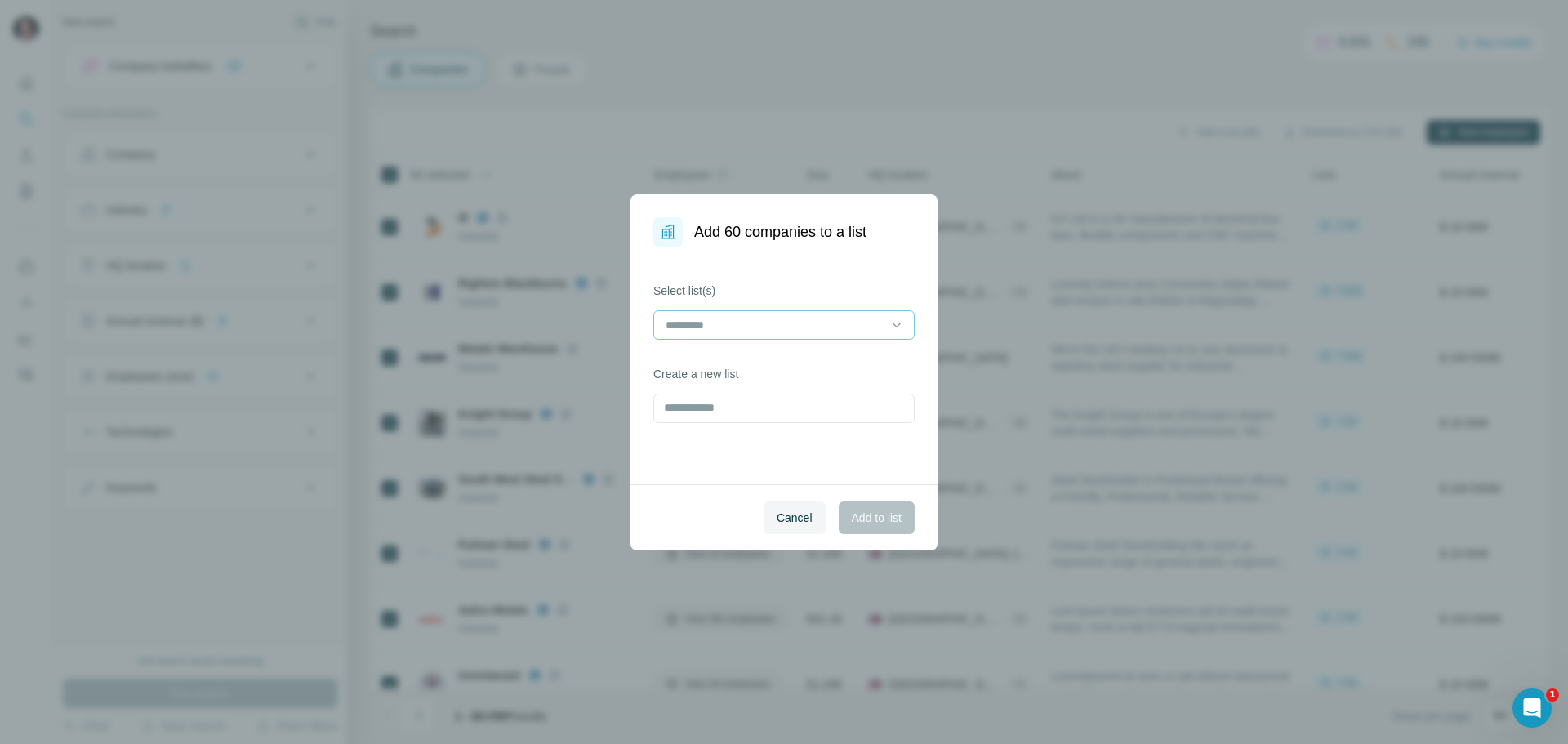
click at [833, 323] on input at bounding box center [774, 325] width 220 height 18
type input "**********"
click at [760, 411] on input "text" at bounding box center [784, 409] width 261 height 29
type input "**********"
click at [870, 517] on span "Add to list" at bounding box center [877, 518] width 50 height 16
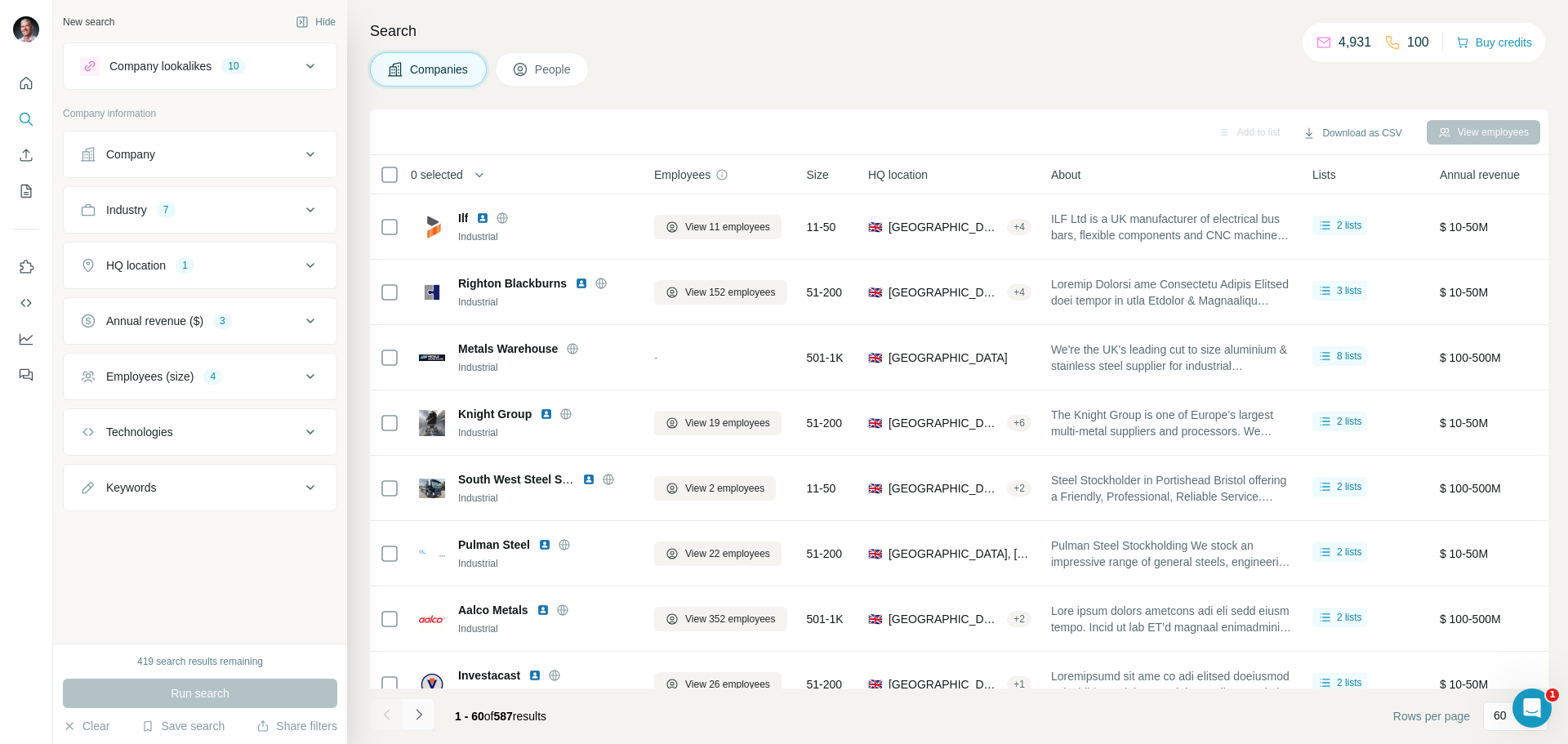
click at [419, 715] on icon "Navigate to next page" at bounding box center [419, 715] width 16 height 16
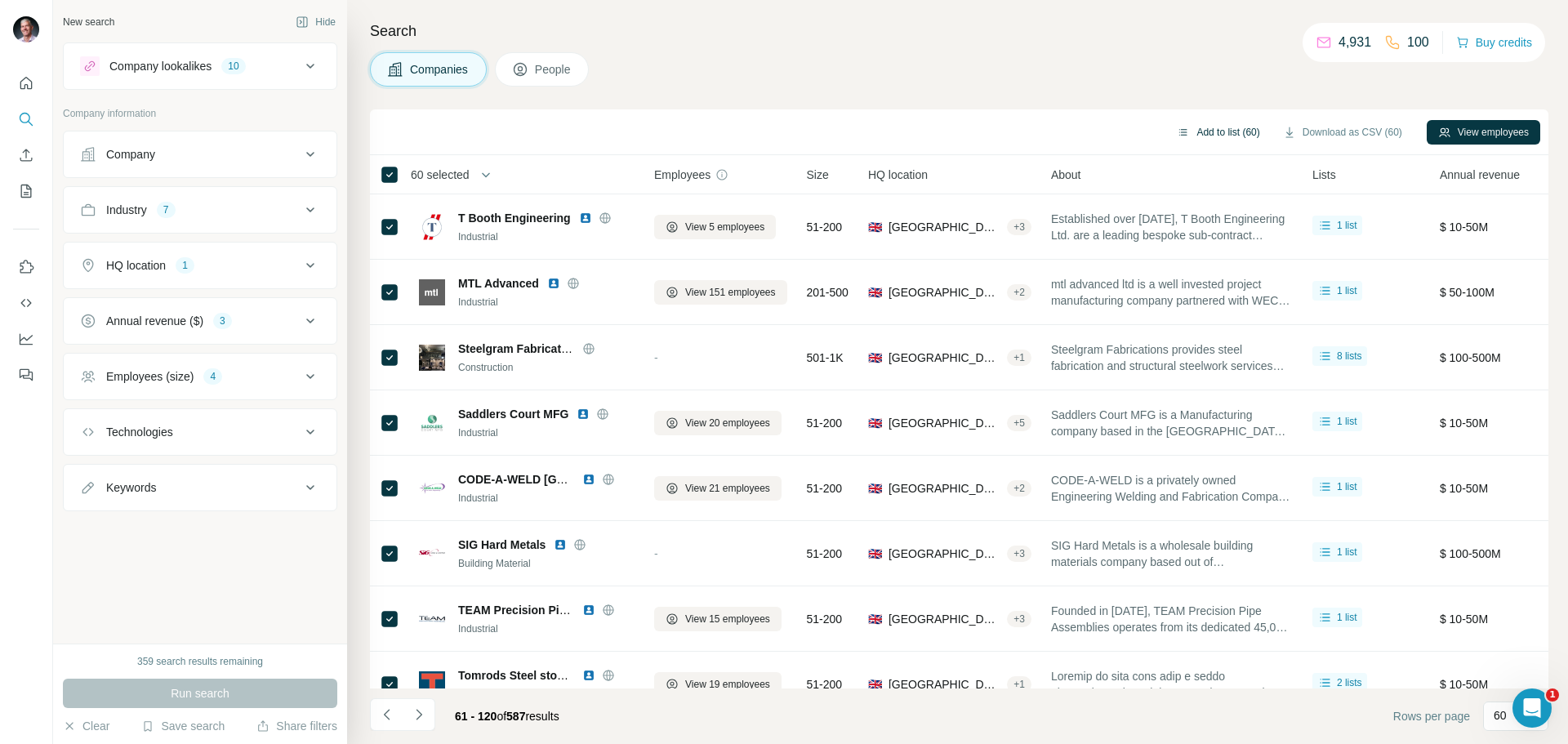
click at [1202, 130] on button "Add to list (60)" at bounding box center [1218, 132] width 106 height 24
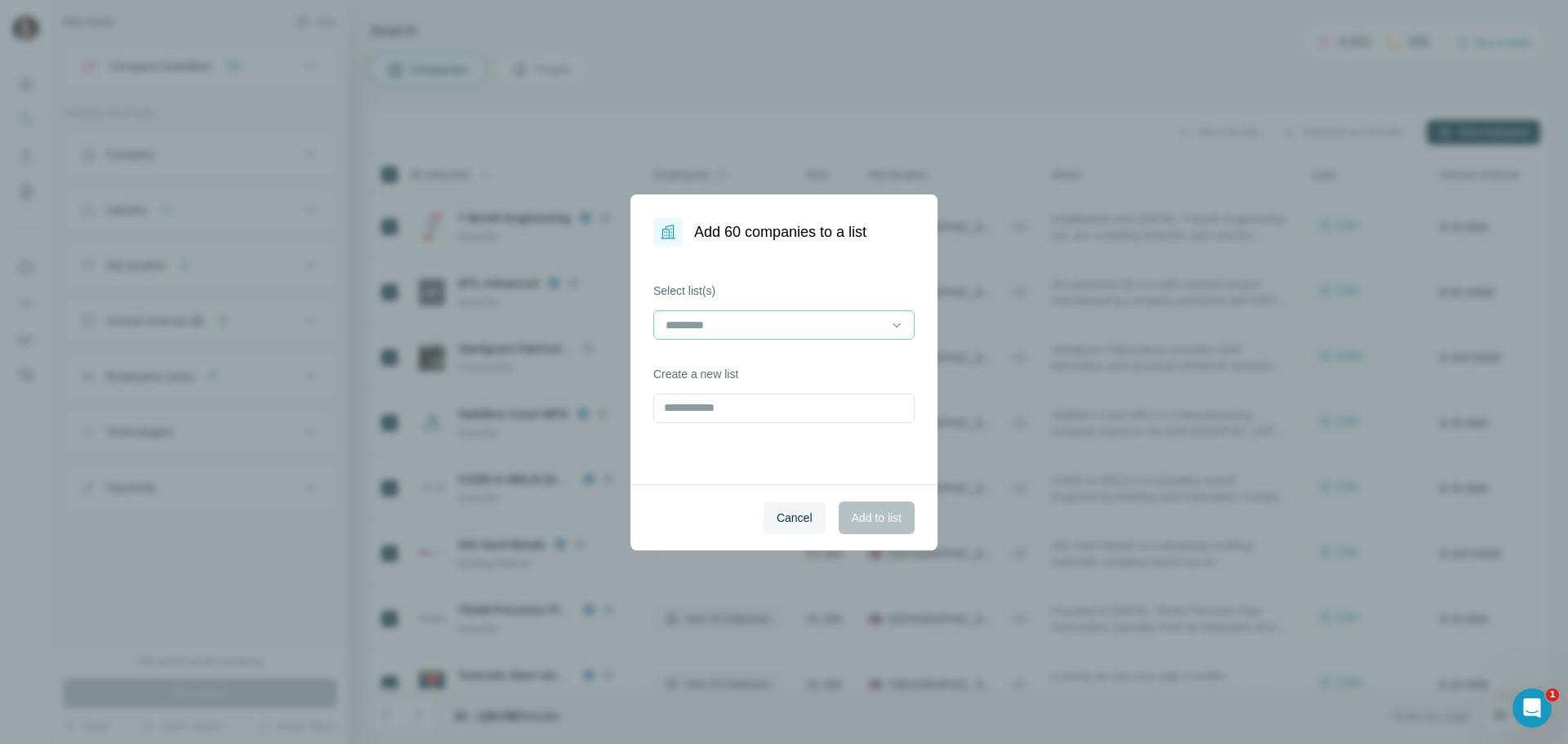
click at [807, 325] on input at bounding box center [774, 325] width 220 height 18
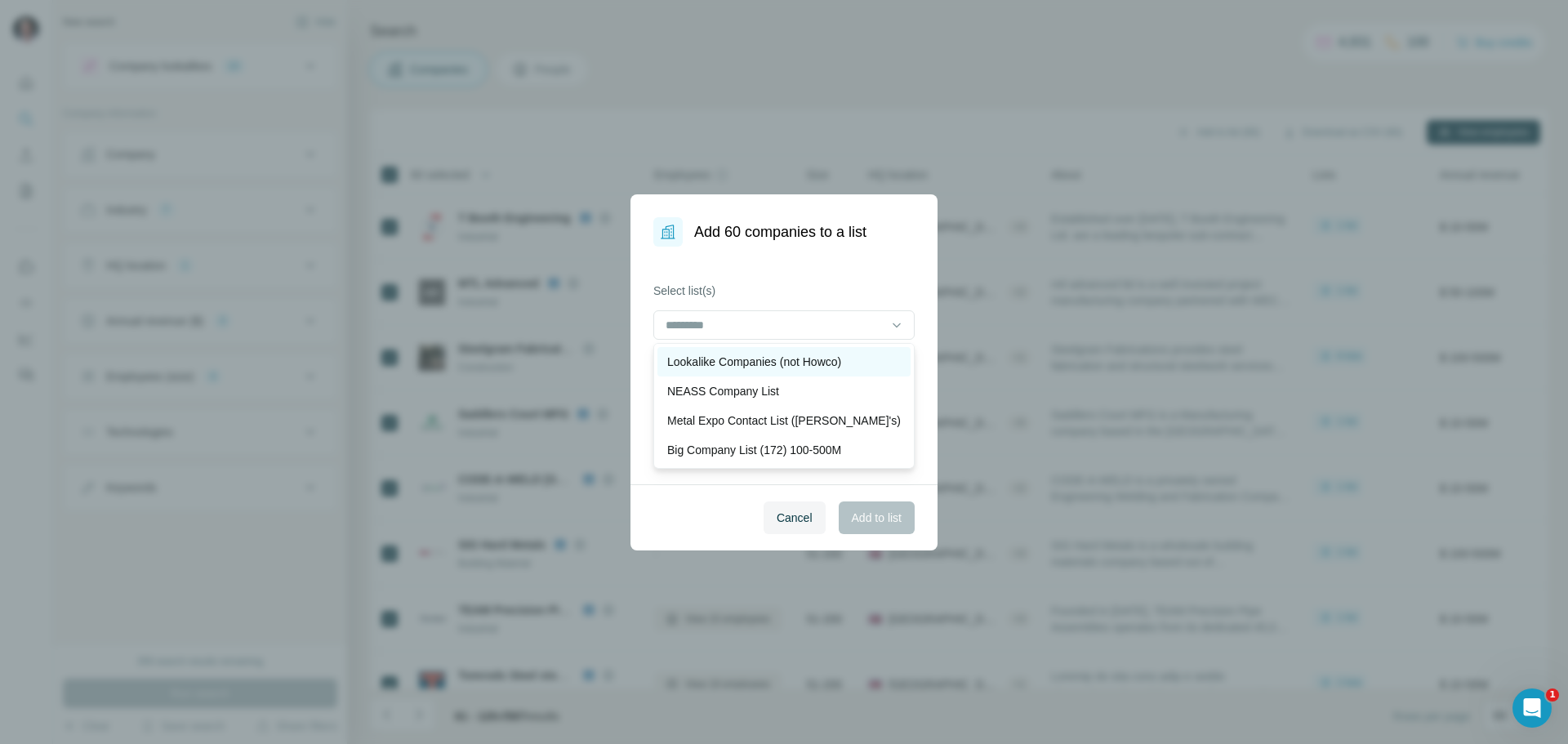
click at [771, 358] on p "Lookalike Companies (not Howco)" at bounding box center [754, 361] width 174 height 16
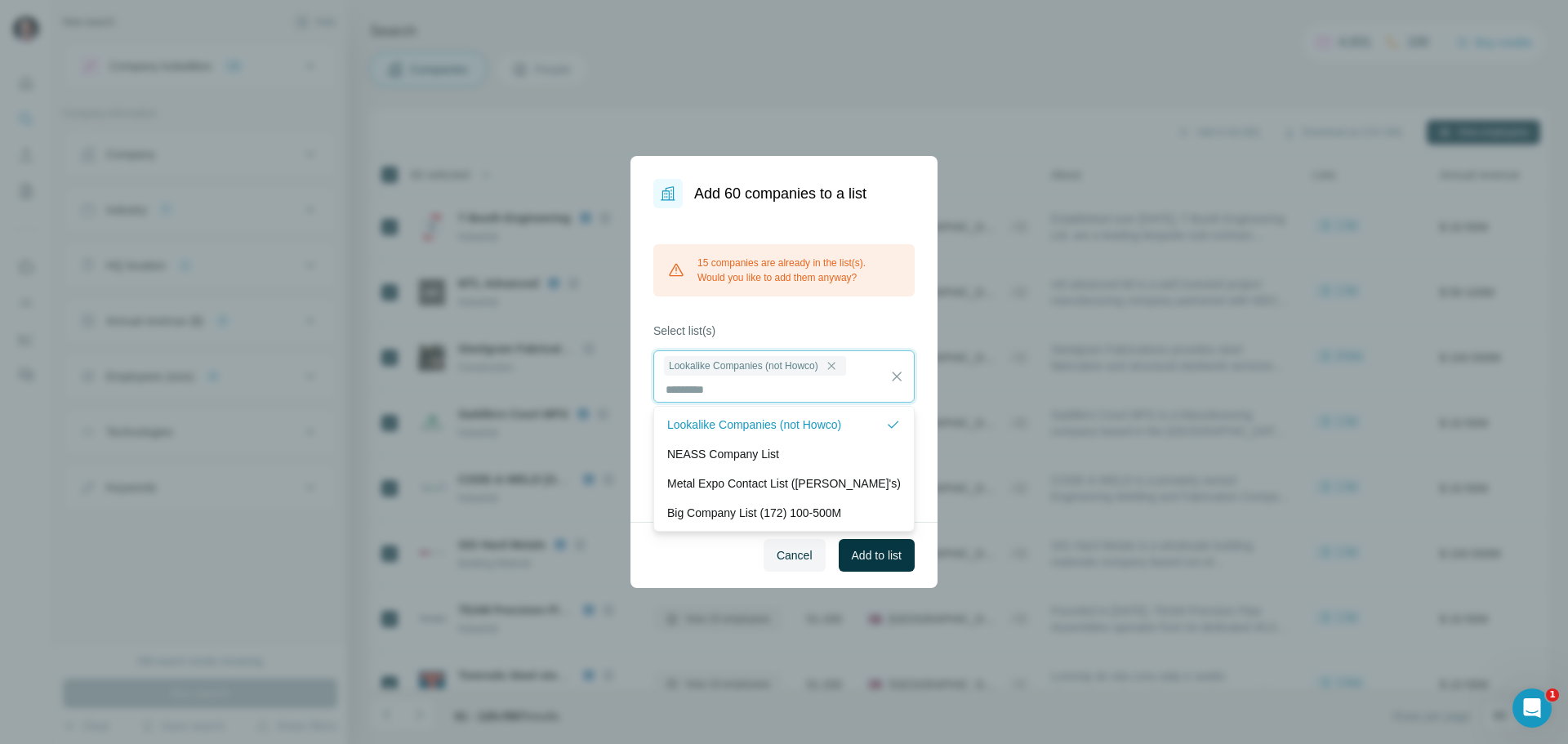
scroll to position [2, 0]
click at [869, 556] on span "Add to list" at bounding box center [877, 555] width 50 height 16
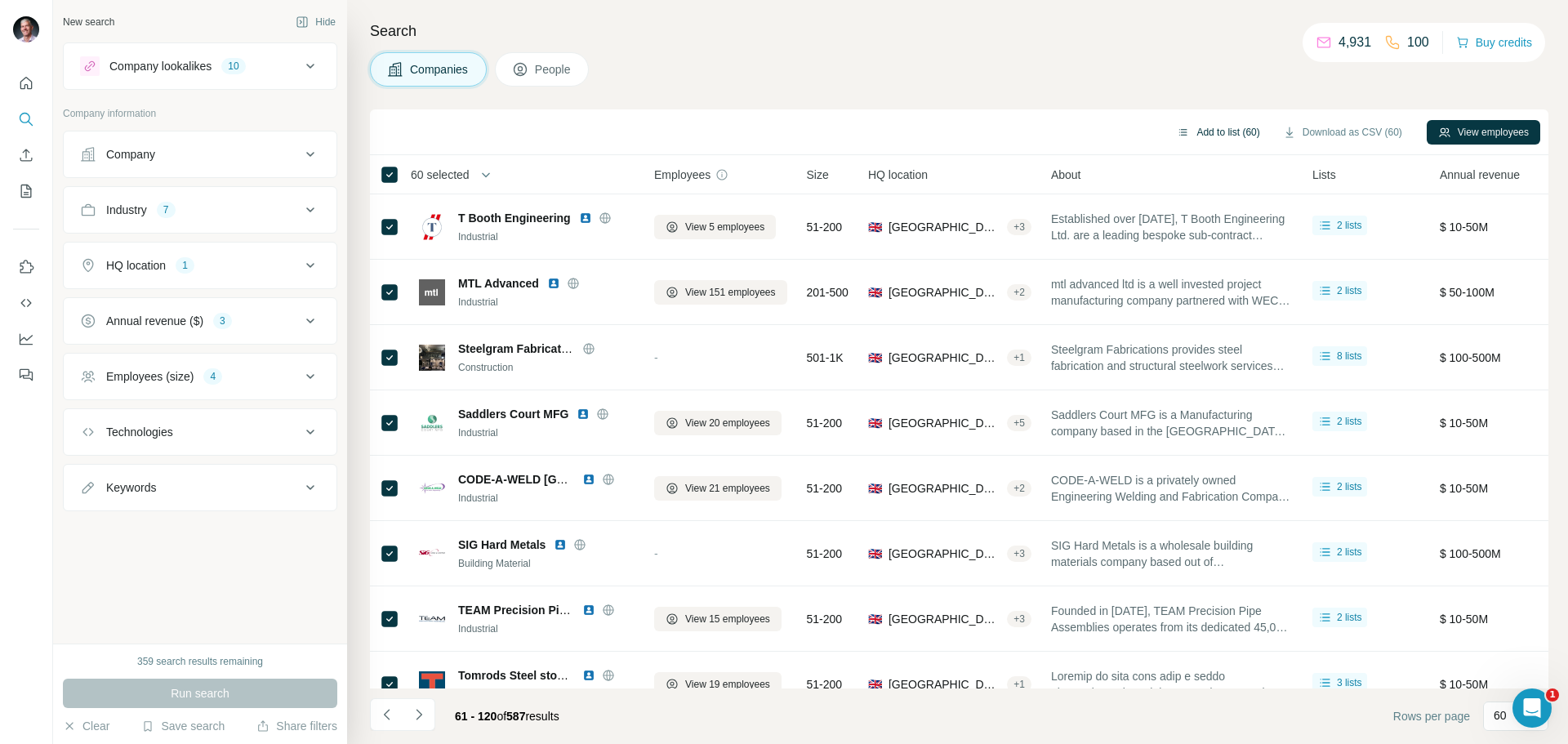
click at [1232, 133] on button "Add to list (60)" at bounding box center [1218, 132] width 106 height 24
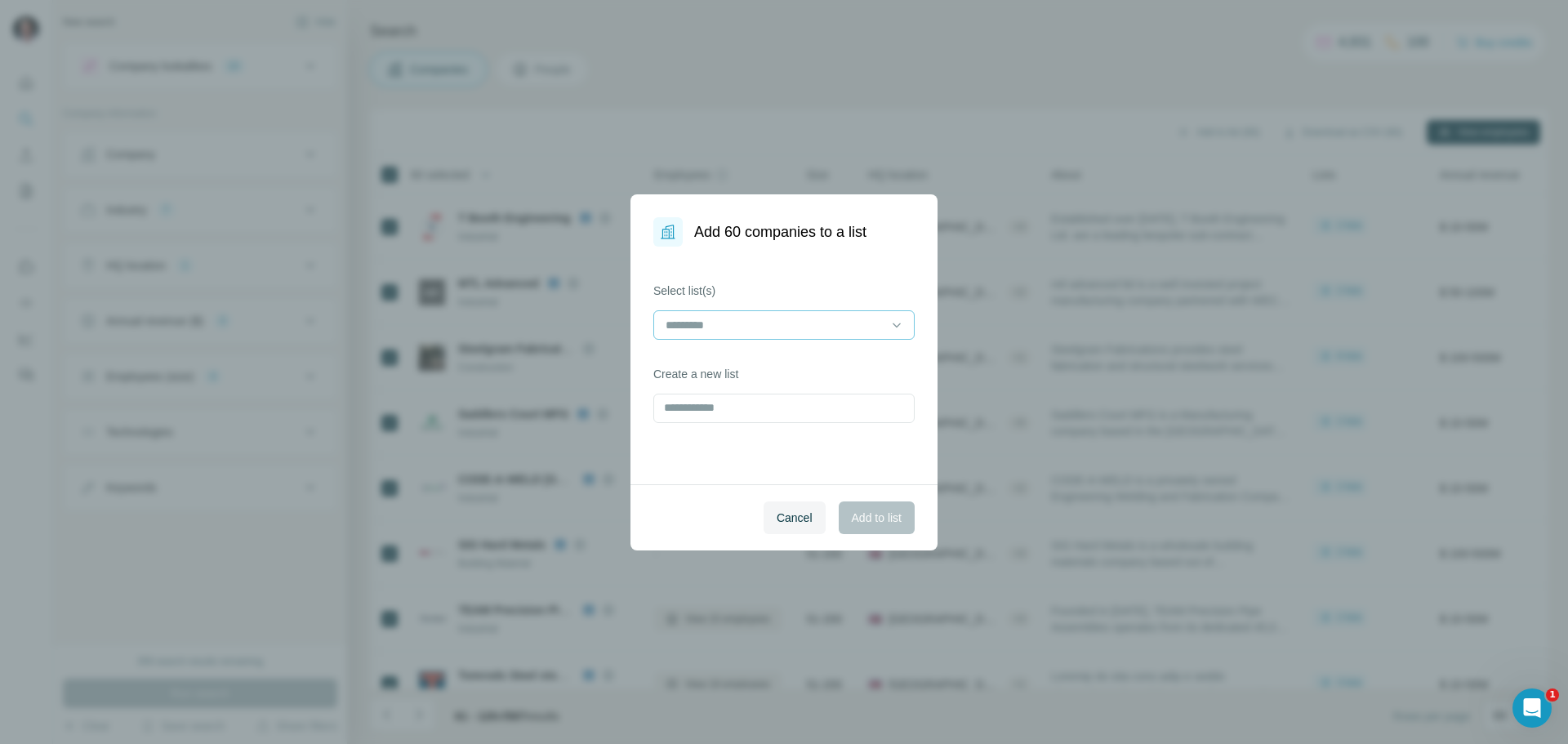
click at [855, 323] on input at bounding box center [774, 325] width 220 height 18
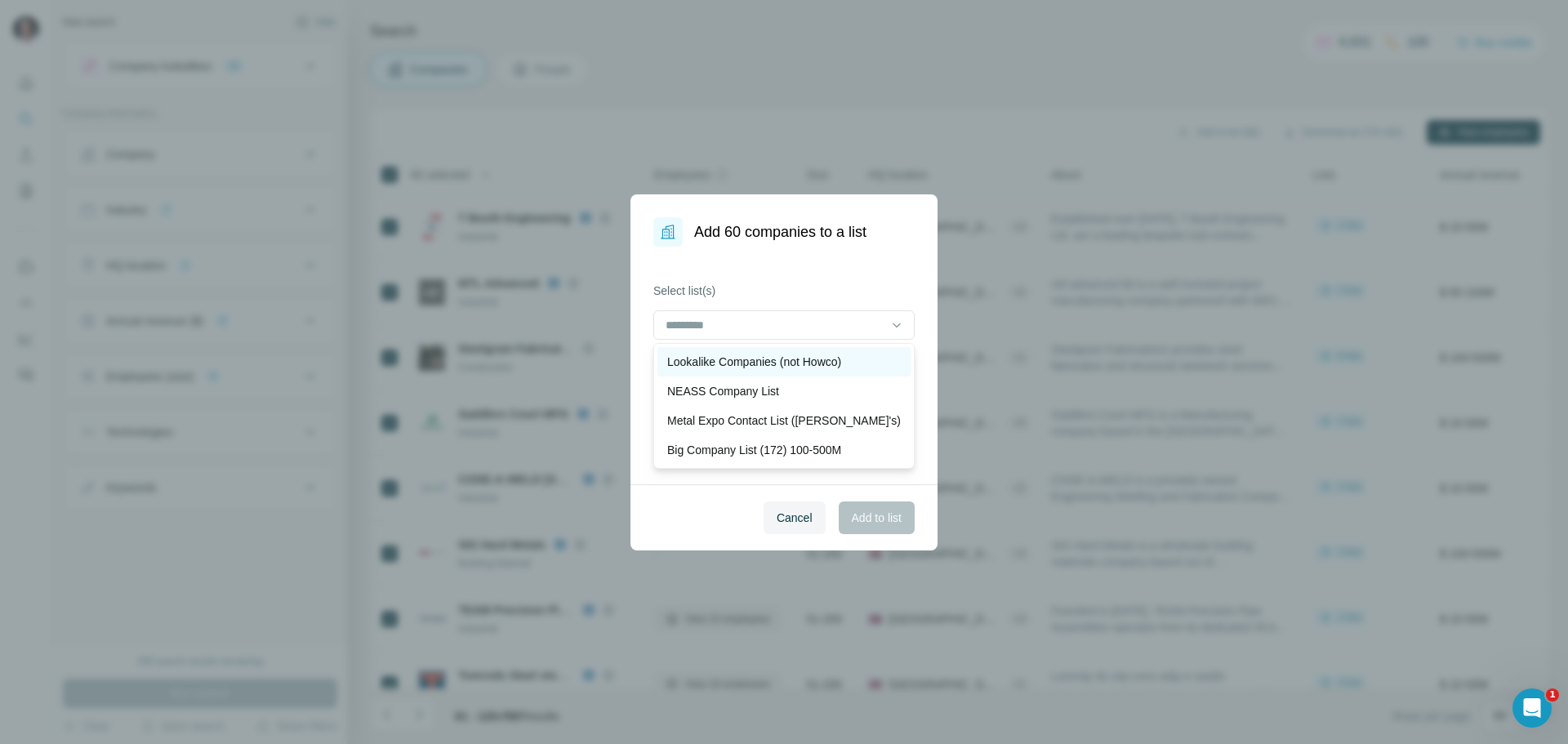
click at [788, 366] on p "Lookalike Companies (not Howco)" at bounding box center [754, 361] width 174 height 16
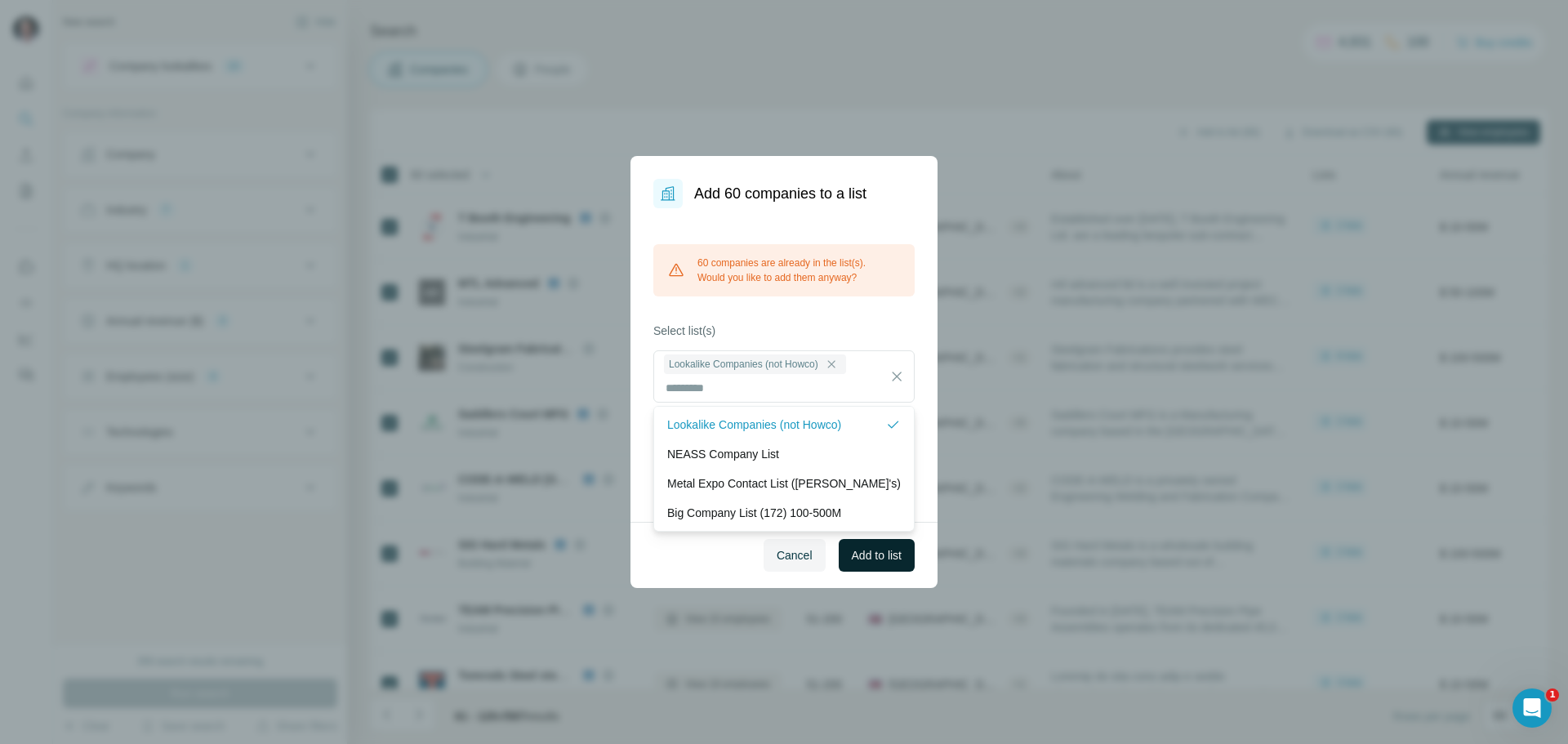
click at [868, 558] on span "Add to list" at bounding box center [877, 555] width 50 height 16
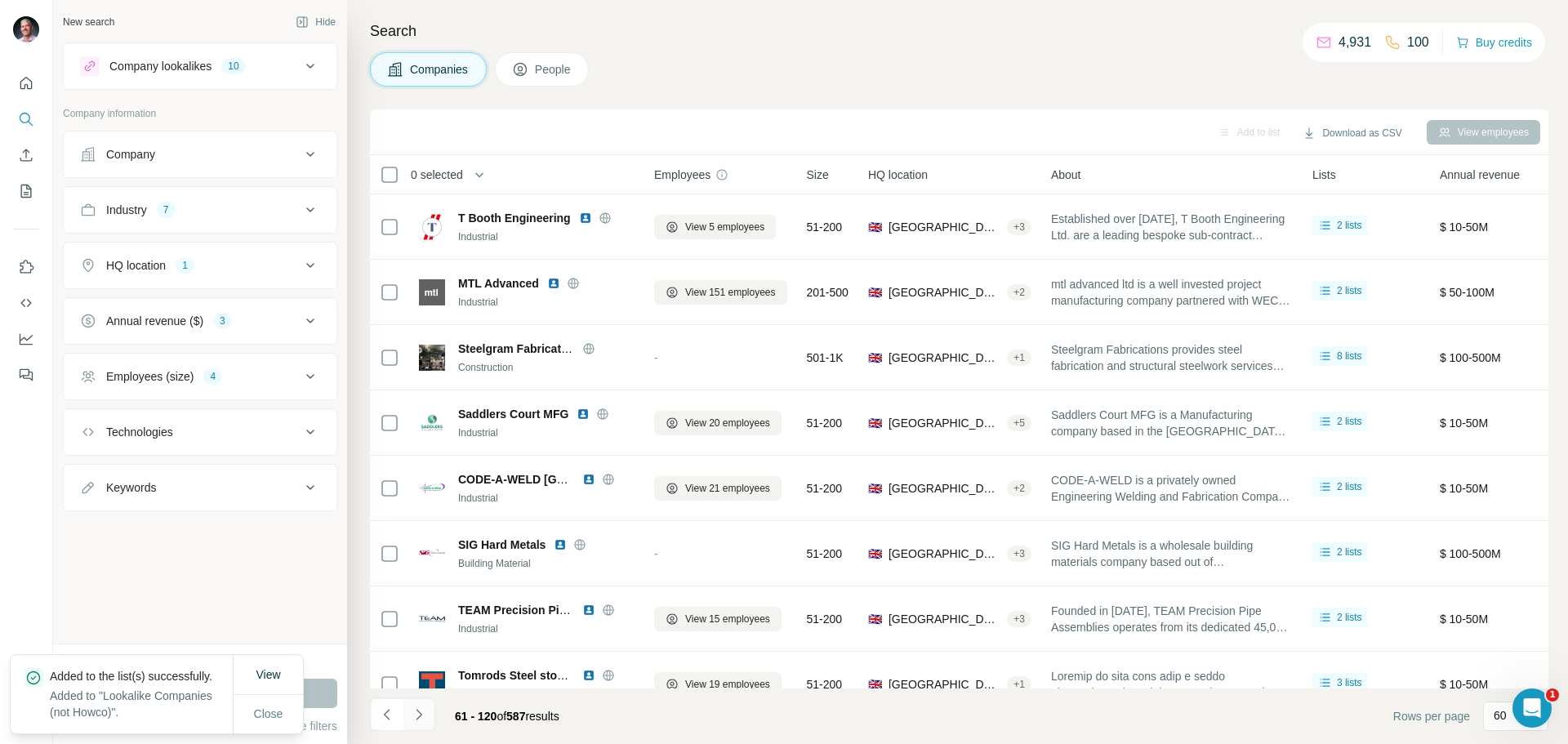
click at [417, 716] on icon "Navigate to next page" at bounding box center [419, 715] width 16 height 16
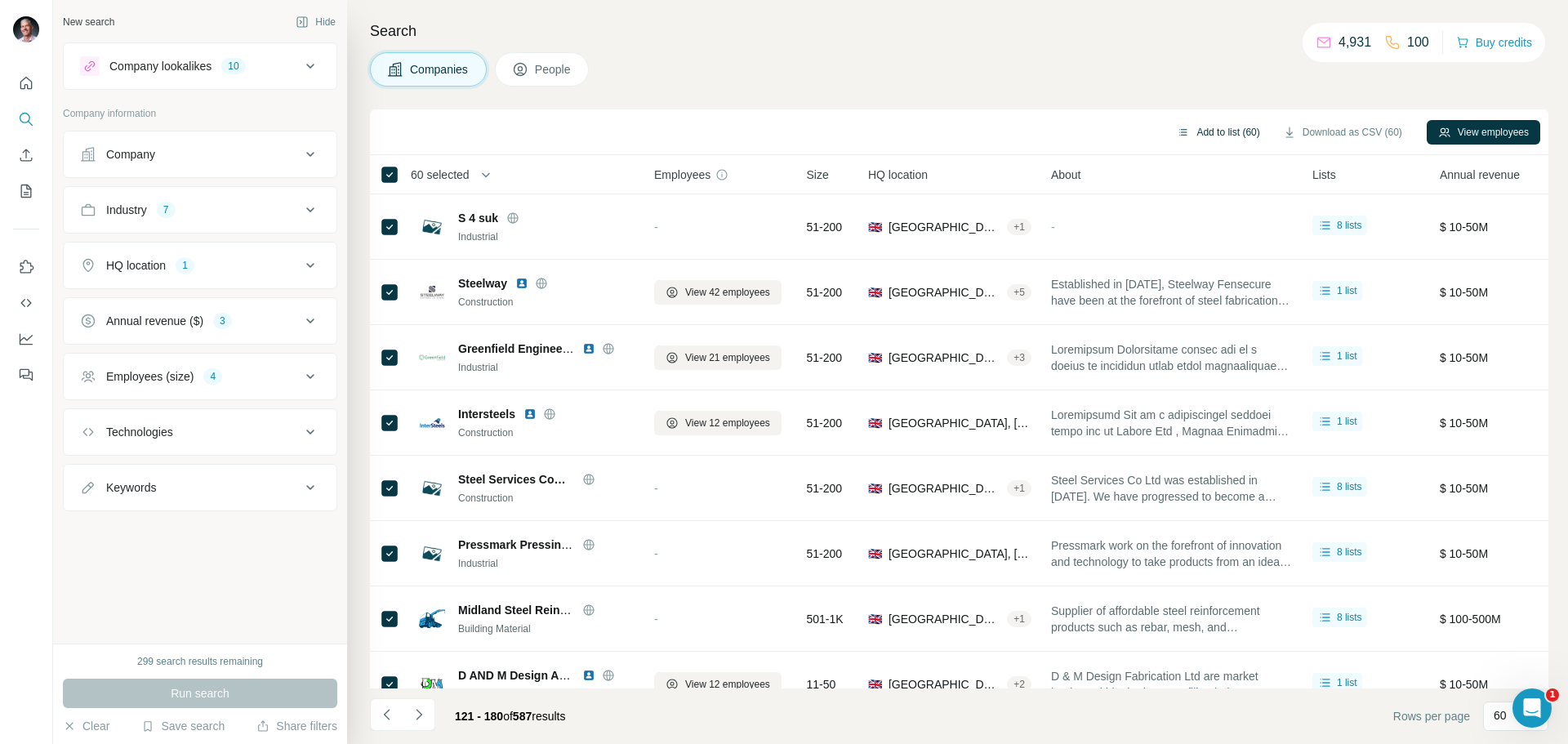
click at [1208, 126] on button "Add to list (60)" at bounding box center [1218, 132] width 106 height 24
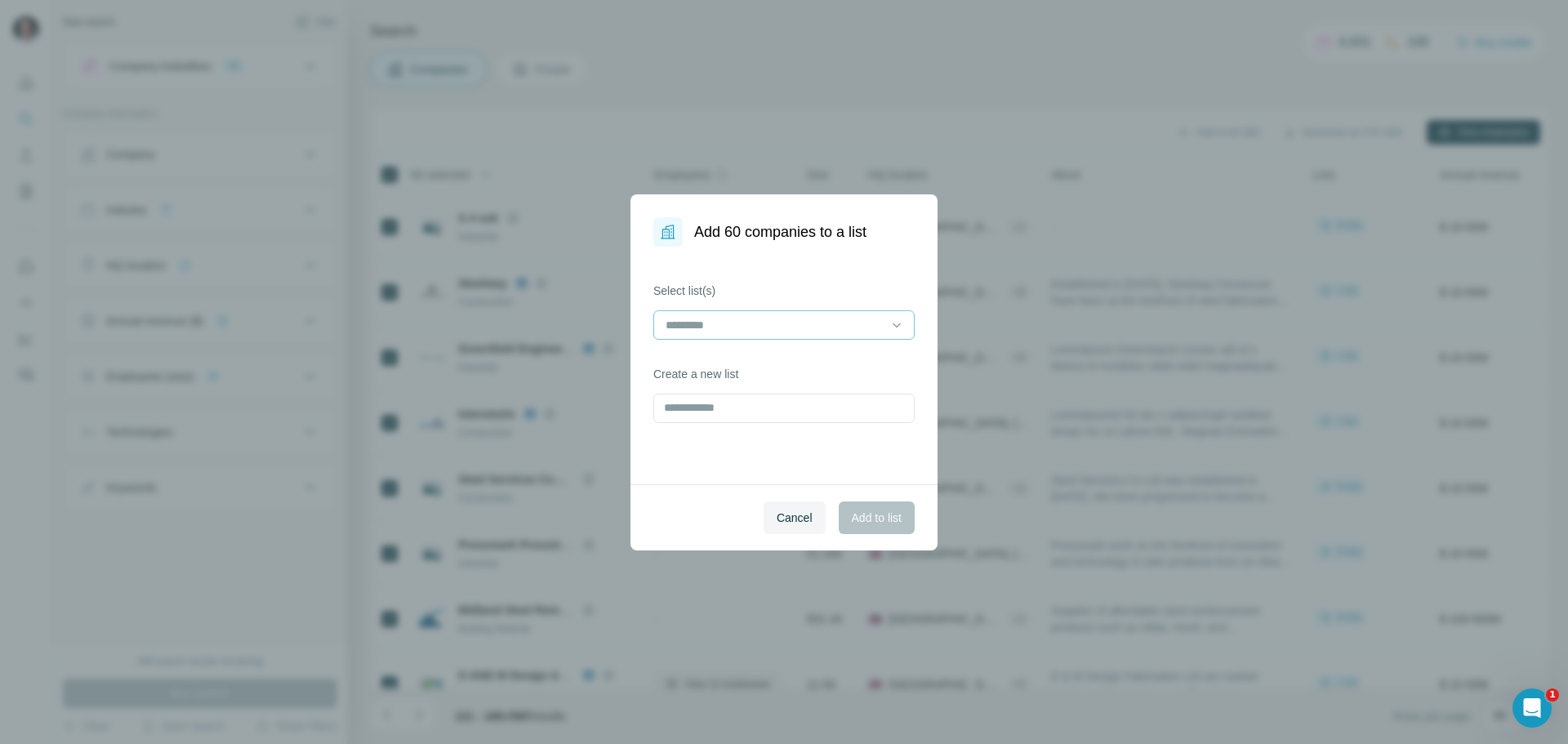
click at [758, 327] on input at bounding box center [774, 325] width 220 height 18
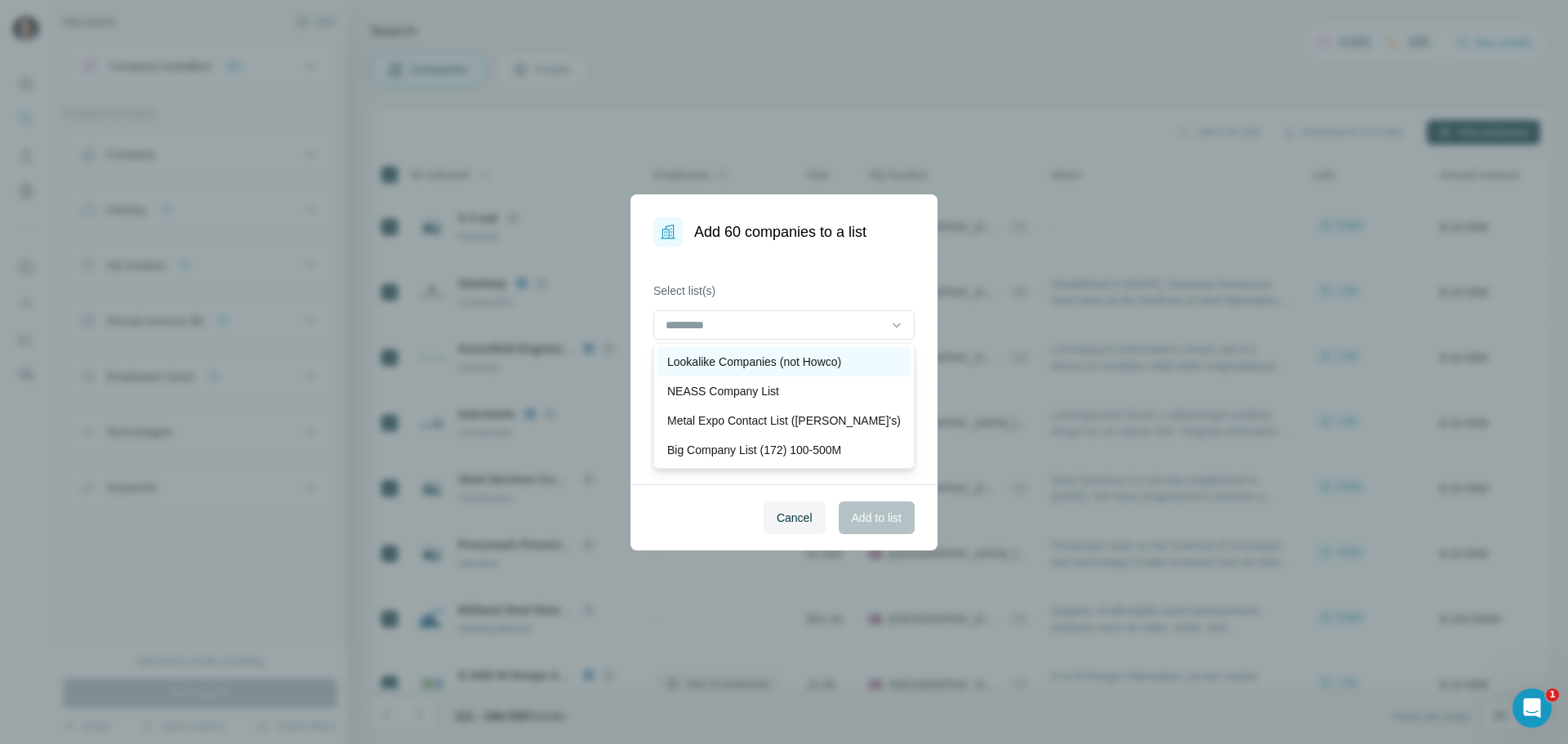
click at [765, 362] on p "Lookalike Companies (not Howco)" at bounding box center [754, 361] width 174 height 16
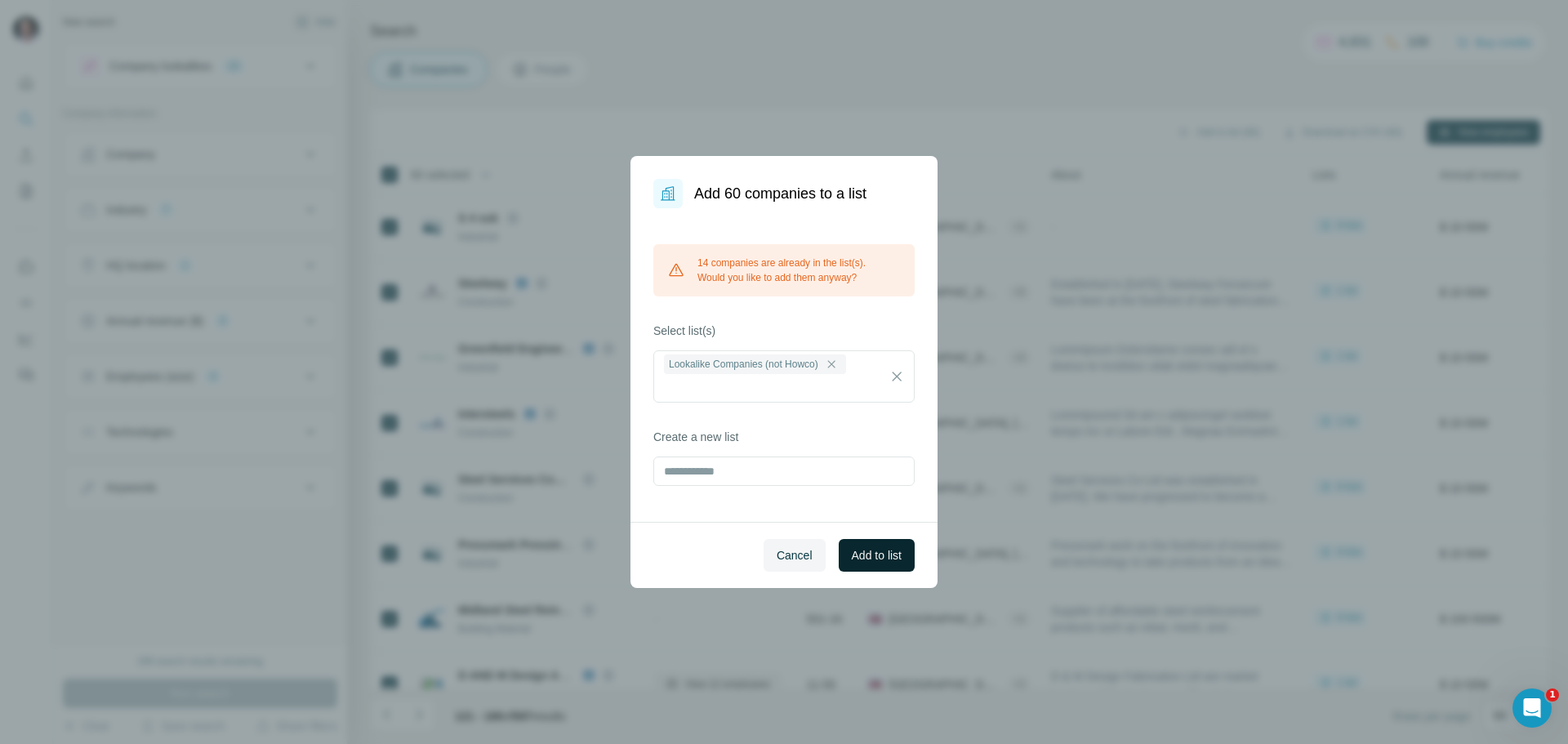
click at [882, 553] on span "Add to list" at bounding box center [877, 555] width 50 height 16
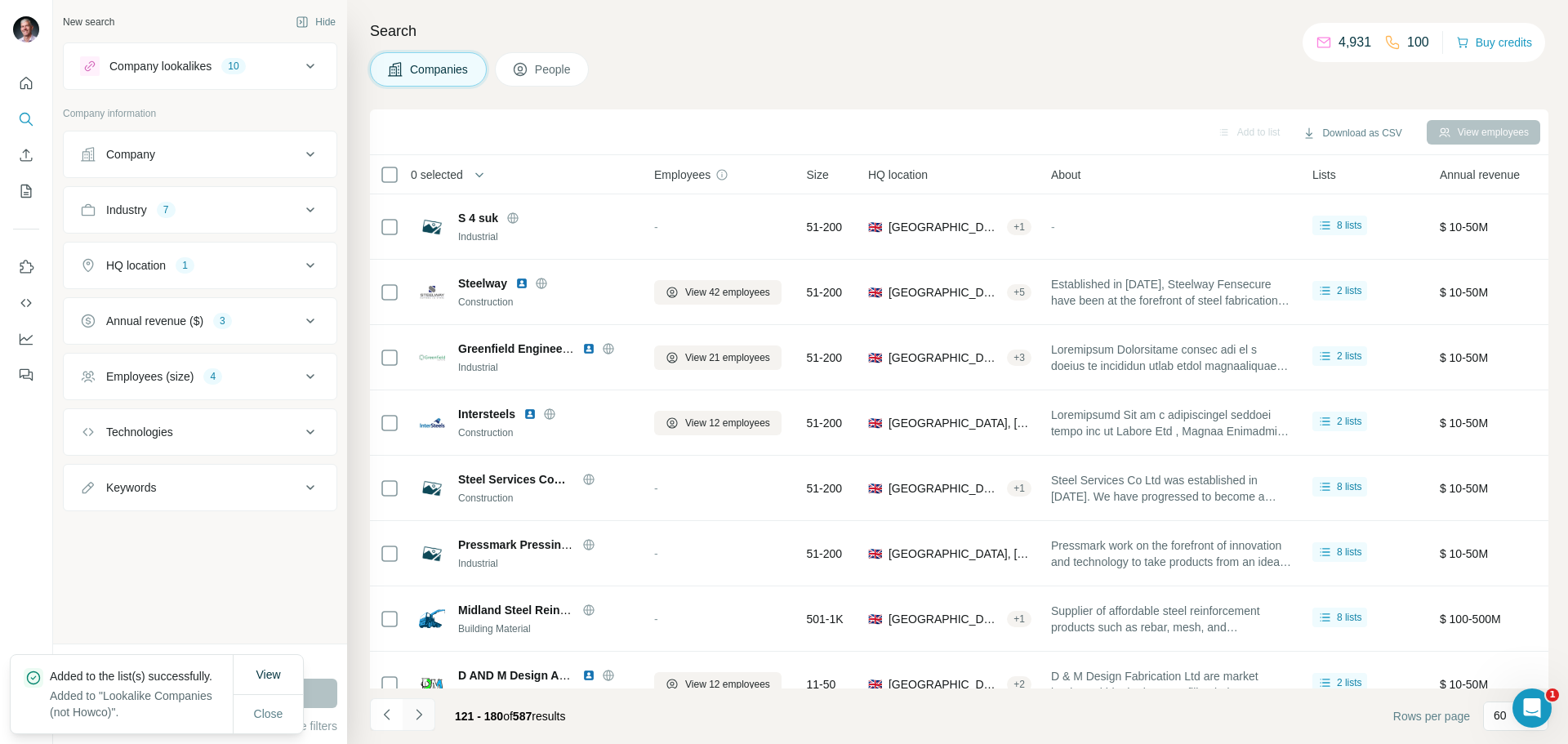
click at [417, 710] on icon "Navigate to next page" at bounding box center [418, 714] width 6 height 10
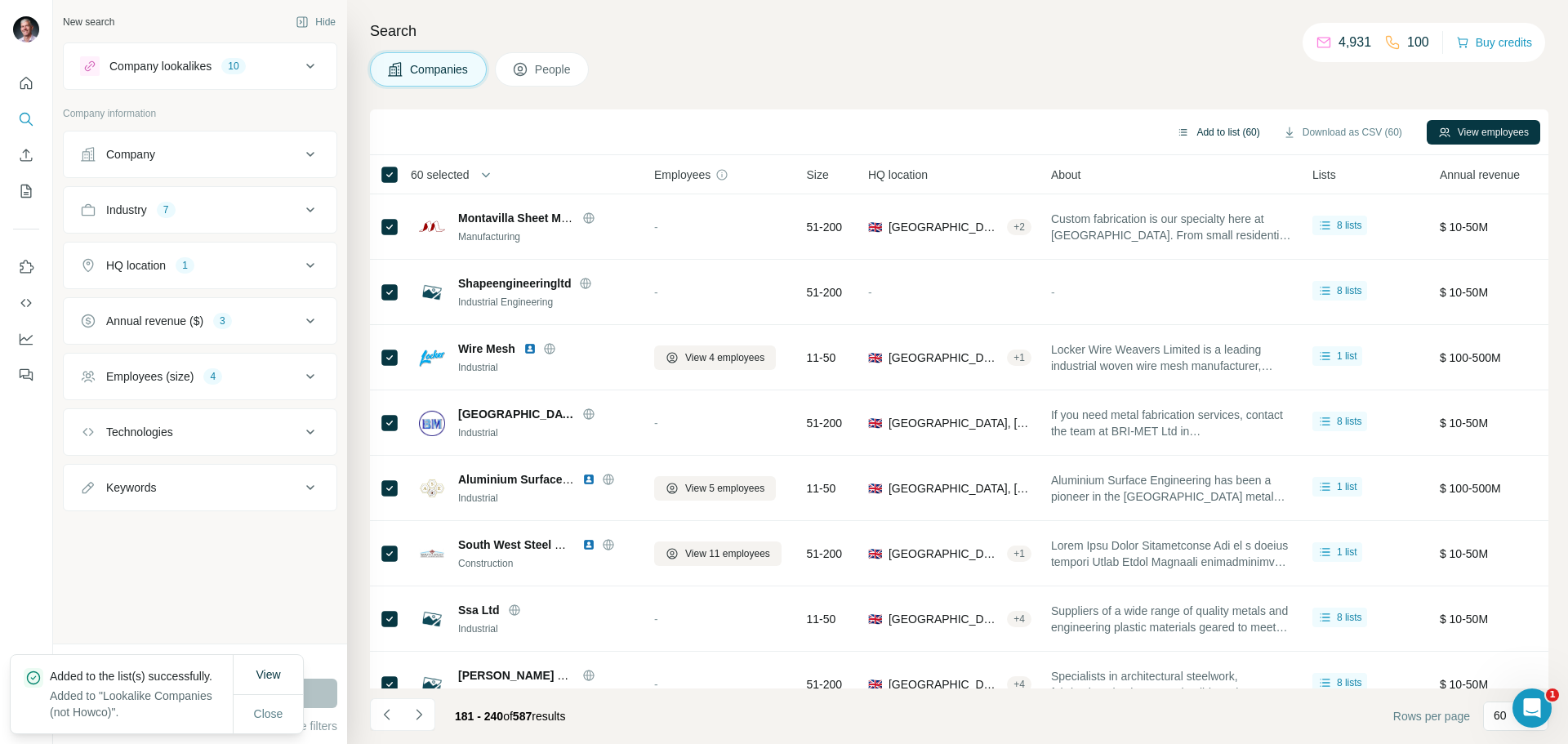
click at [1233, 132] on button "Add to list (60)" at bounding box center [1218, 132] width 106 height 24
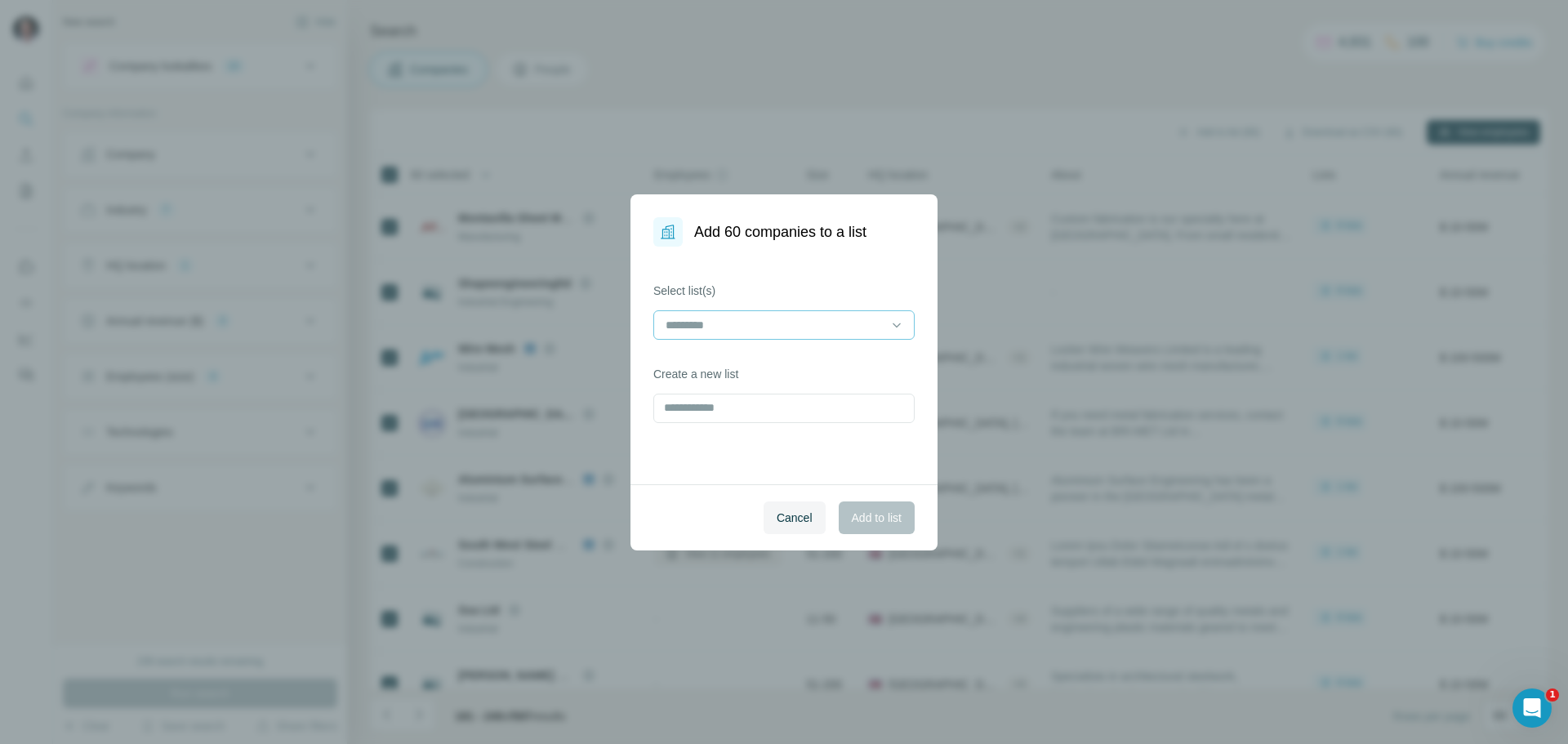
click at [797, 325] on input at bounding box center [774, 325] width 220 height 18
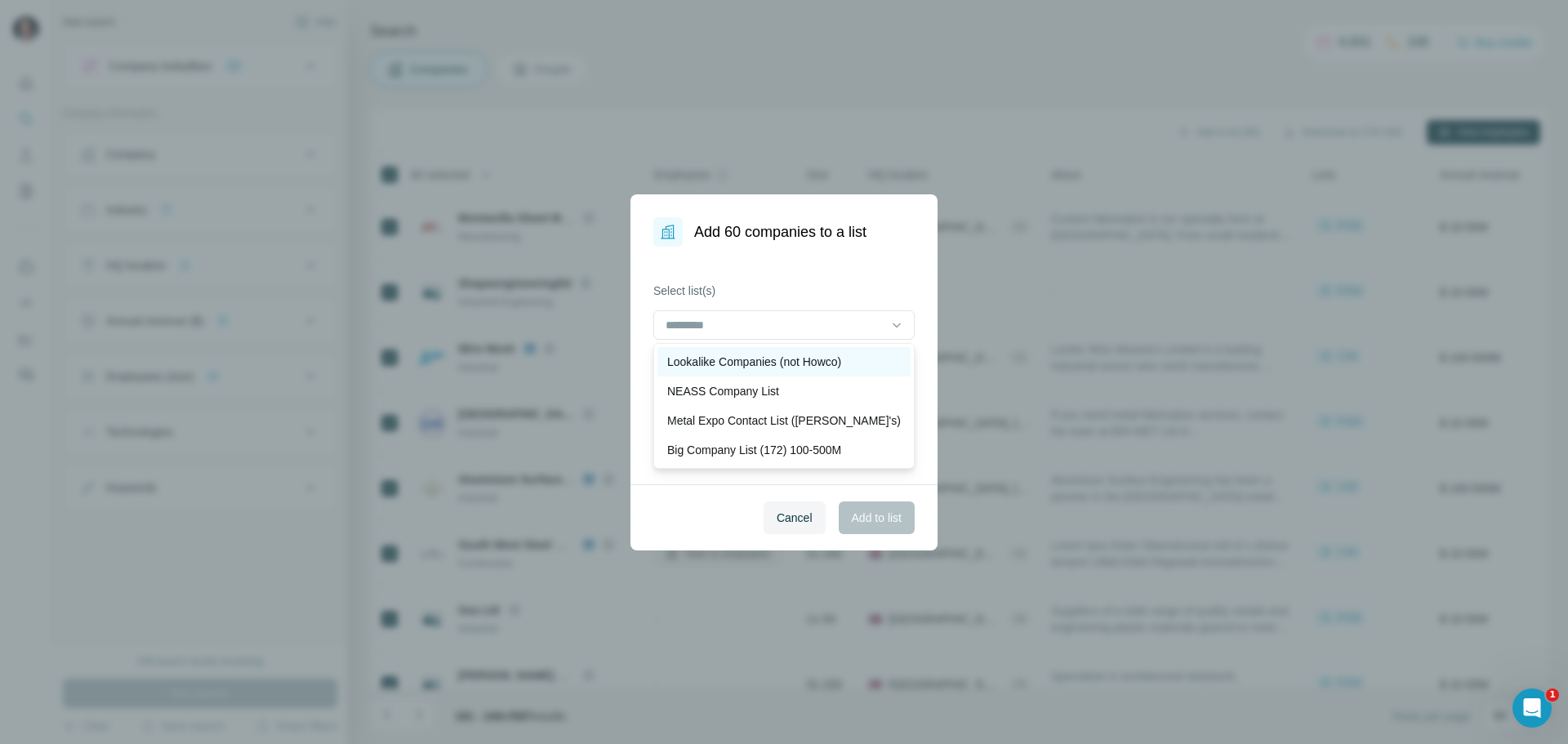
click at [753, 366] on p "Lookalike Companies (not Howco)" at bounding box center [754, 361] width 174 height 16
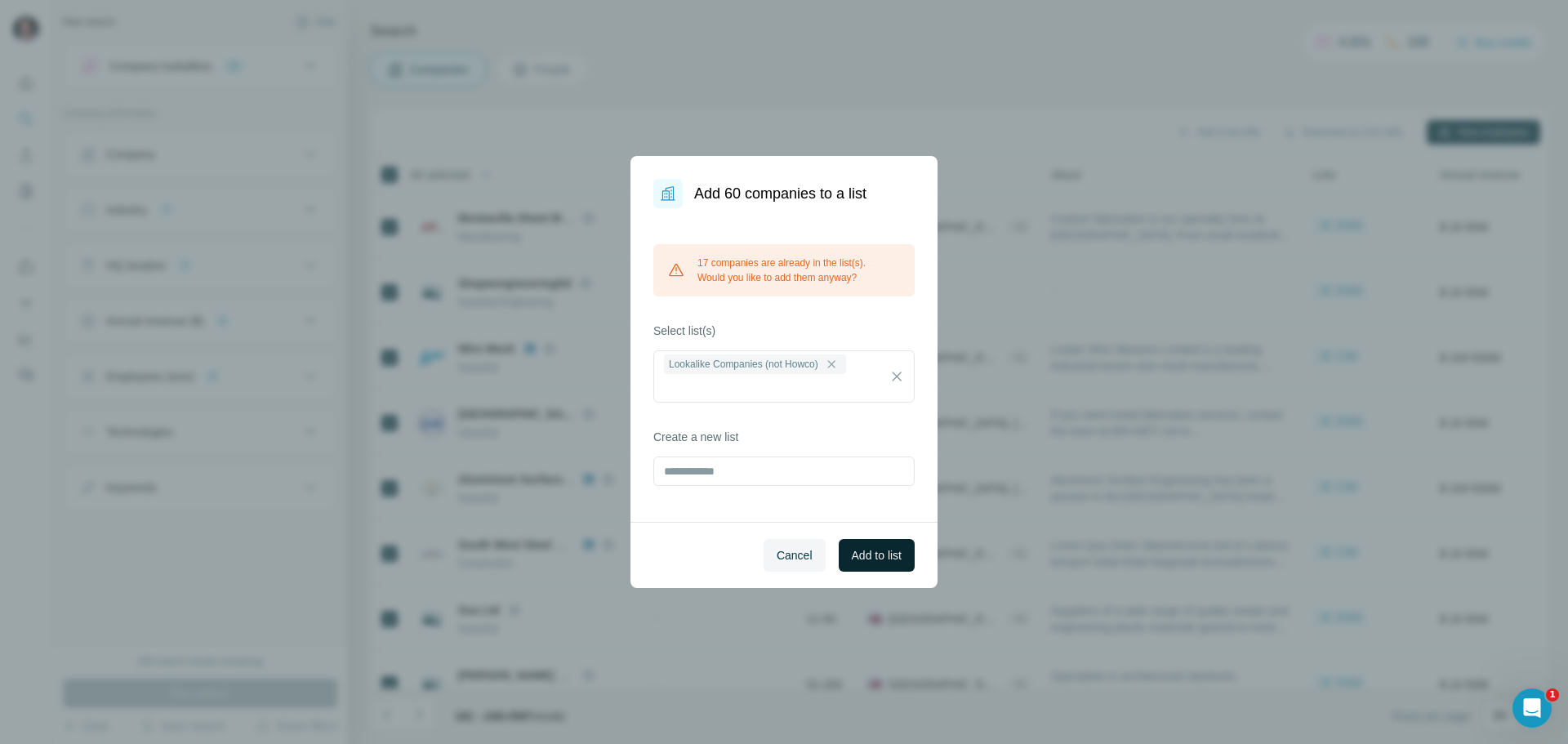
click at [868, 544] on button "Add to list" at bounding box center [876, 556] width 76 height 33
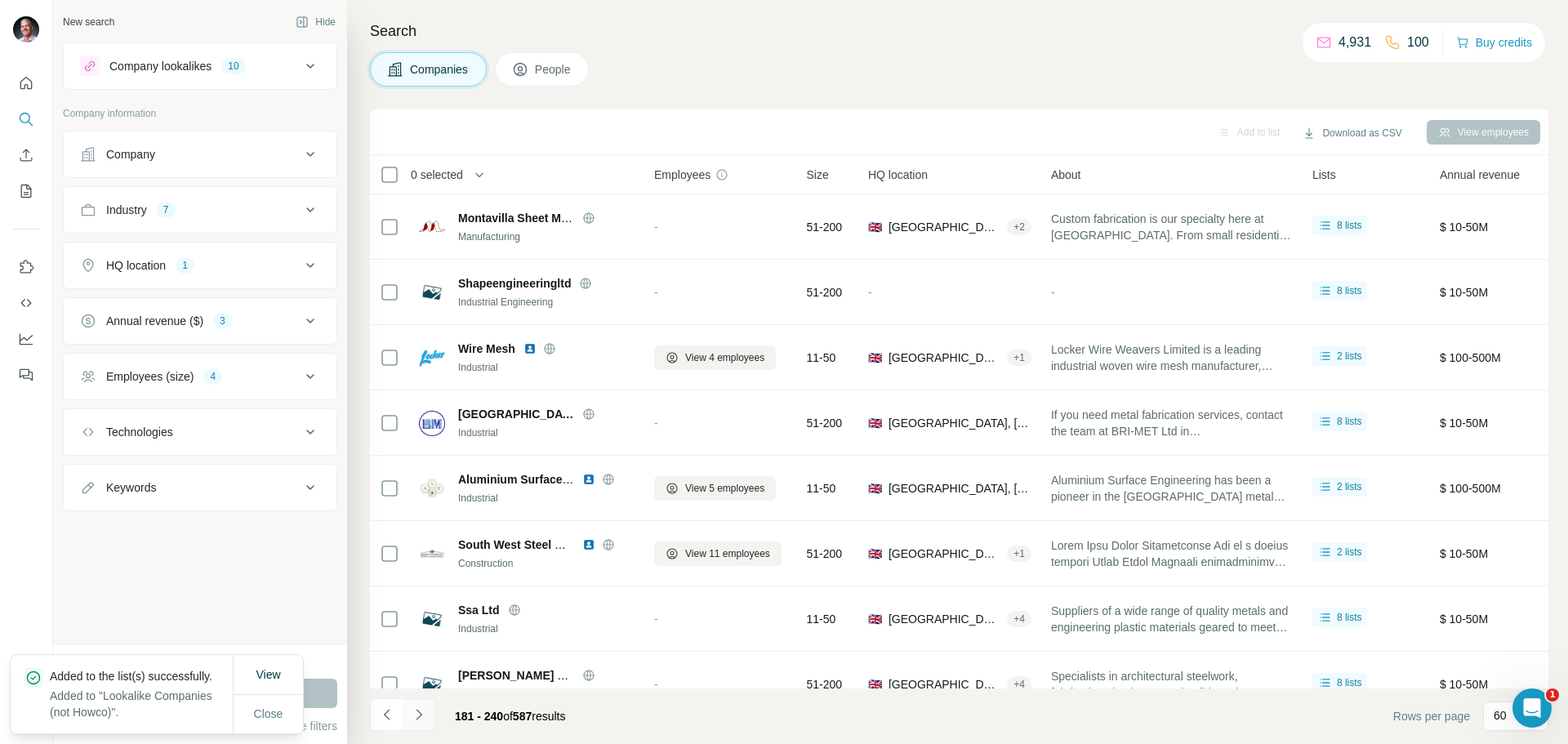
click at [419, 716] on icon "Navigate to next page" at bounding box center [419, 715] width 16 height 16
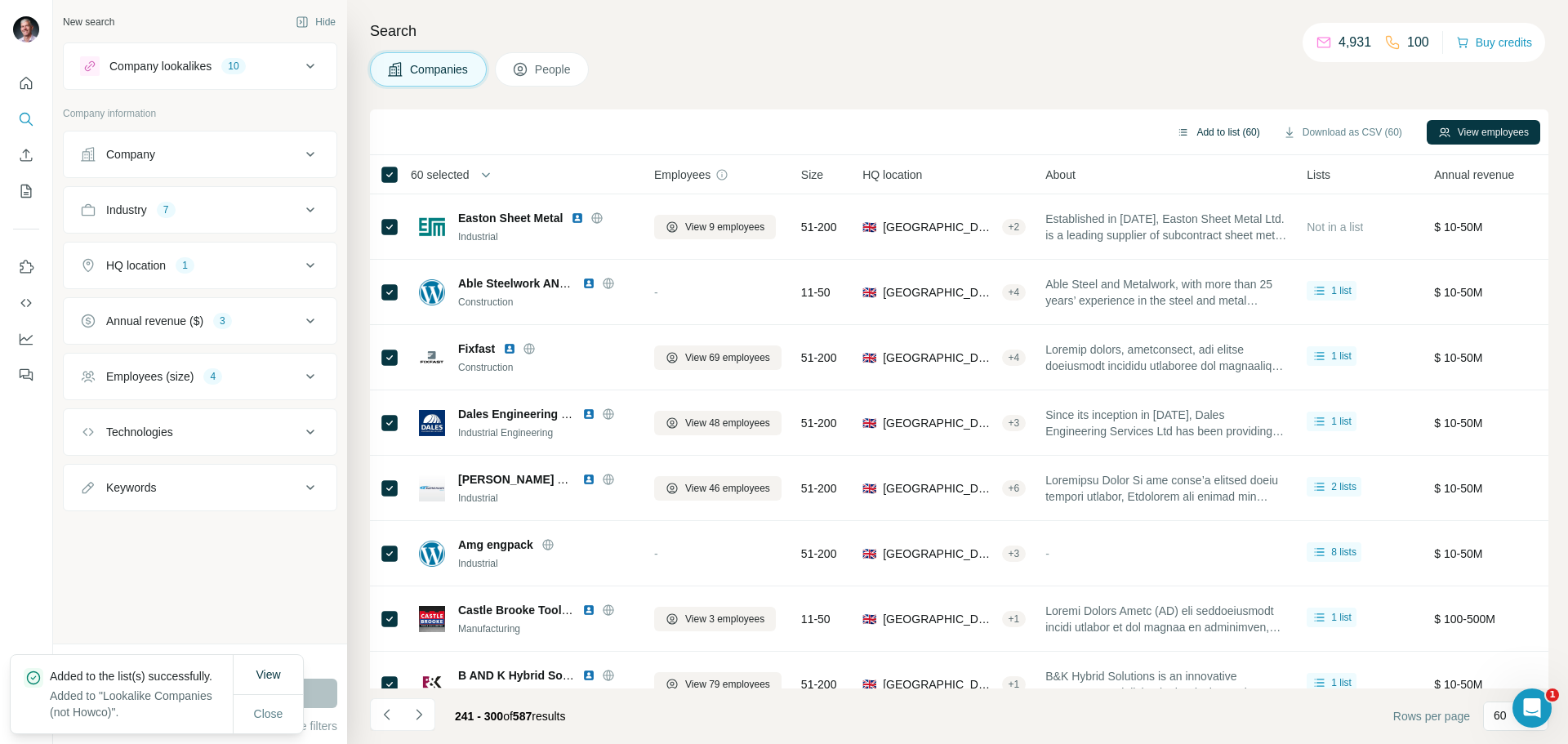
click at [1207, 134] on button "Add to list (60)" at bounding box center [1218, 132] width 106 height 24
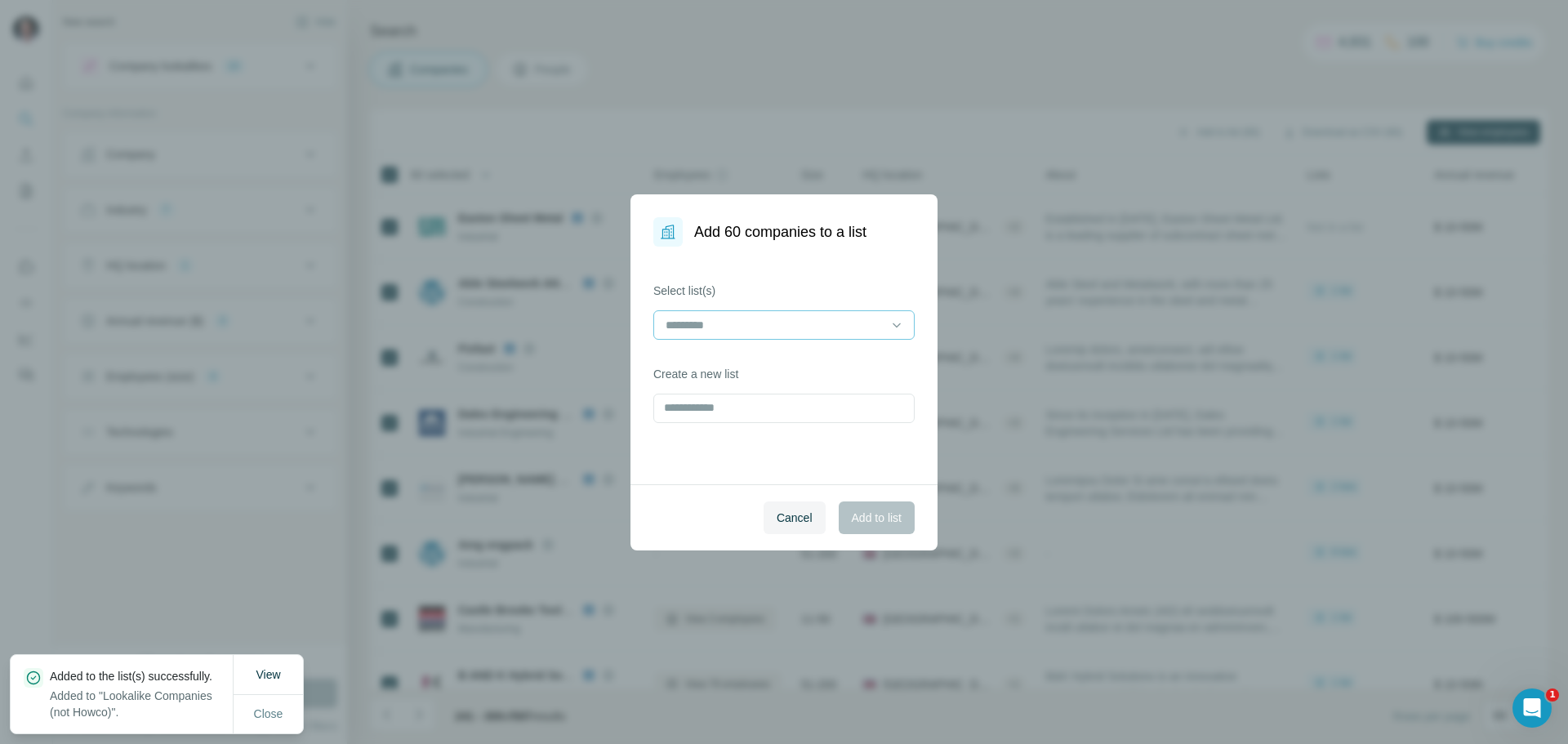
click at [809, 329] on input at bounding box center [774, 325] width 220 height 18
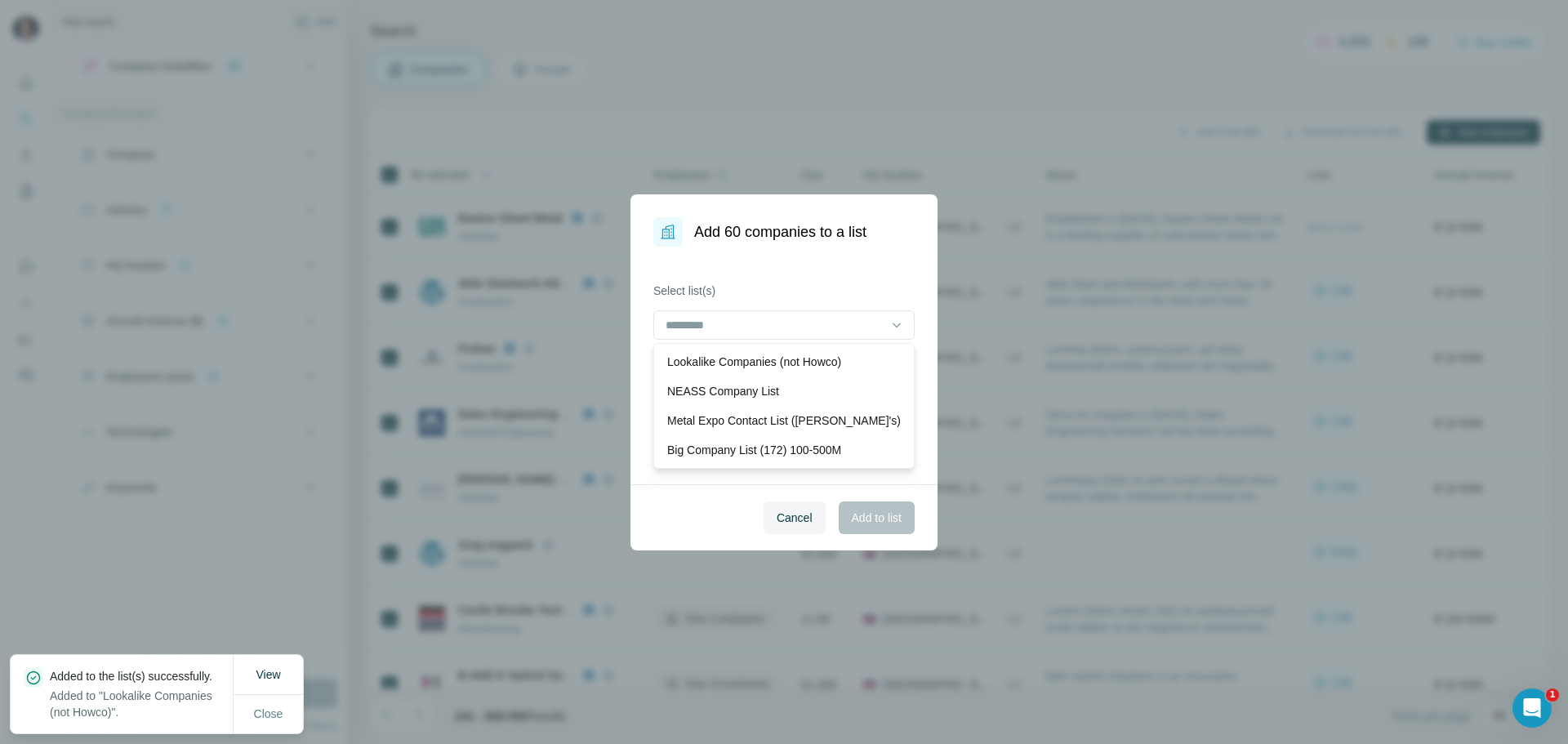
click at [729, 360] on p "Lookalike Companies (not Howco)" at bounding box center [754, 361] width 174 height 16
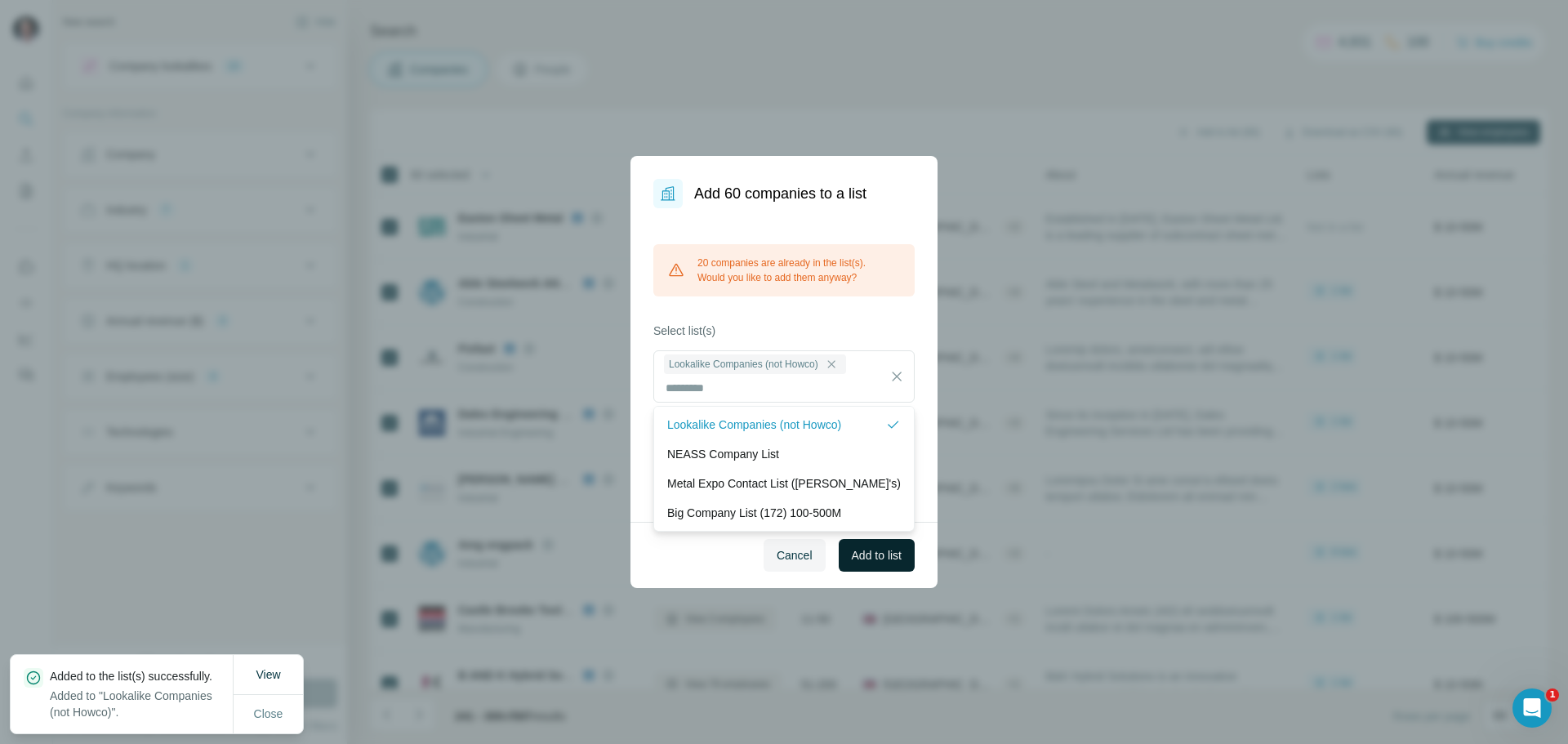
click at [870, 559] on span "Add to list" at bounding box center [877, 555] width 50 height 16
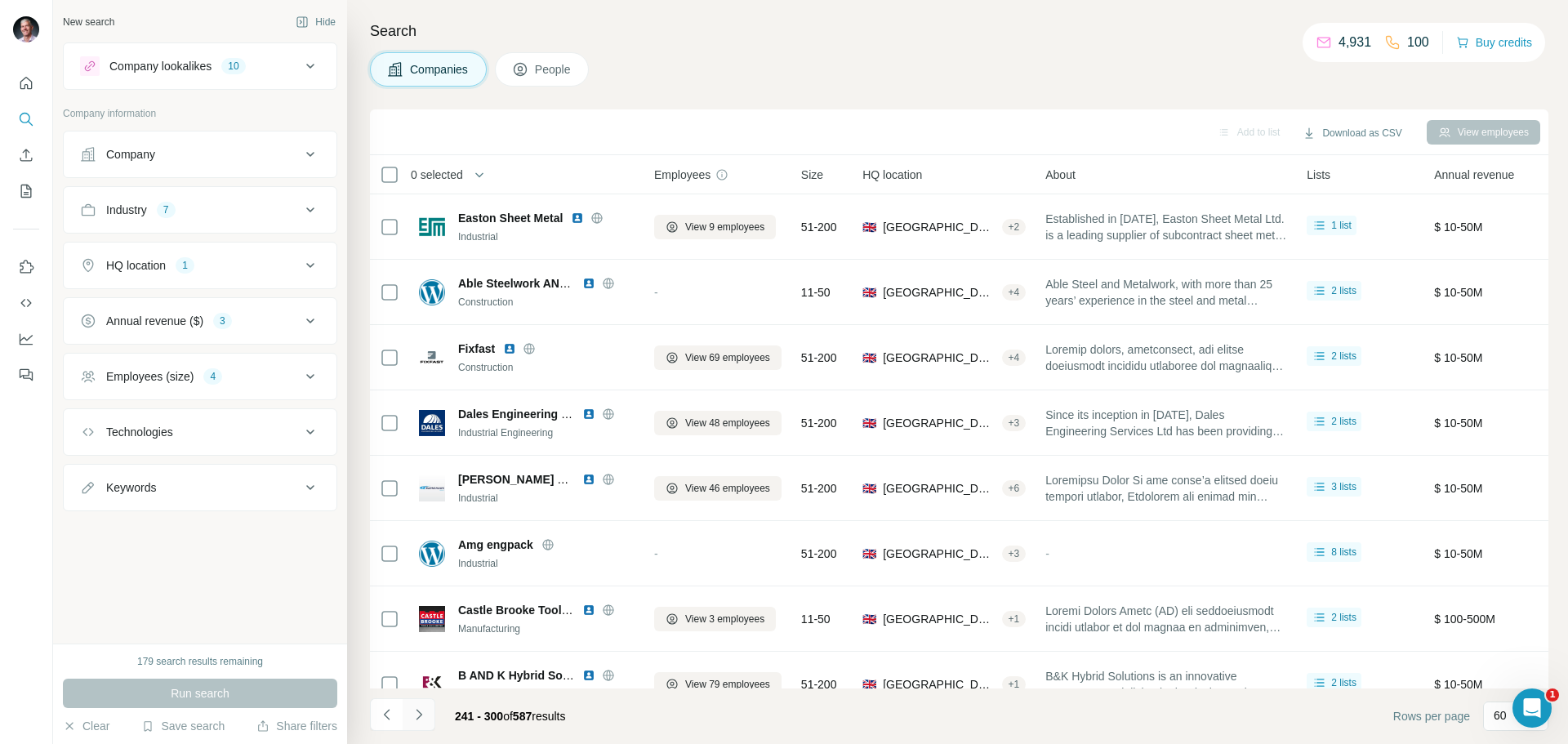
click at [418, 715] on icon "Navigate to next page" at bounding box center [419, 715] width 16 height 16
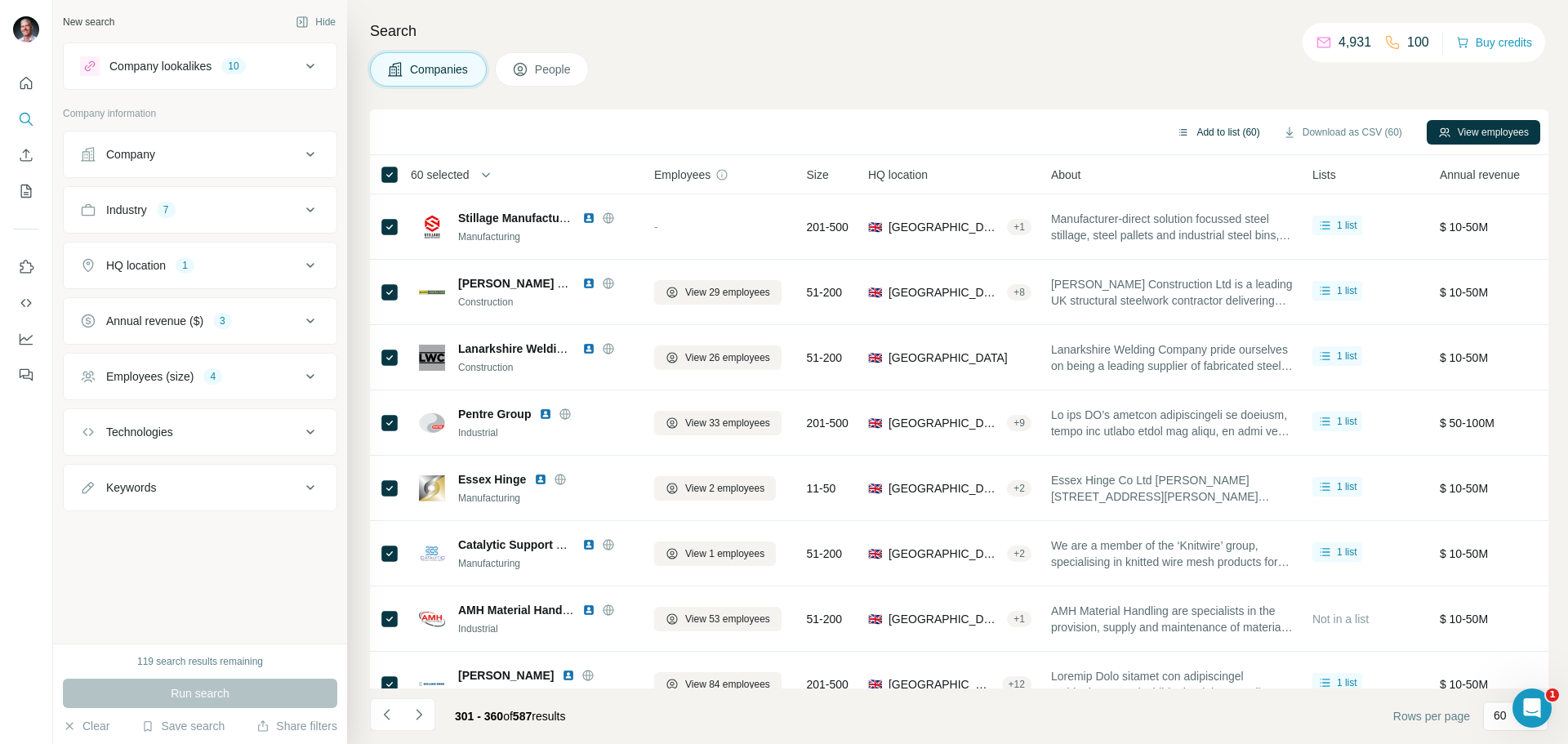
click at [1227, 131] on button "Add to list (60)" at bounding box center [1218, 132] width 106 height 24
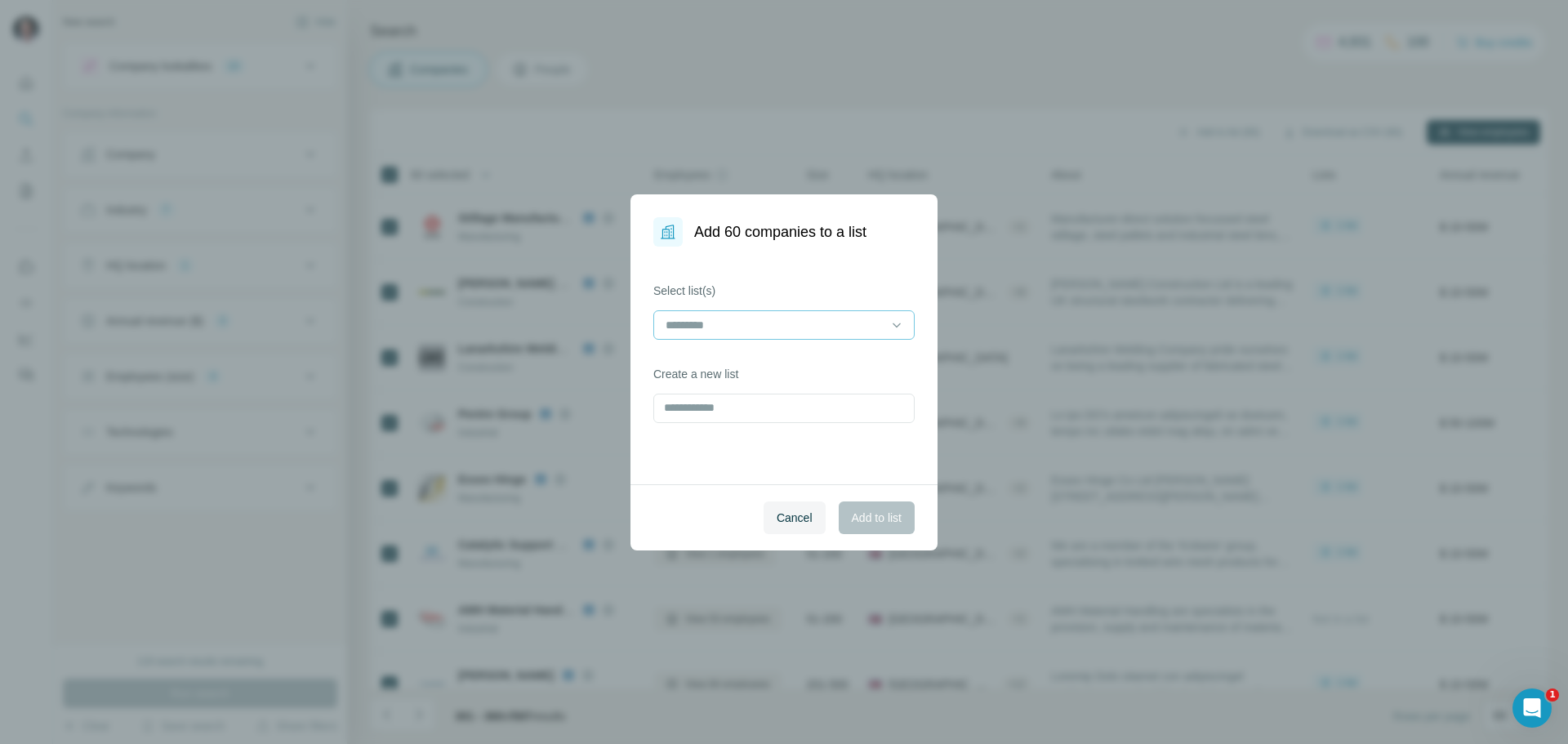
click at [788, 326] on input at bounding box center [774, 325] width 220 height 18
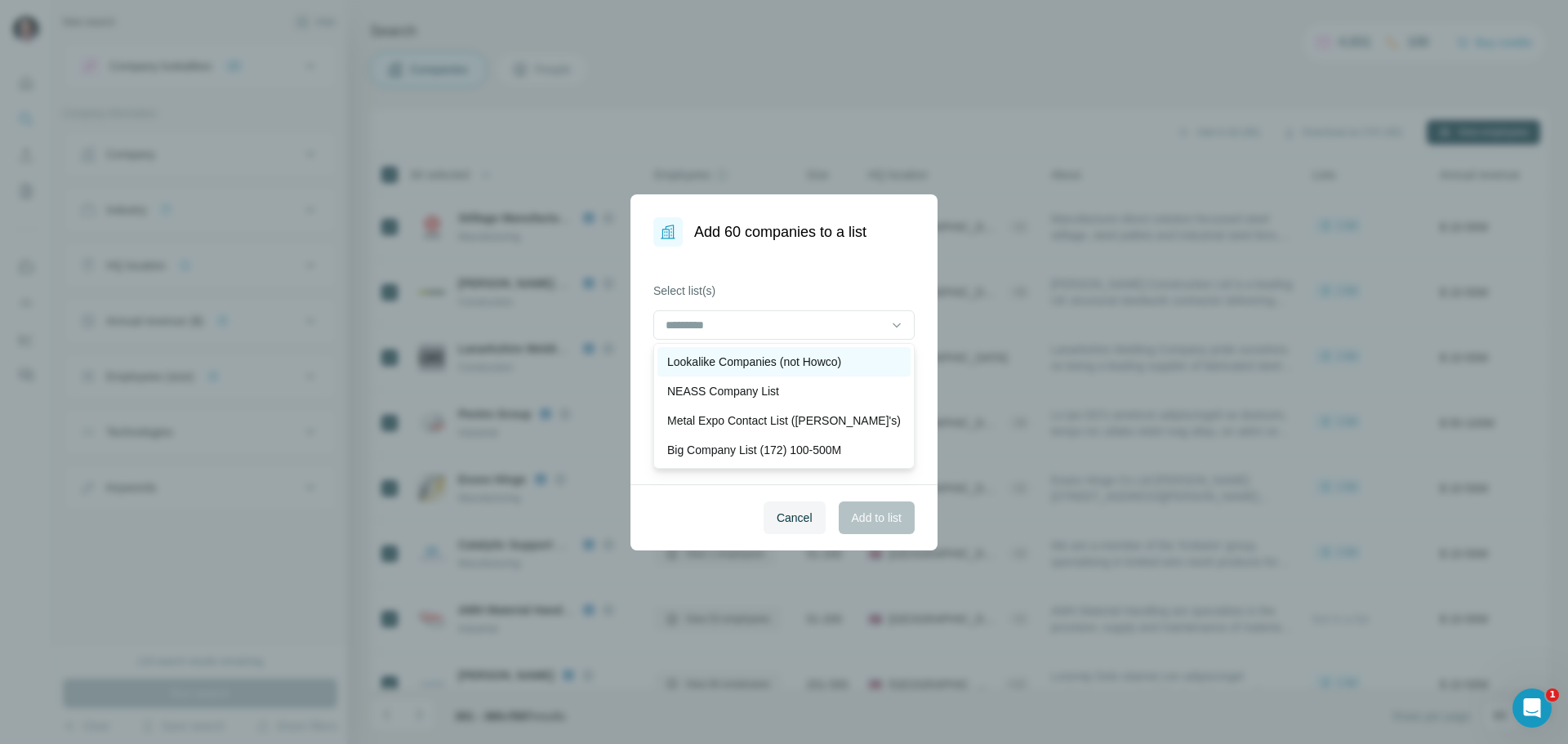
click at [771, 357] on p "Lookalike Companies (not Howco)" at bounding box center [754, 361] width 174 height 16
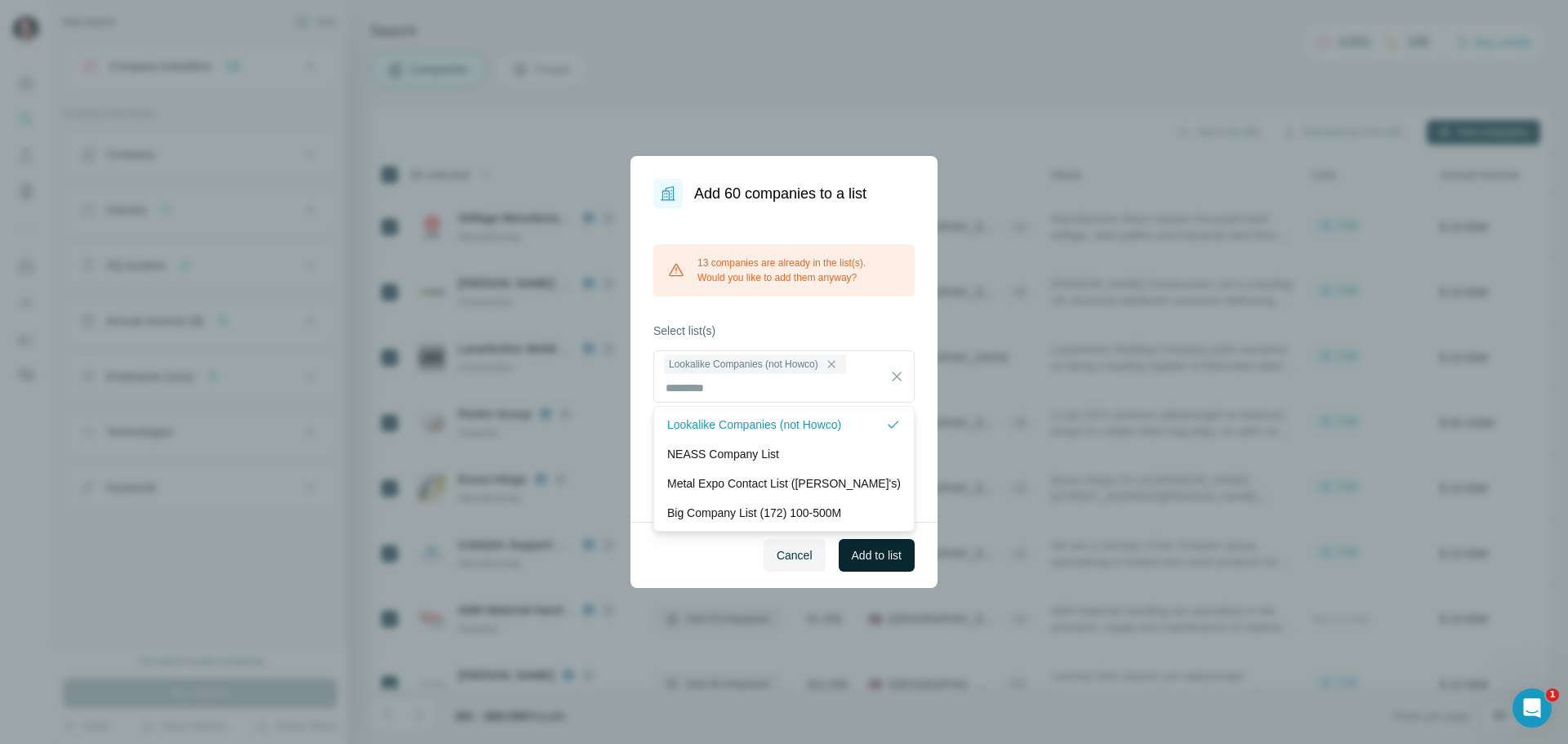
click at [885, 558] on span "Add to list" at bounding box center [877, 555] width 50 height 16
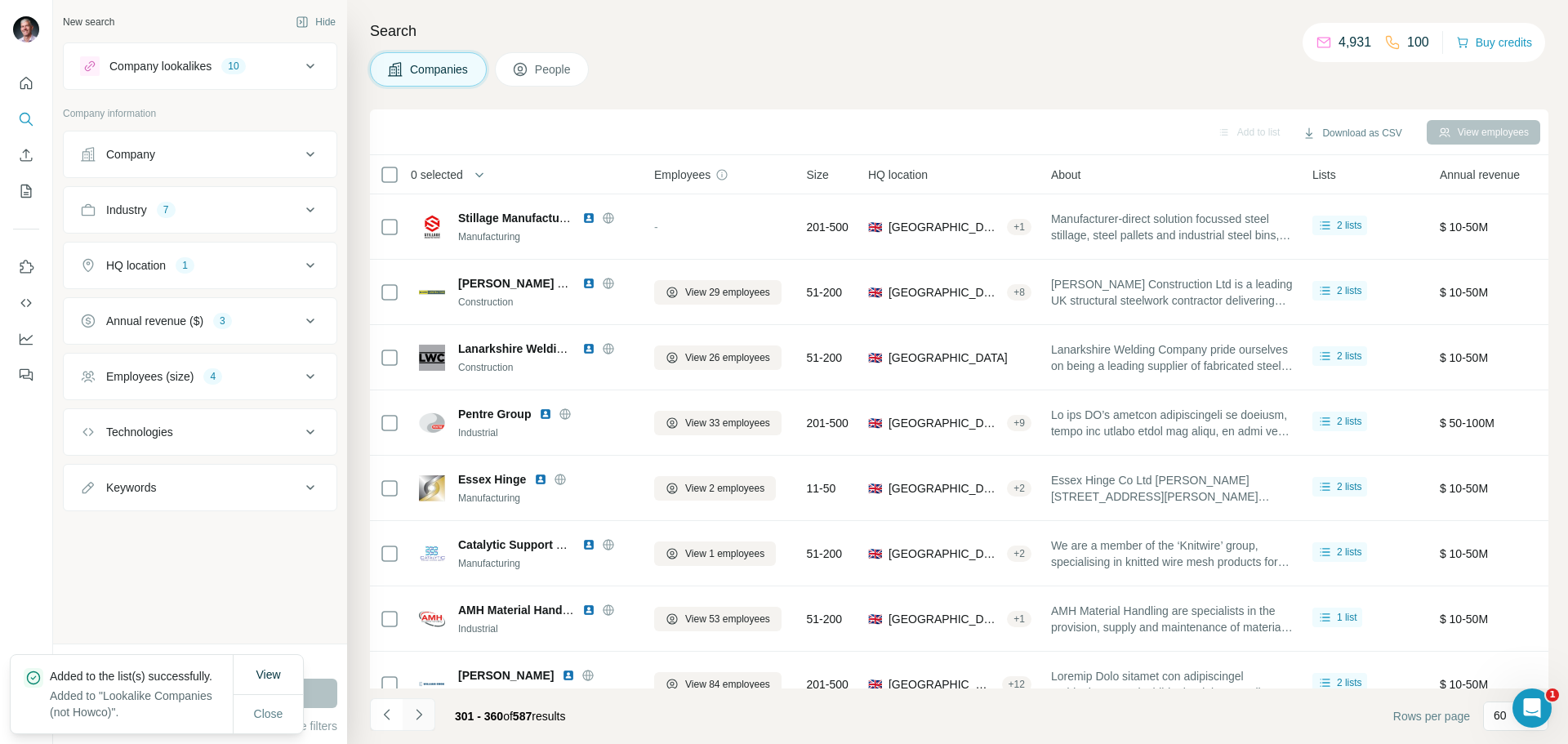
click at [418, 715] on icon "Navigate to next page" at bounding box center [419, 715] width 16 height 16
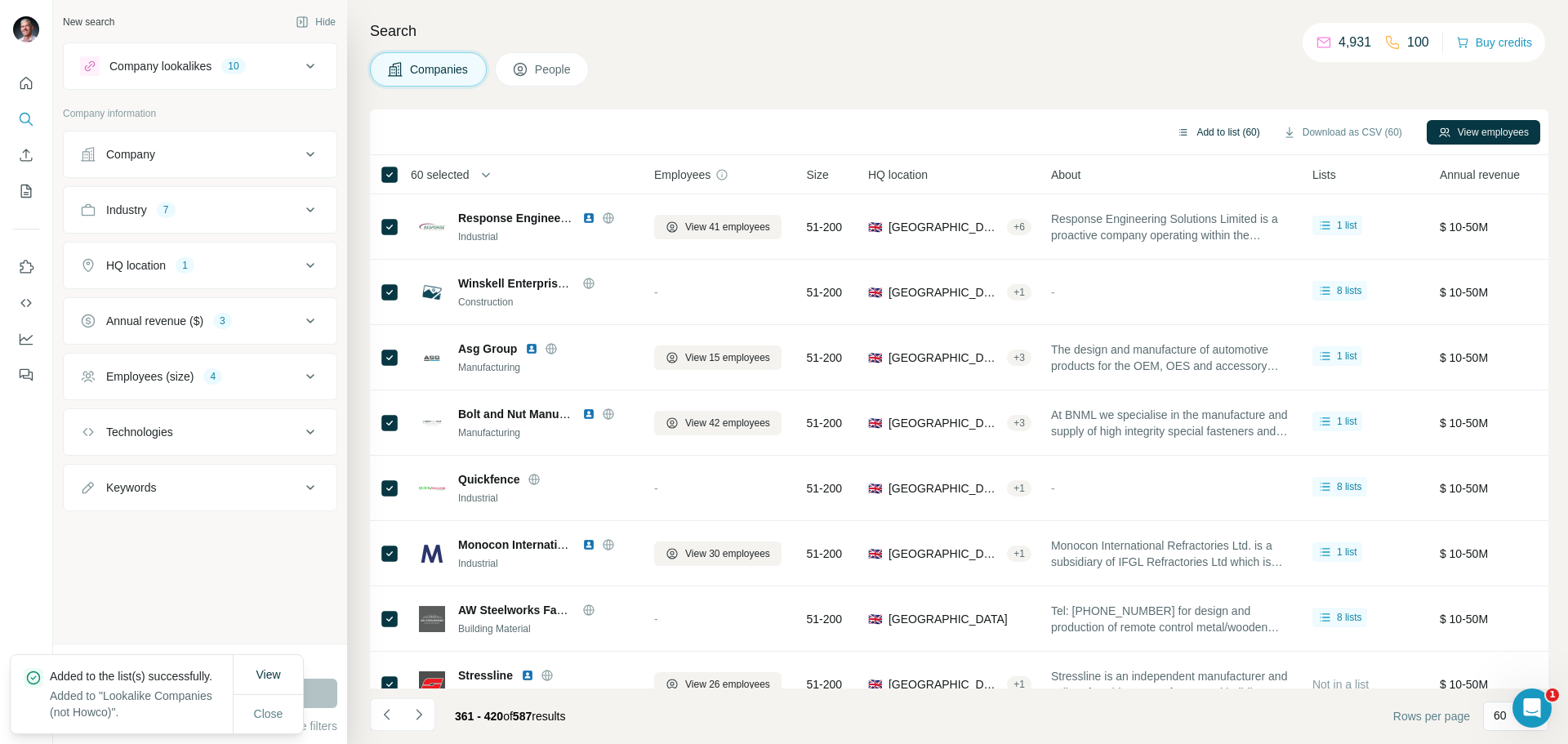
click at [1208, 132] on button "Add to list (60)" at bounding box center [1218, 132] width 106 height 24
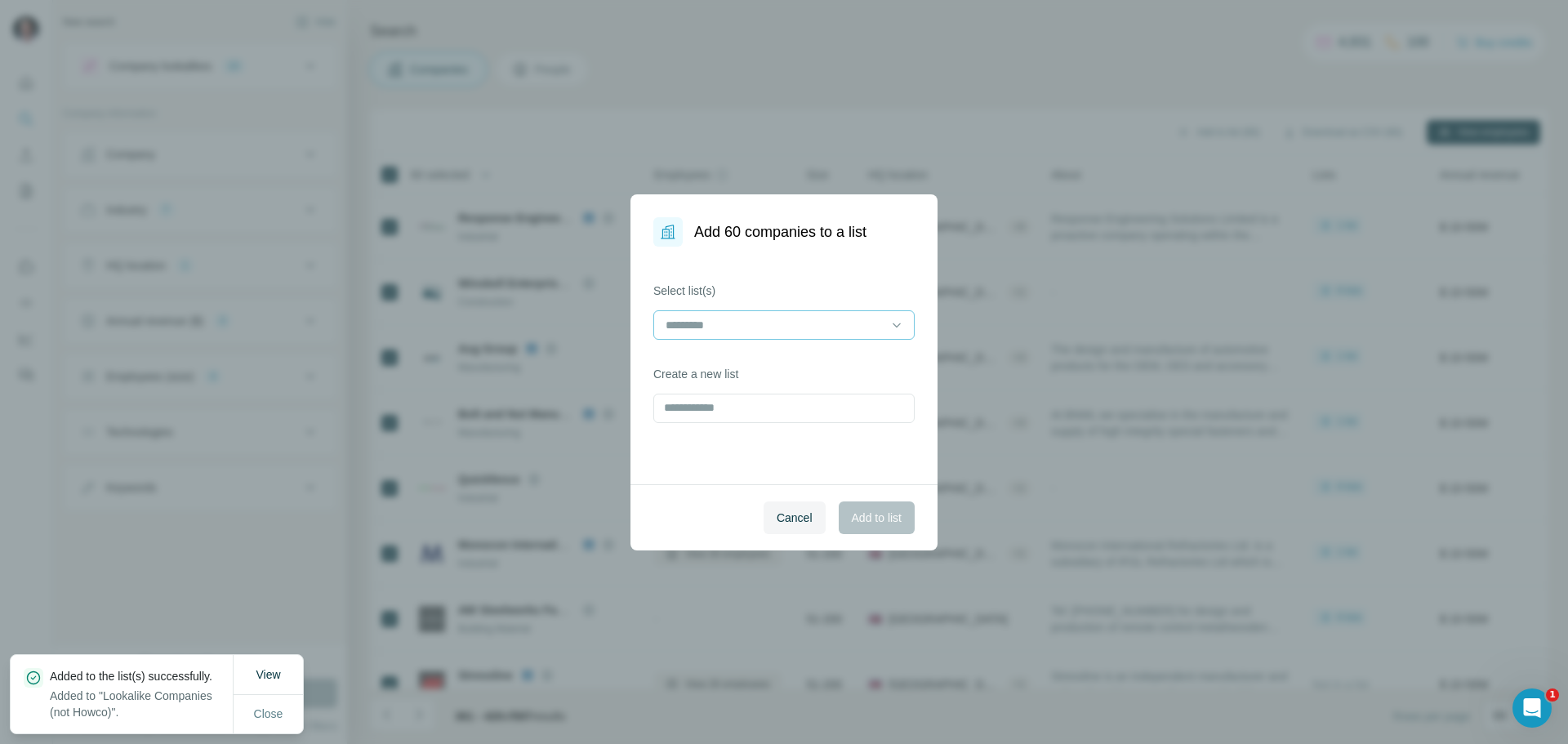
click at [809, 321] on input at bounding box center [774, 325] width 220 height 18
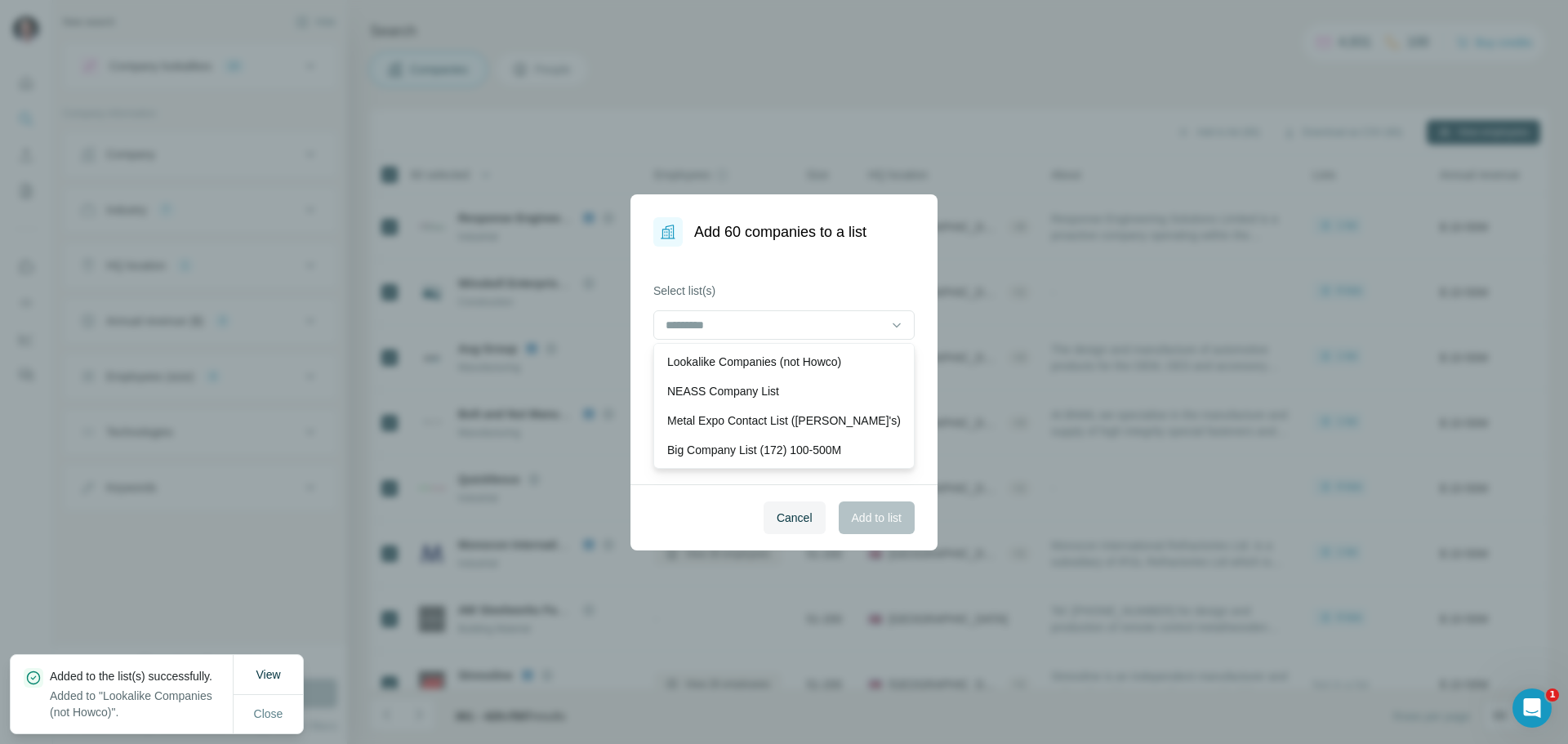
click at [735, 356] on p "Lookalike Companies (not Howco)" at bounding box center [754, 361] width 174 height 16
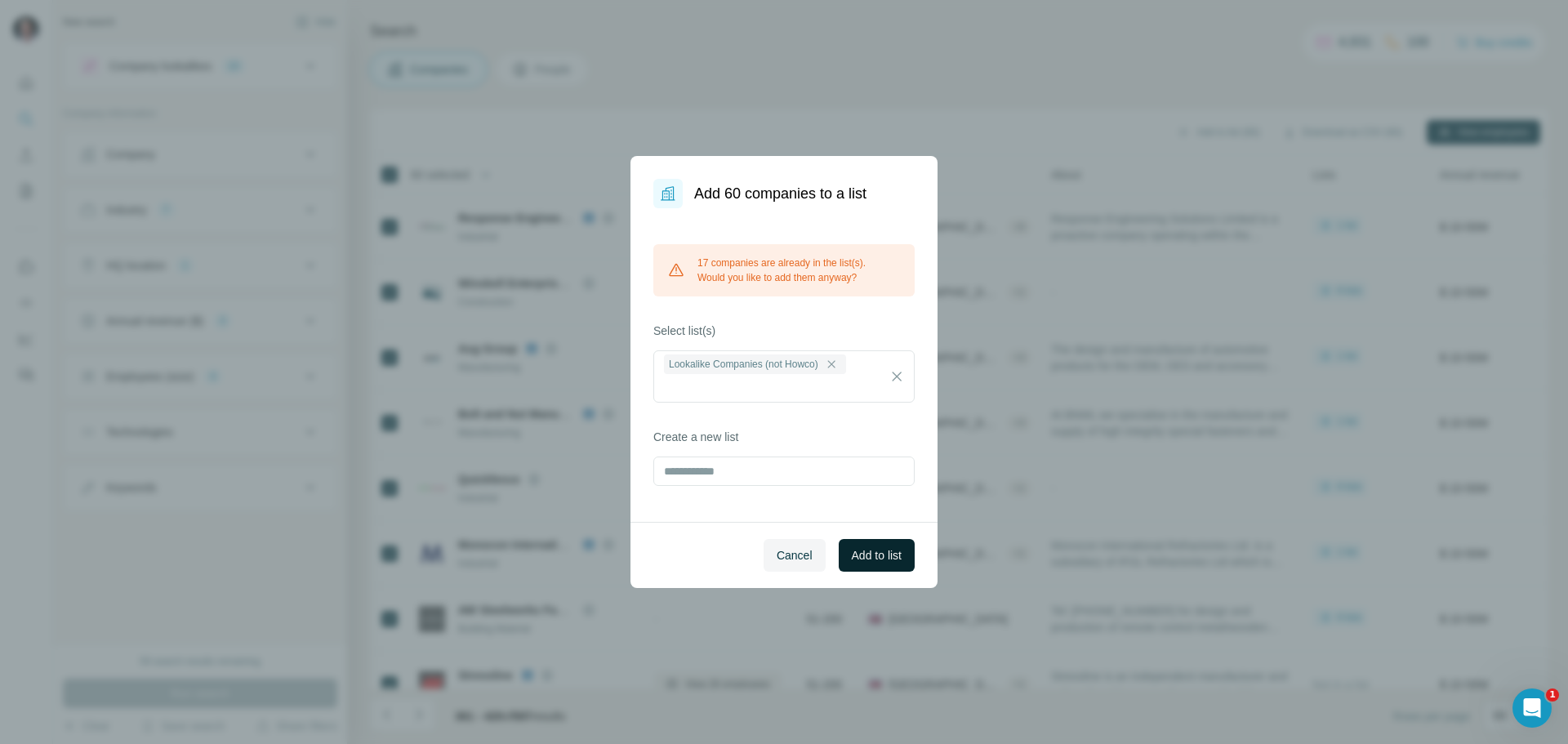
click at [878, 560] on span "Add to list" at bounding box center [877, 555] width 50 height 16
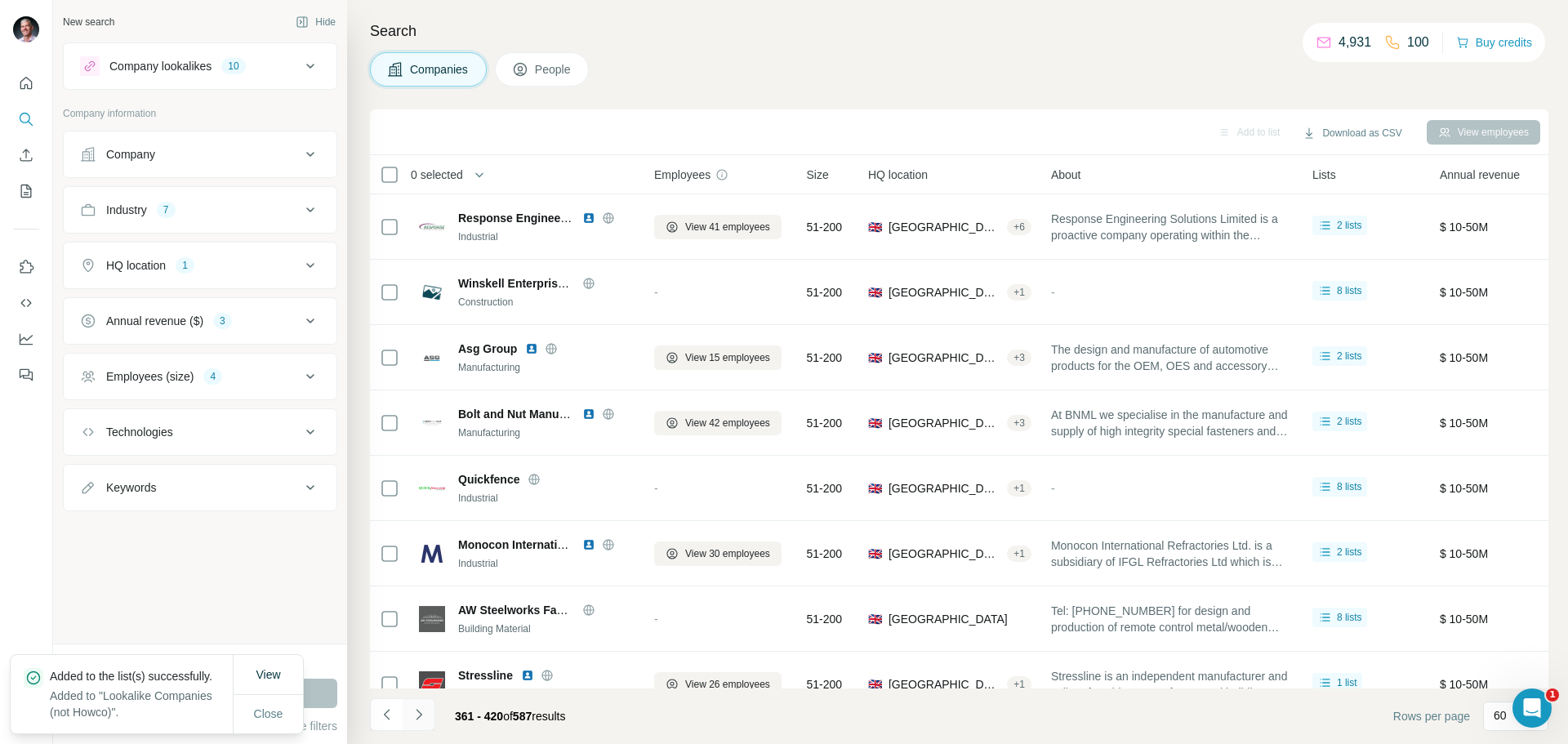
click at [419, 713] on icon "Navigate to next page" at bounding box center [418, 714] width 6 height 10
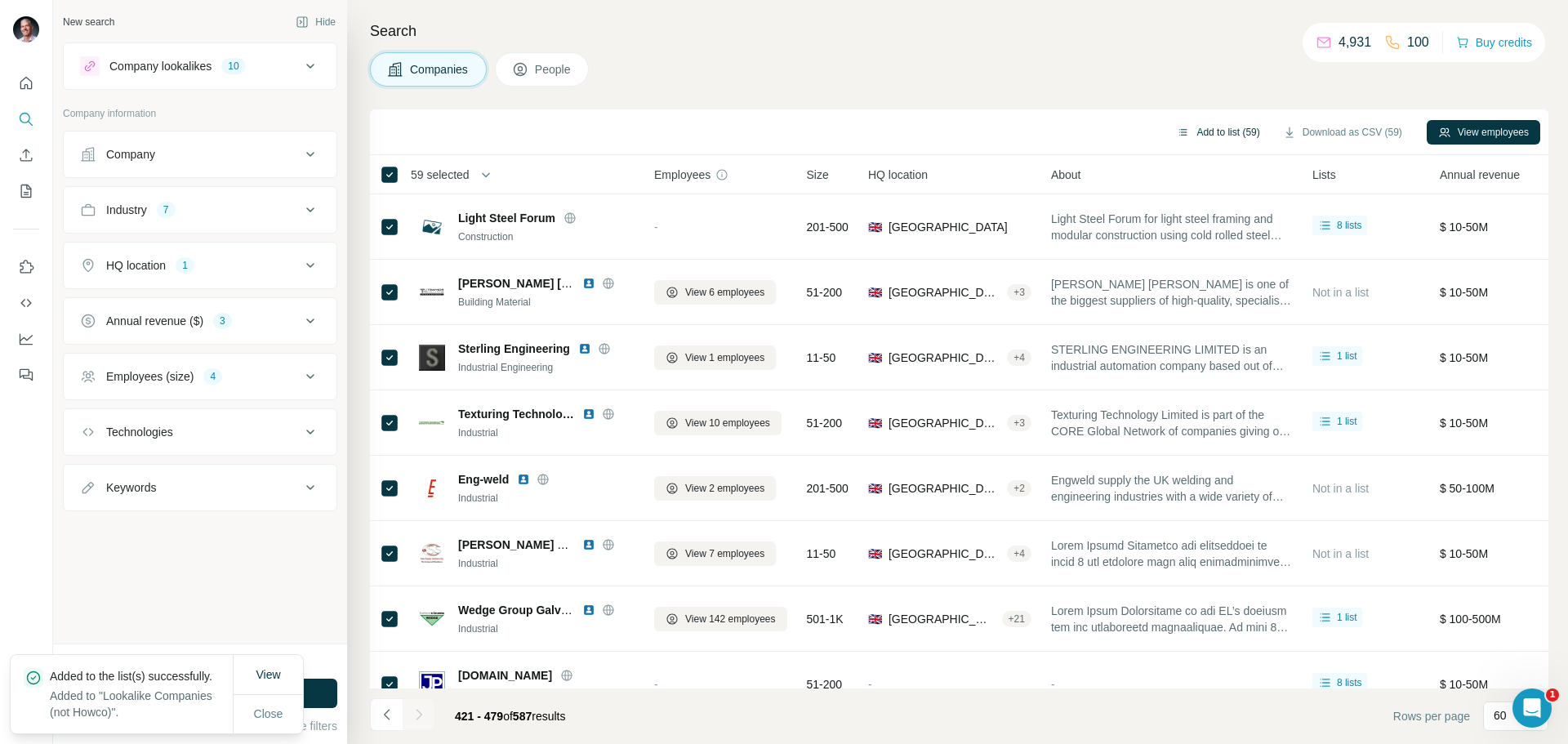
click at [1233, 126] on button "Add to list (59)" at bounding box center [1218, 132] width 106 height 24
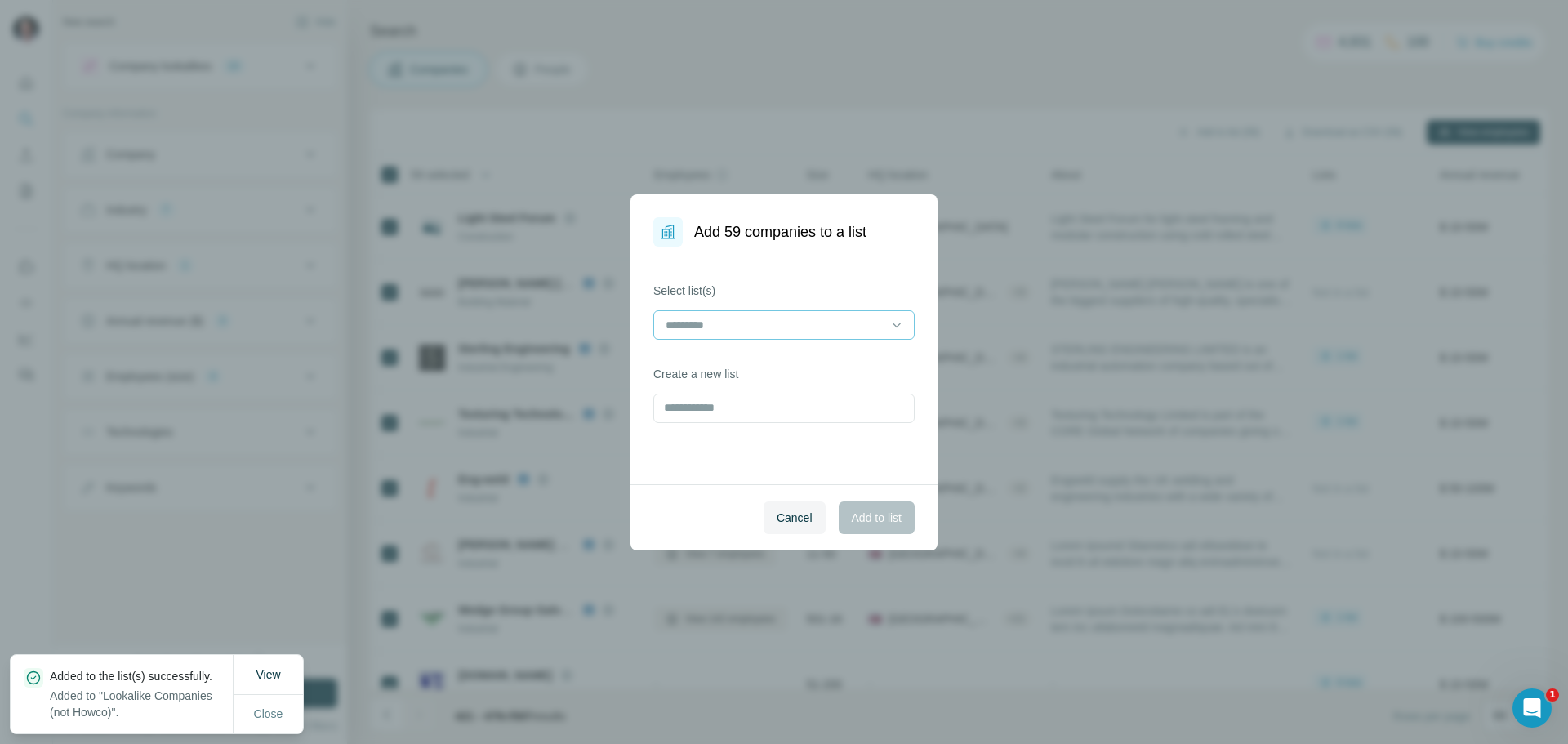
click at [804, 323] on input at bounding box center [774, 325] width 220 height 18
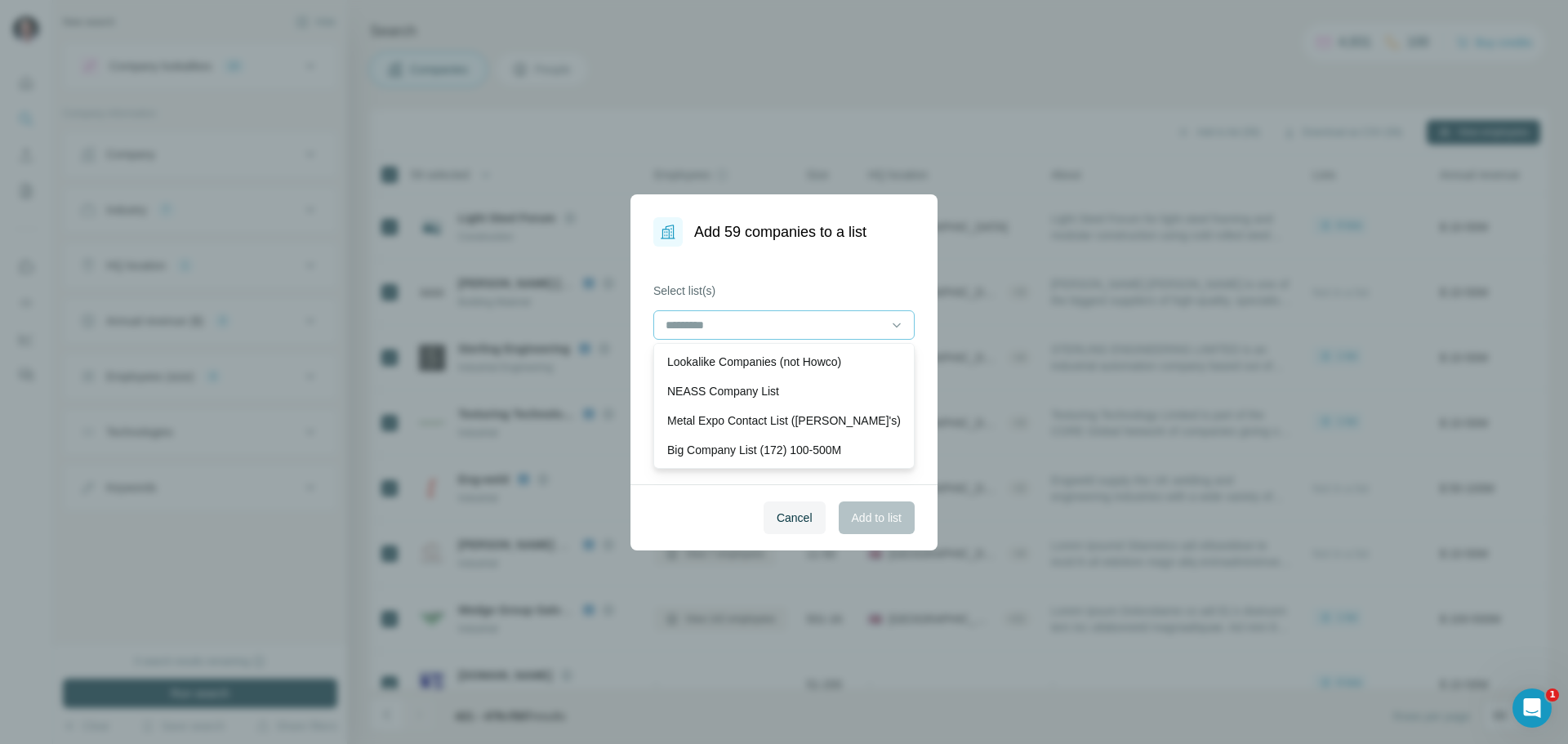
drag, startPoint x: 741, startPoint y: 358, endPoint x: 773, endPoint y: 378, distance: 37.7
click at [741, 359] on p "Lookalike Companies (not Howco)" at bounding box center [754, 361] width 174 height 16
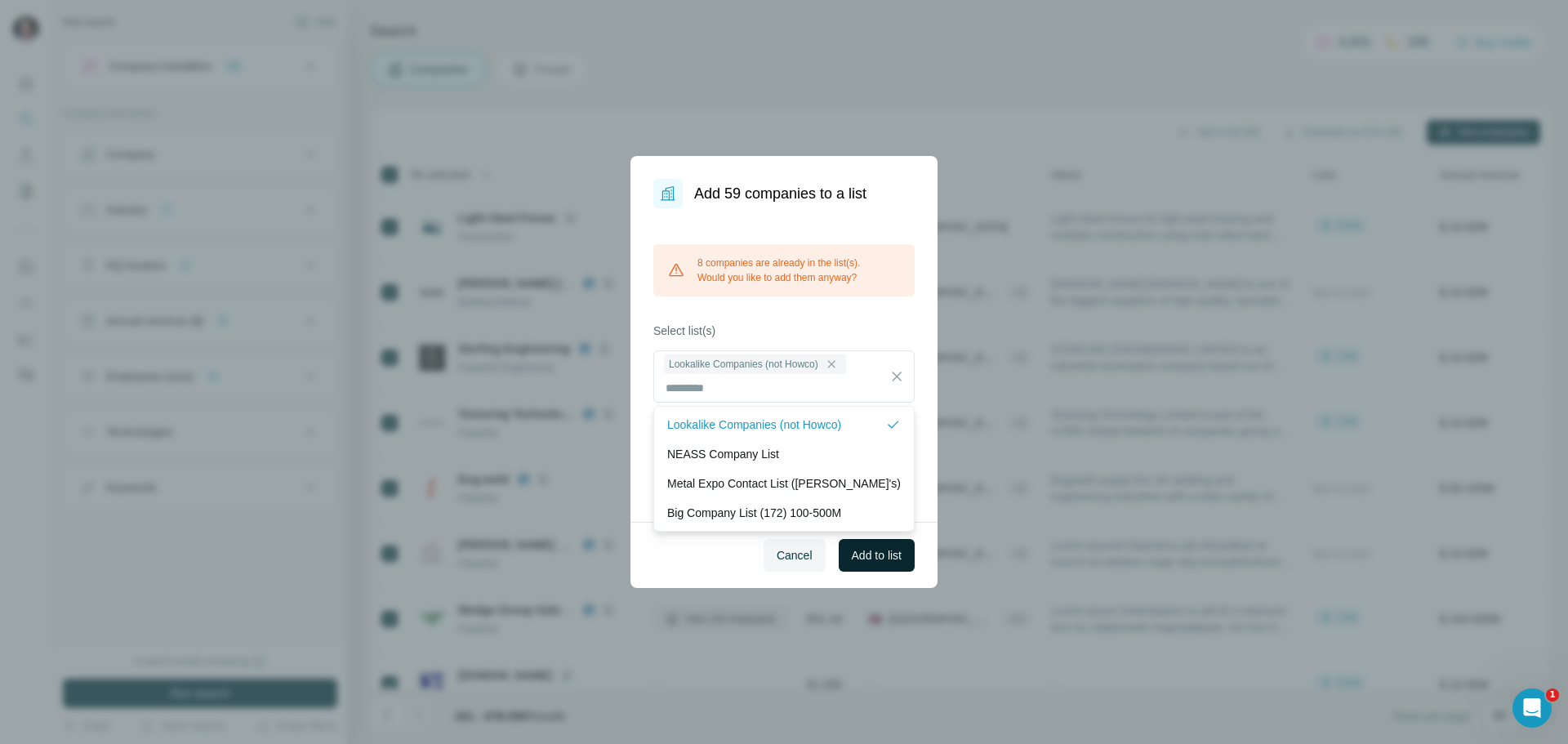
click at [867, 551] on span "Add to list" at bounding box center [877, 555] width 50 height 16
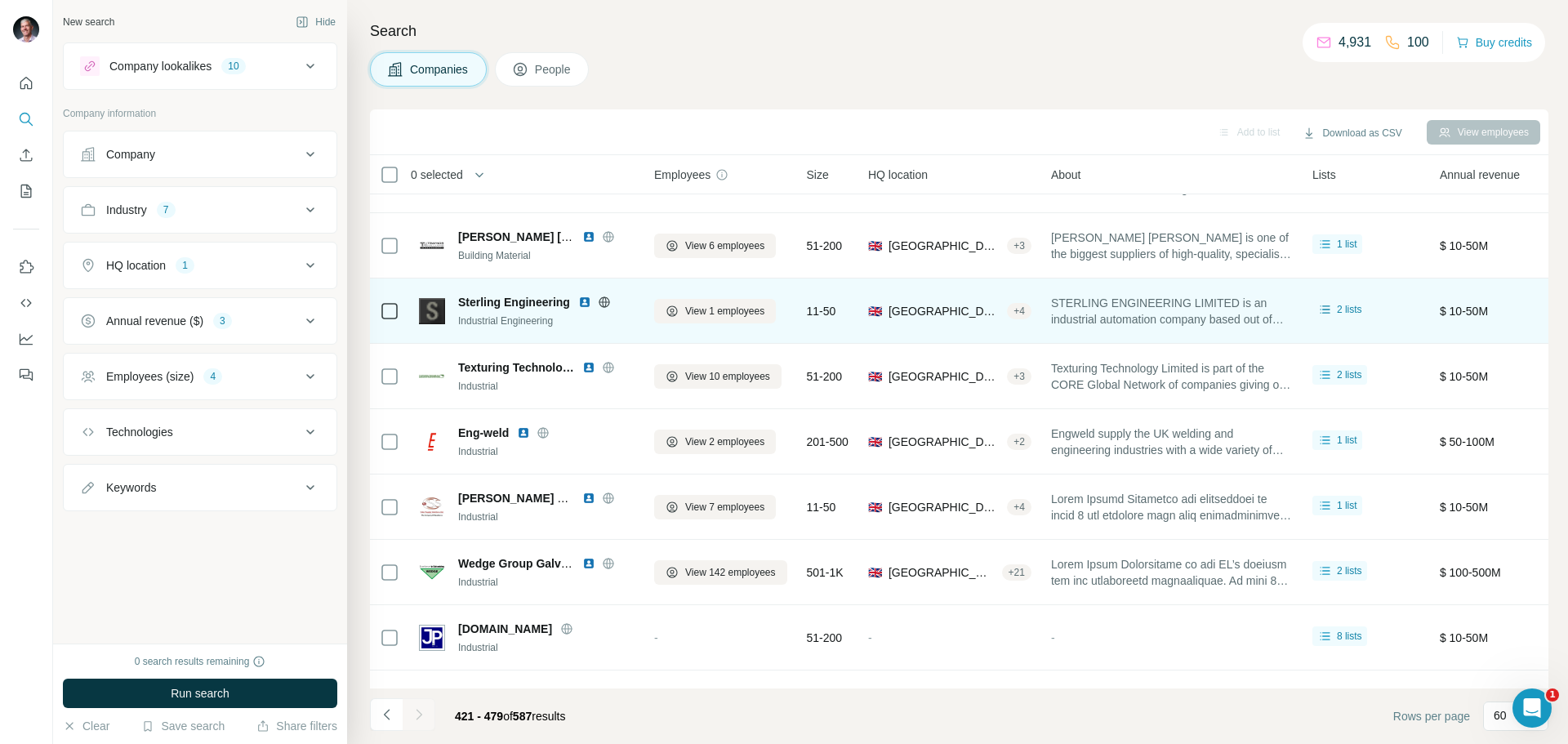
scroll to position [0, 0]
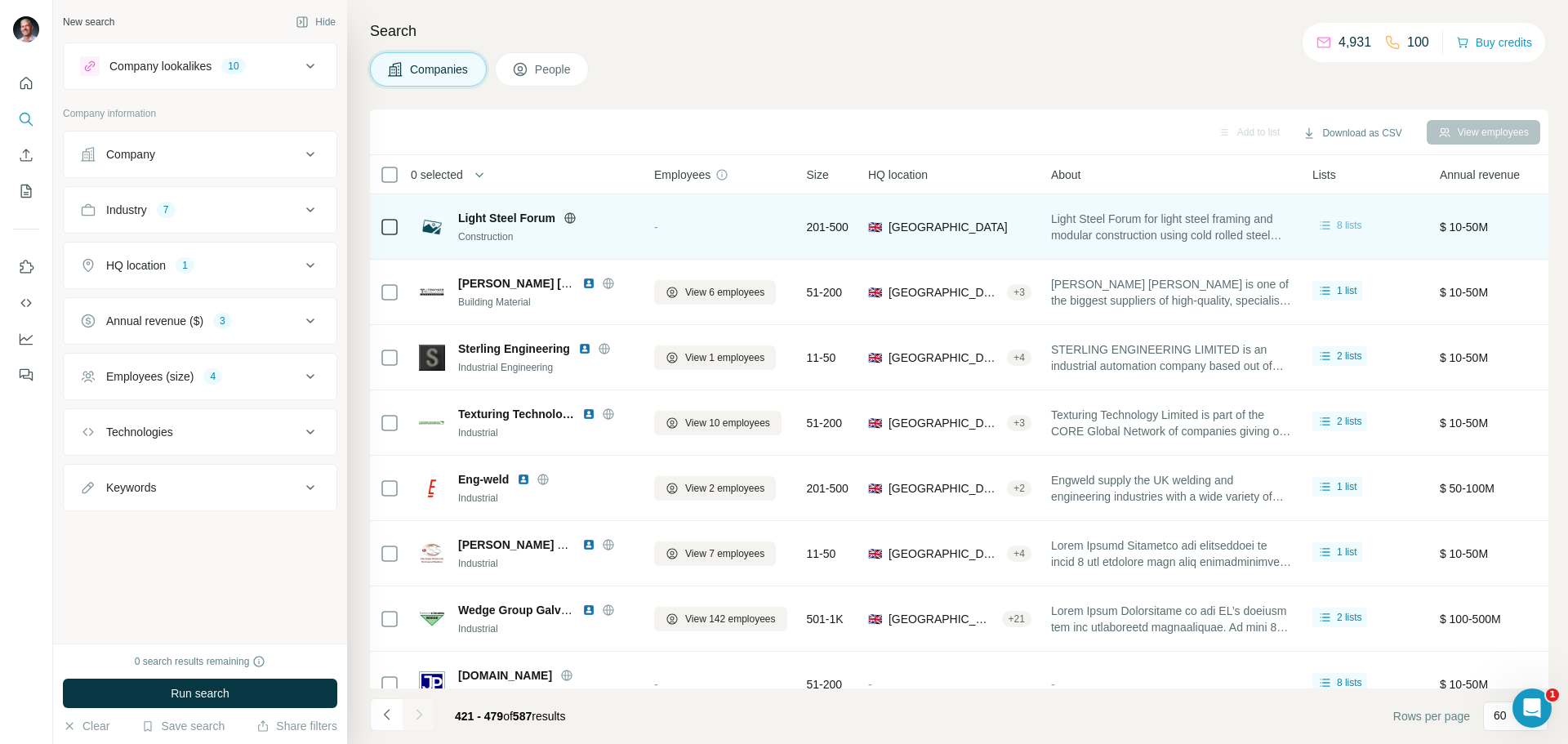
click at [1334, 222] on icon at bounding box center [1325, 225] width 16 height 16
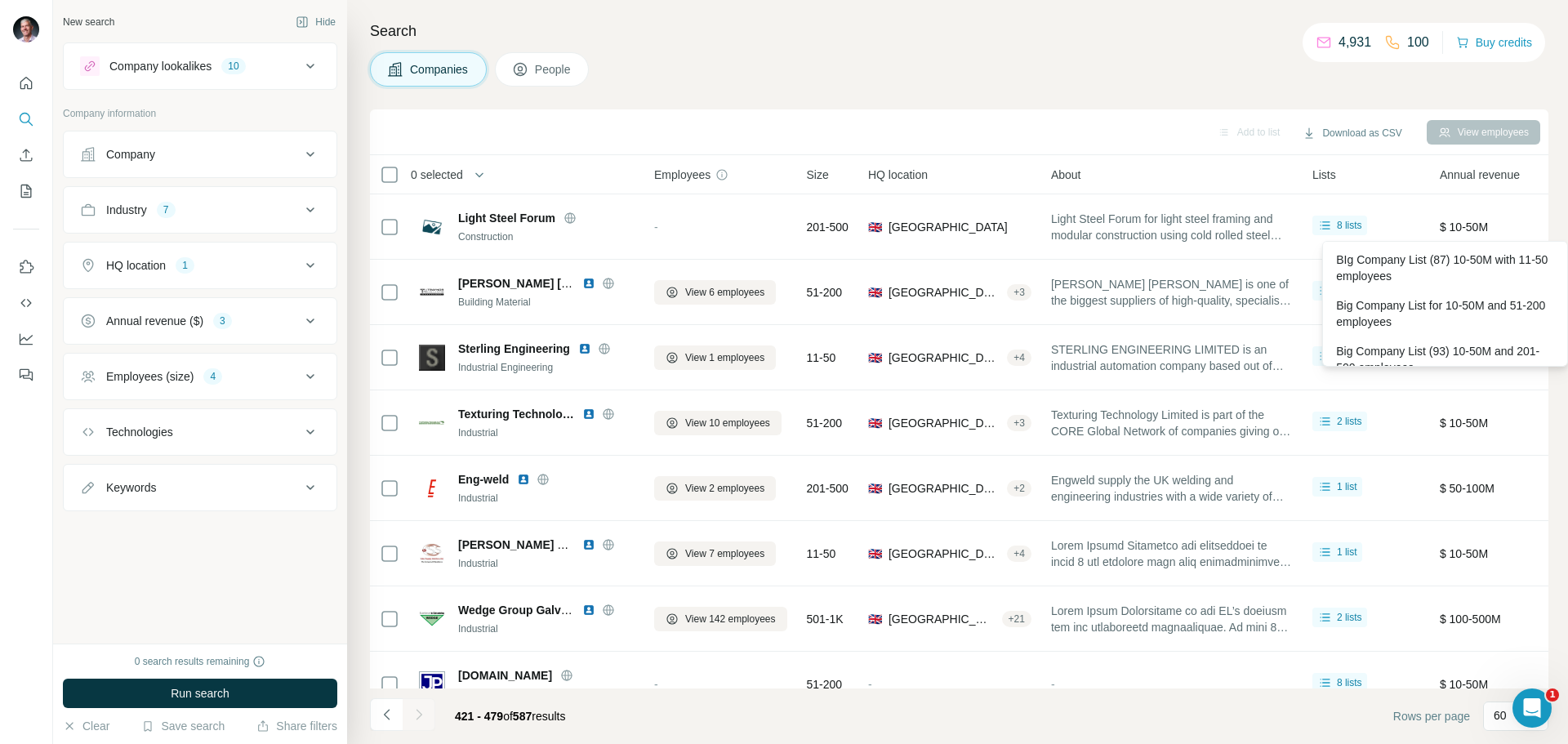
drag, startPoint x: 1036, startPoint y: 85, endPoint x: 994, endPoint y: 93, distance: 42.8
click at [1036, 85] on div "Companies People" at bounding box center [959, 70] width 1178 height 34
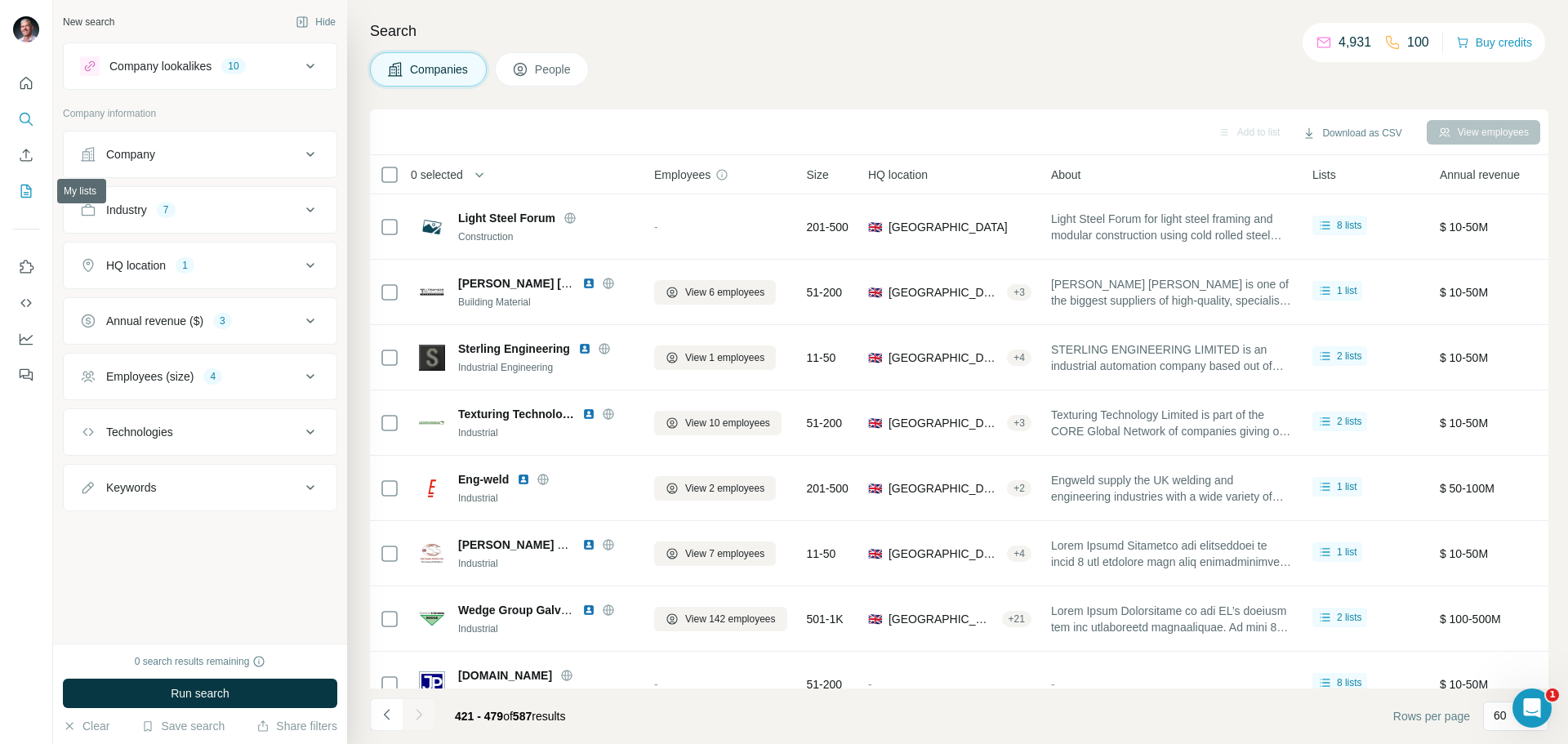
click at [20, 181] on button "My lists" at bounding box center [26, 191] width 26 height 29
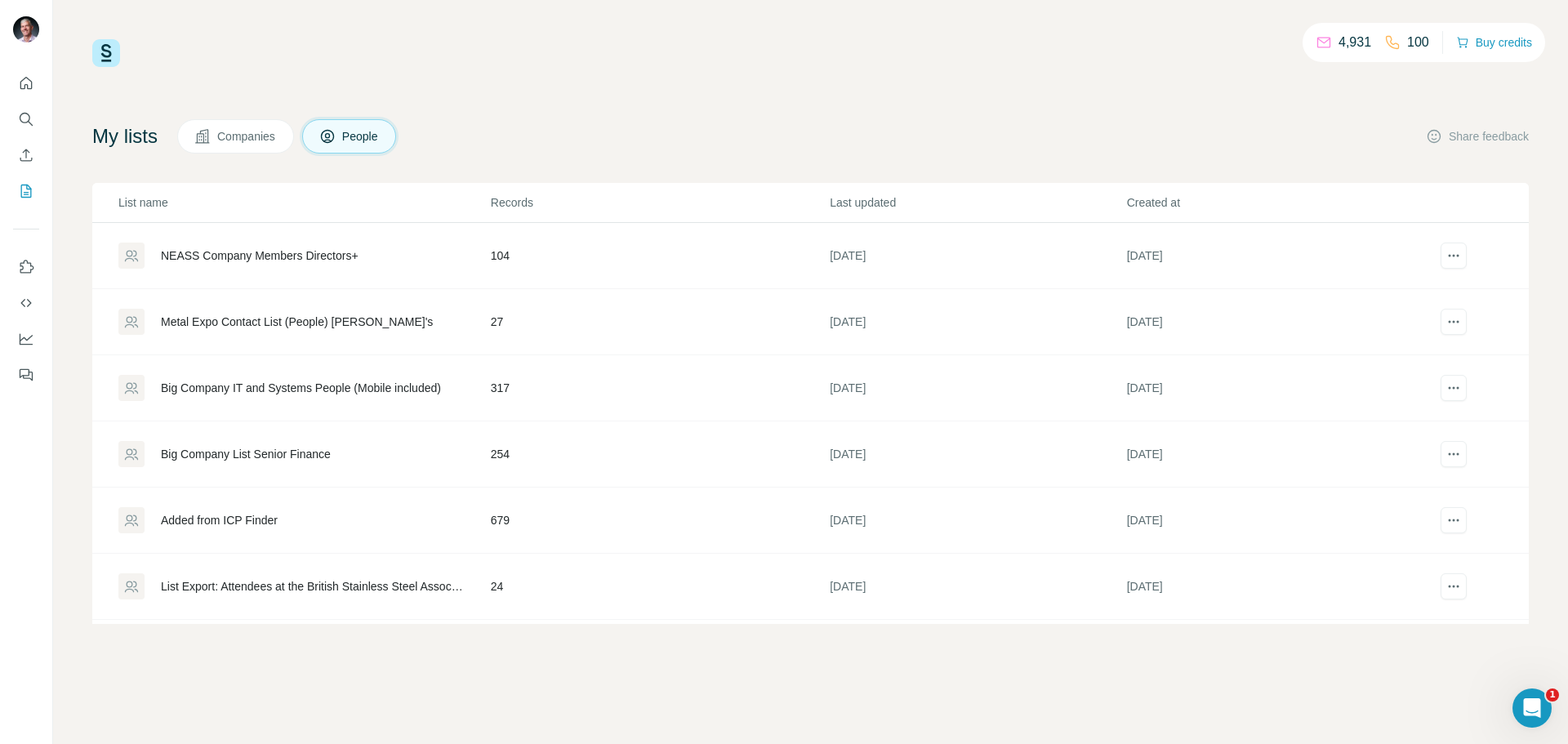
click at [245, 135] on span "Companies" at bounding box center [247, 136] width 59 height 16
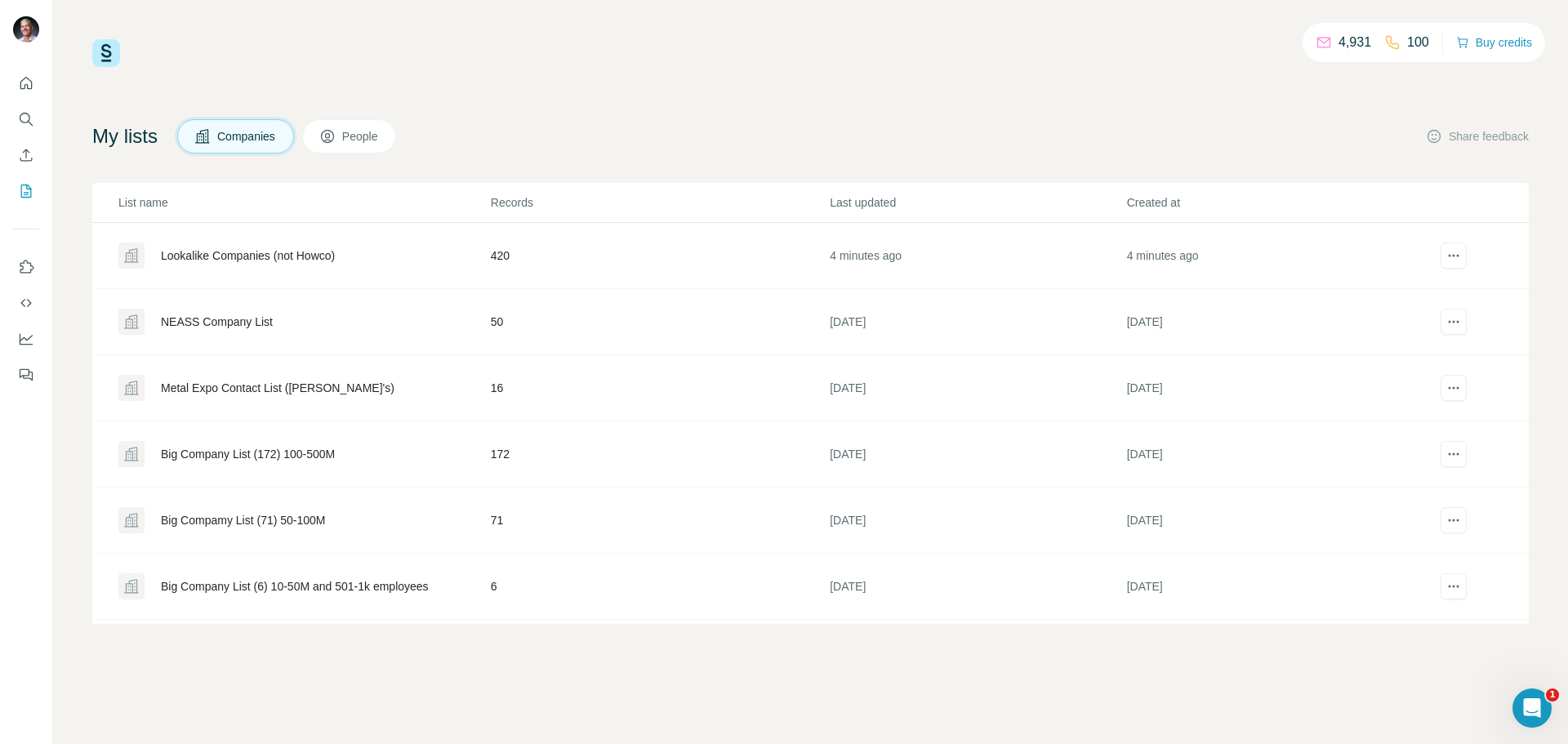
click at [218, 257] on div "Lookalike Companies (not Howco)" at bounding box center [248, 255] width 174 height 16
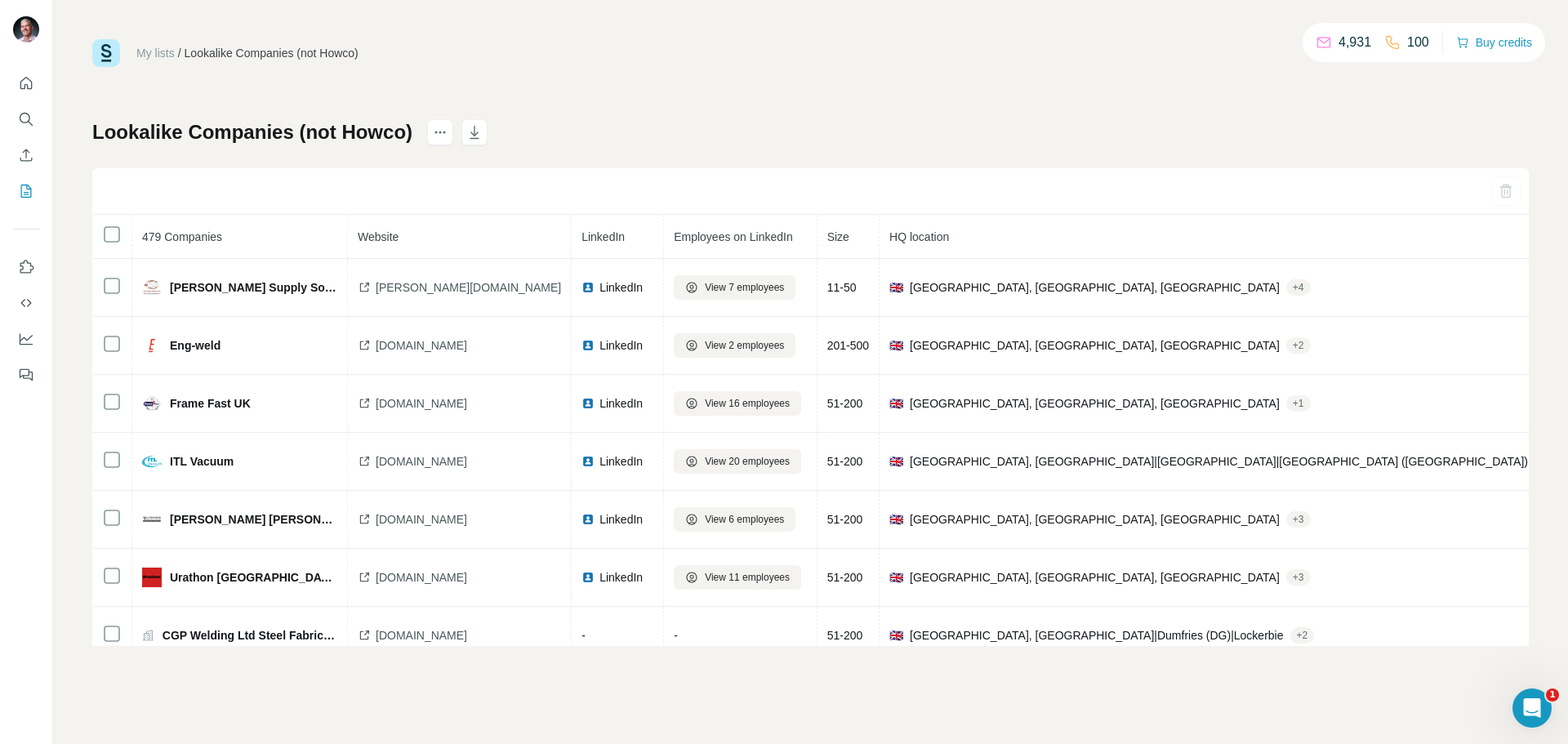
click at [170, 48] on link "My lists" at bounding box center [156, 52] width 39 height 13
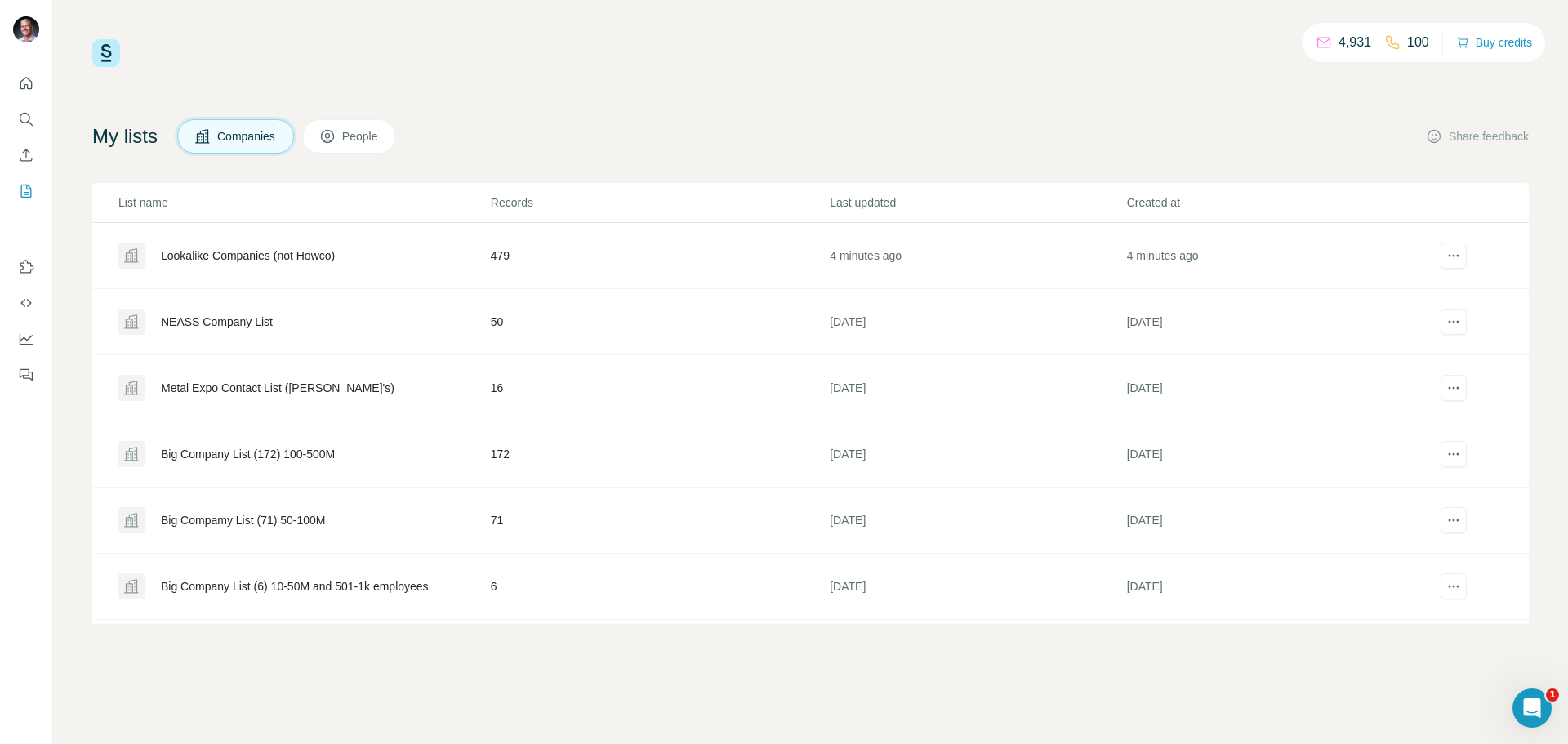
click at [317, 254] on div "Lookalike Companies (not Howco)" at bounding box center [248, 255] width 174 height 16
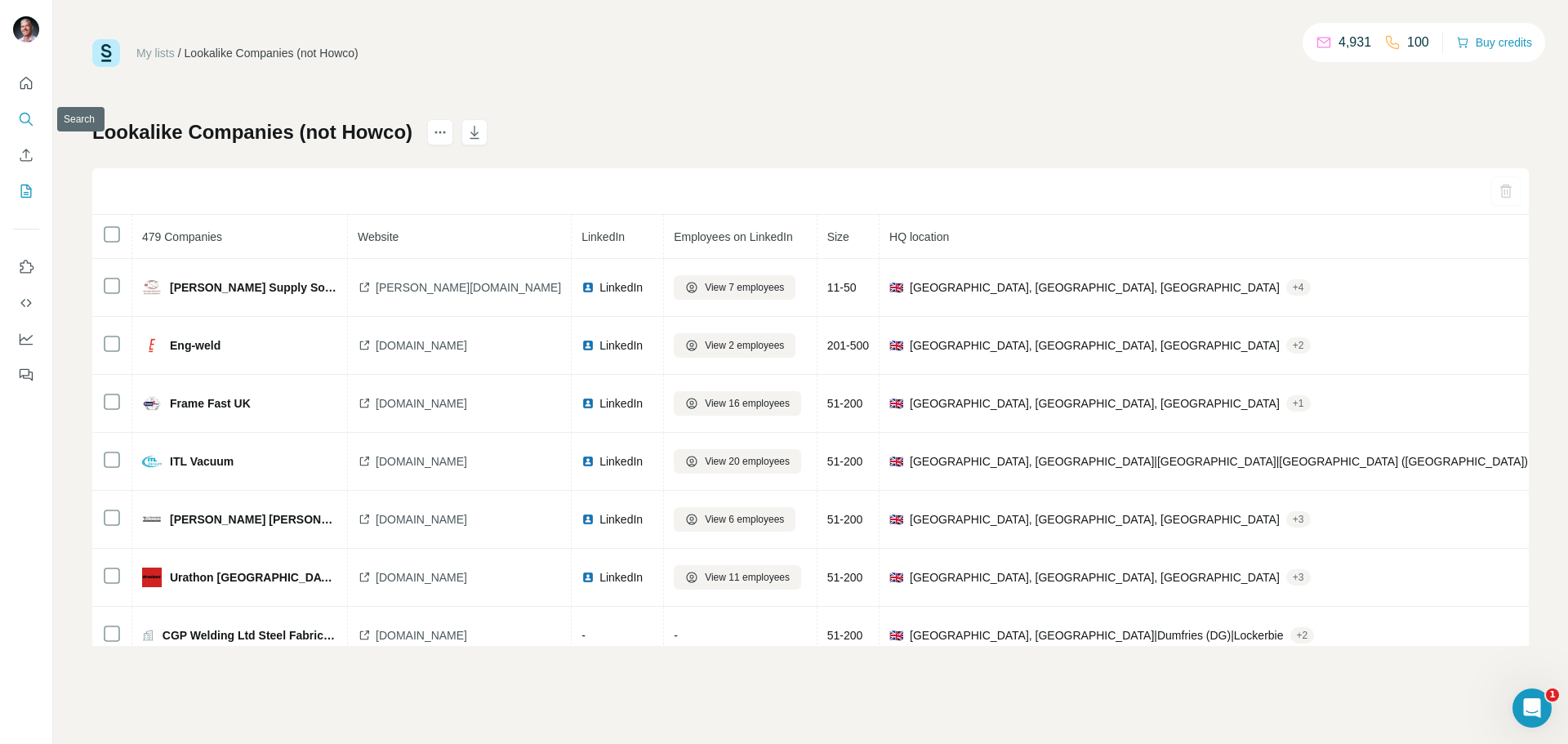
click at [28, 120] on icon "Search" at bounding box center [25, 118] width 10 height 10
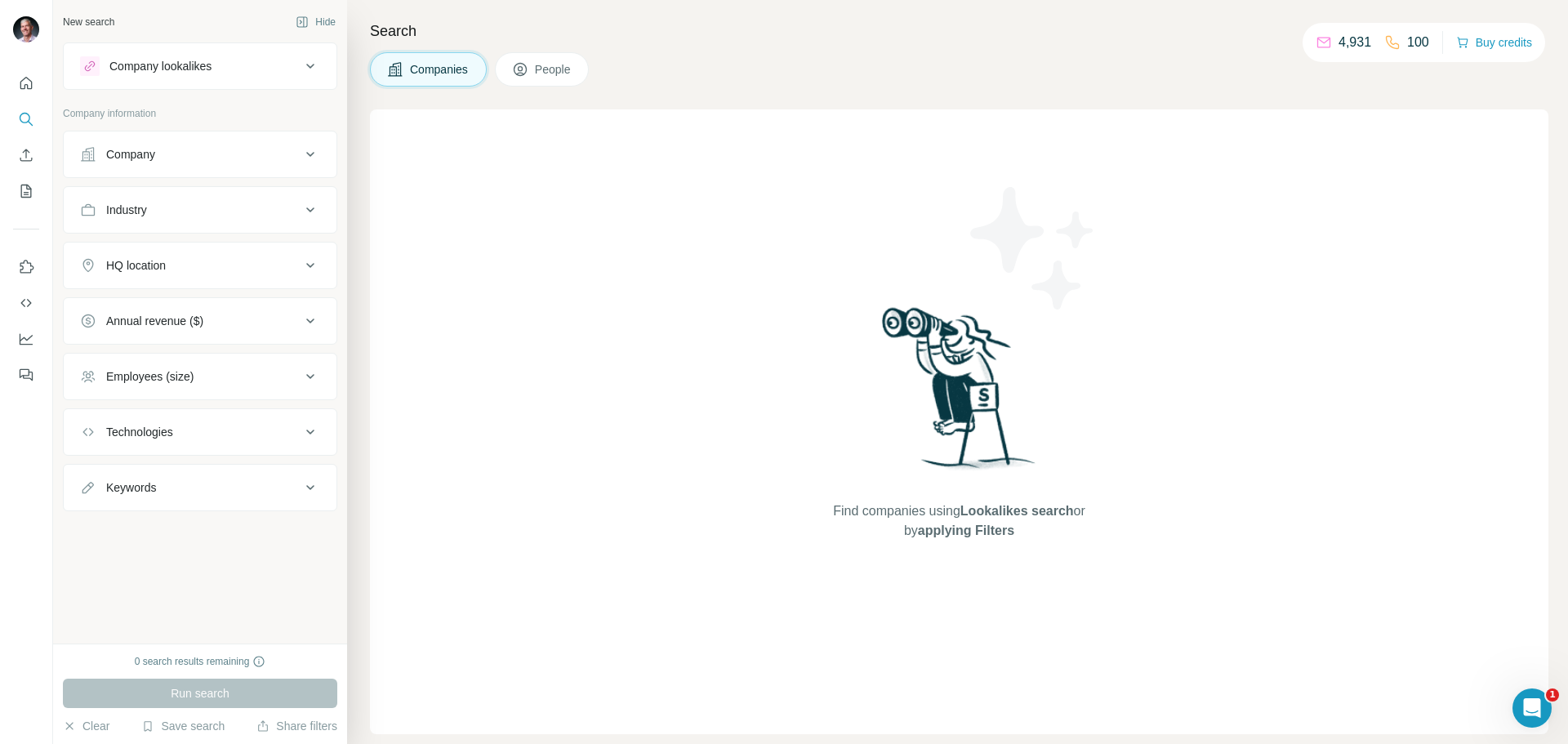
click at [569, 71] on span "People" at bounding box center [554, 69] width 38 height 16
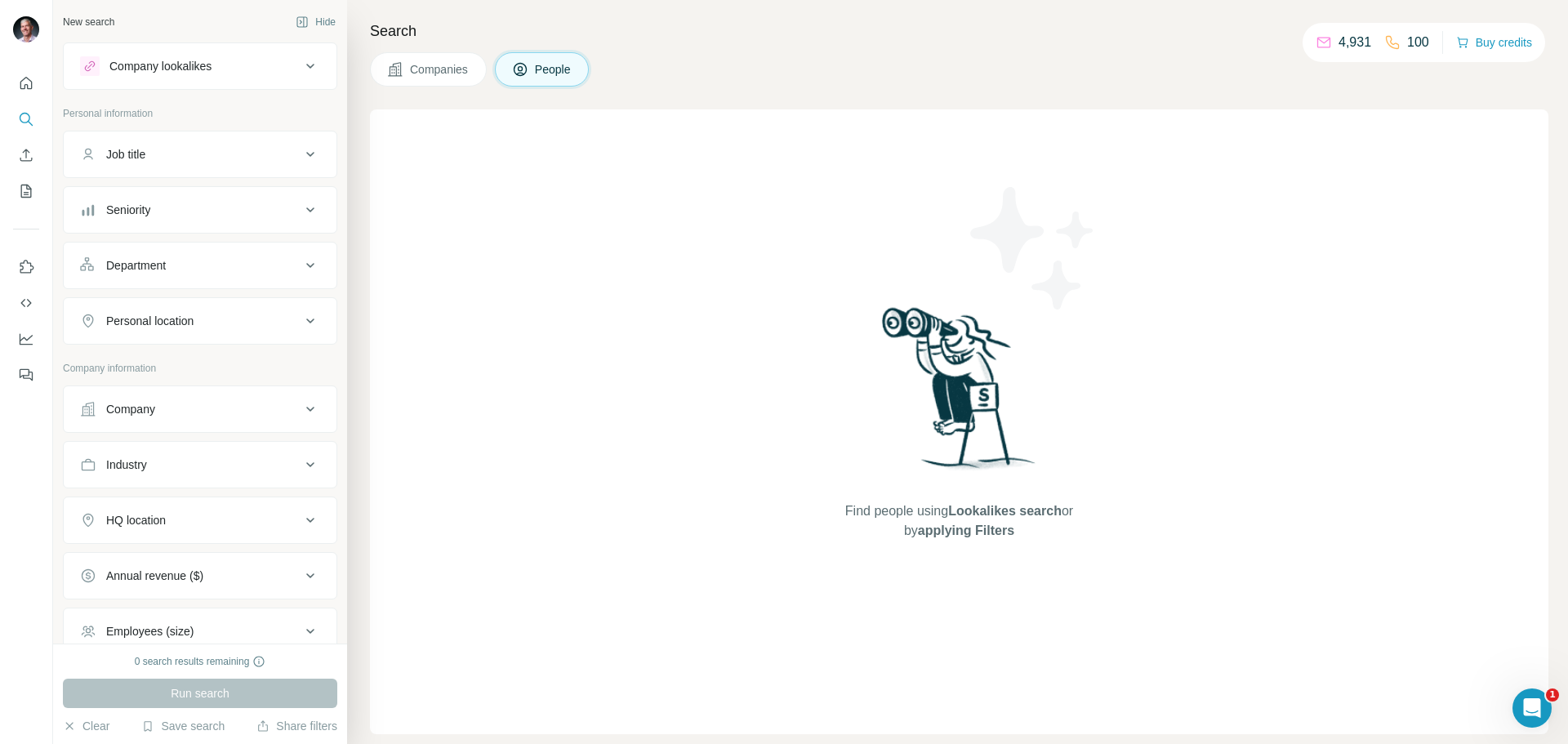
click at [1540, 714] on div "Open Intercom Messenger" at bounding box center [1532, 708] width 54 height 54
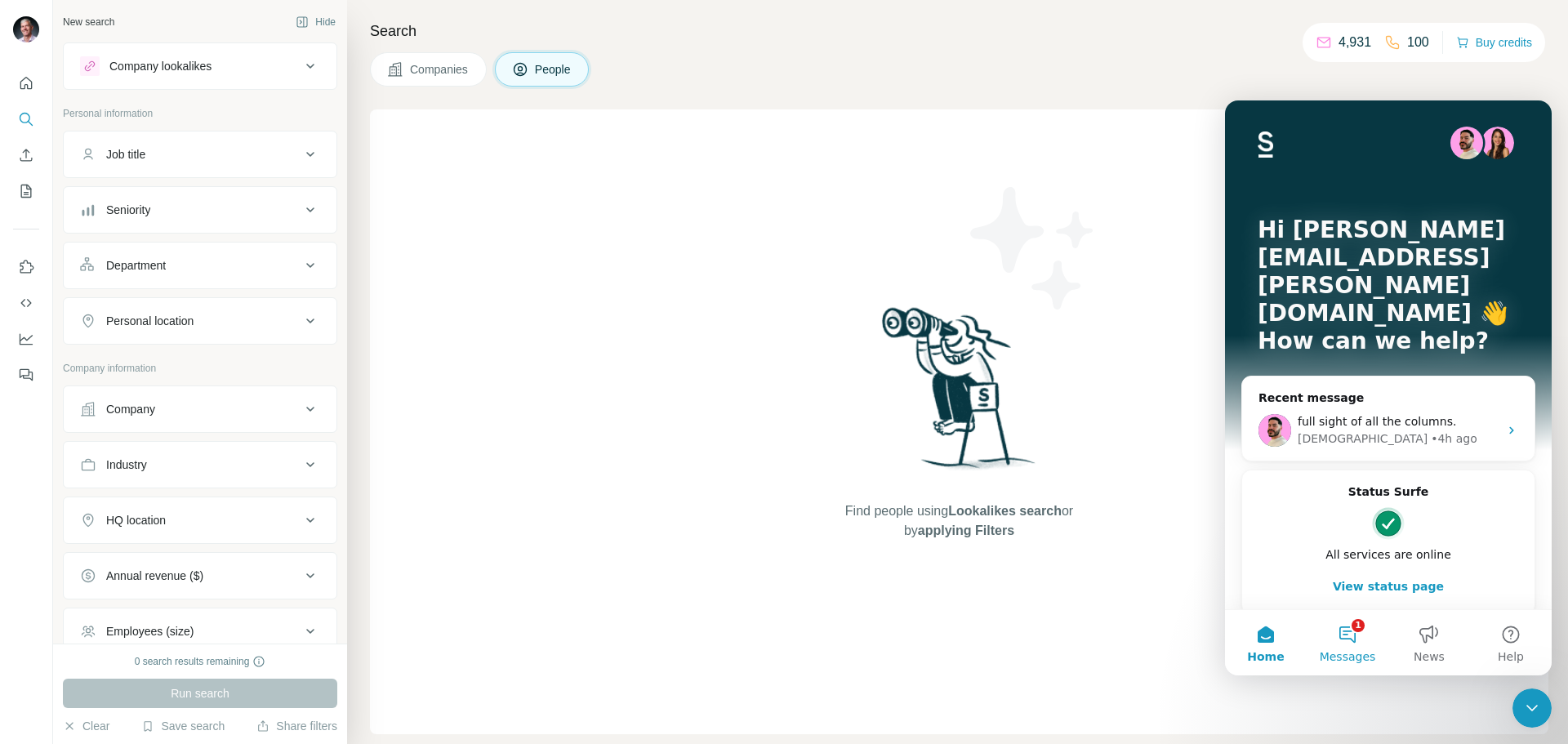
click at [1341, 628] on button "1 Messages" at bounding box center [1348, 643] width 82 height 65
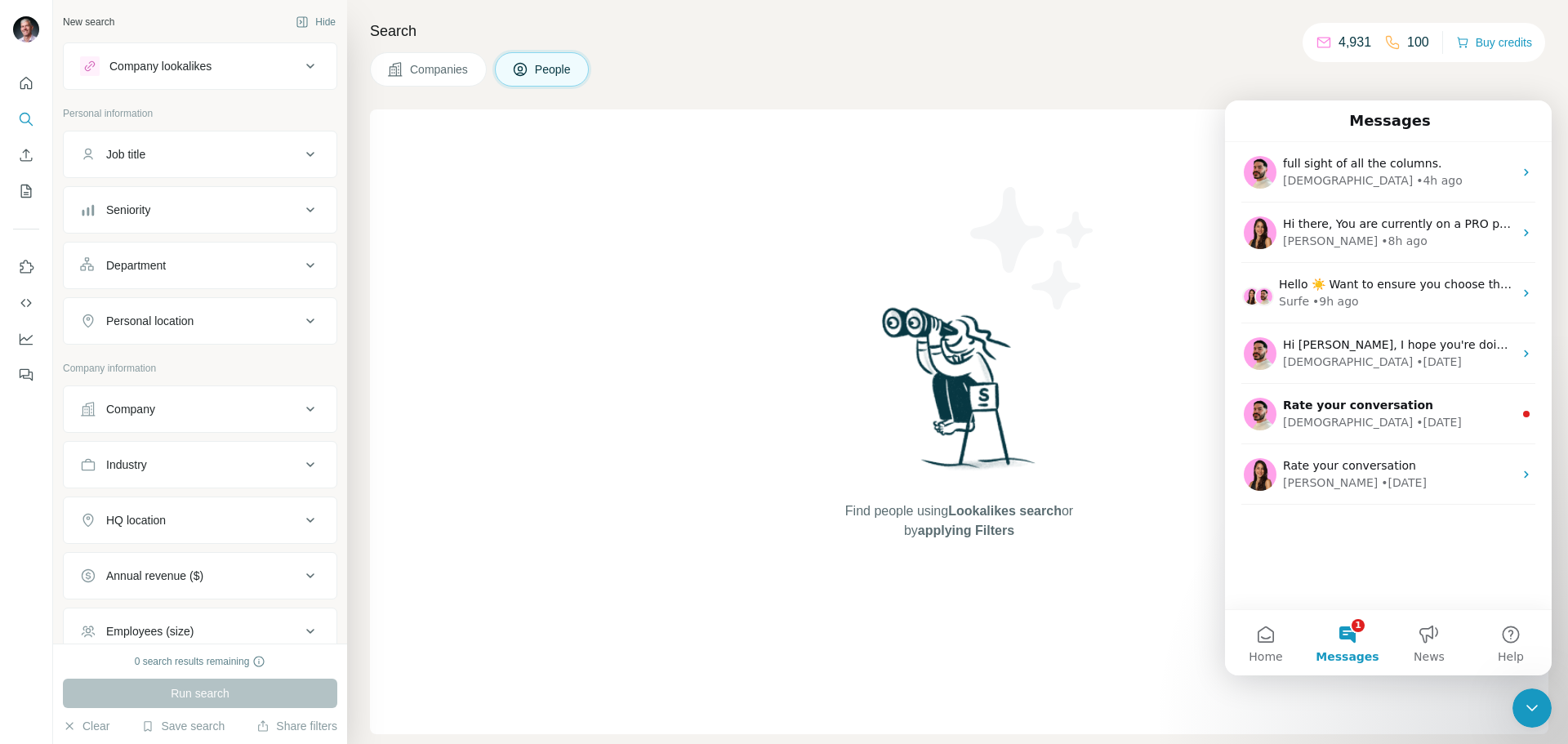
click at [1357, 633] on button "1 Messages" at bounding box center [1348, 643] width 82 height 65
click at [1506, 632] on button "Help" at bounding box center [1510, 643] width 82 height 65
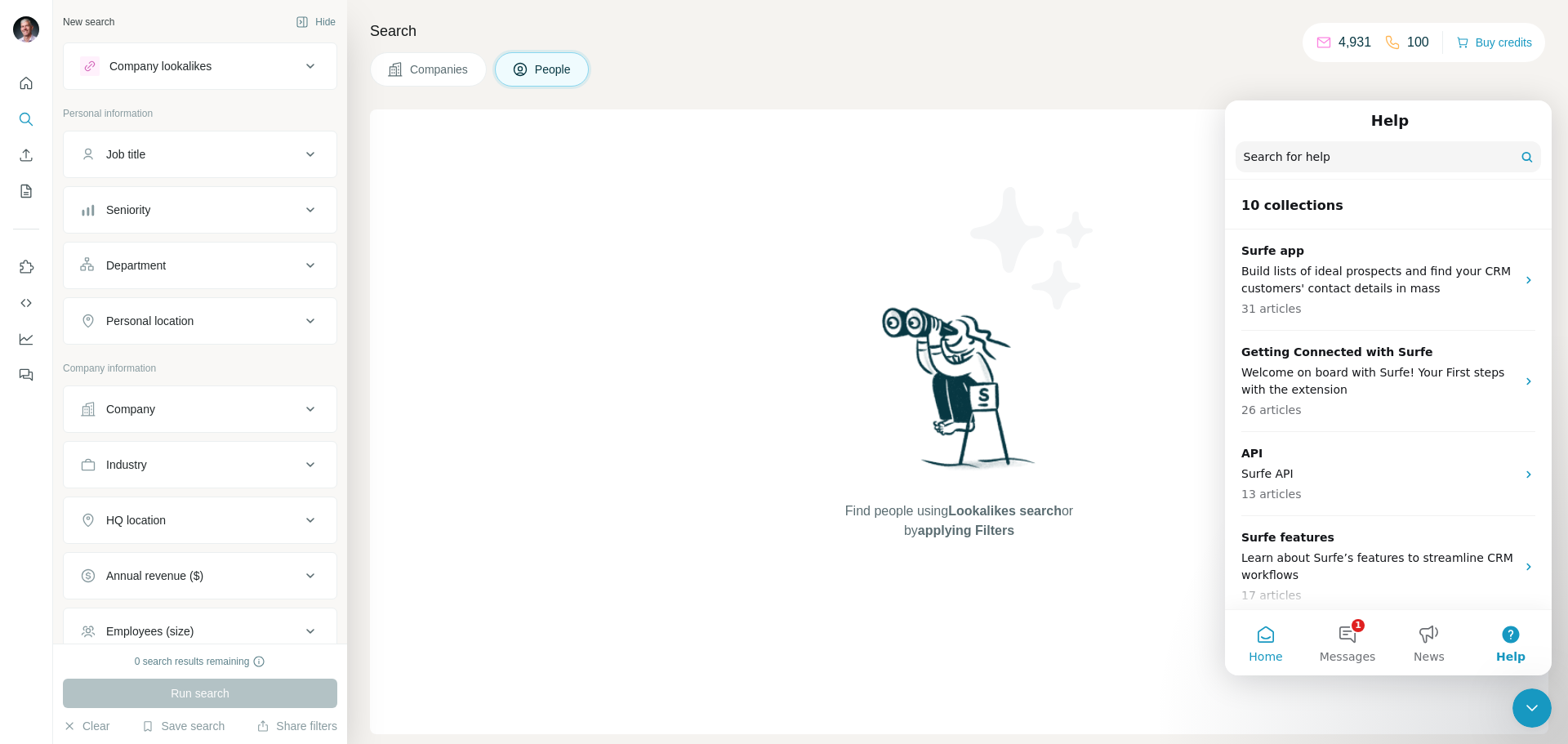
click at [1270, 640] on button "Home" at bounding box center [1266, 643] width 82 height 65
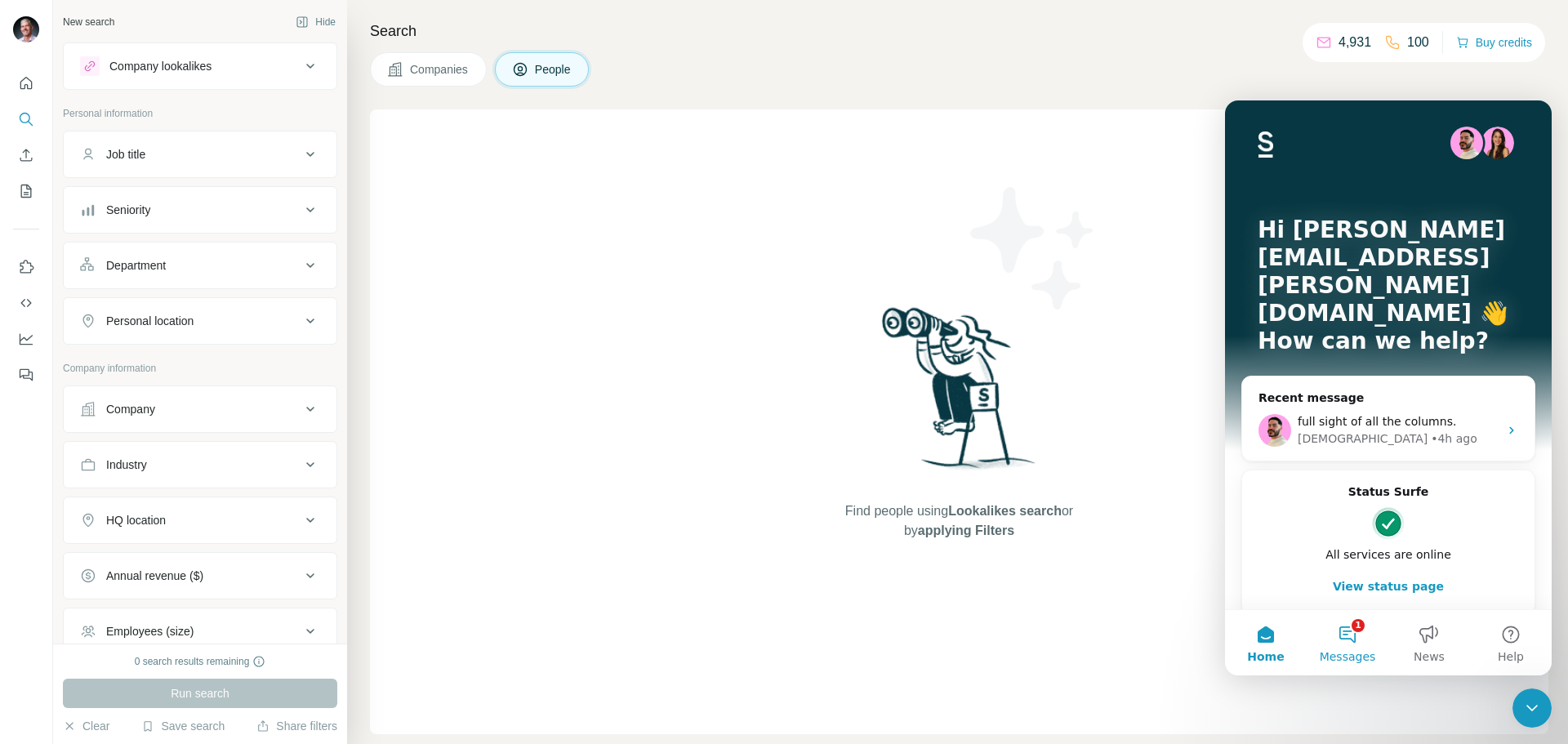
click at [1357, 632] on button "1 Messages" at bounding box center [1348, 643] width 82 height 65
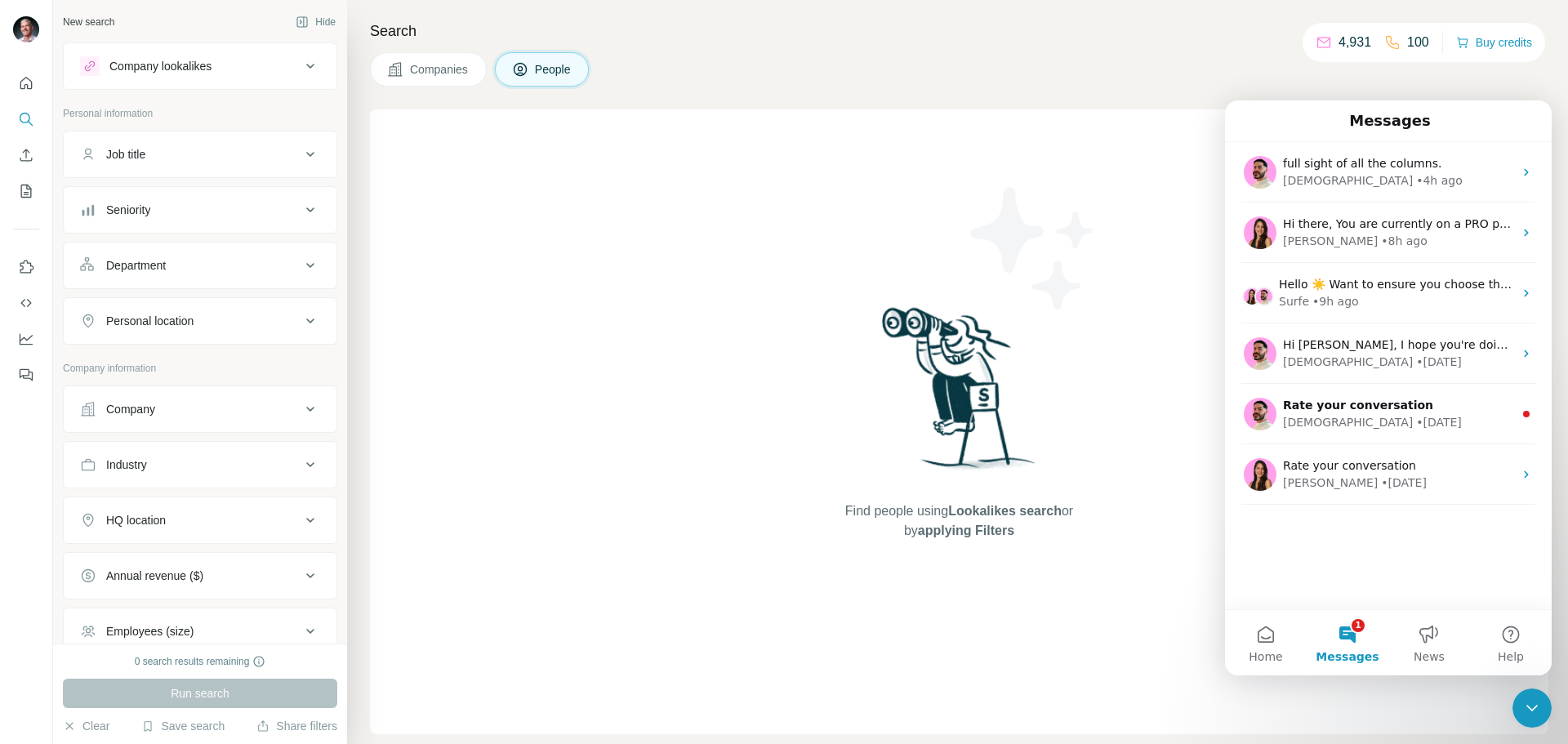
click at [1307, 556] on div "full sight of all the columns. Christian • 4h ago Hi there, You are currently o…" at bounding box center [1389, 375] width 327 height 467
click at [1408, 112] on h1 "Messages" at bounding box center [1390, 120] width 89 height 28
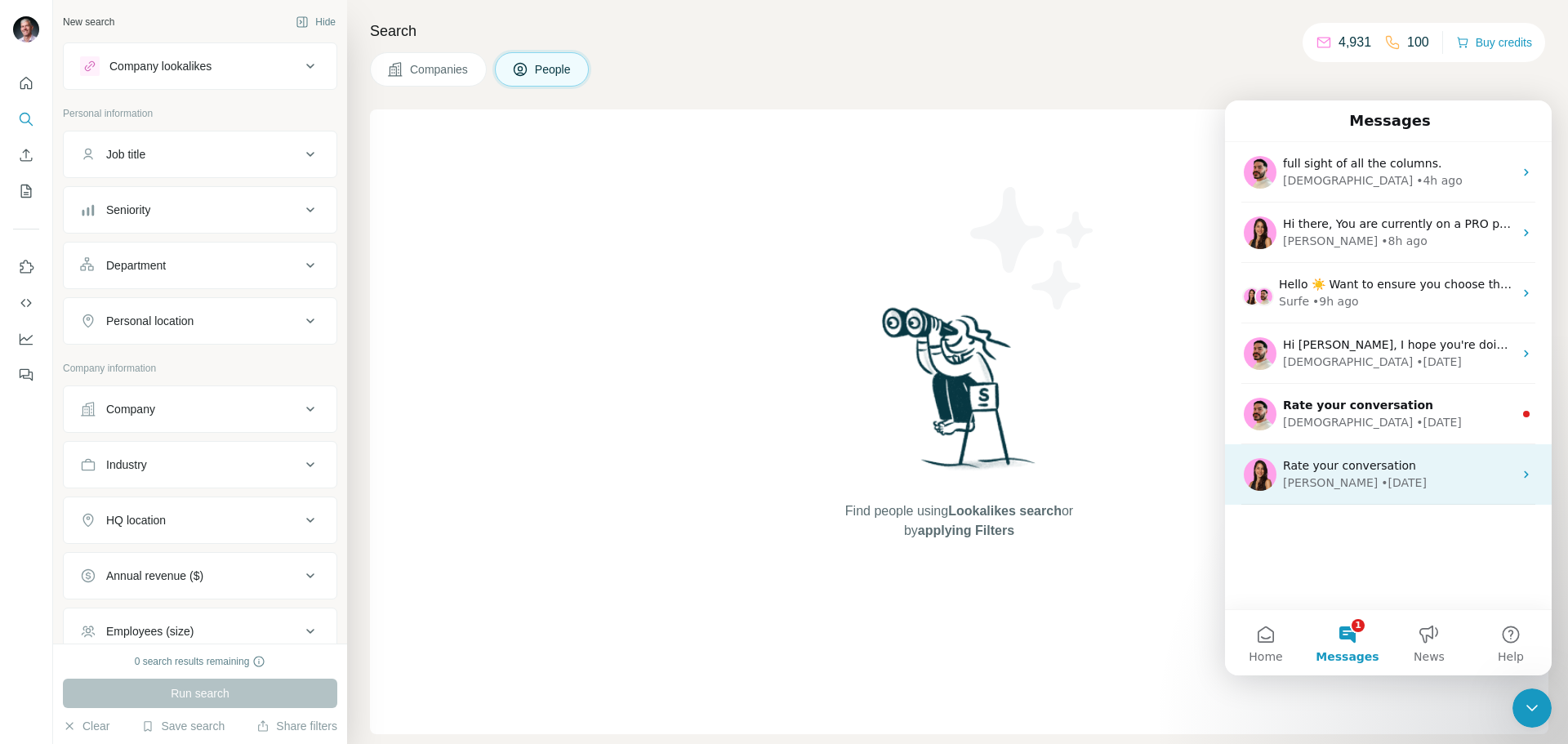
click at [1316, 483] on div "Aurélie" at bounding box center [1331, 483] width 95 height 17
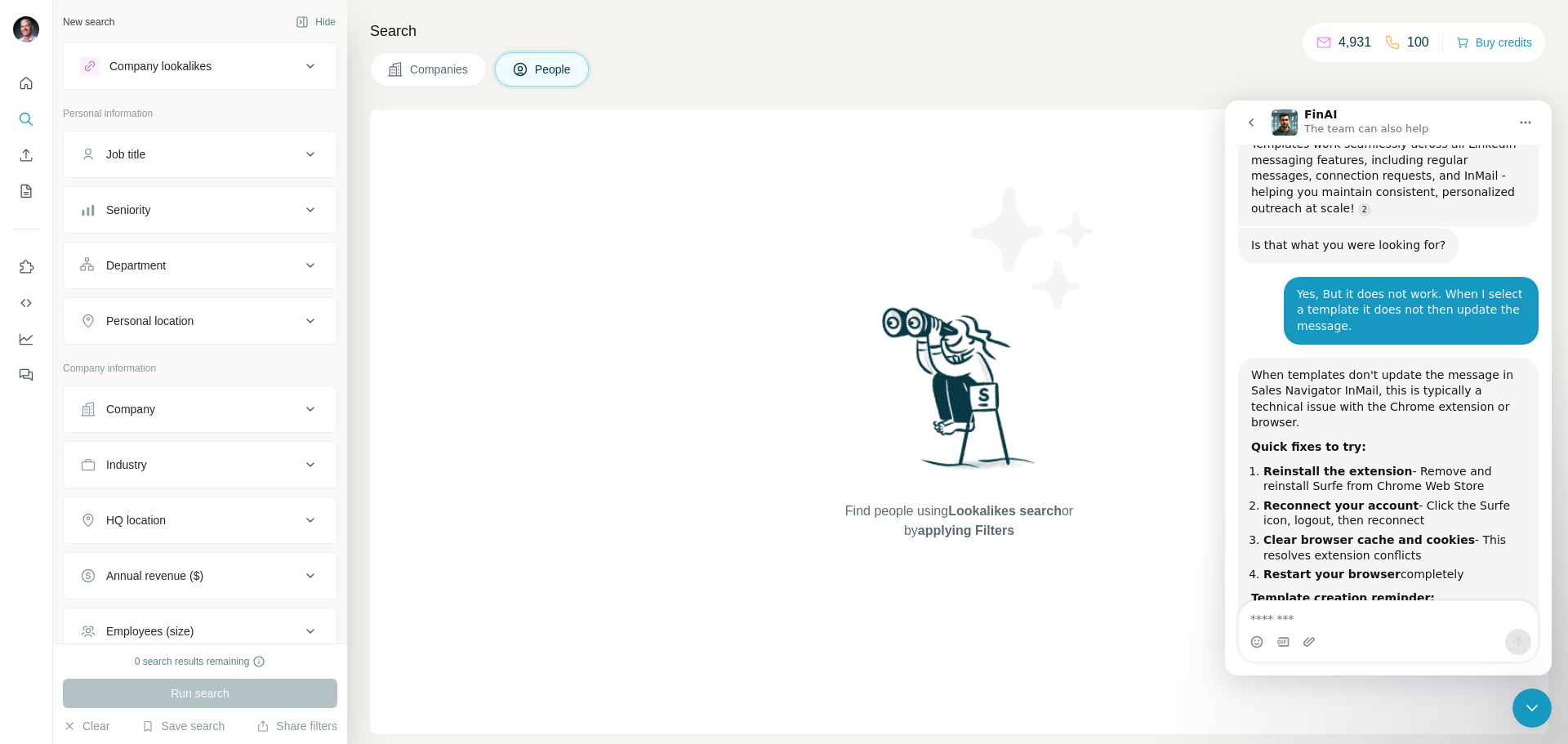
scroll to position [18589, 0]
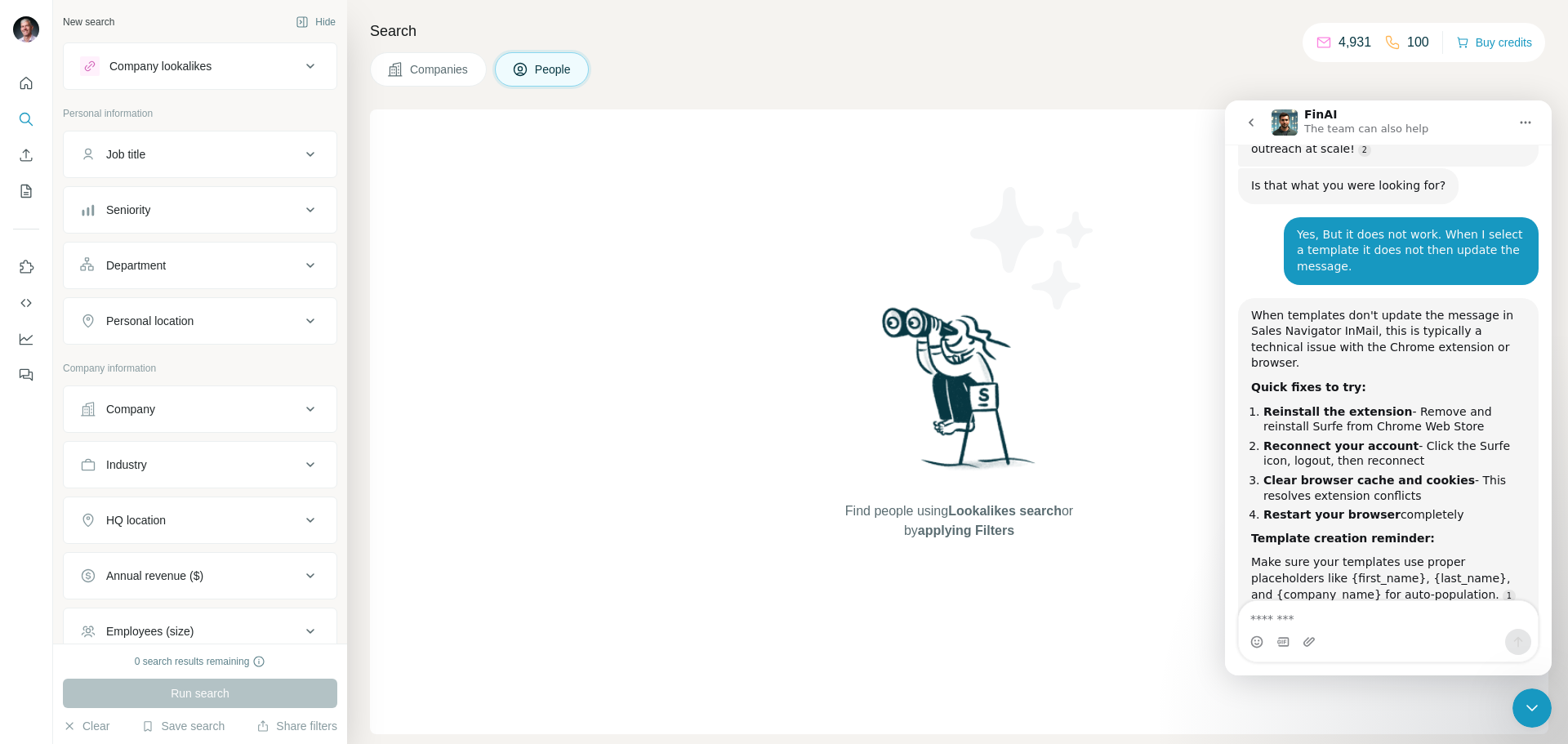
click at [1308, 616] on textarea "Message…" at bounding box center [1389, 615] width 299 height 28
type textarea "**********"
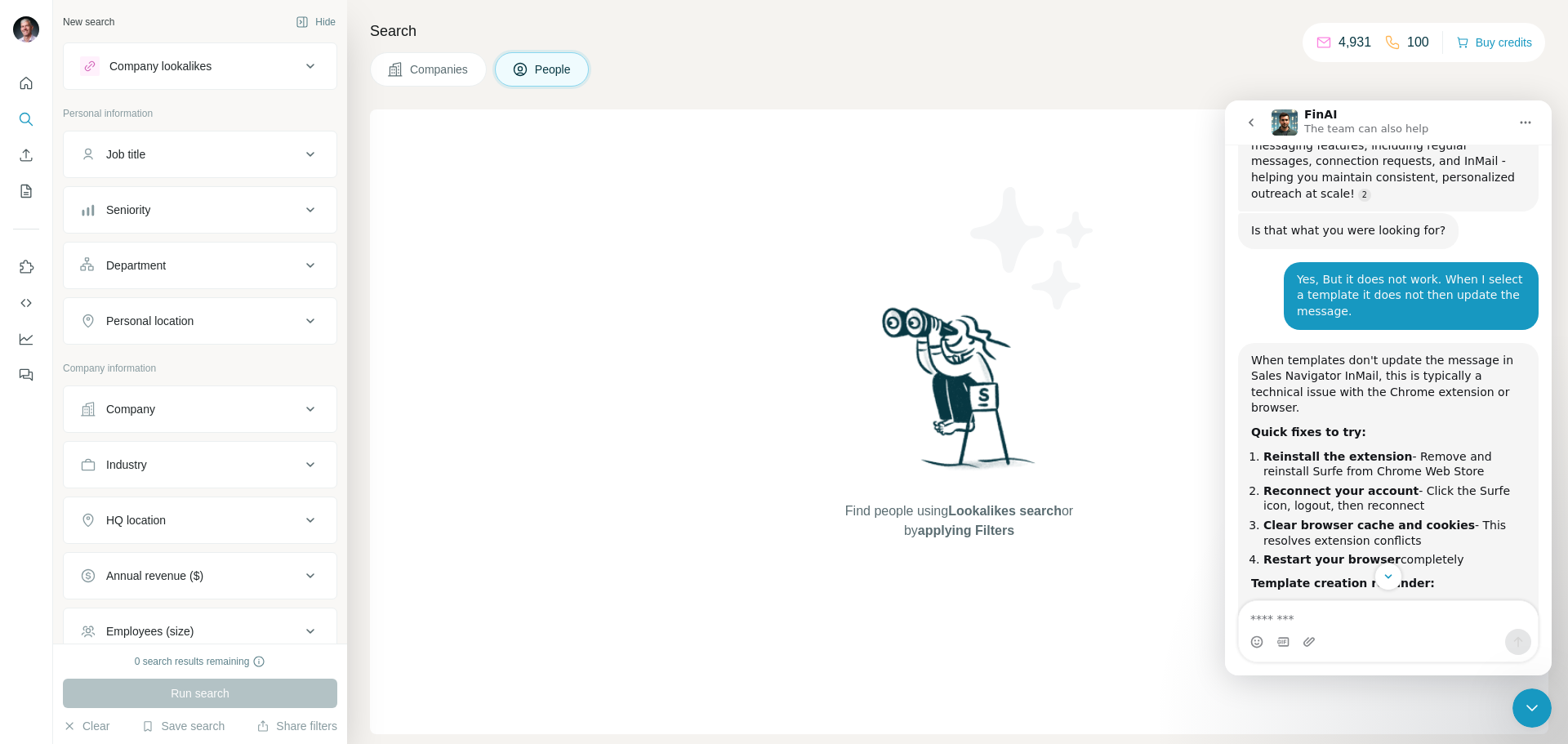
scroll to position [18659, 0]
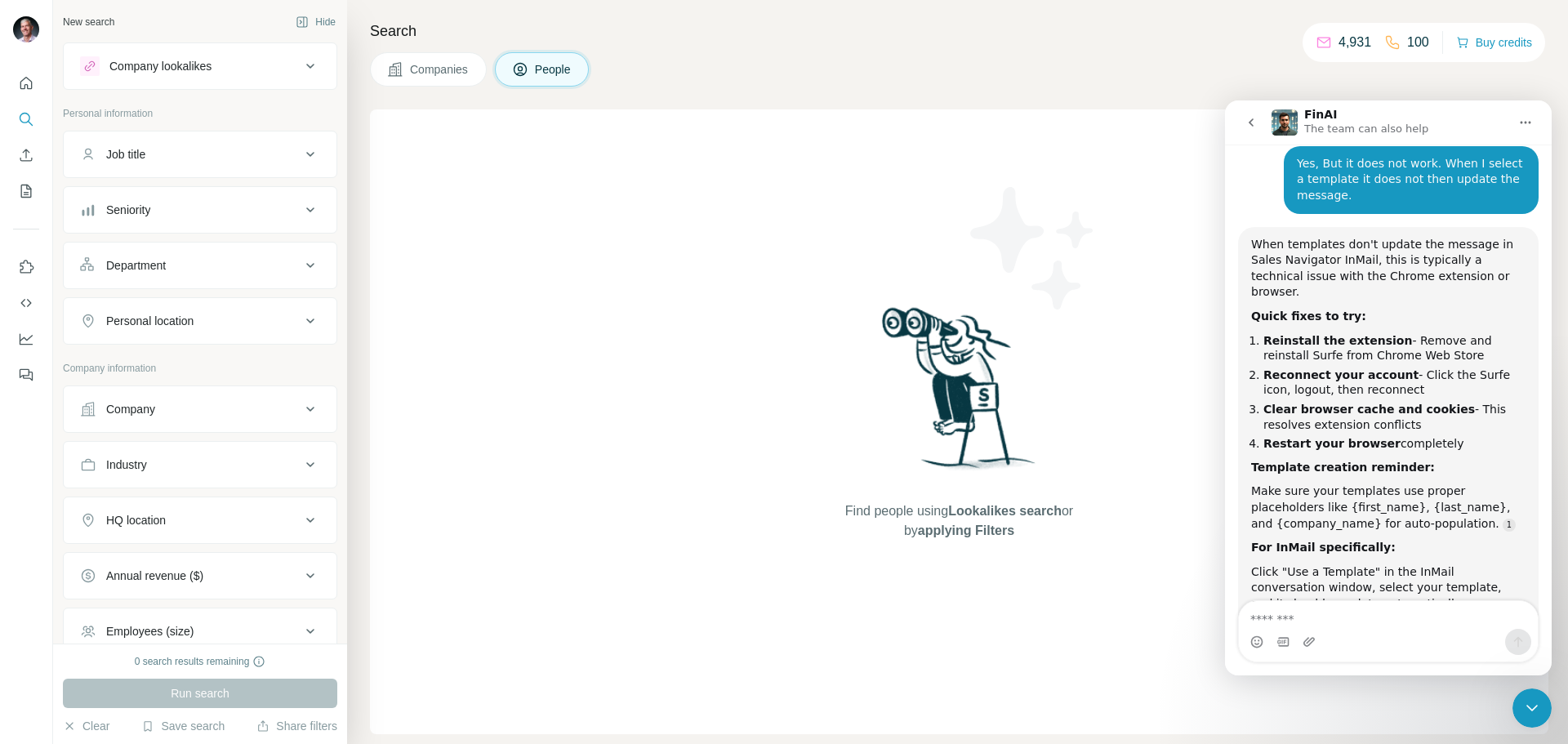
click at [1368, 618] on textarea "Message…" at bounding box center [1389, 615] width 299 height 28
click at [1249, 122] on icon "go back" at bounding box center [1251, 122] width 13 height 13
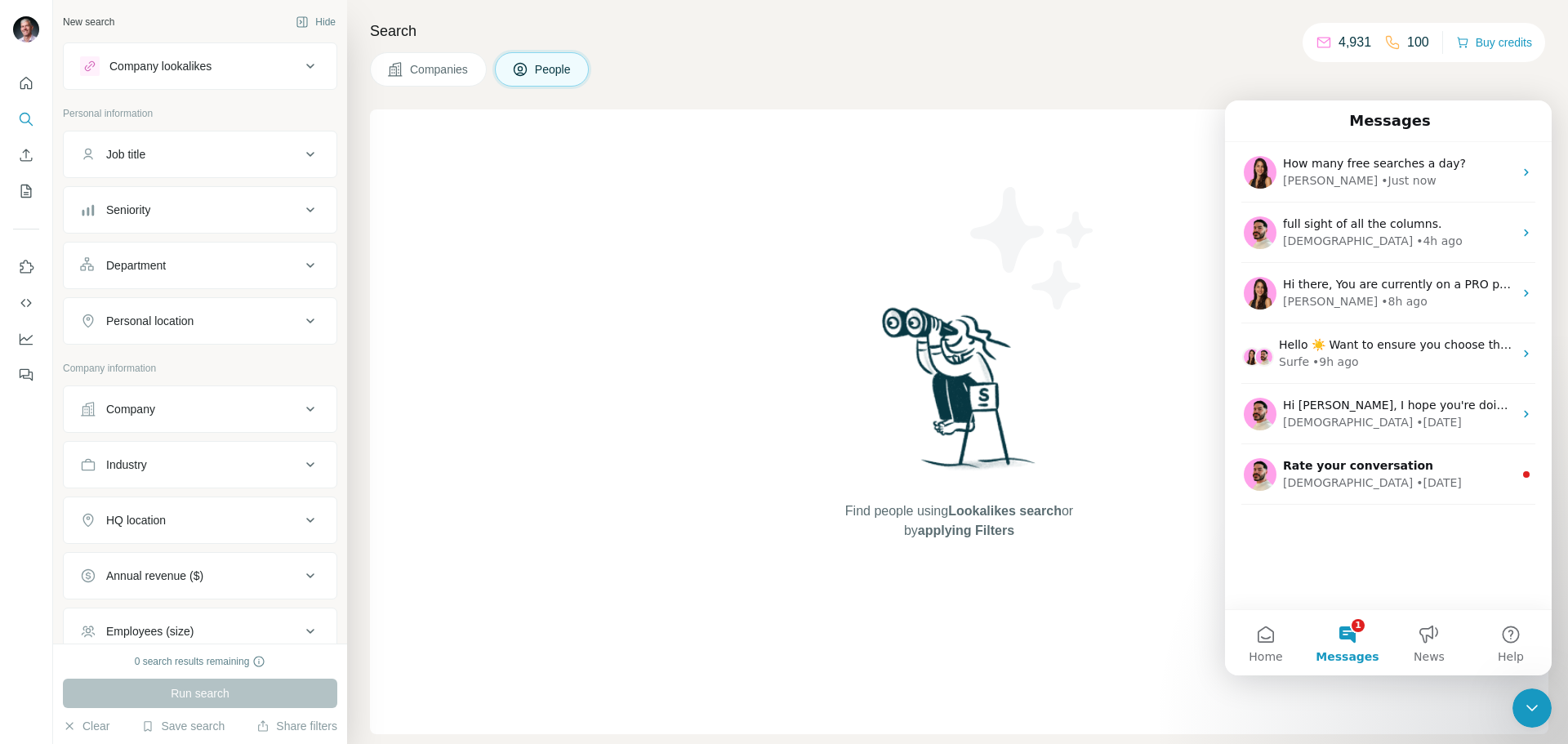
click at [1479, 134] on div "Messages" at bounding box center [1388, 120] width 305 height 28
click at [1340, 634] on button "1 Messages" at bounding box center [1348, 643] width 82 height 65
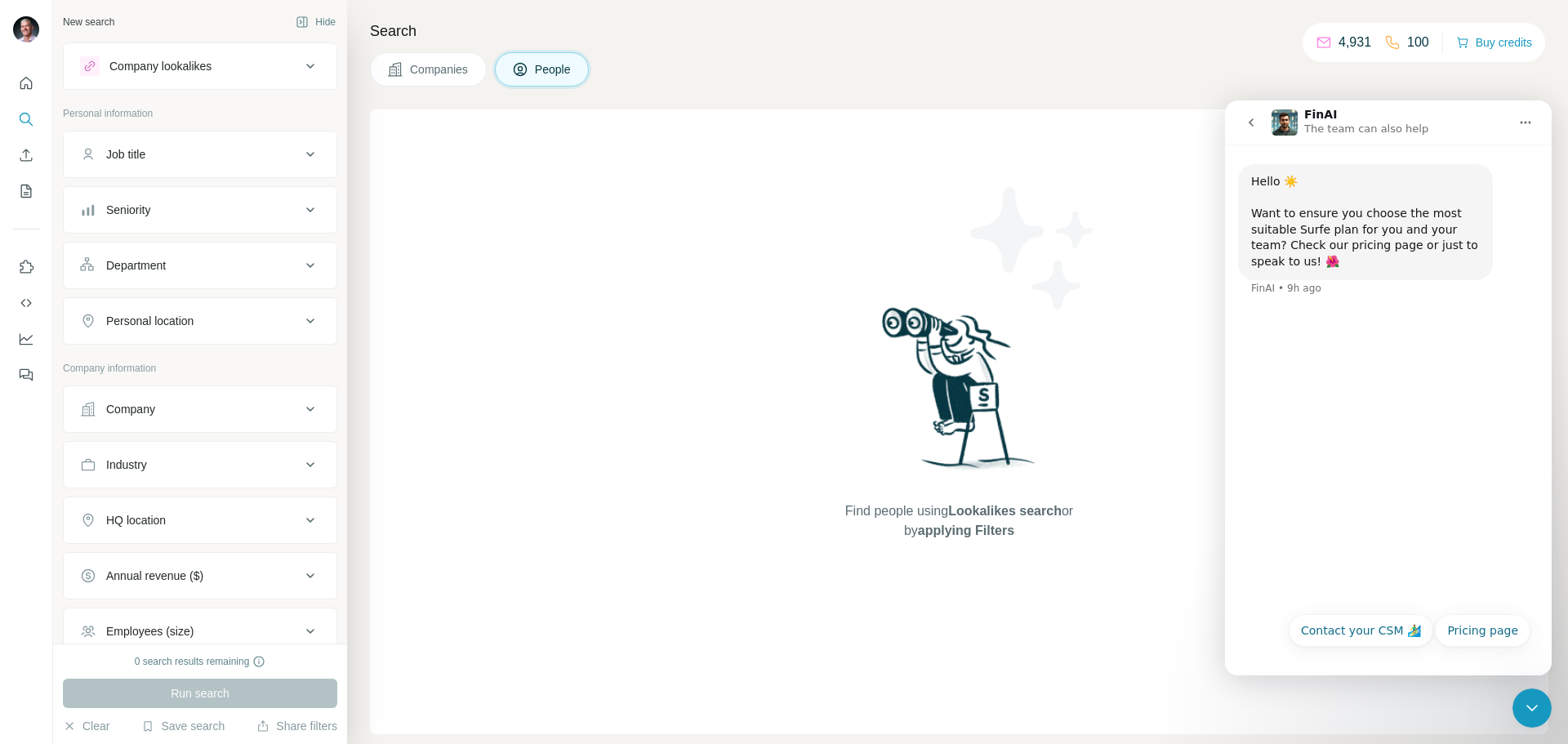
drag, startPoint x: 1259, startPoint y: 274, endPoint x: 1272, endPoint y: 276, distance: 13.2
click at [1261, 284] on div "FinAI • 9h ago" at bounding box center [1287, 288] width 71 height 9
click at [1276, 284] on div "FinAI • 9h ago" at bounding box center [1287, 288] width 71 height 9
drag, startPoint x: 1279, startPoint y: 191, endPoint x: 1318, endPoint y: 178, distance: 41.1
click at [1279, 190] on div "Hello ☀️ Want to ensure you choose the most suitable Surfe plan for you and you…" at bounding box center [1366, 222] width 229 height 96
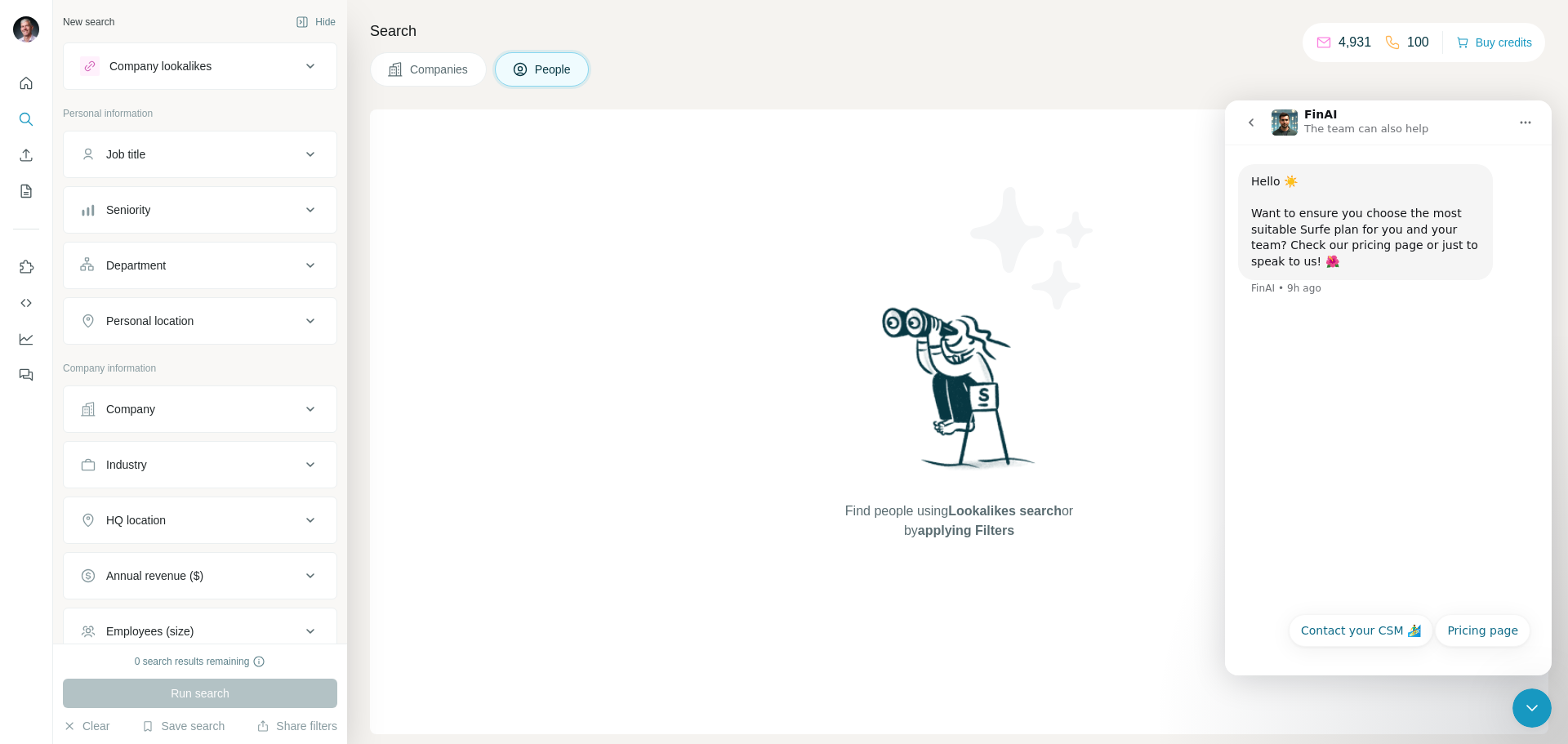
drag, startPoint x: 1395, startPoint y: 149, endPoint x: 1410, endPoint y: 147, distance: 15.1
click at [1398, 149] on div "Hello ☀️ Want to ensure you choose the most suitable Surfe plan for you and you…" at bounding box center [1389, 230] width 327 height 171
drag, startPoint x: 1433, startPoint y: 138, endPoint x: 1510, endPoint y: 106, distance: 83.4
click at [1459, 126] on nav "FinAI The team can also help" at bounding box center [1389, 122] width 327 height 44
click at [1532, 123] on icon "Home" at bounding box center [1525, 122] width 13 height 13
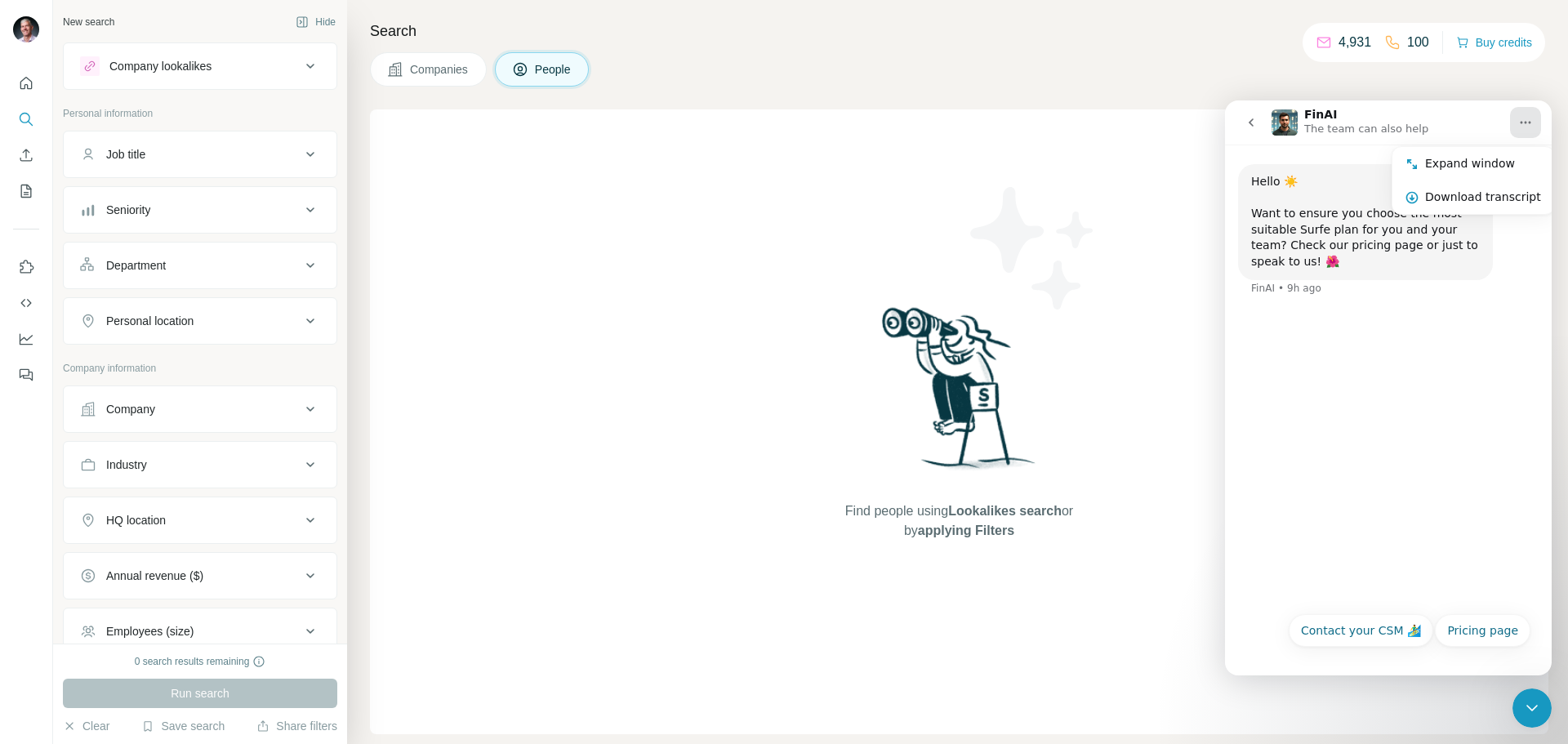
click at [1464, 330] on div "Hello ☀️ Want to ensure you choose the most suitable Surfe plan for you and you…" at bounding box center [1389, 374] width 327 height 459
click at [1252, 120] on icon "go back" at bounding box center [1251, 122] width 5 height 8
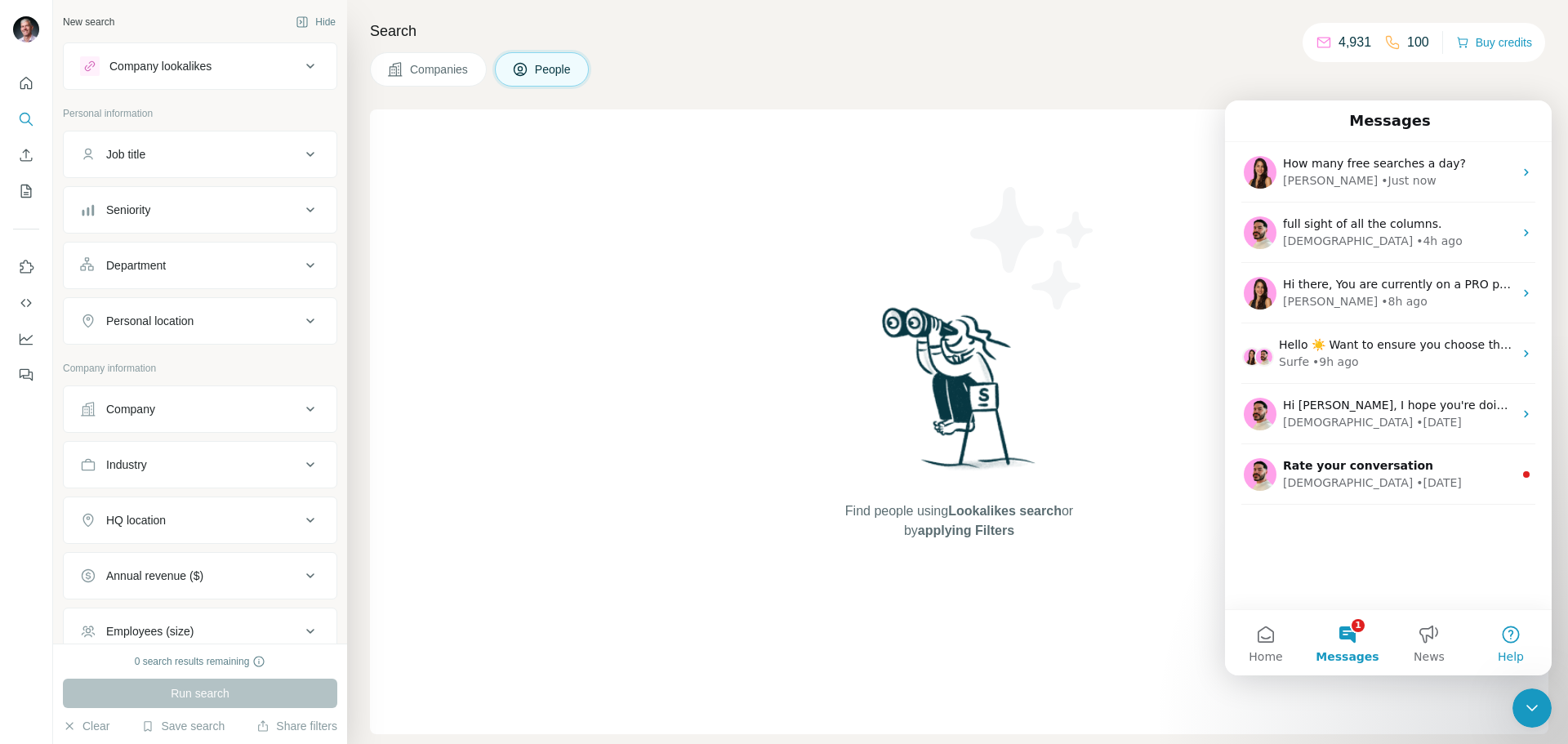
click at [1514, 629] on button "Help" at bounding box center [1510, 643] width 82 height 65
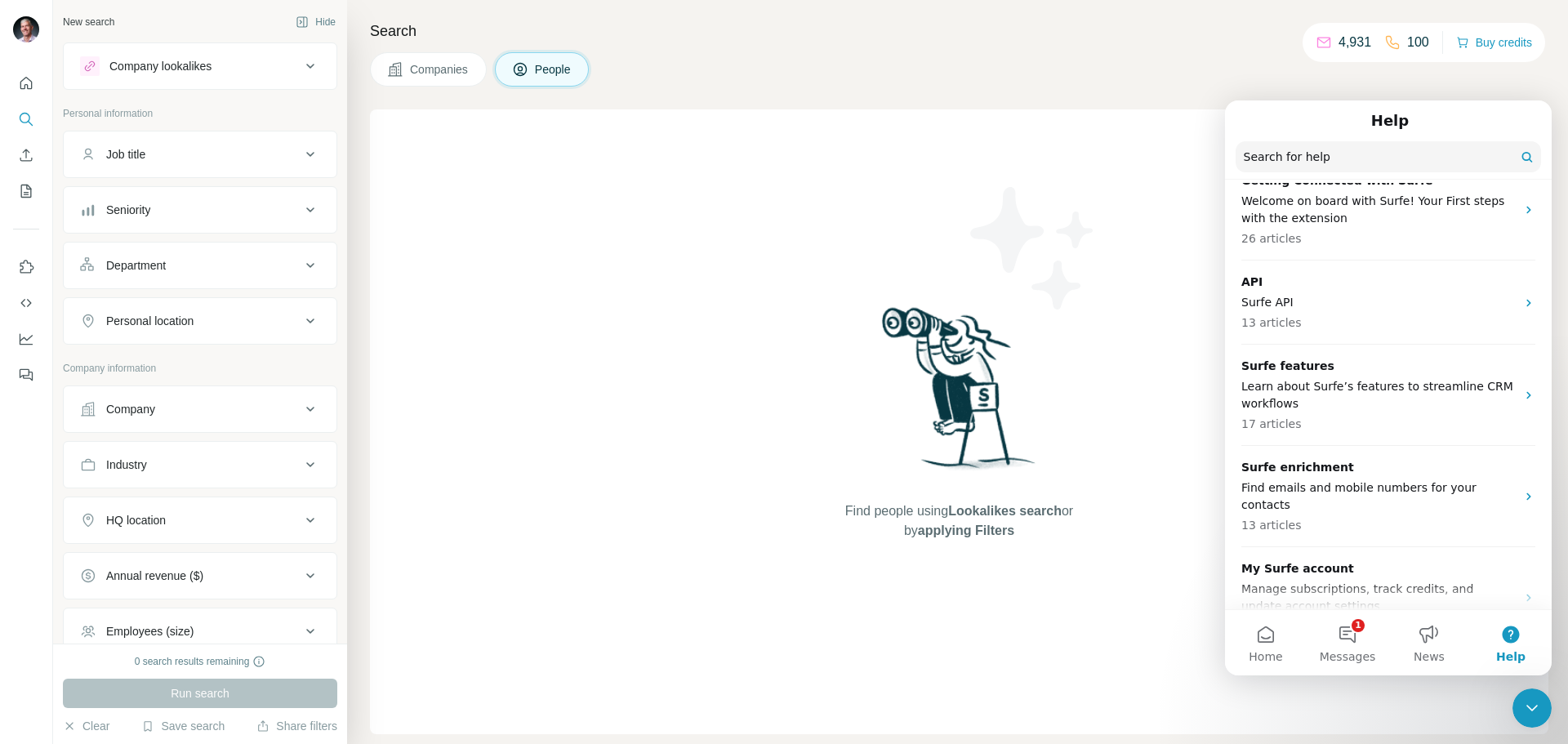
scroll to position [578, 0]
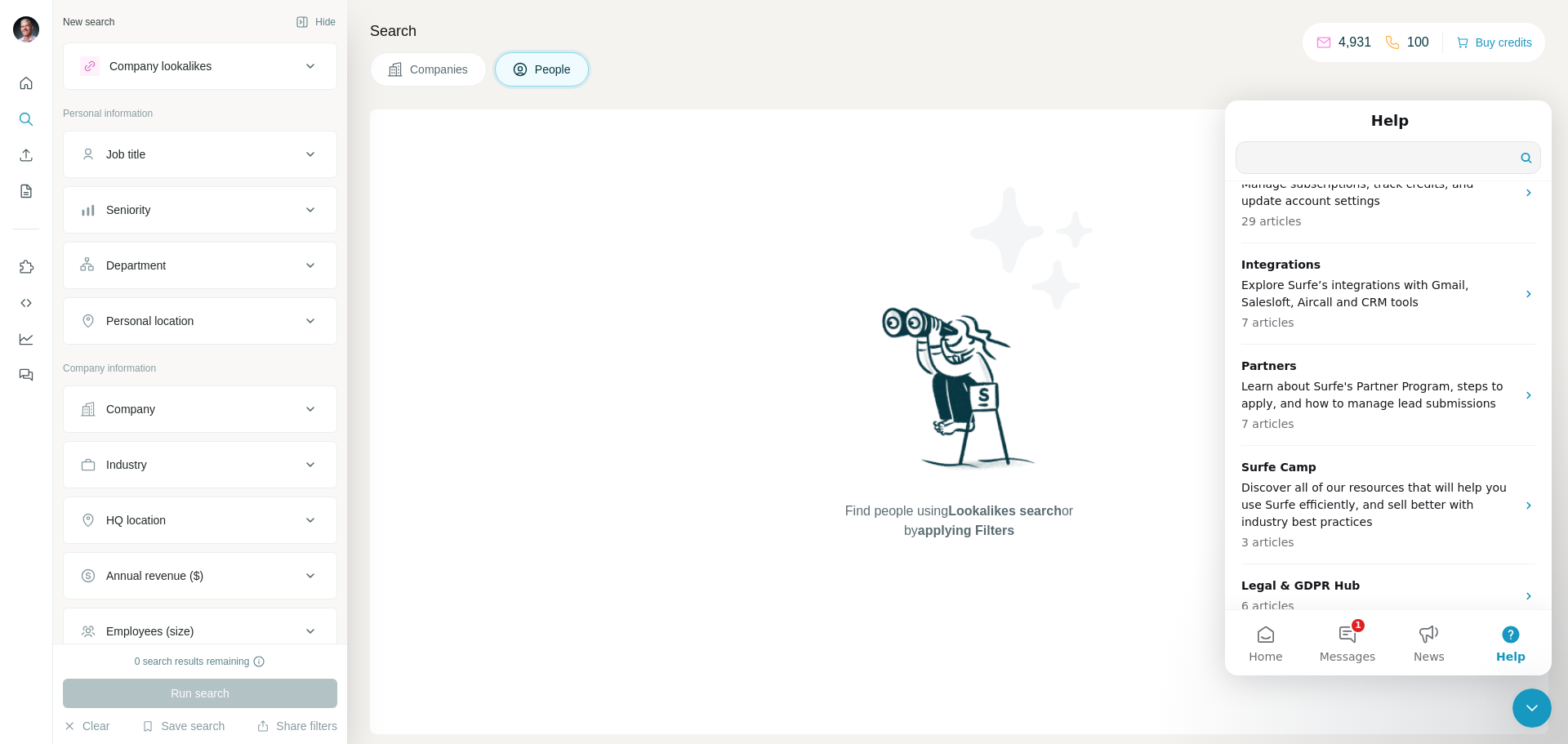
click at [1525, 163] on input "Search for help" at bounding box center [1388, 157] width 304 height 31
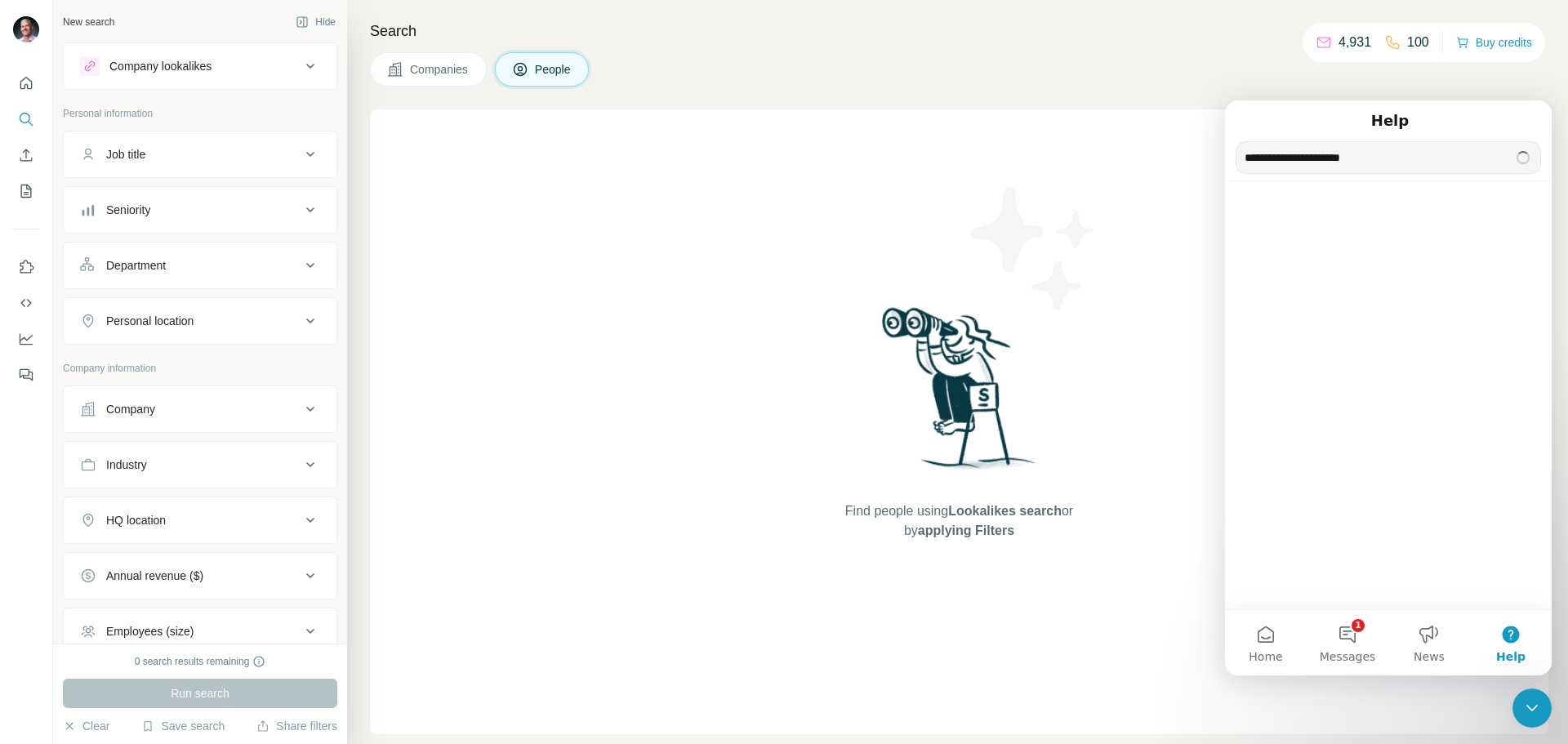
scroll to position [175, 0]
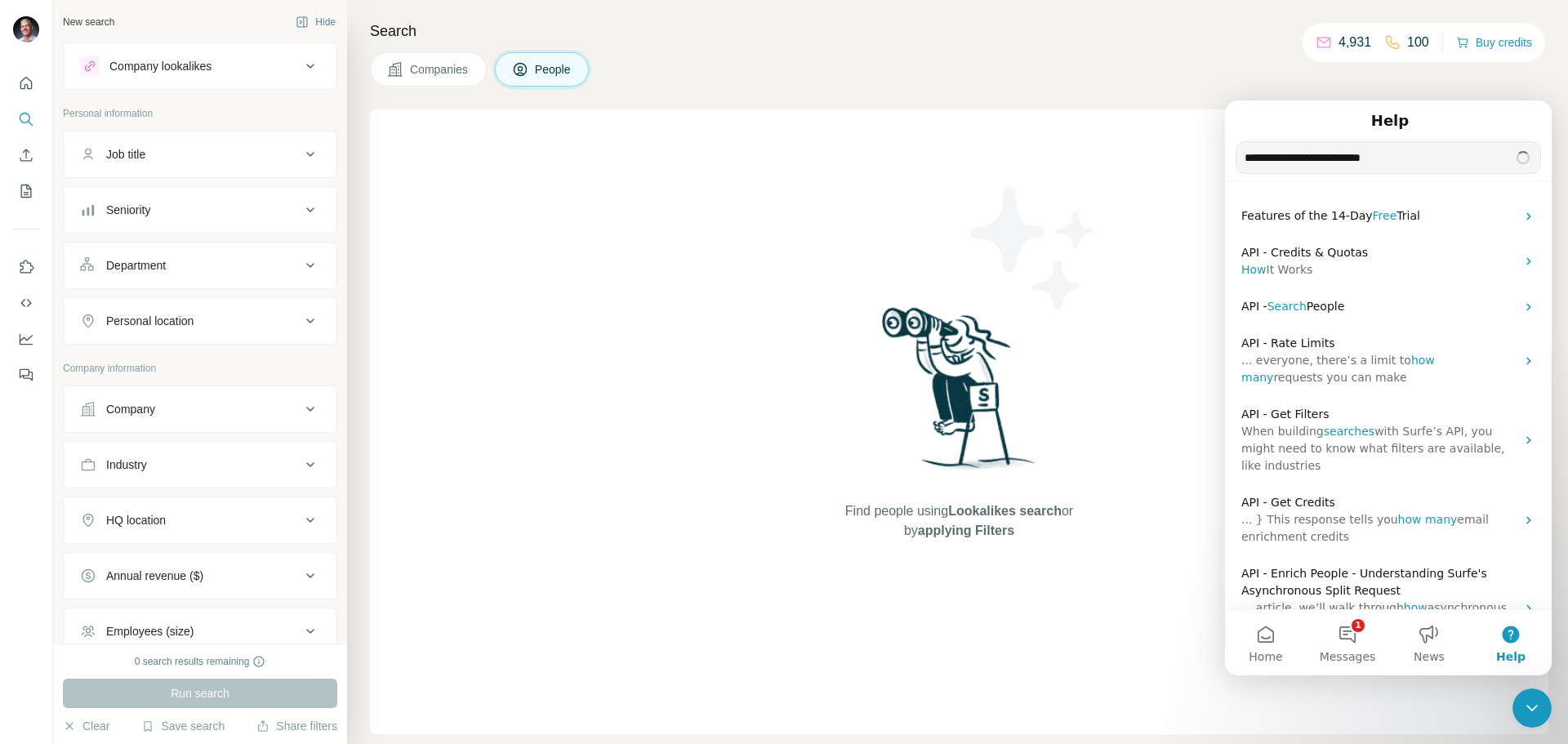
type input "**********"
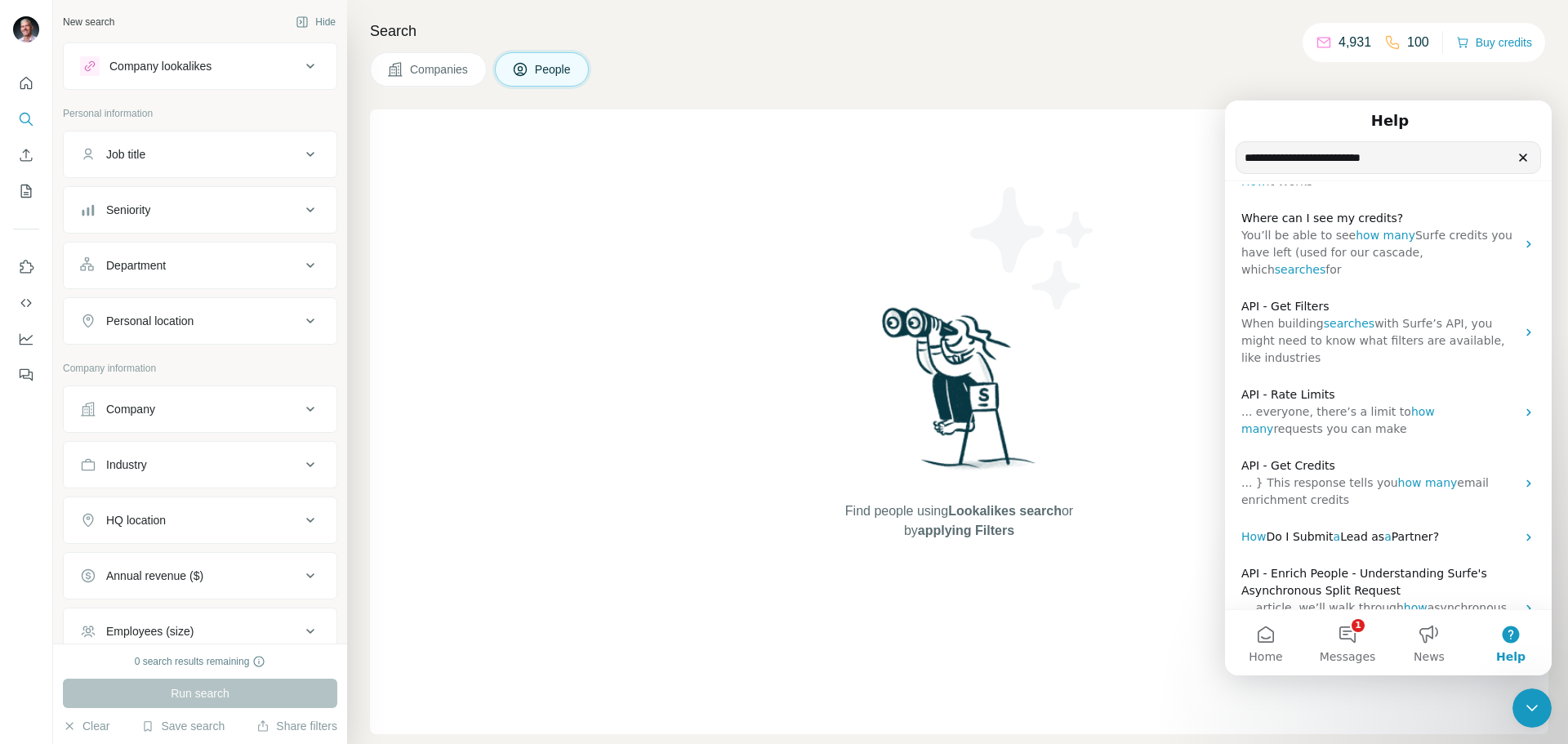
click at [1454, 166] on input "**********" at bounding box center [1388, 157] width 304 height 31
click at [1337, 636] on button "1 Messages" at bounding box center [1348, 643] width 82 height 65
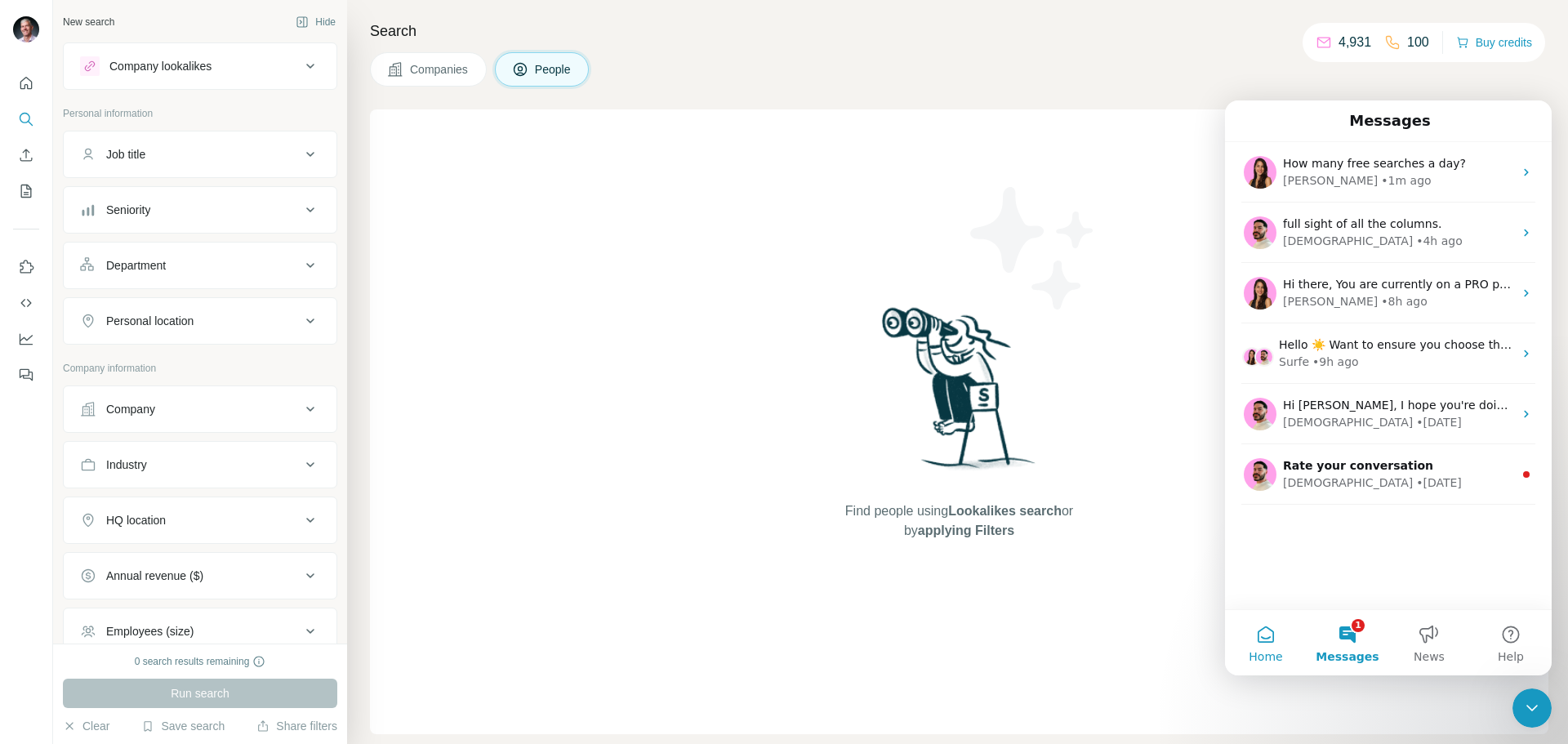
click at [1265, 641] on button "Home" at bounding box center [1266, 643] width 82 height 65
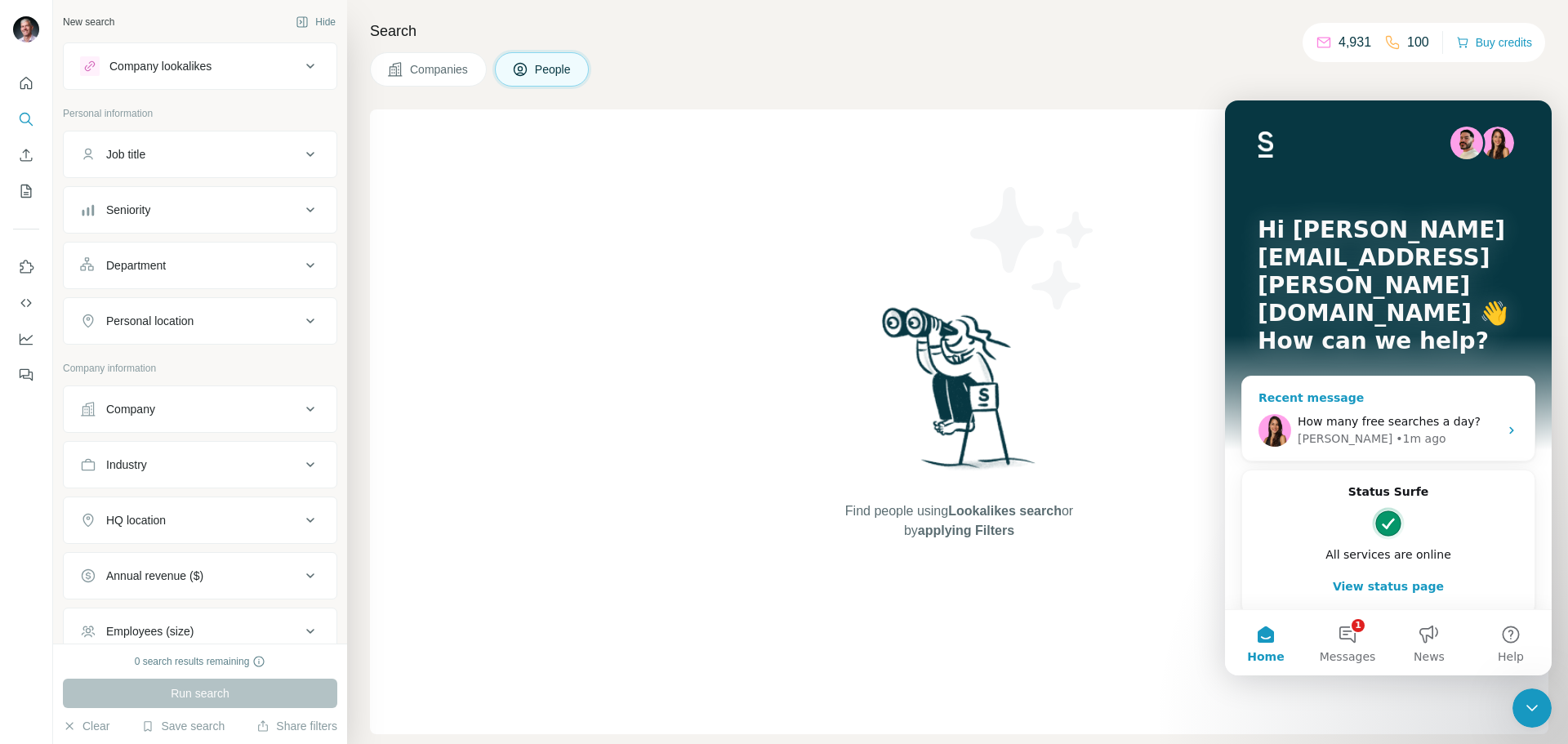
click at [1513, 424] on icon "Intercom messenger" at bounding box center [1511, 430] width 13 height 13
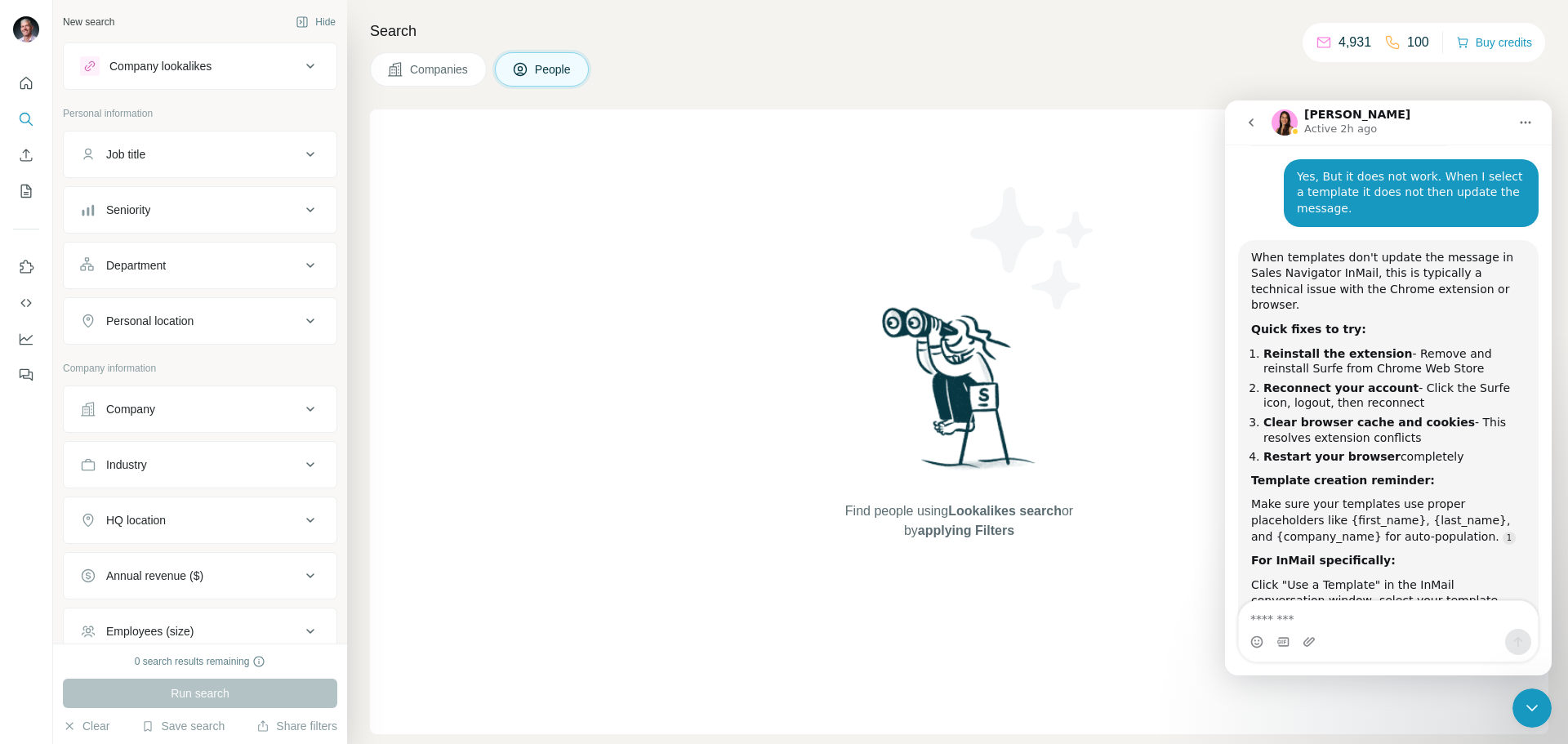
scroll to position [18659, 0]
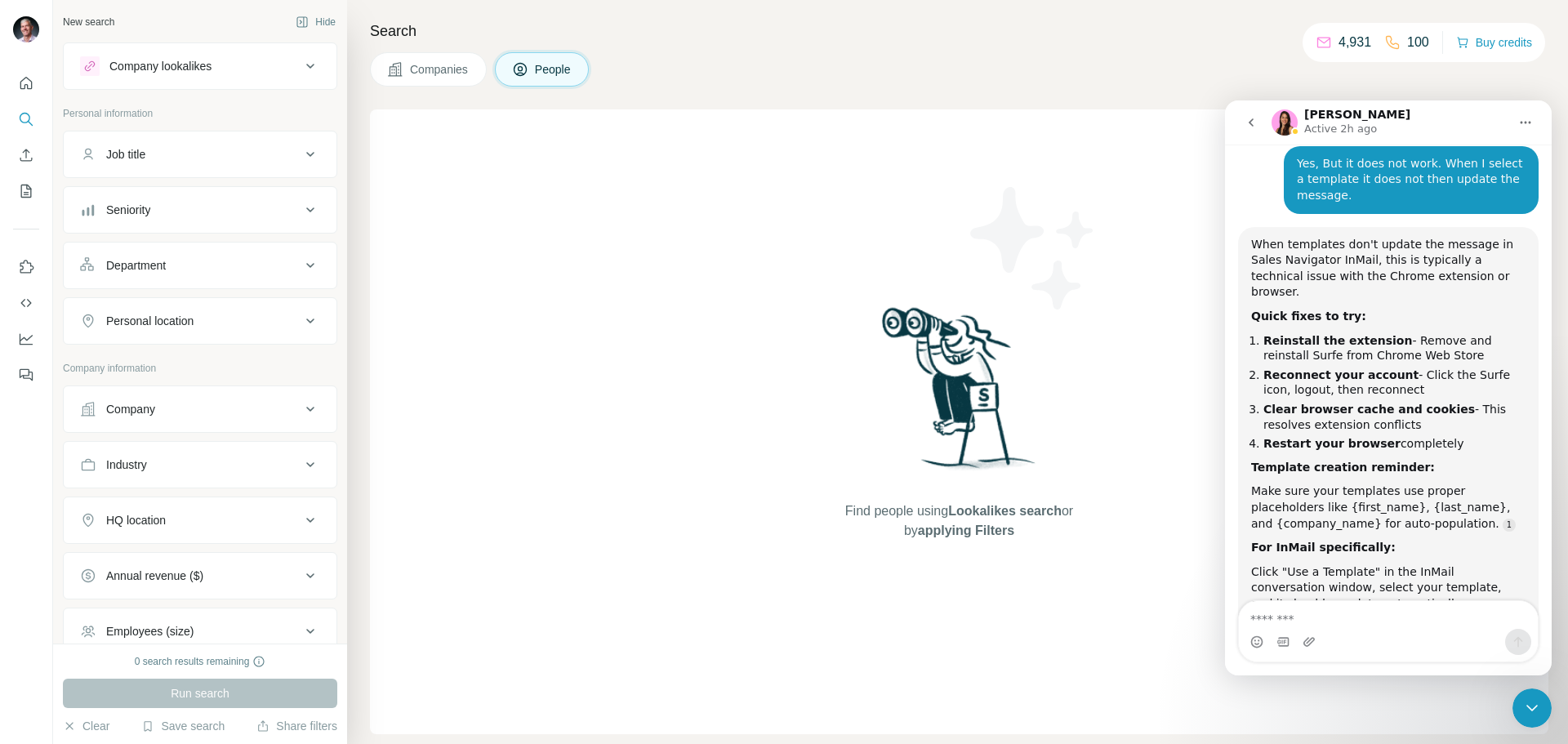
click at [1245, 120] on icon "go back" at bounding box center [1251, 122] width 13 height 13
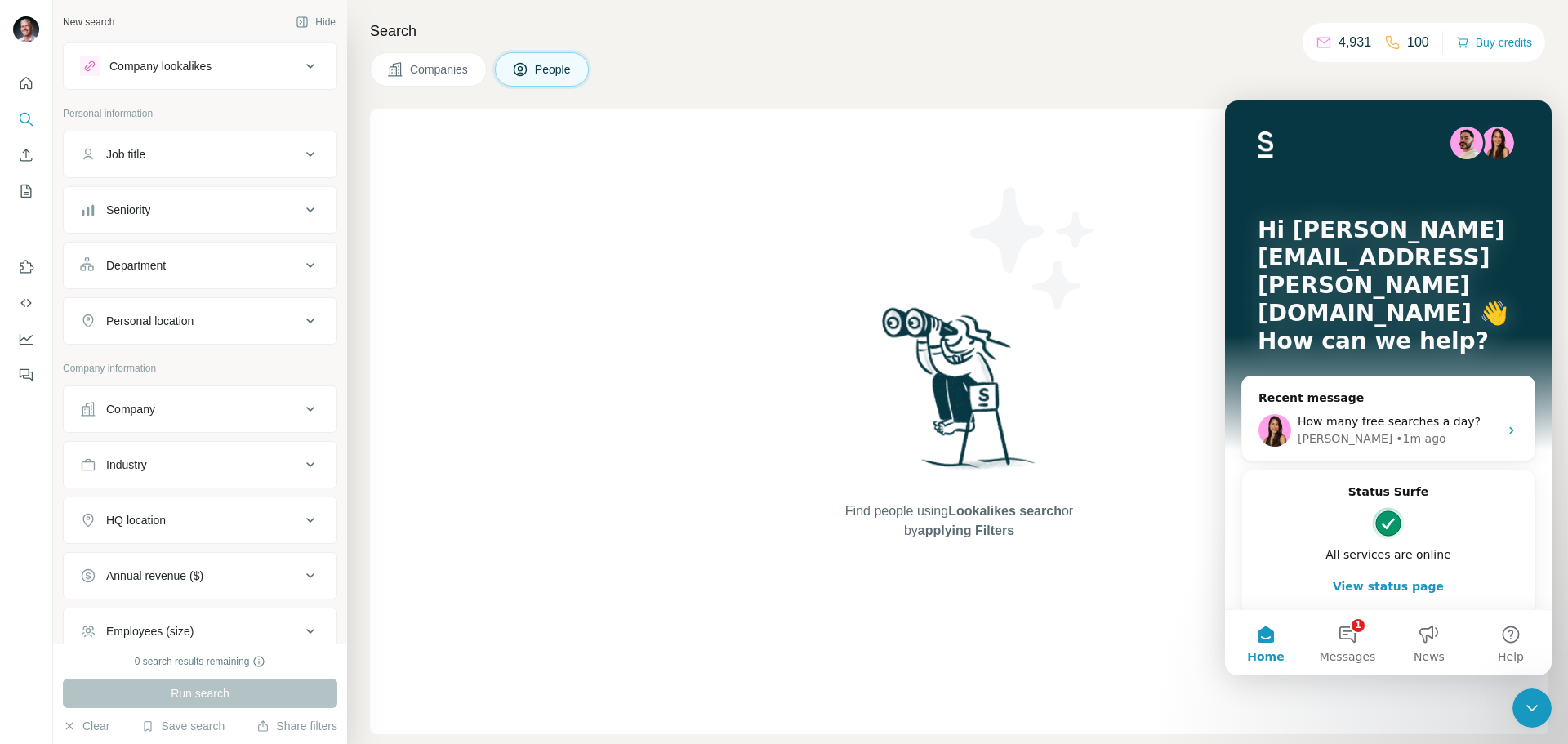
click at [1275, 633] on button "Home" at bounding box center [1266, 643] width 82 height 65
click at [1259, 643] on button "Home" at bounding box center [1266, 643] width 82 height 65
click at [1402, 570] on button "View status page" at bounding box center [1389, 587] width 260 height 33
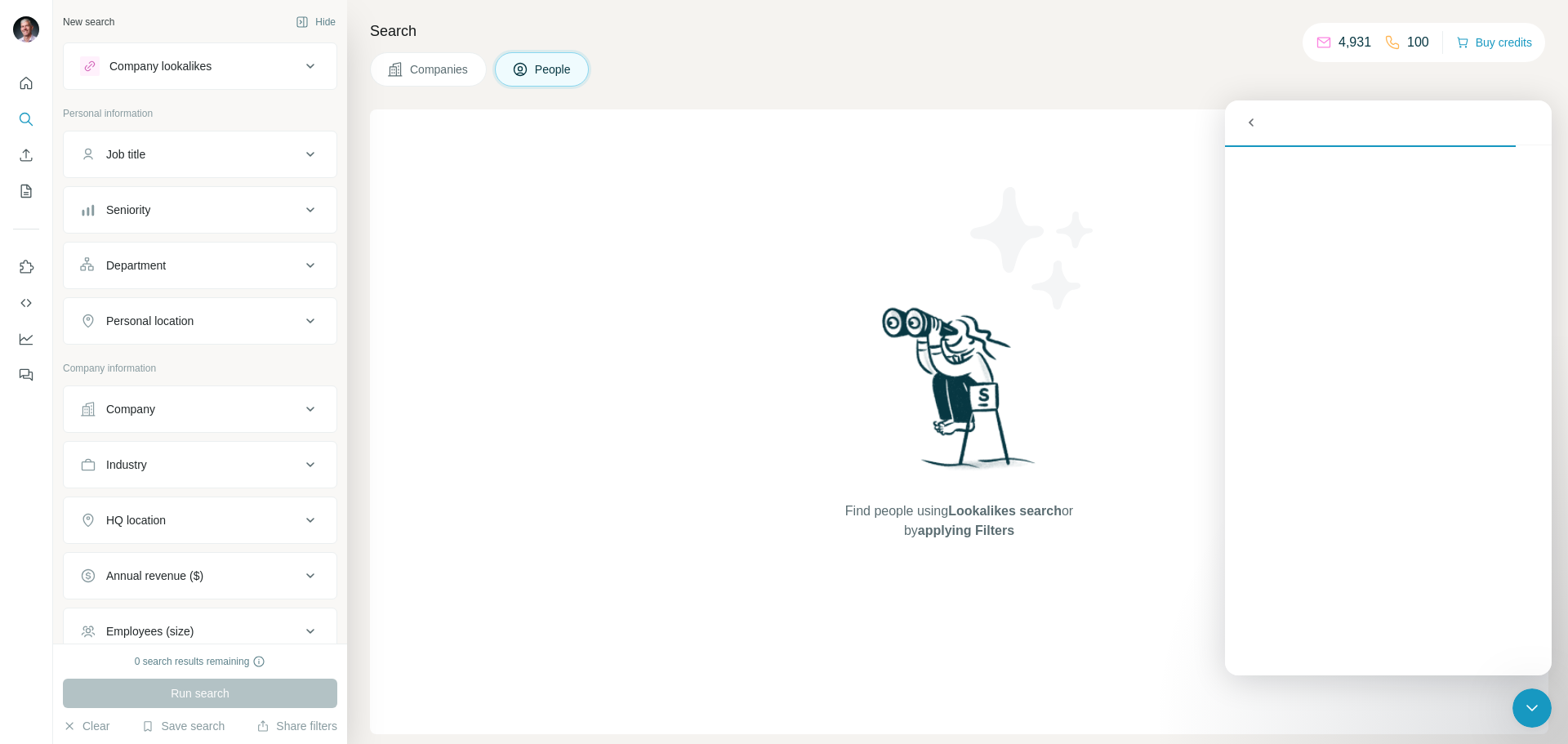
click at [1535, 707] on icon "Close Intercom Messenger" at bounding box center [1532, 709] width 11 height 7
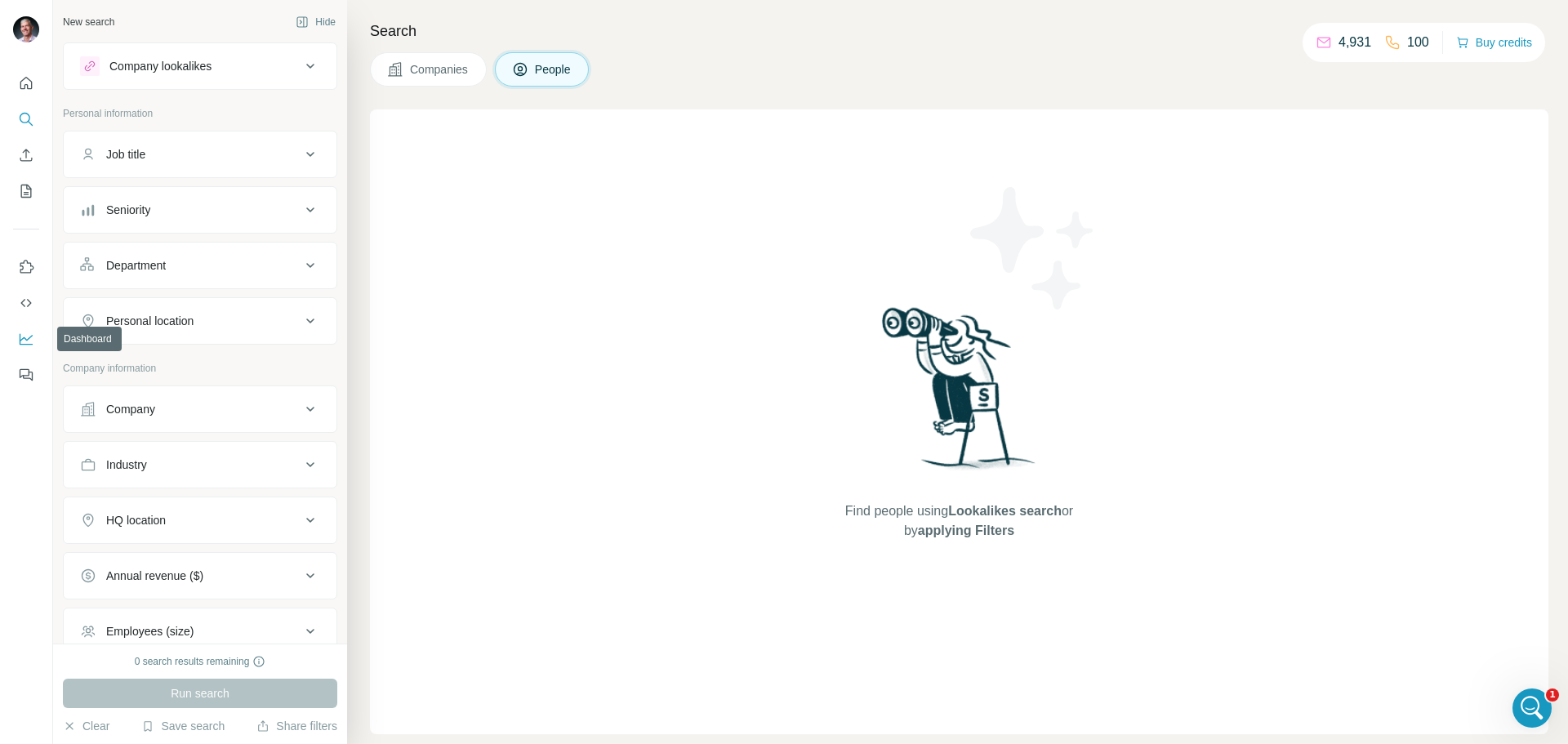
click at [28, 334] on icon "Dashboard" at bounding box center [26, 339] width 16 height 16
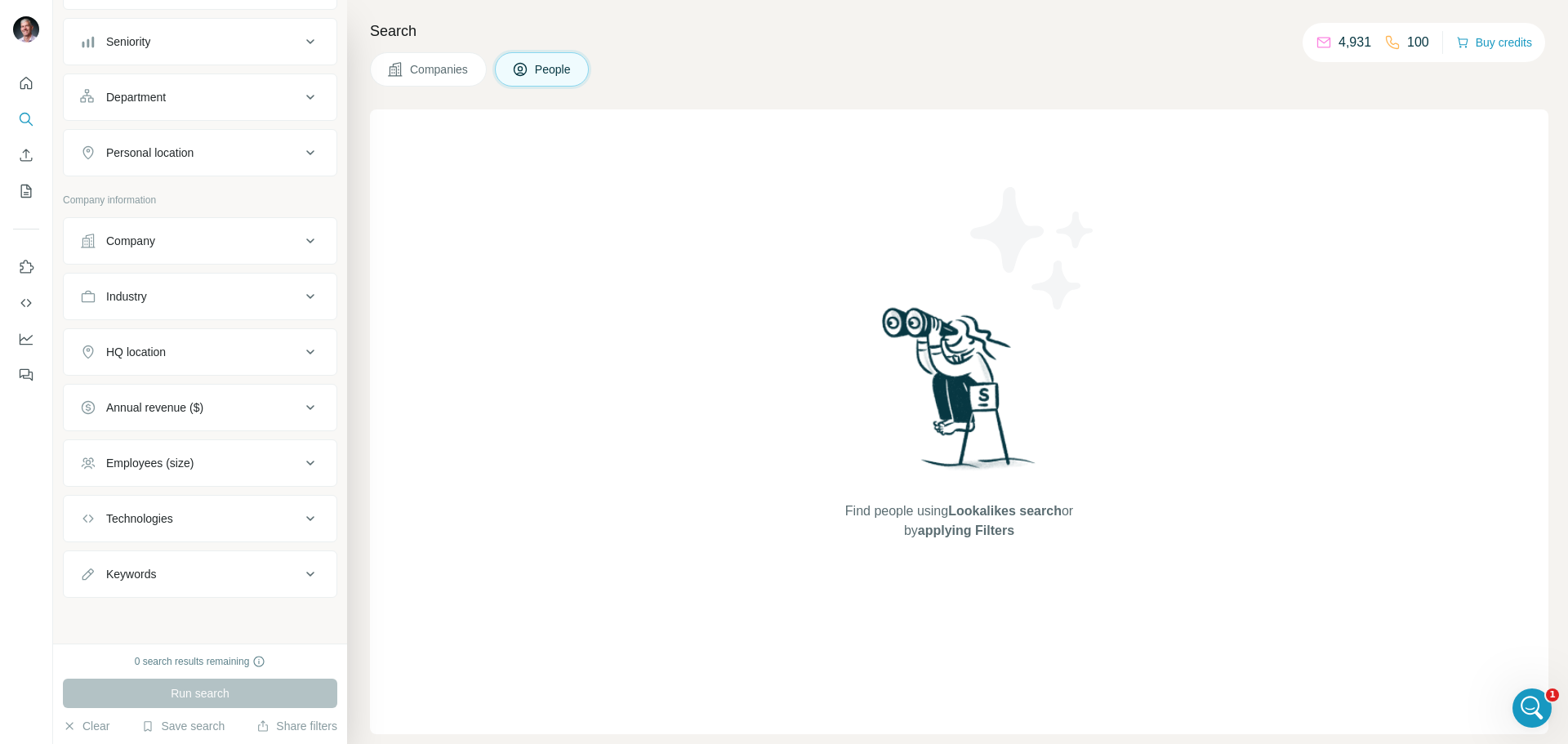
click at [1523, 704] on icon "Open Intercom Messenger" at bounding box center [1532, 708] width 27 height 27
